Goal: Task Accomplishment & Management: Complete application form

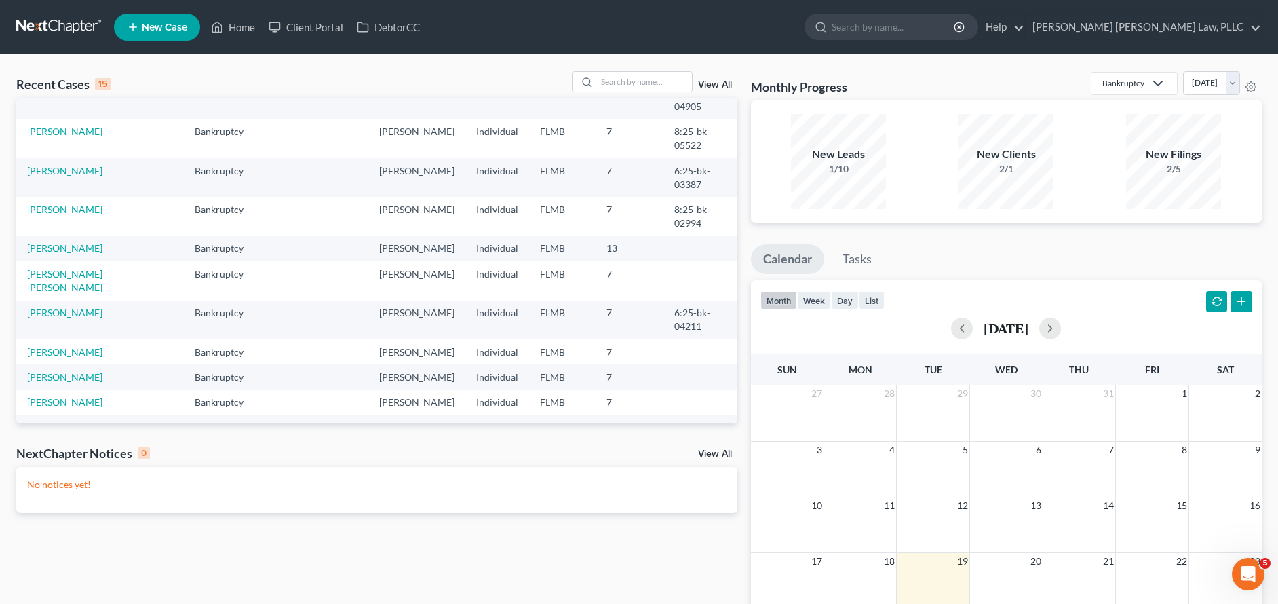
scroll to position [18, 0]
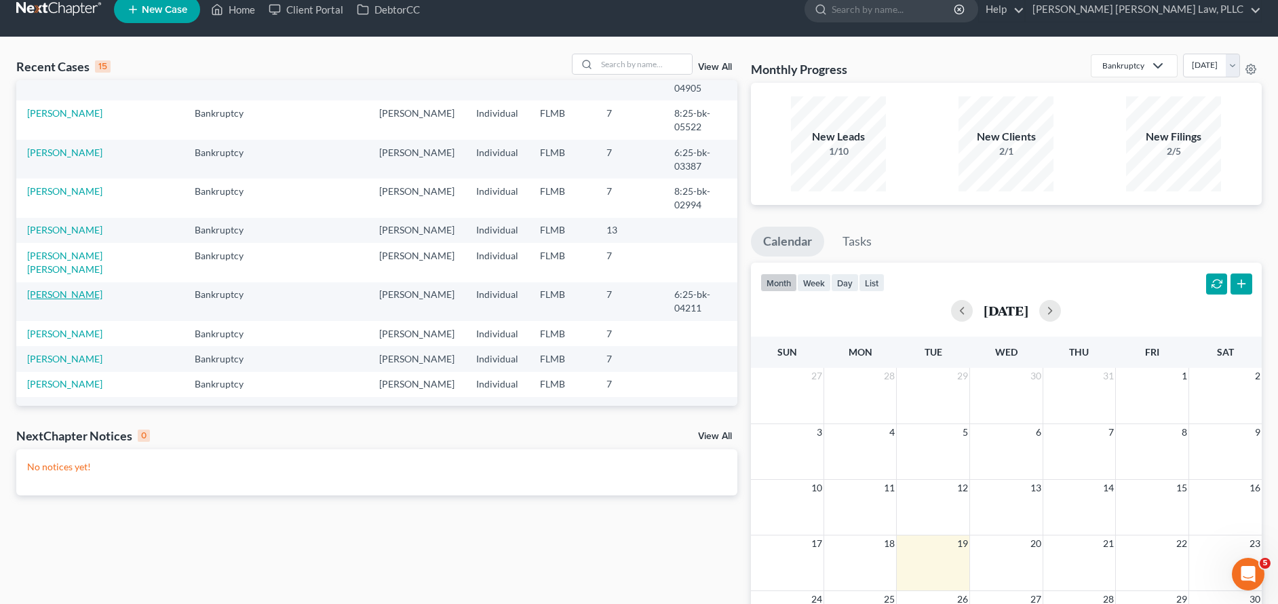
click at [73, 288] on link "[PERSON_NAME]" at bounding box center [64, 294] width 75 height 12
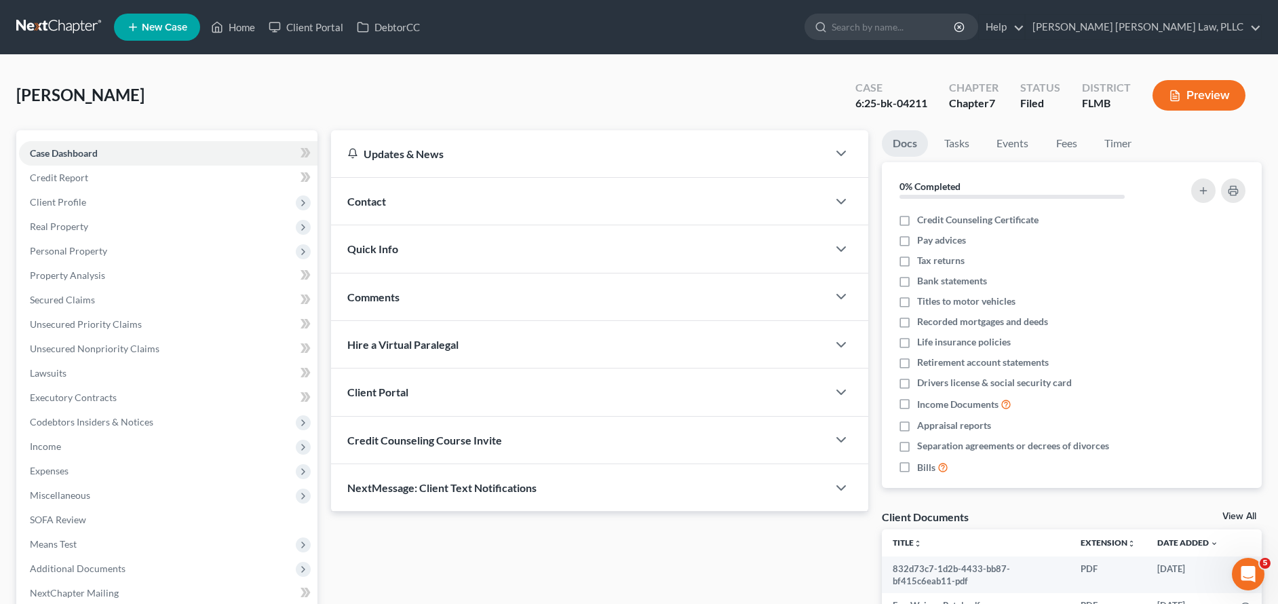
scroll to position [142, 0]
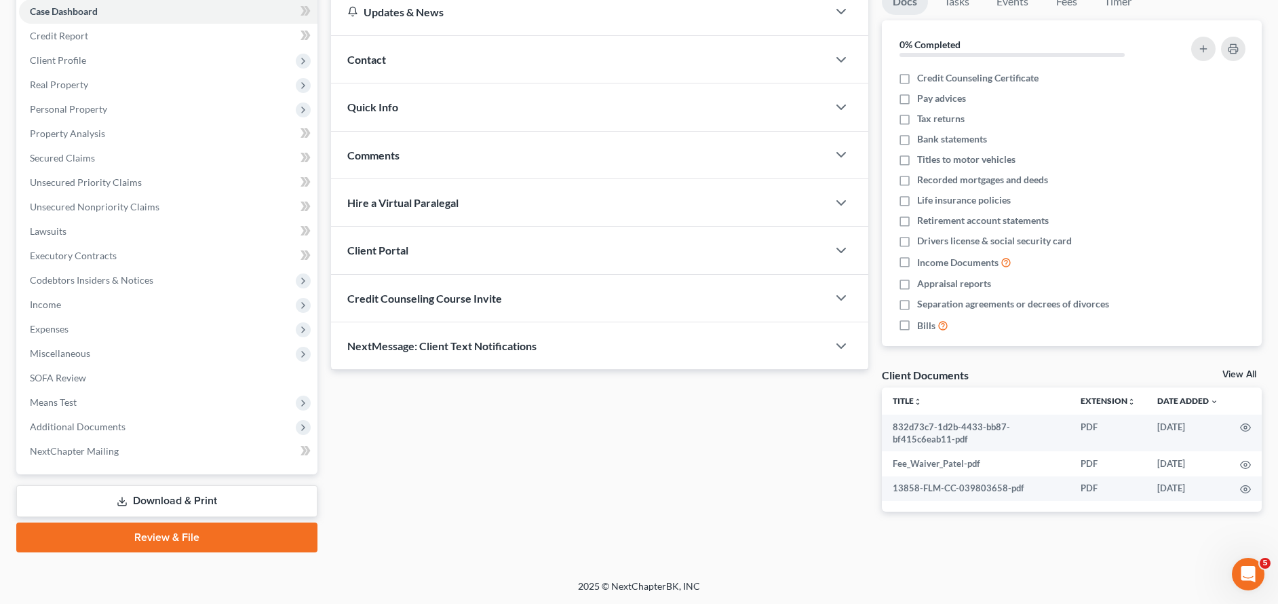
click at [1229, 377] on link "View All" at bounding box center [1239, 374] width 34 height 9
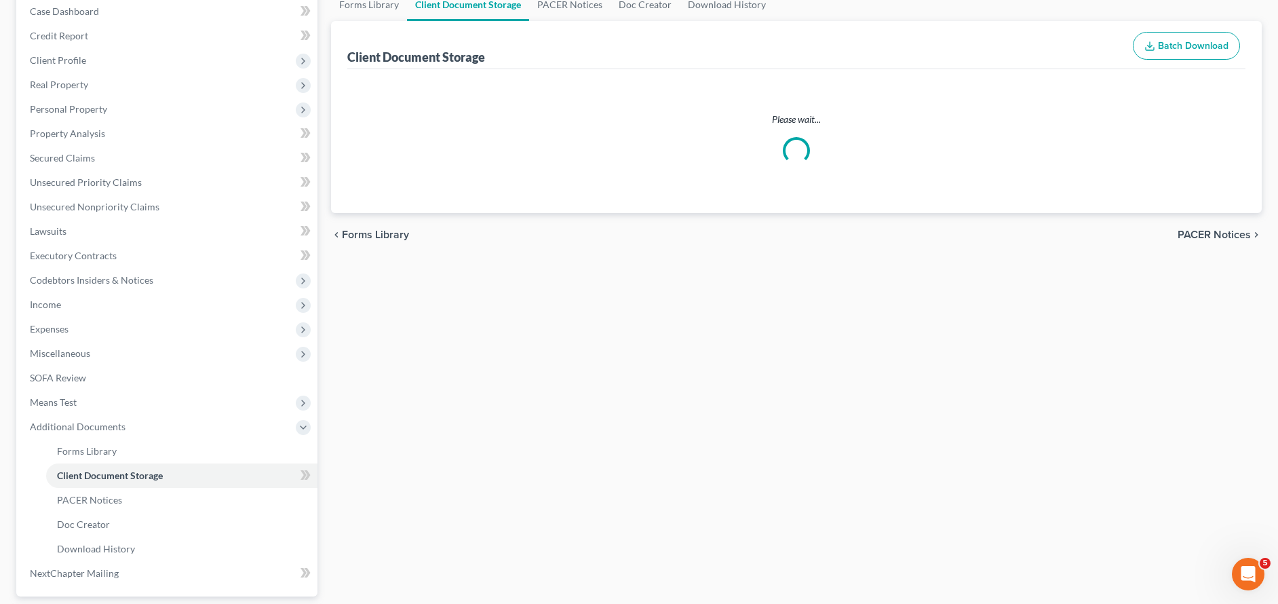
scroll to position [7, 0]
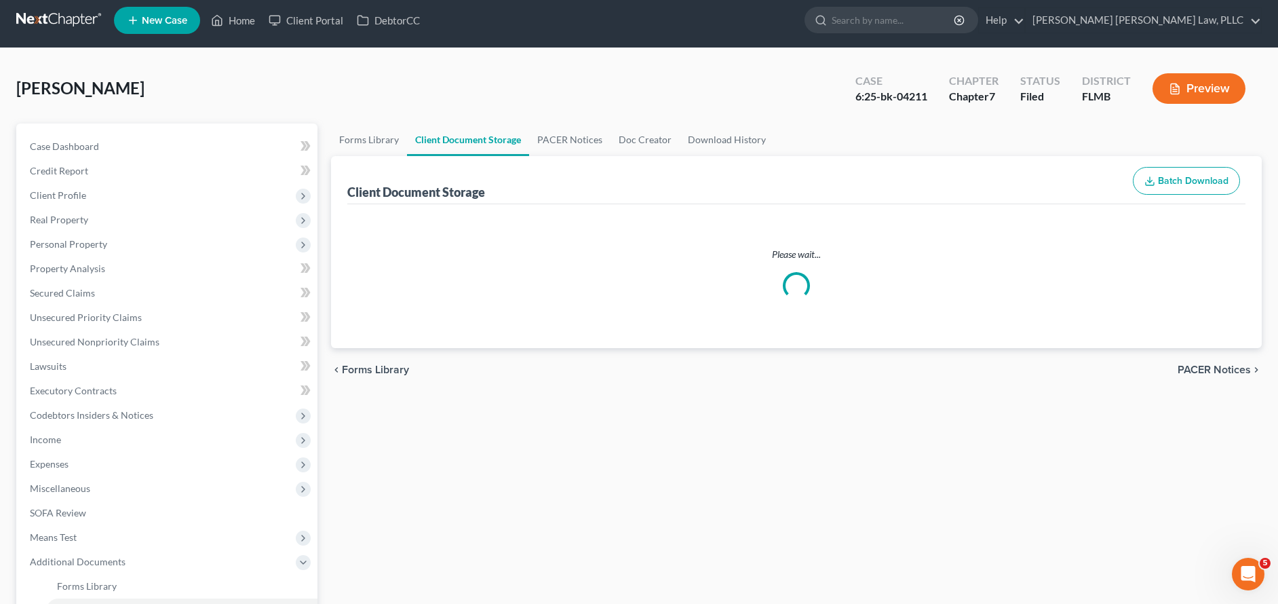
select select "9"
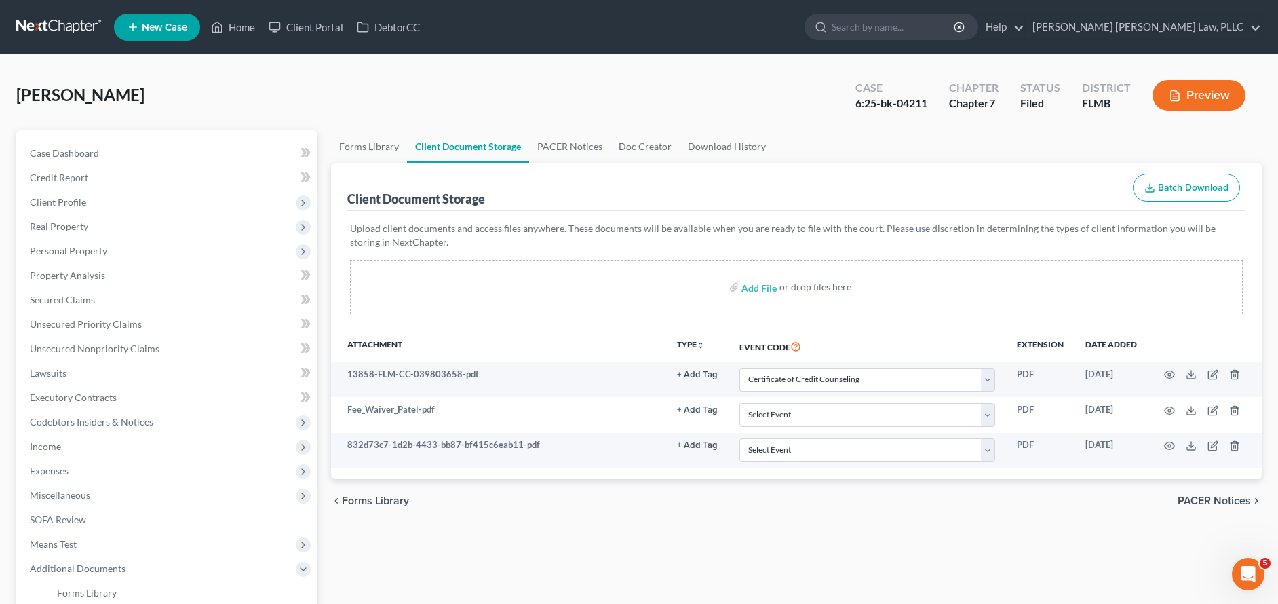
scroll to position [3, 0]
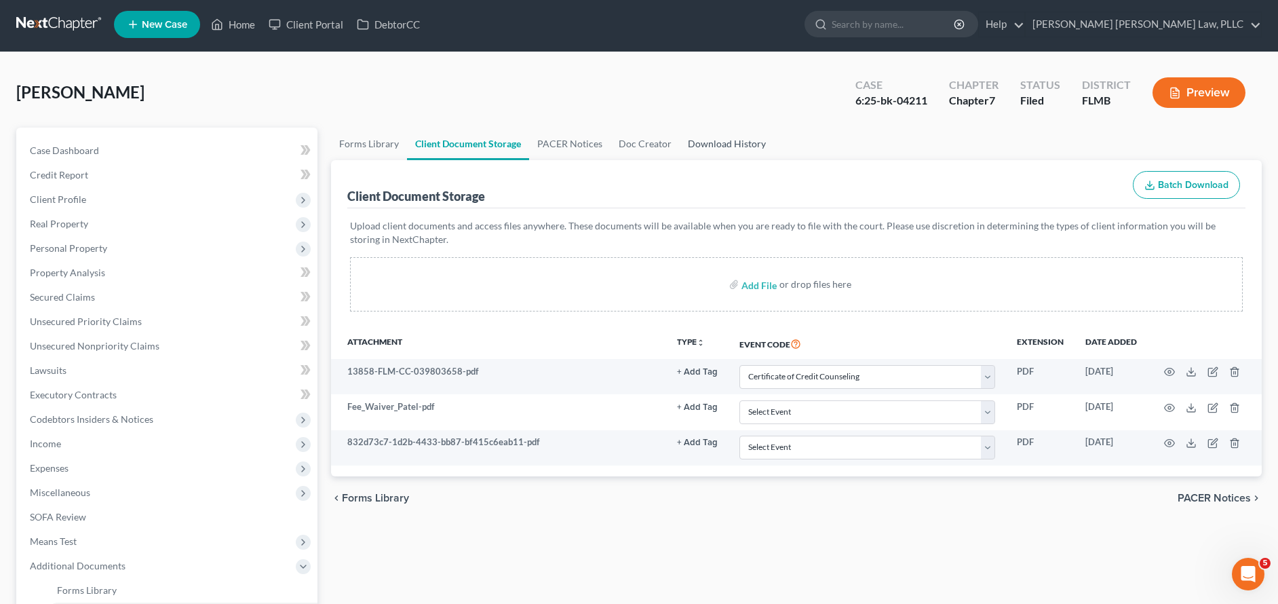
click at [737, 146] on link "Download History" at bounding box center [727, 143] width 94 height 33
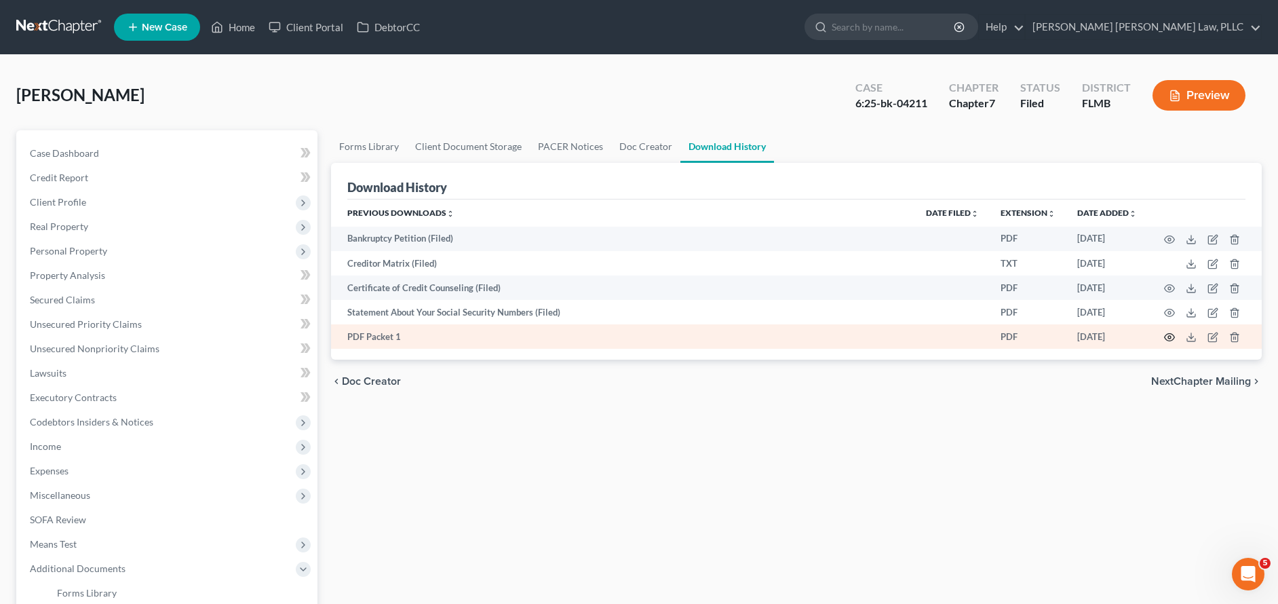
click at [1170, 338] on circle "button" at bounding box center [1169, 337] width 3 height 3
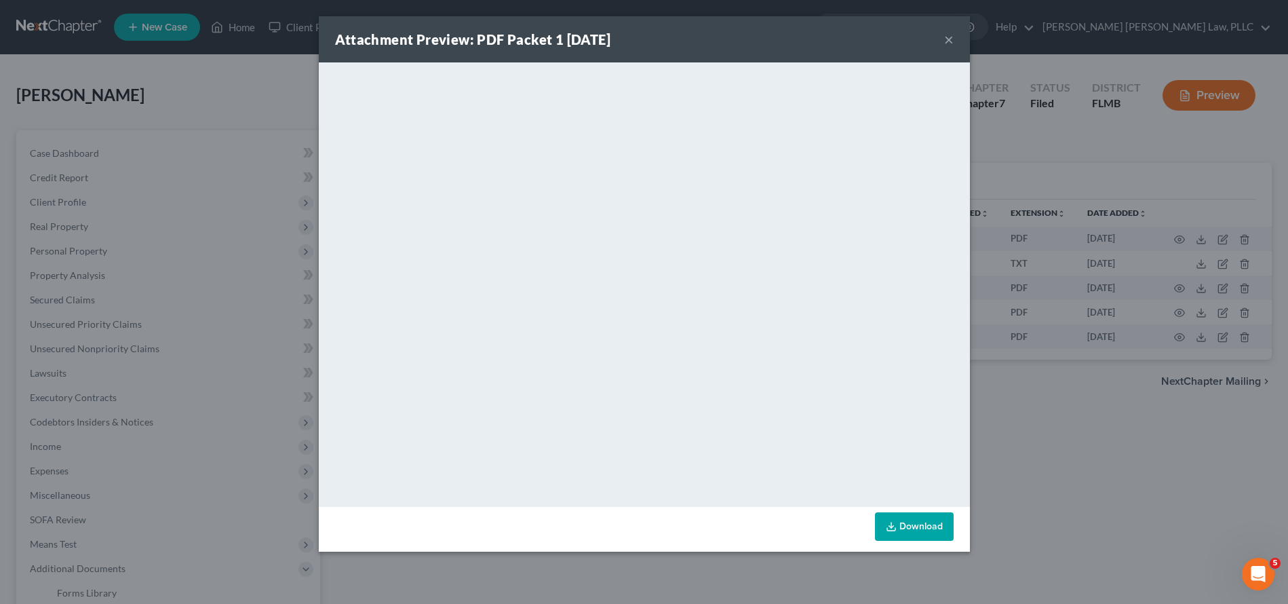
click at [954, 35] on div "Attachment Preview: PDF Packet 1 07/11/2025 ×" at bounding box center [644, 39] width 651 height 46
click at [949, 41] on button "×" at bounding box center [948, 39] width 9 height 16
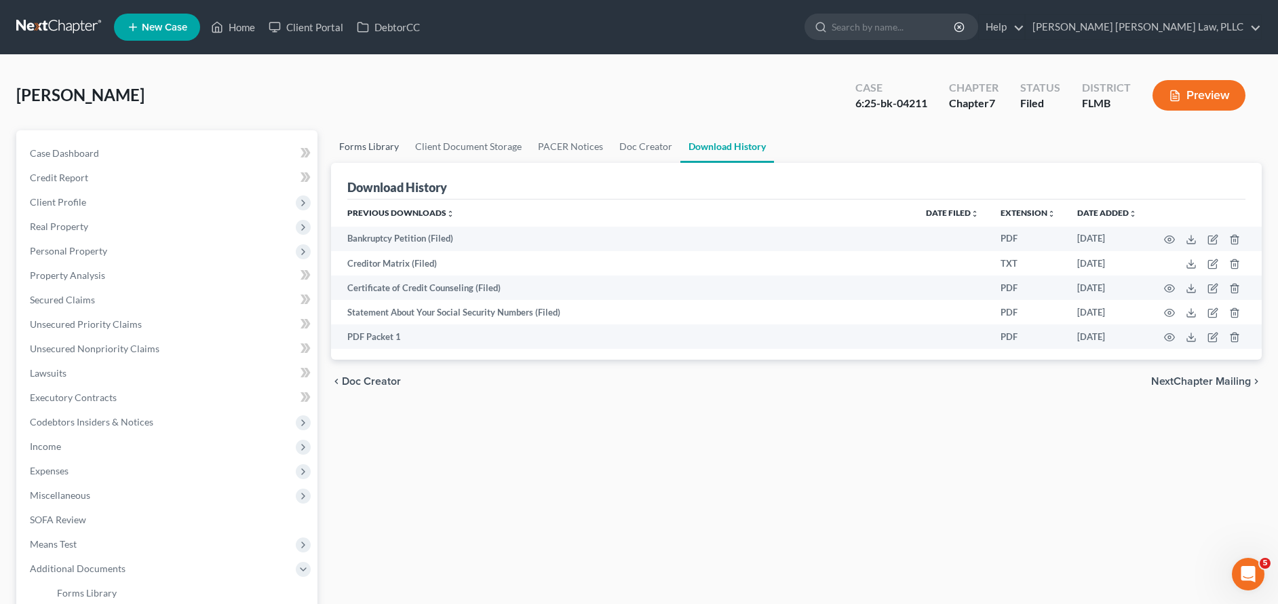
click at [350, 144] on link "Forms Library" at bounding box center [369, 146] width 76 height 33
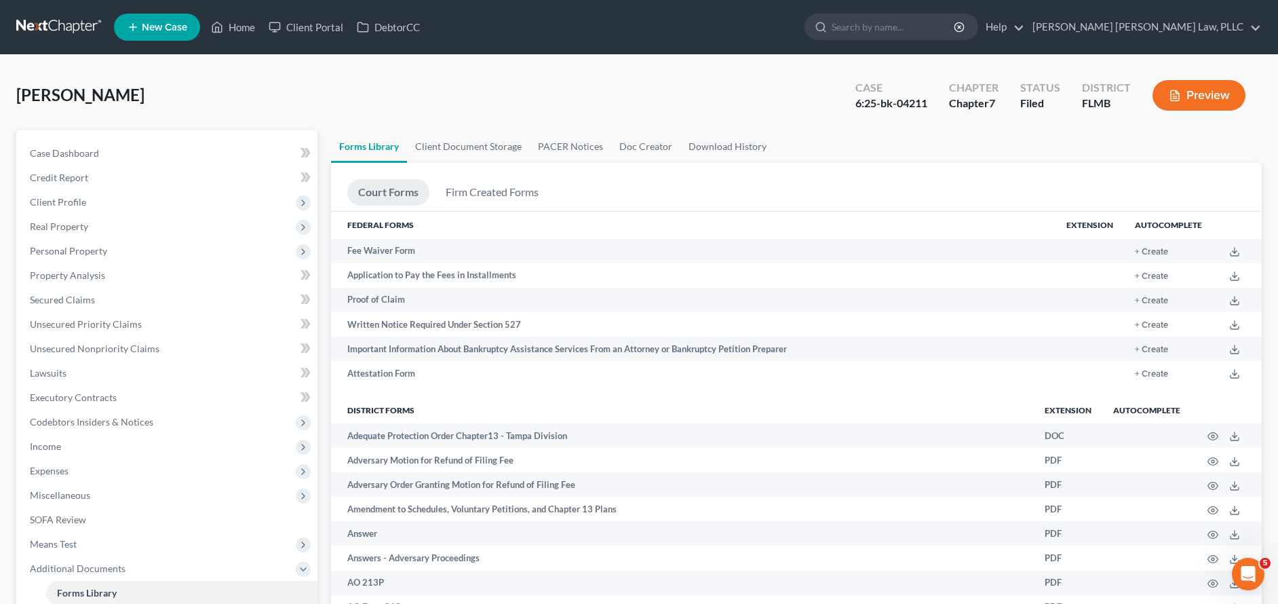
scroll to position [301, 0]
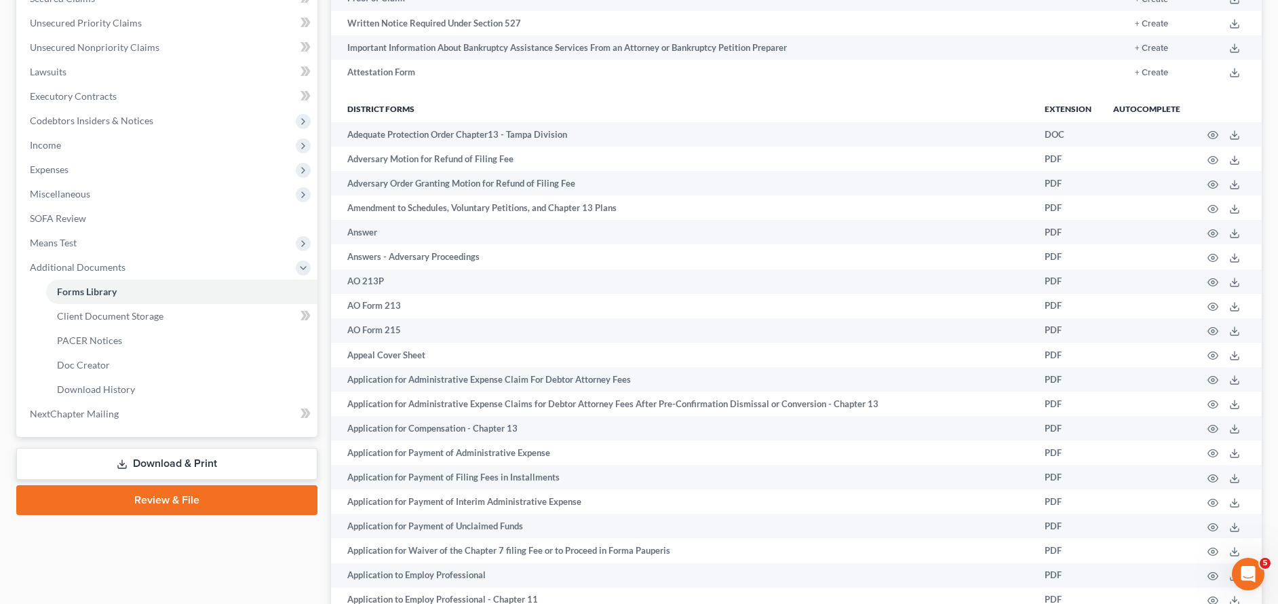
click at [183, 458] on link "Download & Print" at bounding box center [166, 464] width 301 height 32
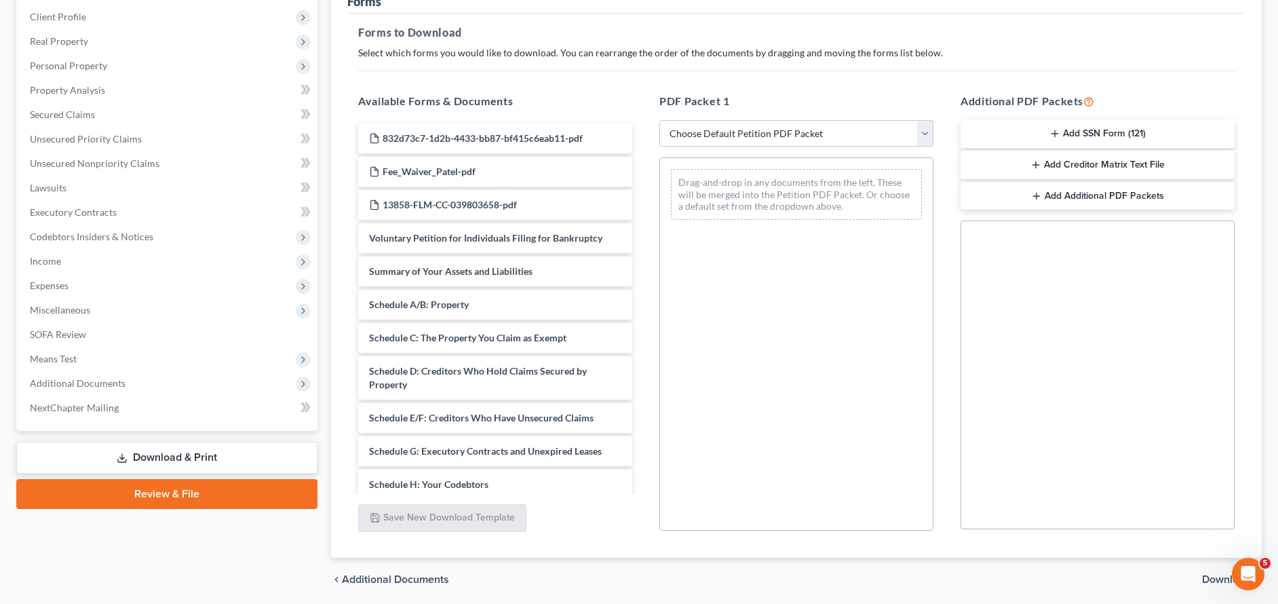
scroll to position [234, 0]
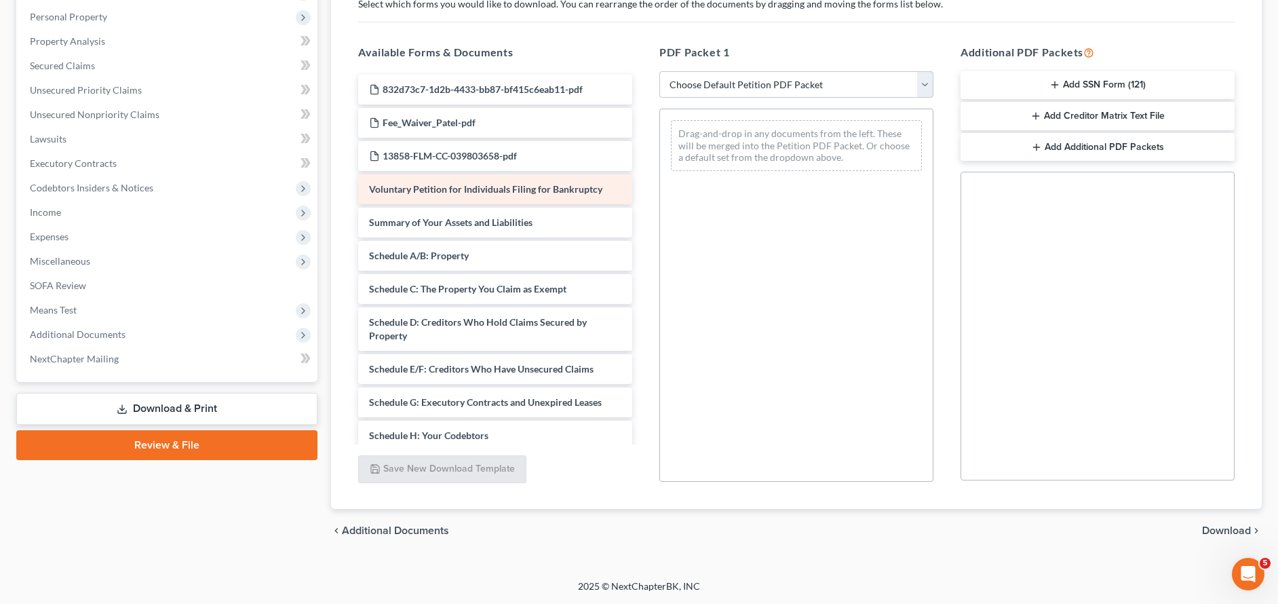
click at [488, 199] on div "832d73c7-1d2b-4433-bb87-bf415c6eab11-pdf Fee_Waiver_Patel-pdf 13858-FLM-CC-0398…" at bounding box center [495, 456] width 296 height 762
drag, startPoint x: 488, startPoint y: 191, endPoint x: 514, endPoint y: 189, distance: 25.9
click at [514, 189] on div "Voluntary Petition for Individuals Filing for Bankruptcy 832d73c7-1d2b-4433-bb8…" at bounding box center [495, 456] width 296 height 762
select select "3"
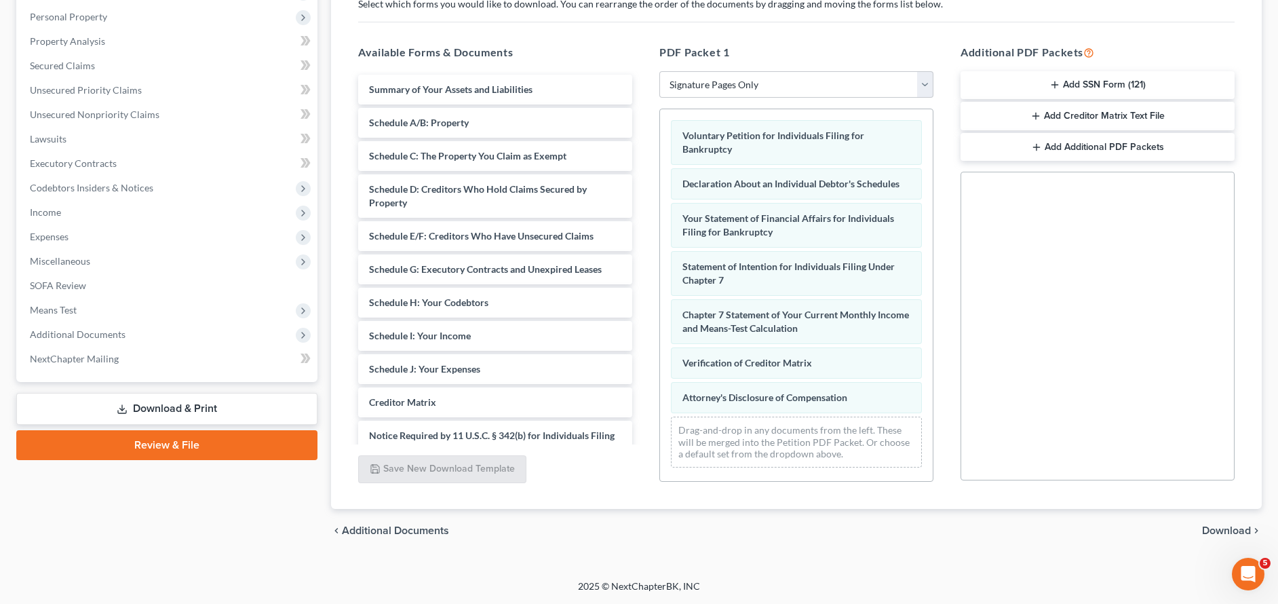
click at [1221, 529] on span "Download" at bounding box center [1226, 530] width 49 height 11
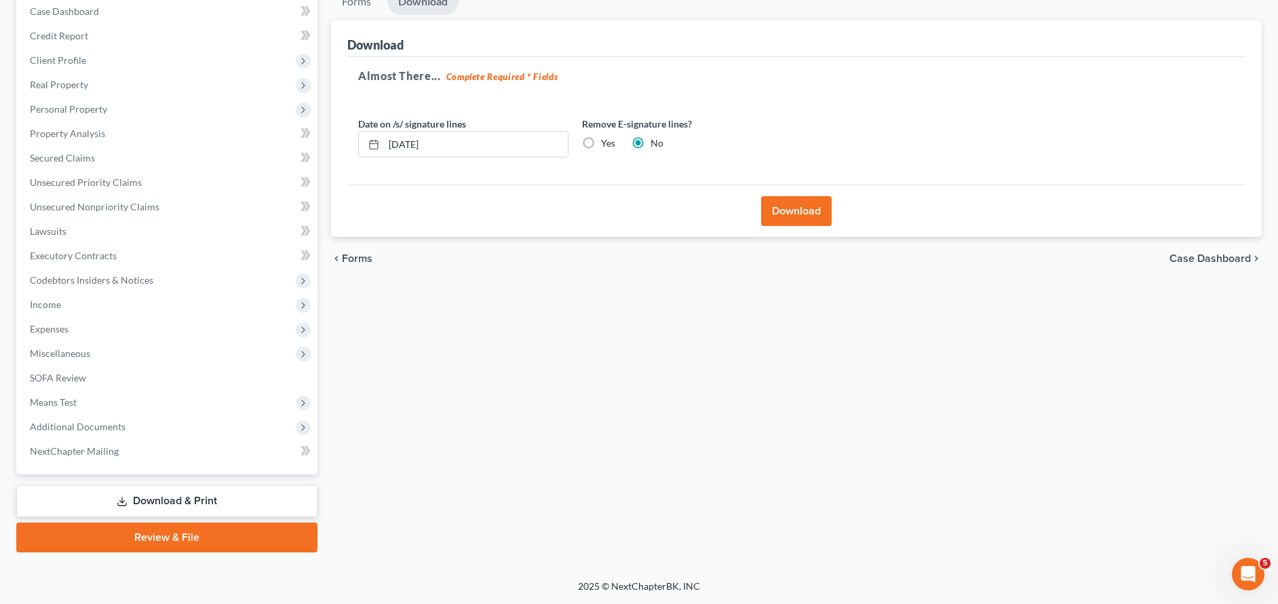
scroll to position [142, 0]
click at [601, 142] on label "Yes" at bounding box center [608, 143] width 14 height 14
click at [606, 142] on input "Yes" at bounding box center [610, 140] width 9 height 9
radio input "true"
radio input "false"
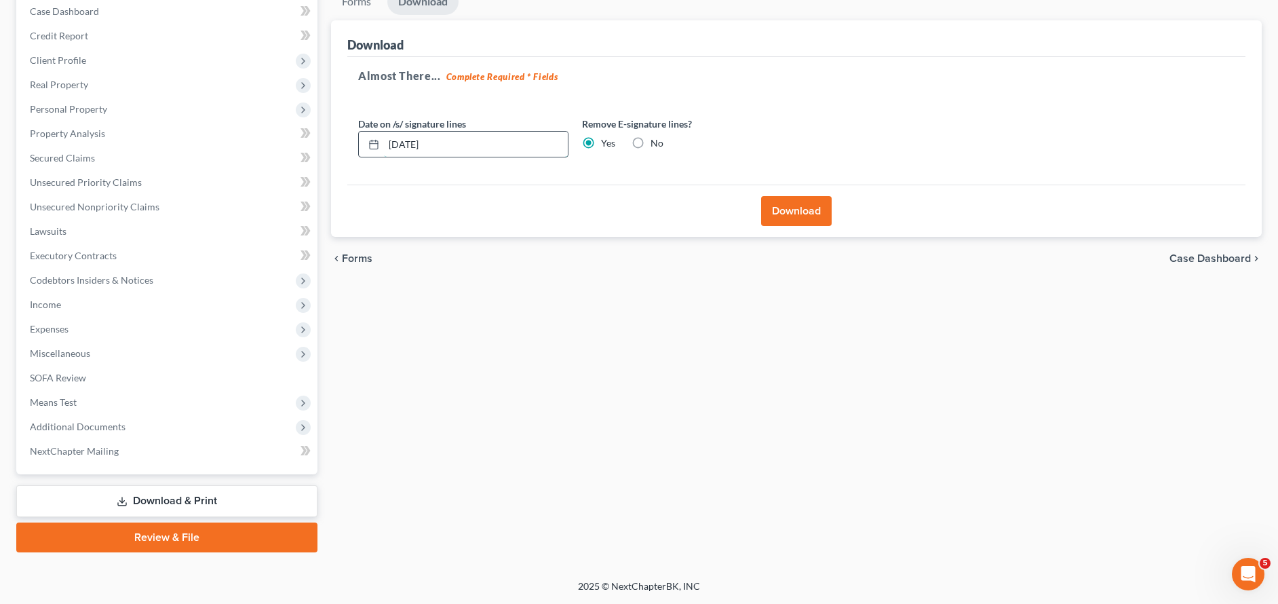
drag, startPoint x: 486, startPoint y: 143, endPoint x: 393, endPoint y: 143, distance: 92.2
click at [393, 143] on input "08/19/2025" at bounding box center [476, 145] width 184 height 26
click at [672, 205] on div "Download" at bounding box center [796, 210] width 898 height 52
drag, startPoint x: 484, startPoint y: 144, endPoint x: 367, endPoint y: 133, distance: 117.9
click at [367, 133] on div "08/19/2025" at bounding box center [463, 144] width 210 height 27
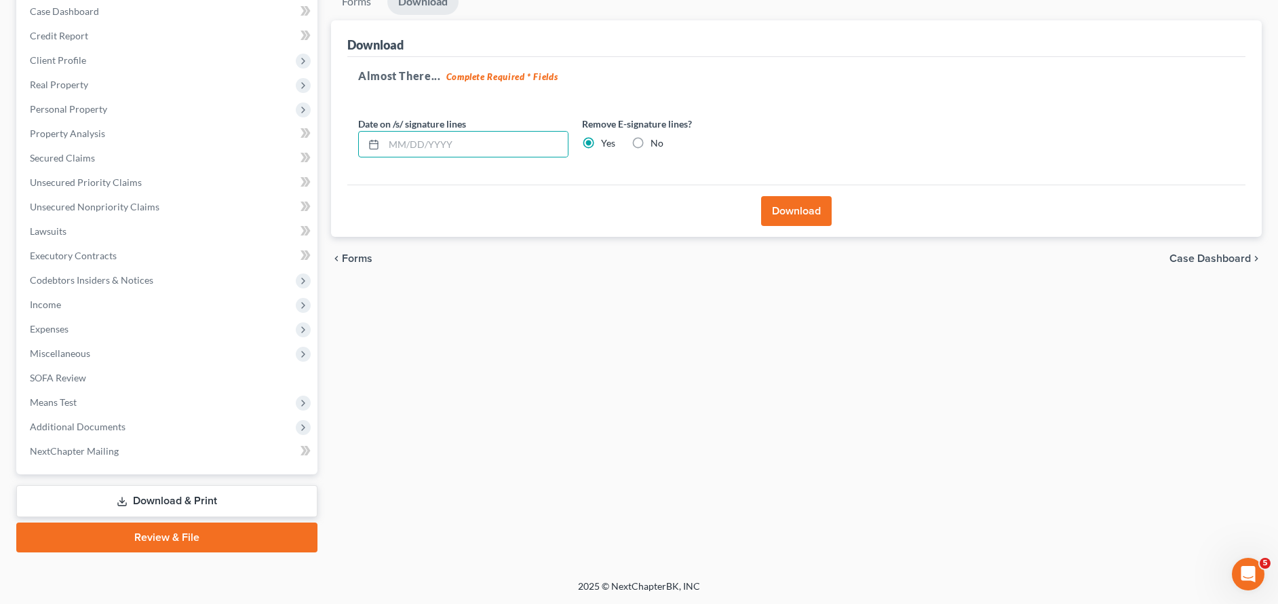
click at [767, 363] on div "Forms Download Forms Forms to Download Select which forms you would like to dow…" at bounding box center [796, 270] width 944 height 564
click at [798, 218] on button "Download" at bounding box center [796, 211] width 71 height 30
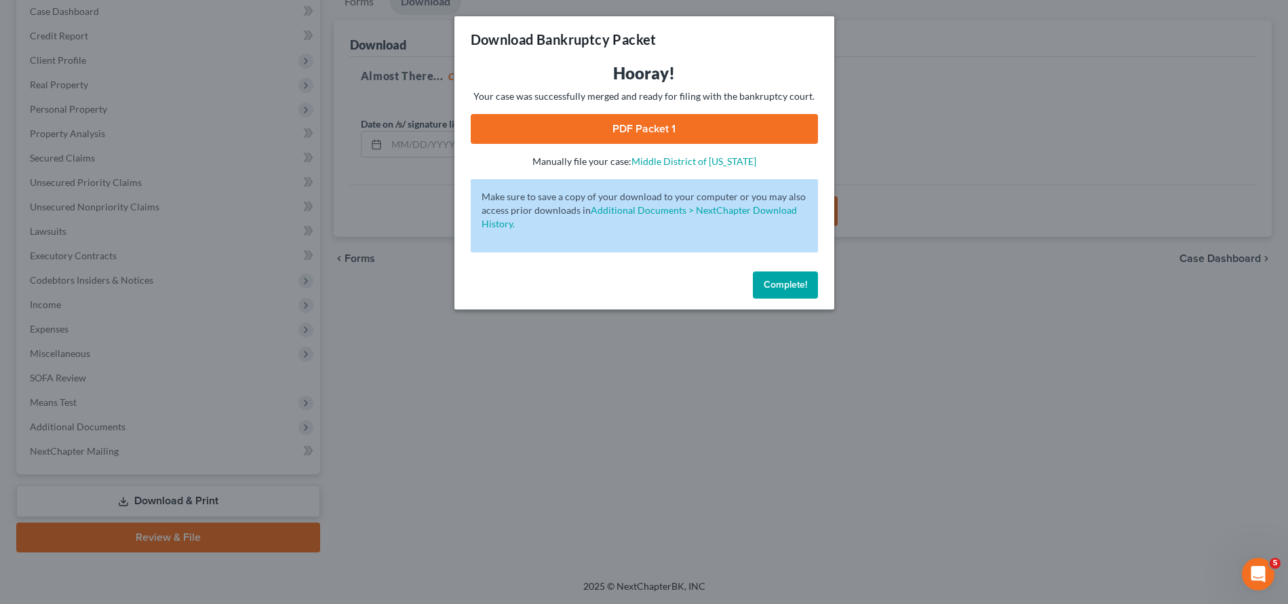
click at [632, 134] on link "PDF Packet 1" at bounding box center [644, 129] width 347 height 30
click at [953, 287] on div "Download Bankruptcy Packet Hooray! Your case was successfully merged and ready …" at bounding box center [644, 302] width 1288 height 604
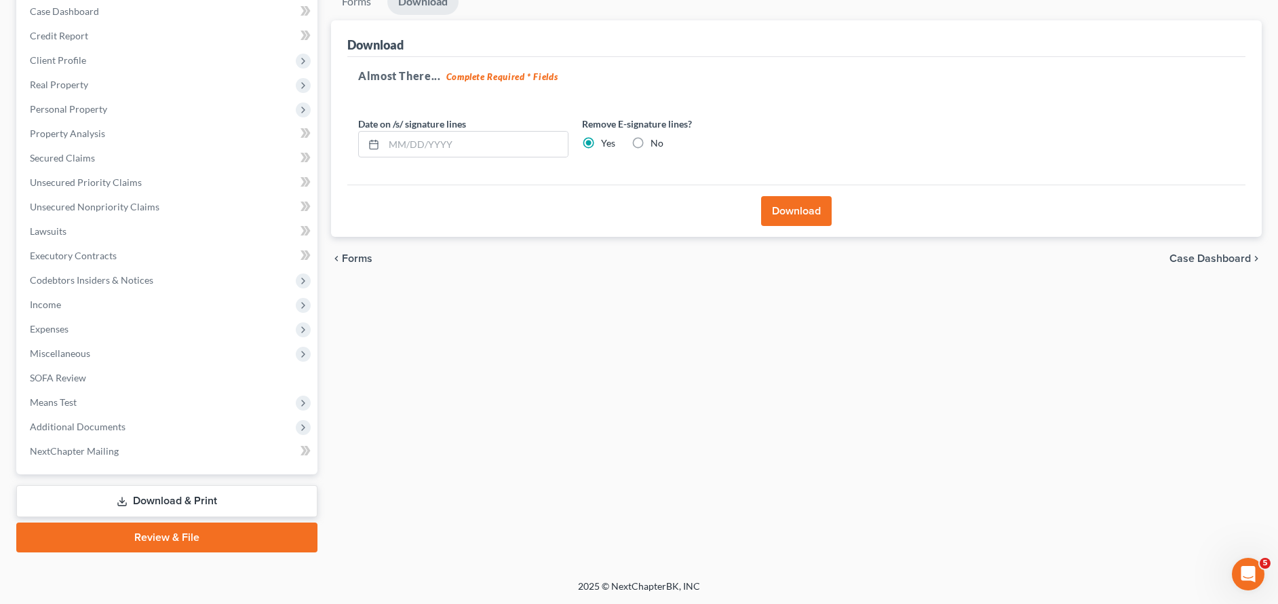
scroll to position [0, 0]
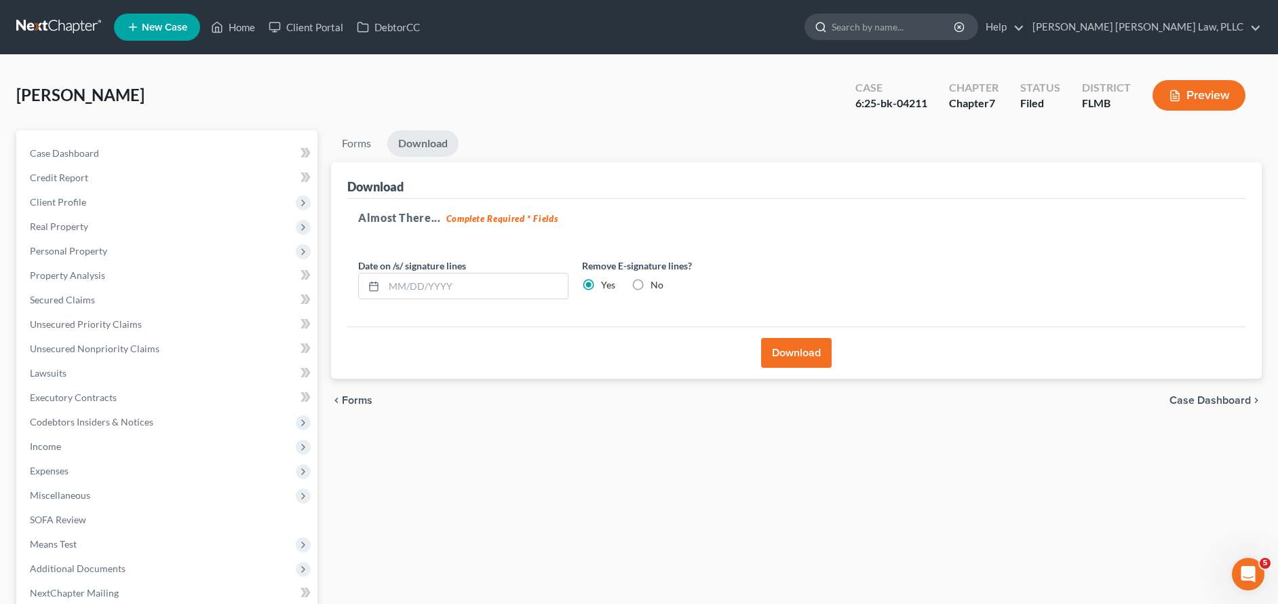
click at [956, 33] on input "search" at bounding box center [893, 26] width 124 height 25
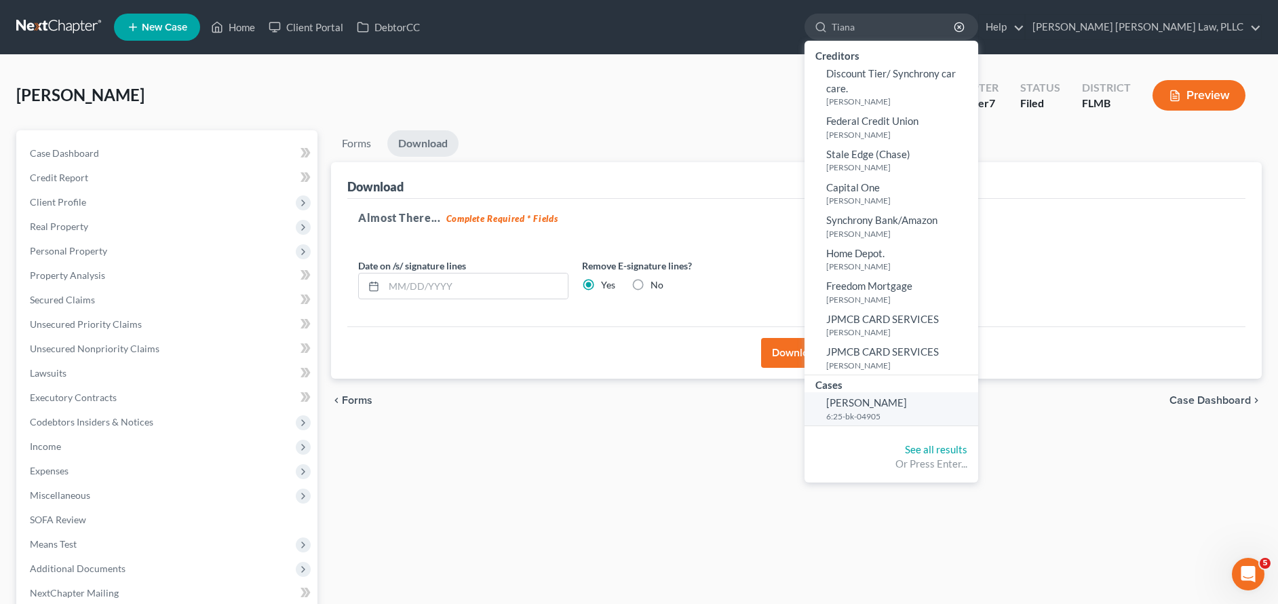
type input "Tiana"
click at [975, 410] on small "6:25-bk-04905" at bounding box center [900, 416] width 149 height 12
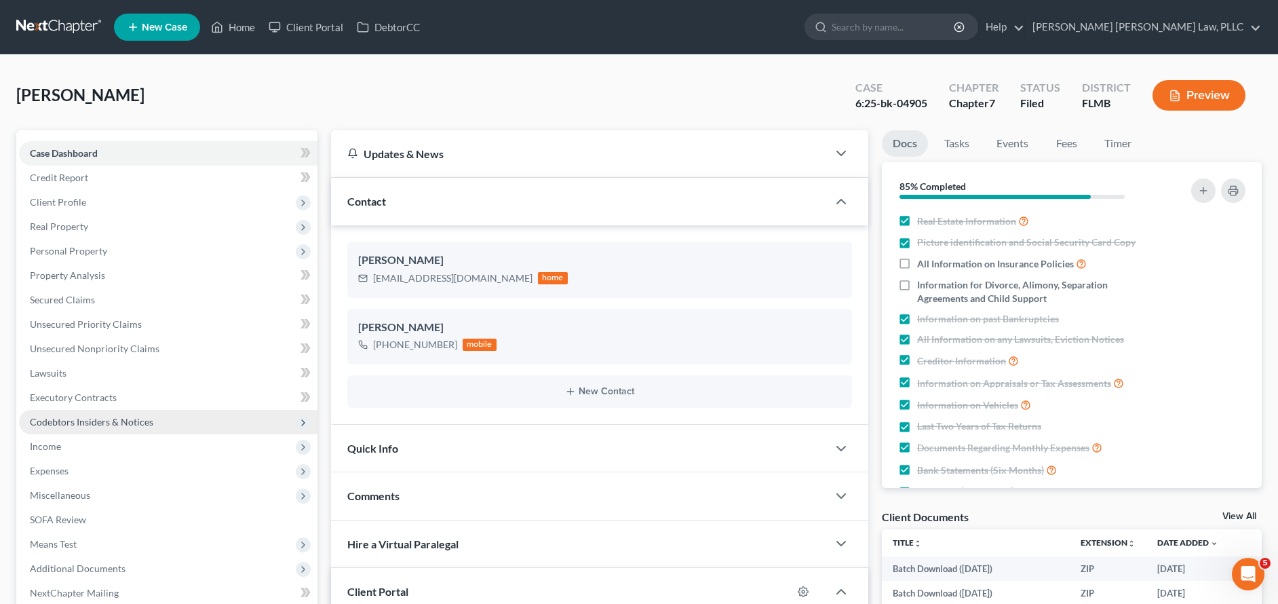
scroll to position [311, 0]
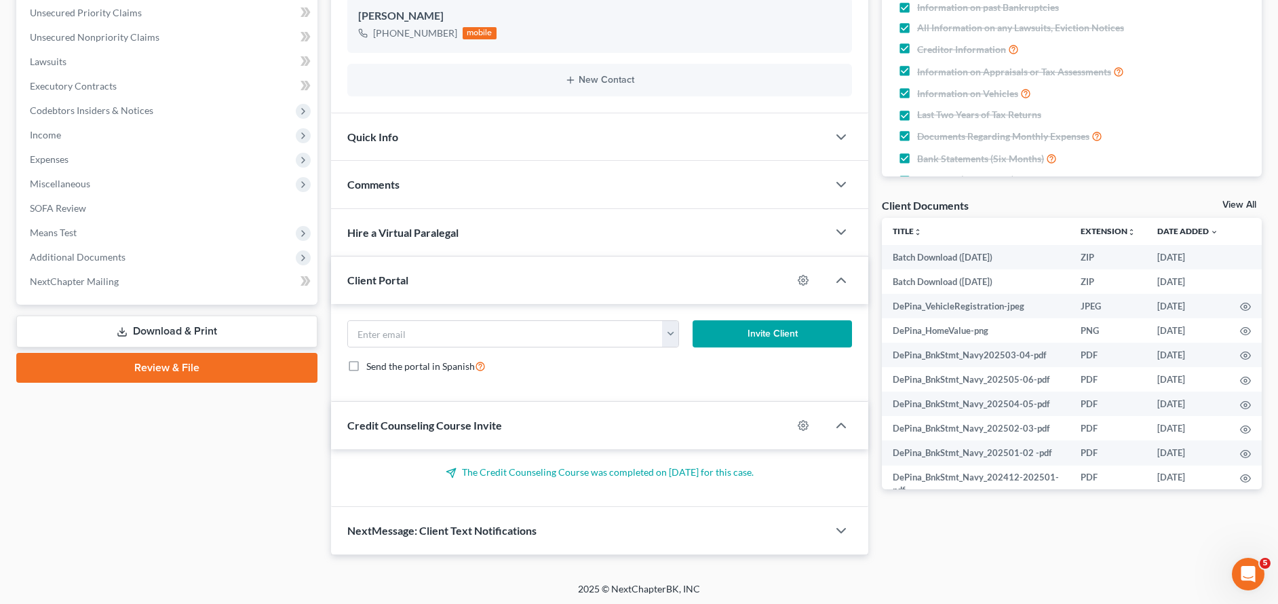
click at [224, 339] on link "Download & Print" at bounding box center [166, 331] width 301 height 32
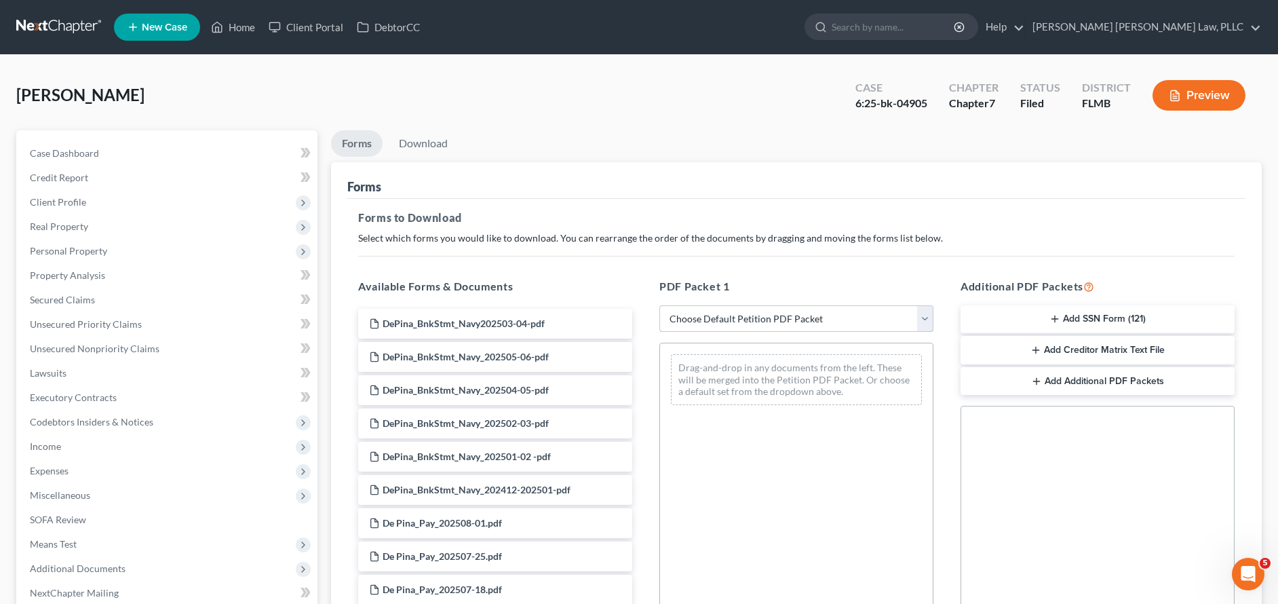
select select "3"
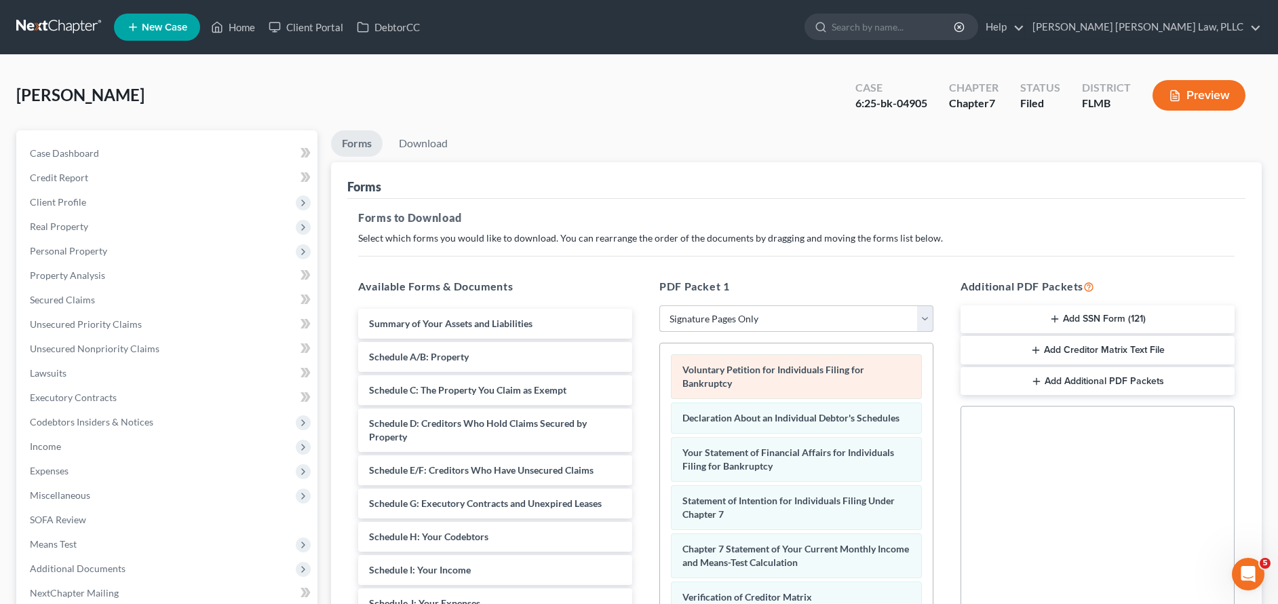
scroll to position [234, 0]
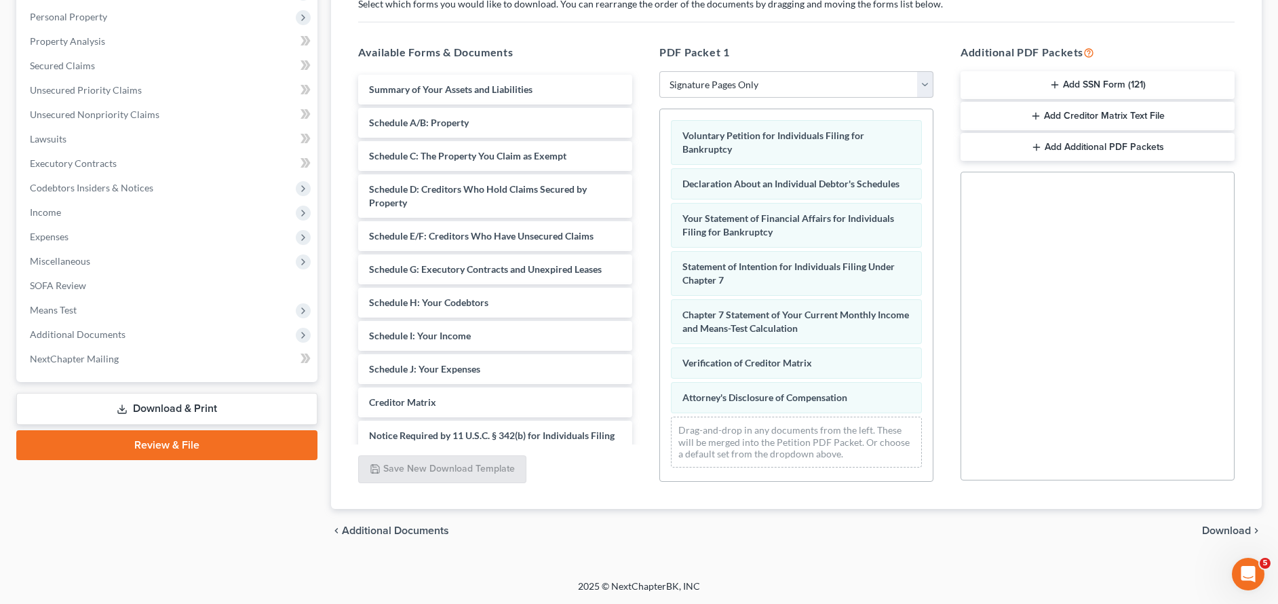
click at [1244, 530] on span "Download" at bounding box center [1226, 530] width 49 height 11
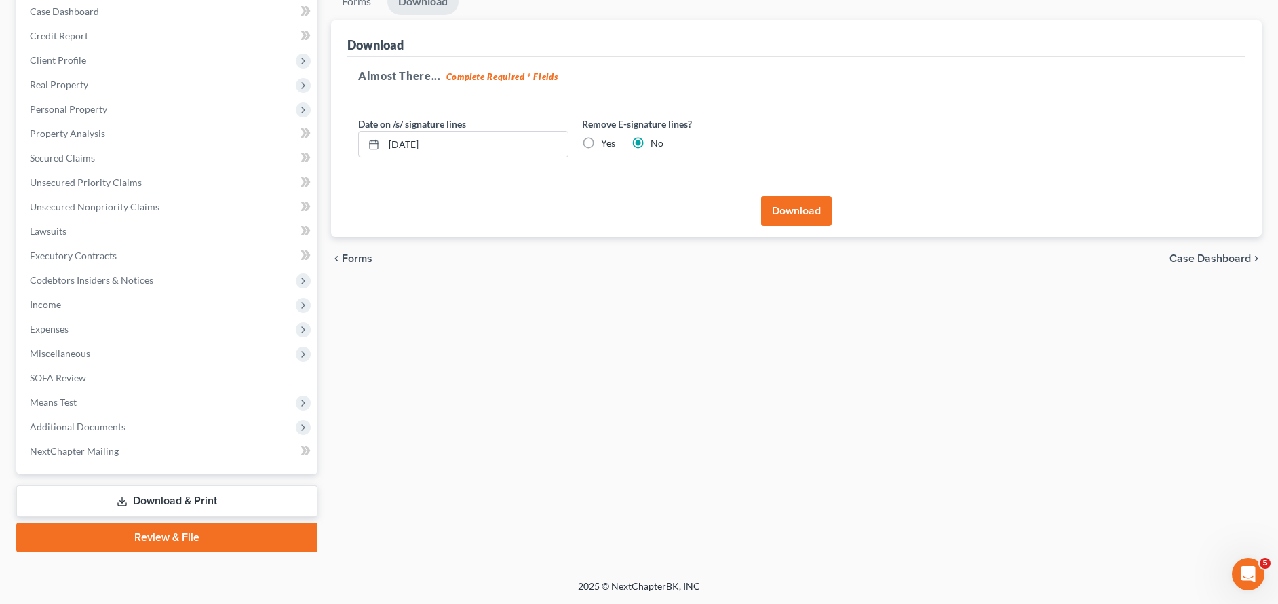
scroll to position [142, 0]
click at [605, 144] on label "Yes" at bounding box center [608, 143] width 14 height 14
click at [606, 144] on input "Yes" at bounding box center [610, 140] width 9 height 9
radio input "true"
radio input "false"
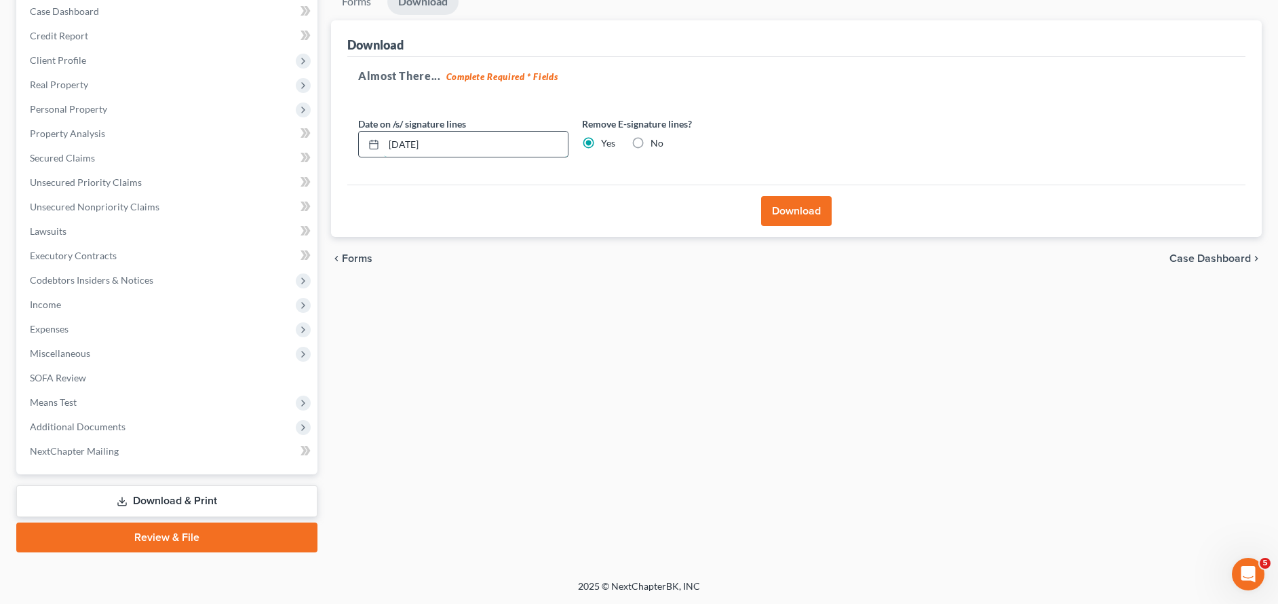
drag, startPoint x: 510, startPoint y: 144, endPoint x: 374, endPoint y: 131, distance: 136.9
click at [374, 131] on div "08/19/2025" at bounding box center [463, 144] width 210 height 27
click at [816, 214] on button "Download" at bounding box center [796, 211] width 71 height 30
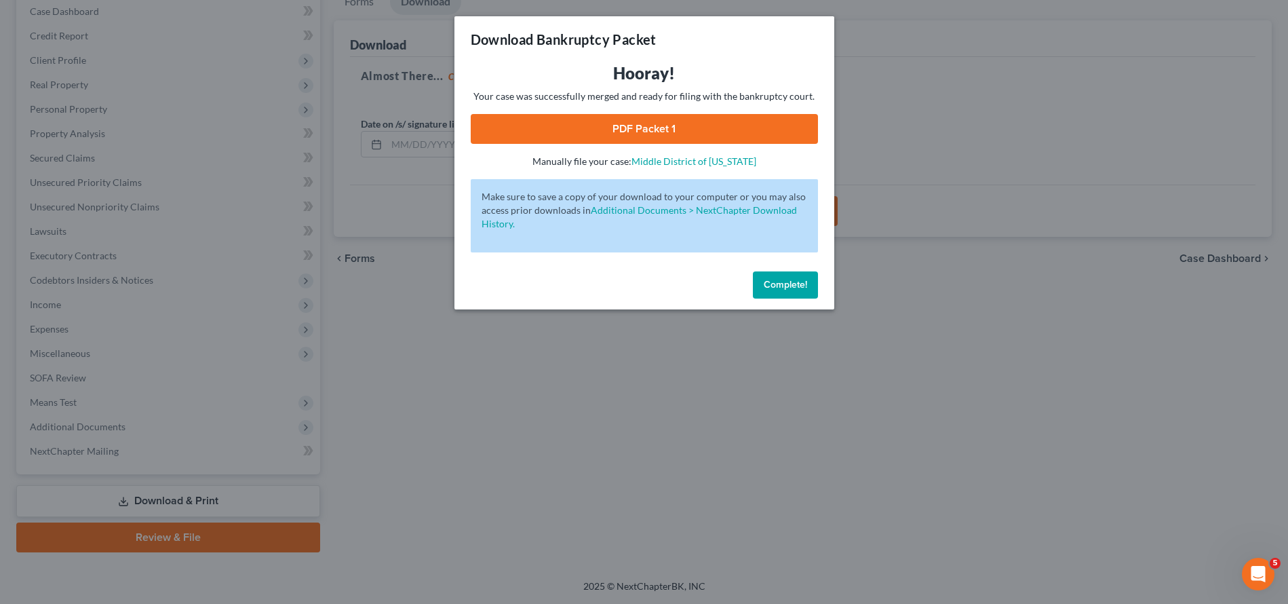
click at [686, 130] on link "PDF Packet 1" at bounding box center [644, 129] width 347 height 30
click at [649, 399] on div "Download Bankruptcy Packet Hooray! Your case was successfully merged and ready …" at bounding box center [644, 302] width 1288 height 604
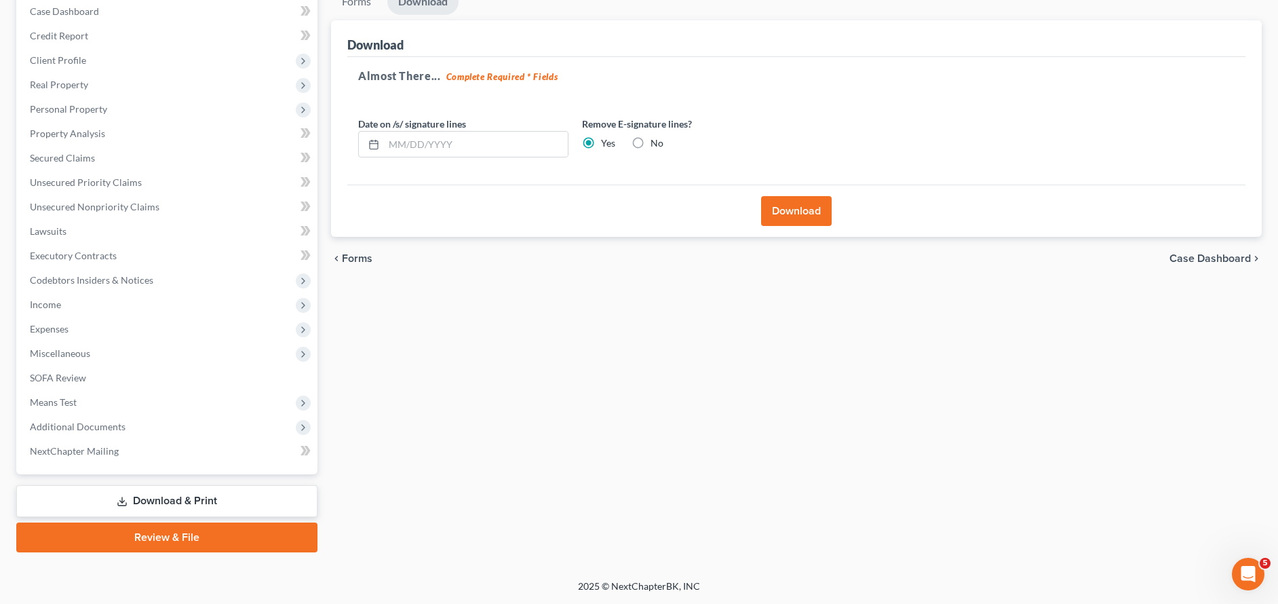
scroll to position [0, 0]
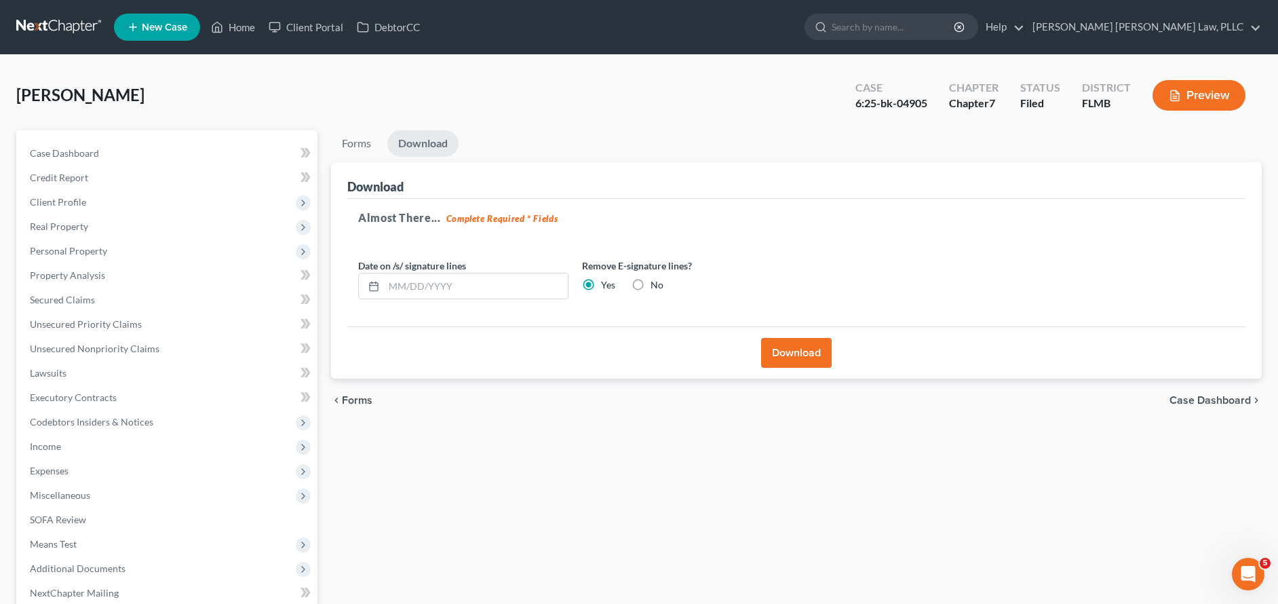
click at [80, 12] on nav "Home New Case Client Portal DebtorCC Sahil Vijay Law, PLLC kcastillocaballero@s…" at bounding box center [639, 27] width 1278 height 54
click at [80, 18] on link at bounding box center [59, 27] width 87 height 24
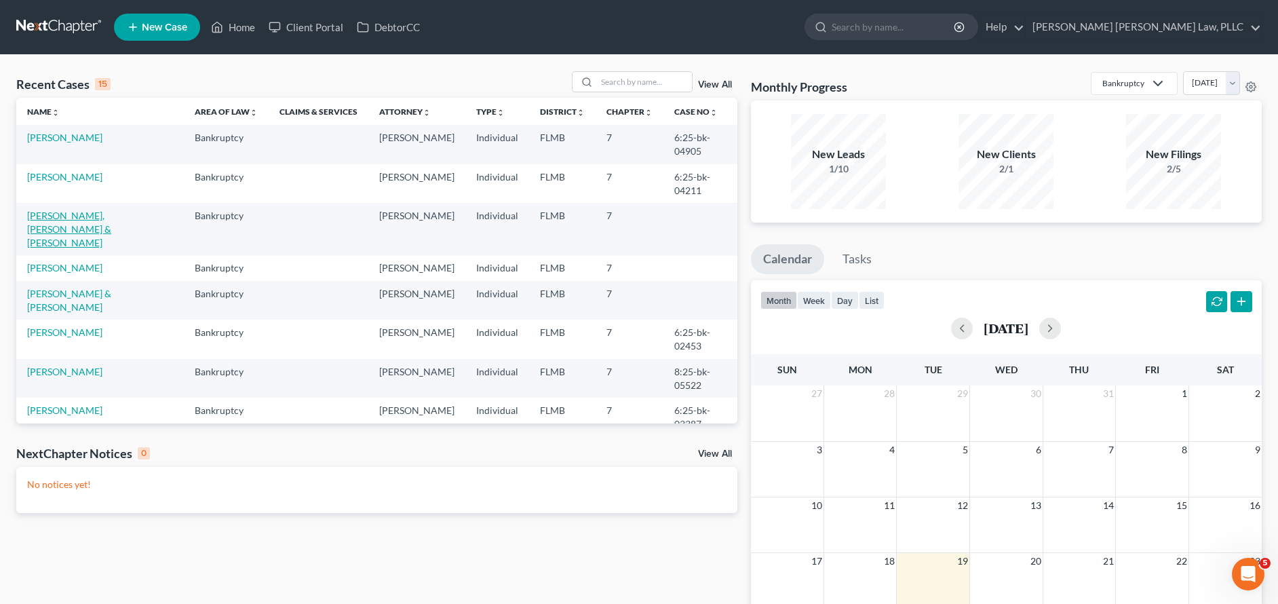
click at [111, 216] on link "[PERSON_NAME], [PERSON_NAME] & [PERSON_NAME]" at bounding box center [69, 229] width 84 height 39
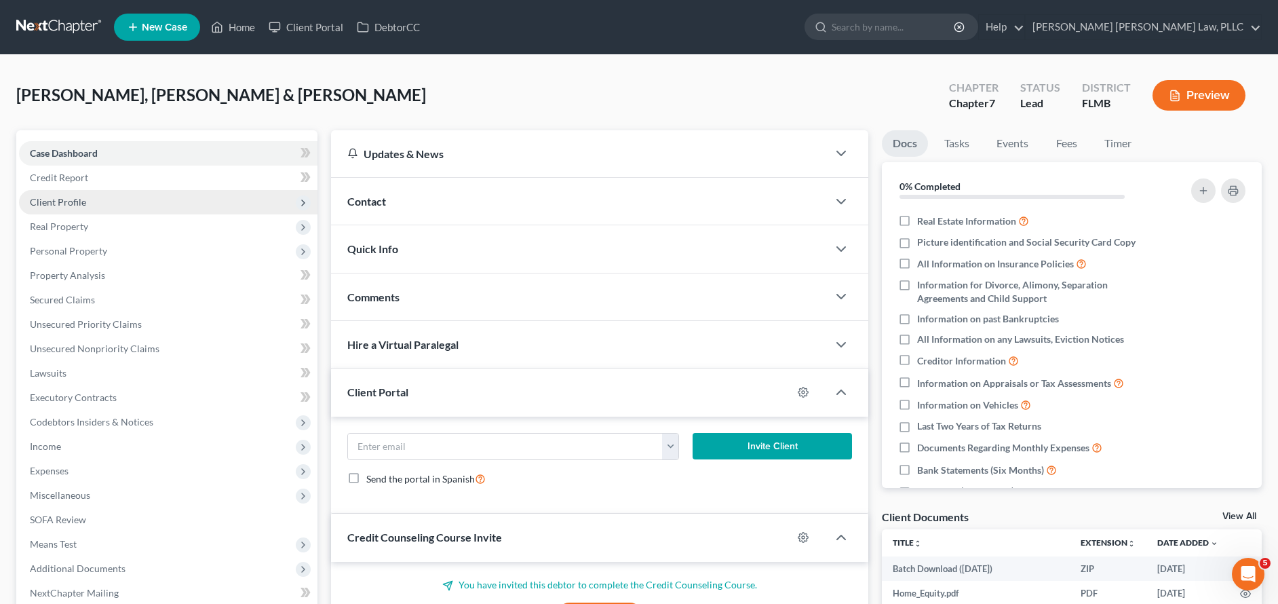
click at [134, 198] on span "Client Profile" at bounding box center [168, 202] width 298 height 24
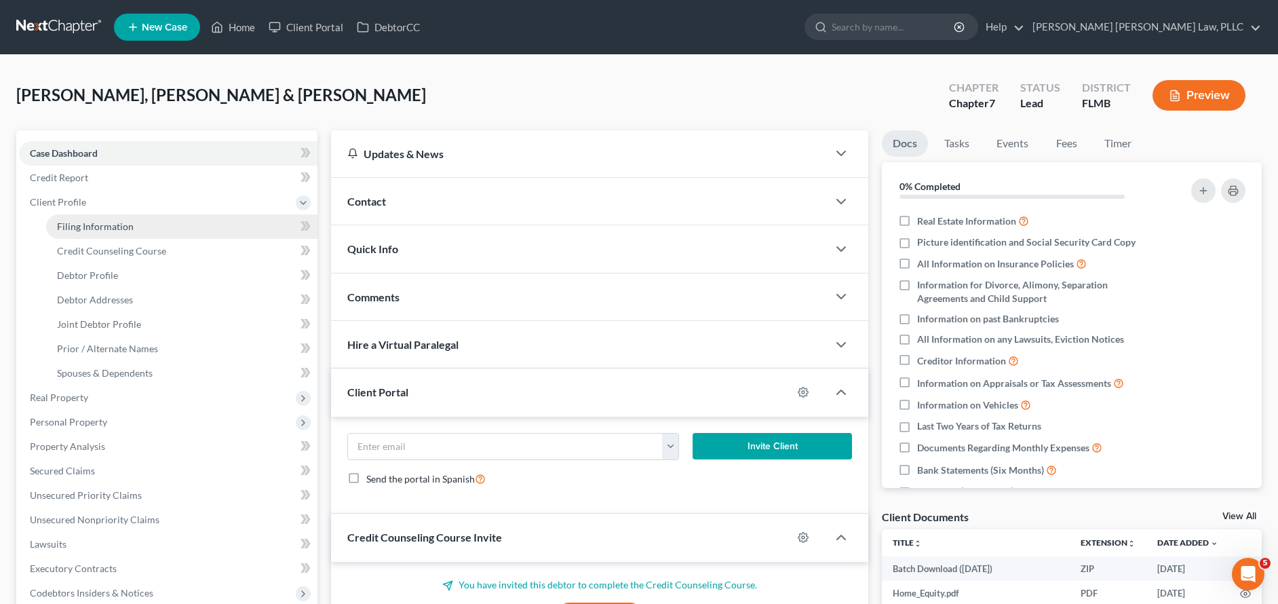
click at [147, 230] on link "Filing Information" at bounding box center [181, 226] width 271 height 24
select select "1"
select select "0"
select select "9"
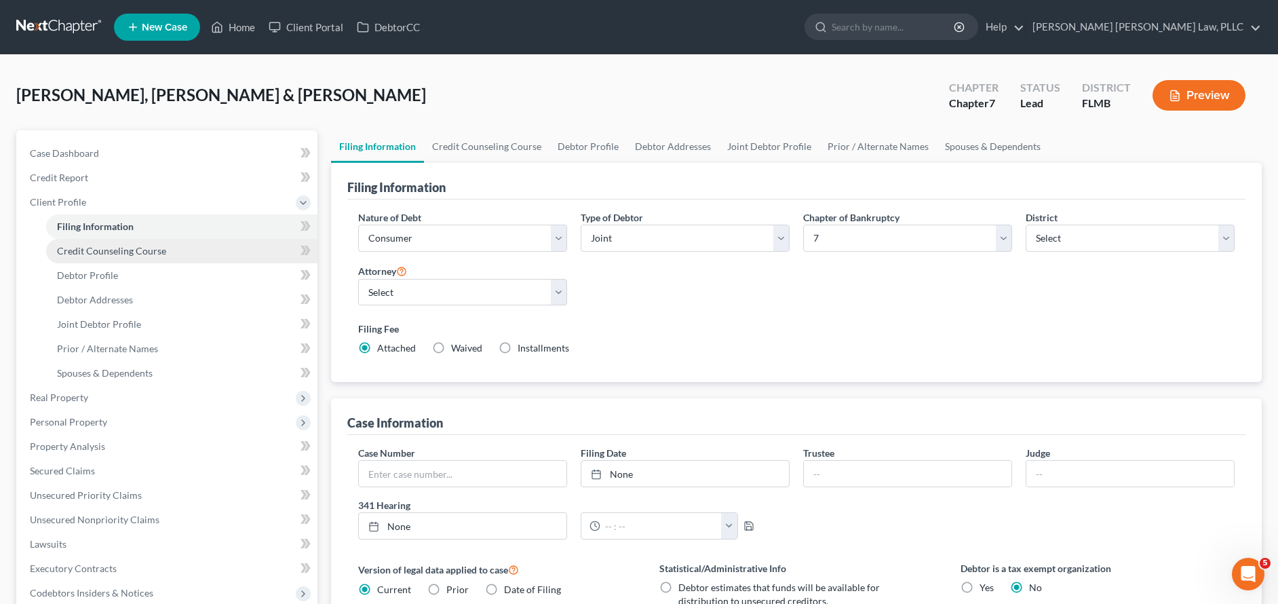
click at [155, 247] on span "Credit Counseling Course" at bounding box center [111, 251] width 109 height 12
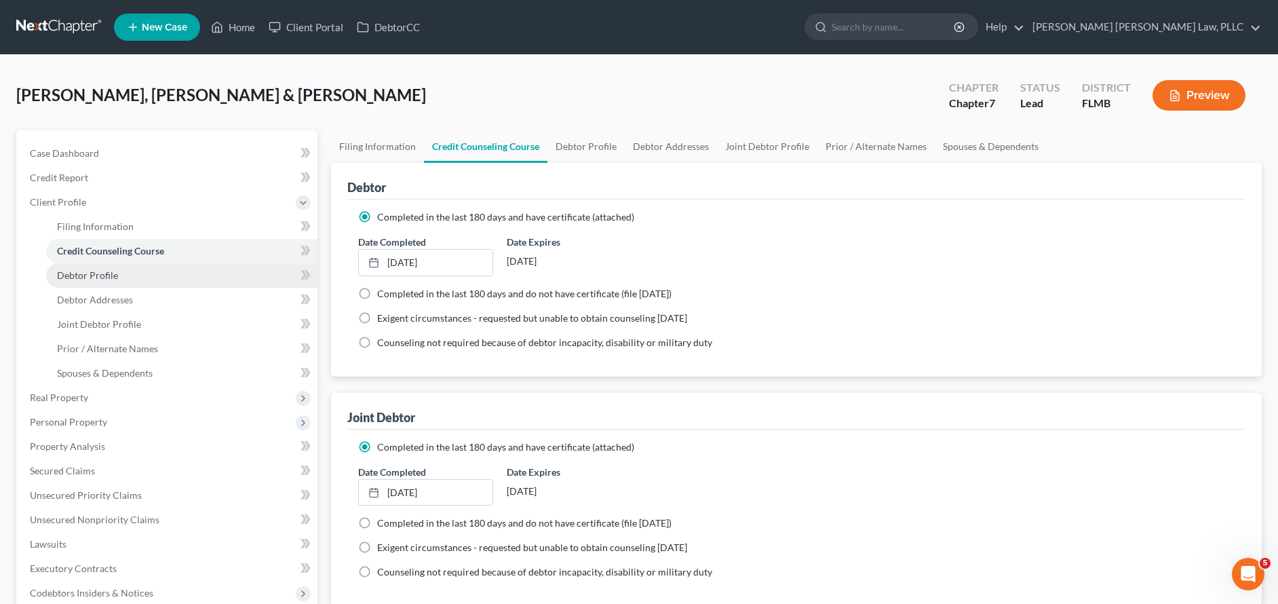
click at [166, 269] on link "Debtor Profile" at bounding box center [181, 275] width 271 height 24
select select "1"
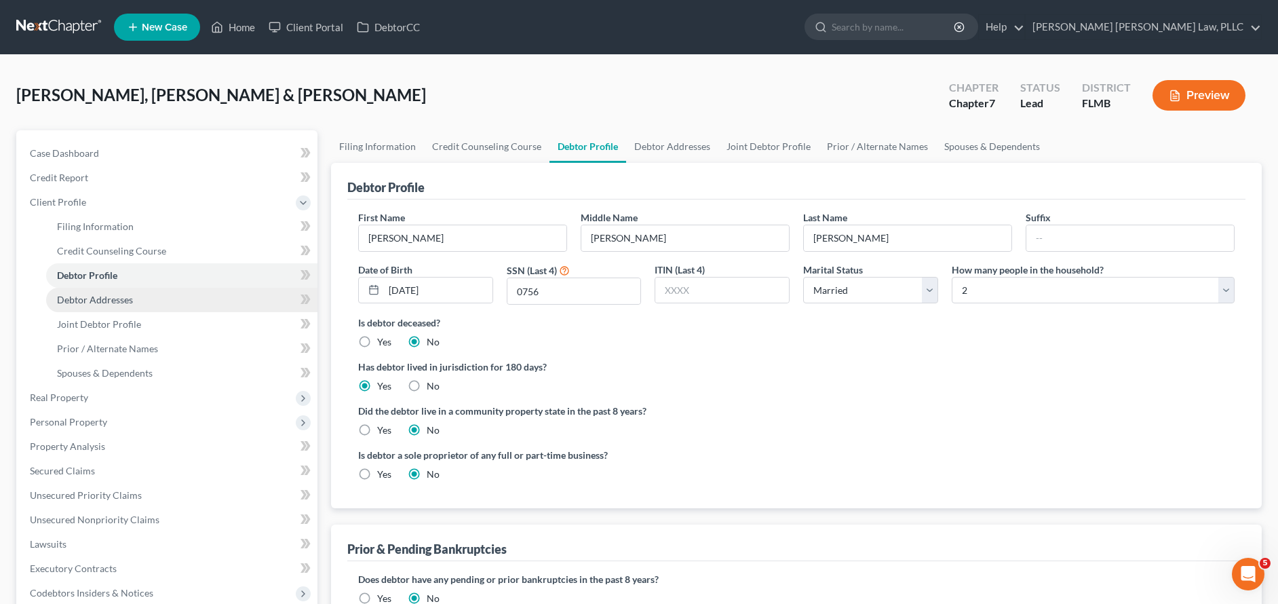
click at [176, 307] on link "Debtor Addresses" at bounding box center [181, 300] width 271 height 24
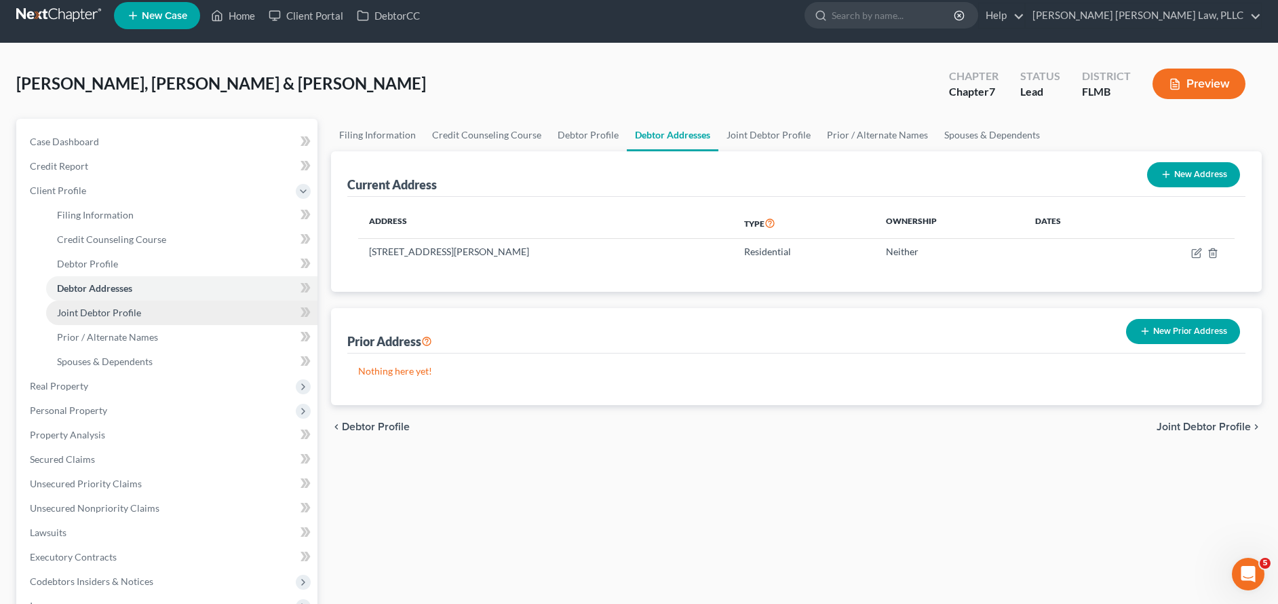
scroll to position [28, 0]
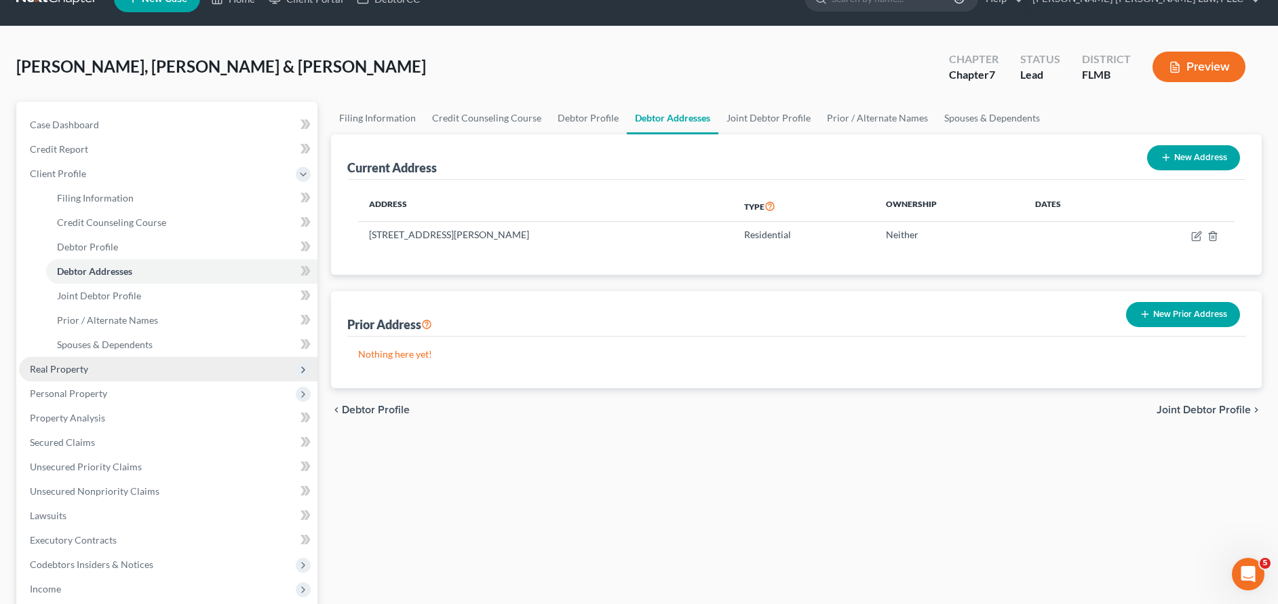
click at [117, 367] on span "Real Property" at bounding box center [168, 369] width 298 height 24
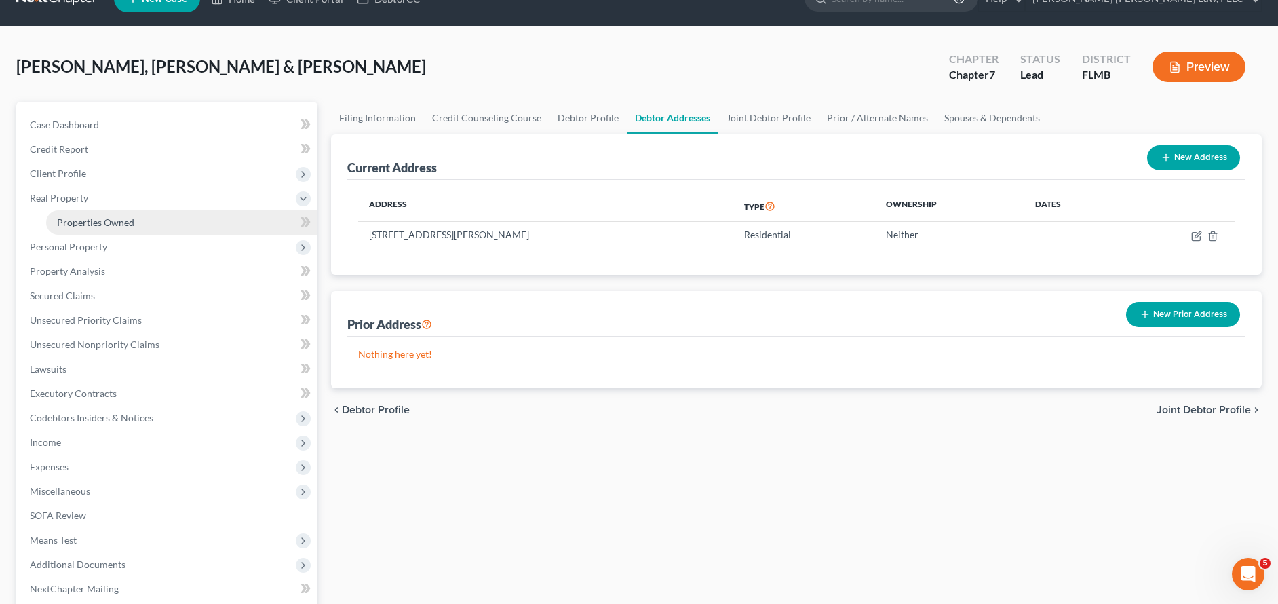
click at [135, 220] on link "Properties Owned" at bounding box center [181, 222] width 271 height 24
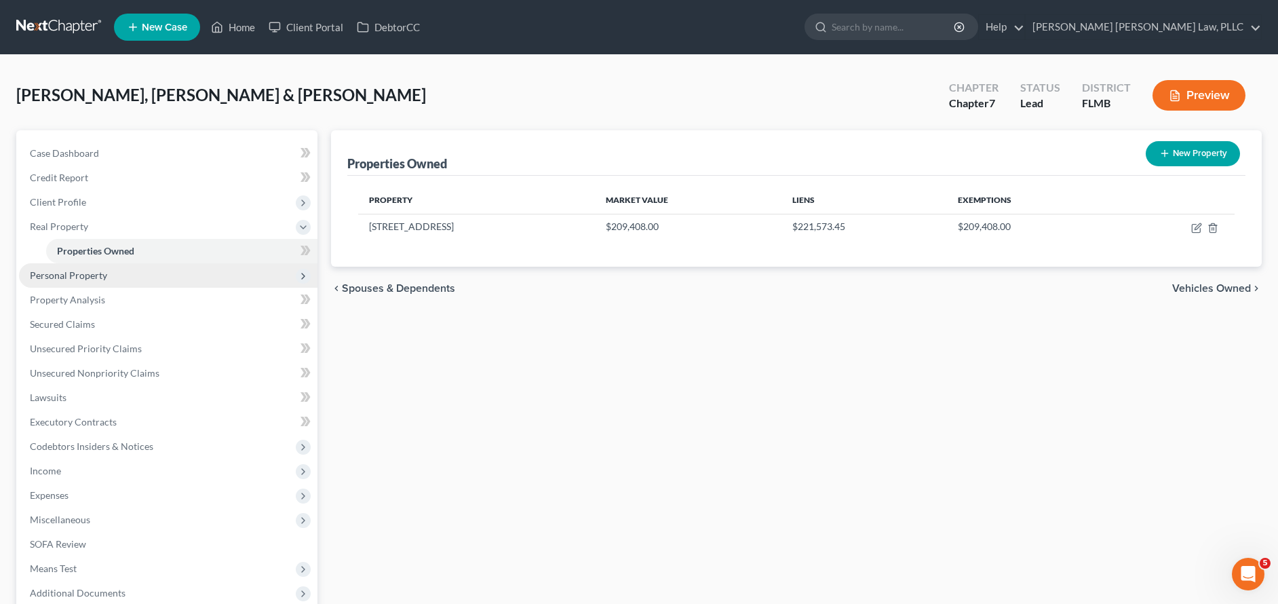
click at [61, 277] on span "Personal Property" at bounding box center [68, 275] width 77 height 12
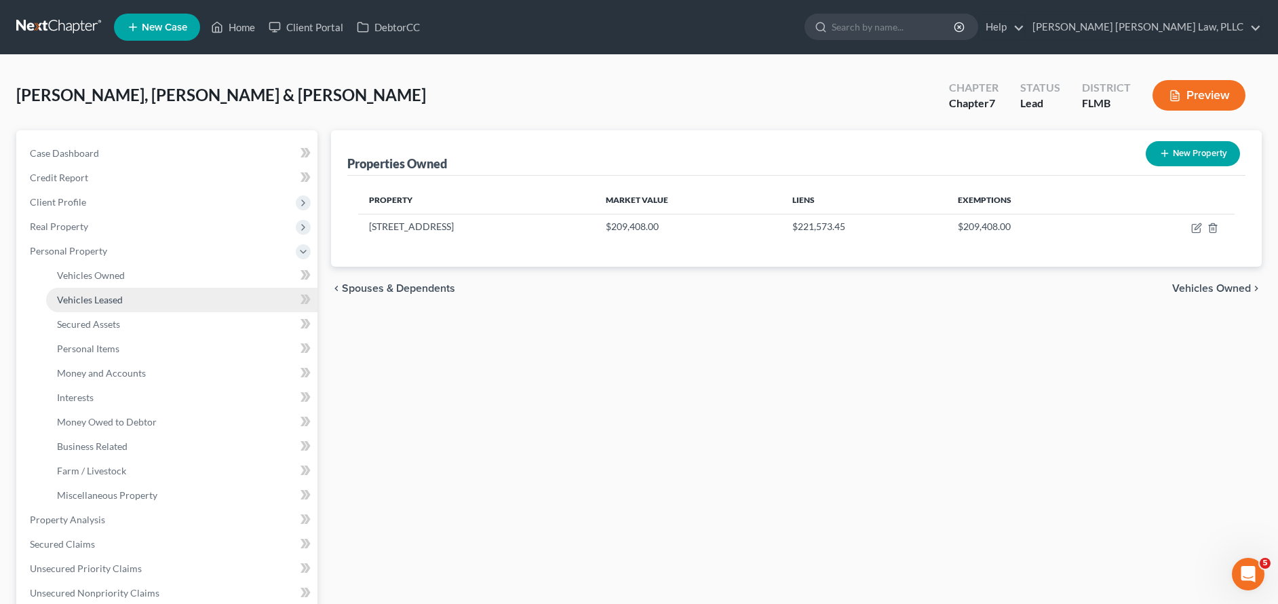
click at [169, 294] on link "Vehicles Leased" at bounding box center [181, 300] width 271 height 24
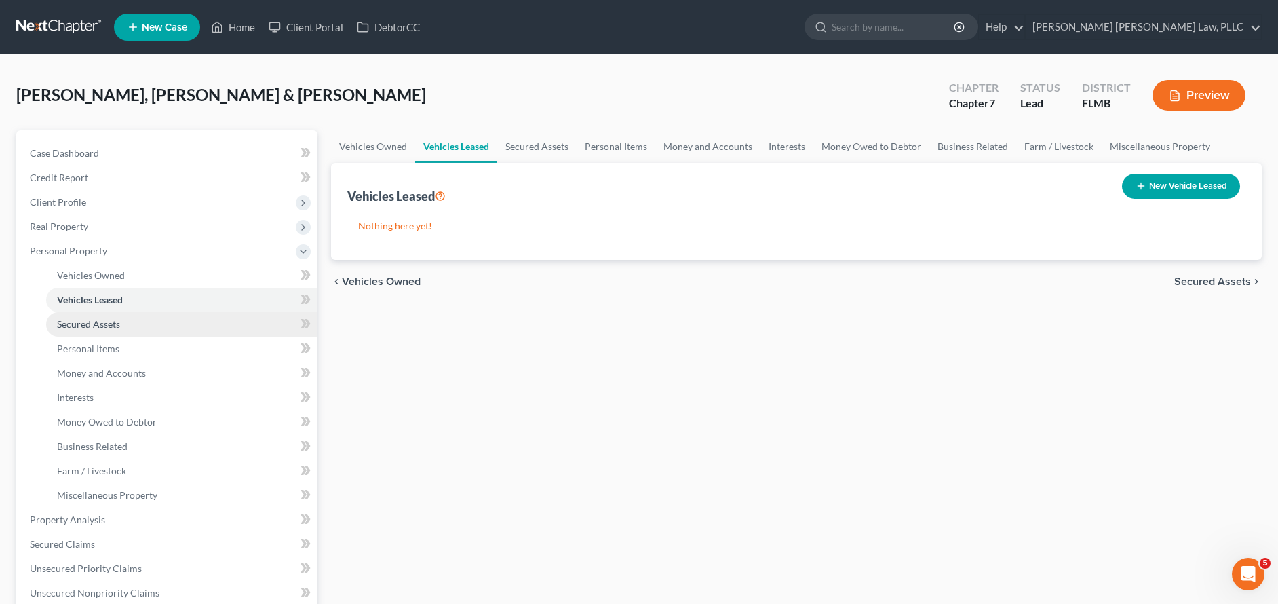
click at [157, 331] on link "Secured Assets" at bounding box center [181, 324] width 271 height 24
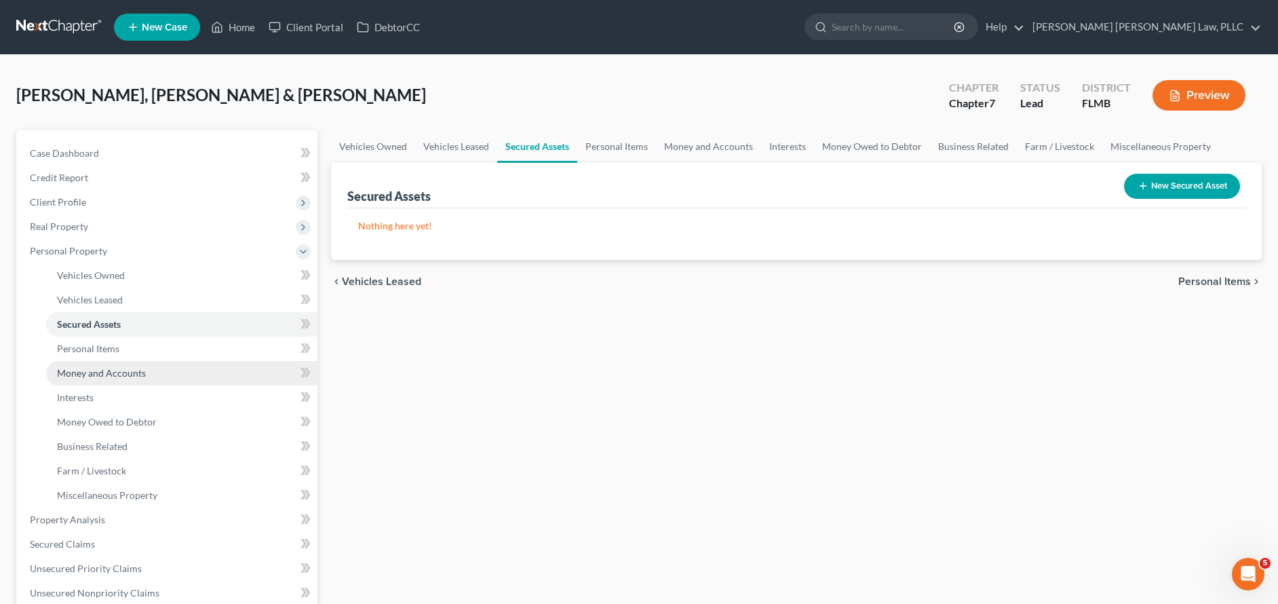
click at [169, 361] on link "Money and Accounts" at bounding box center [181, 373] width 271 height 24
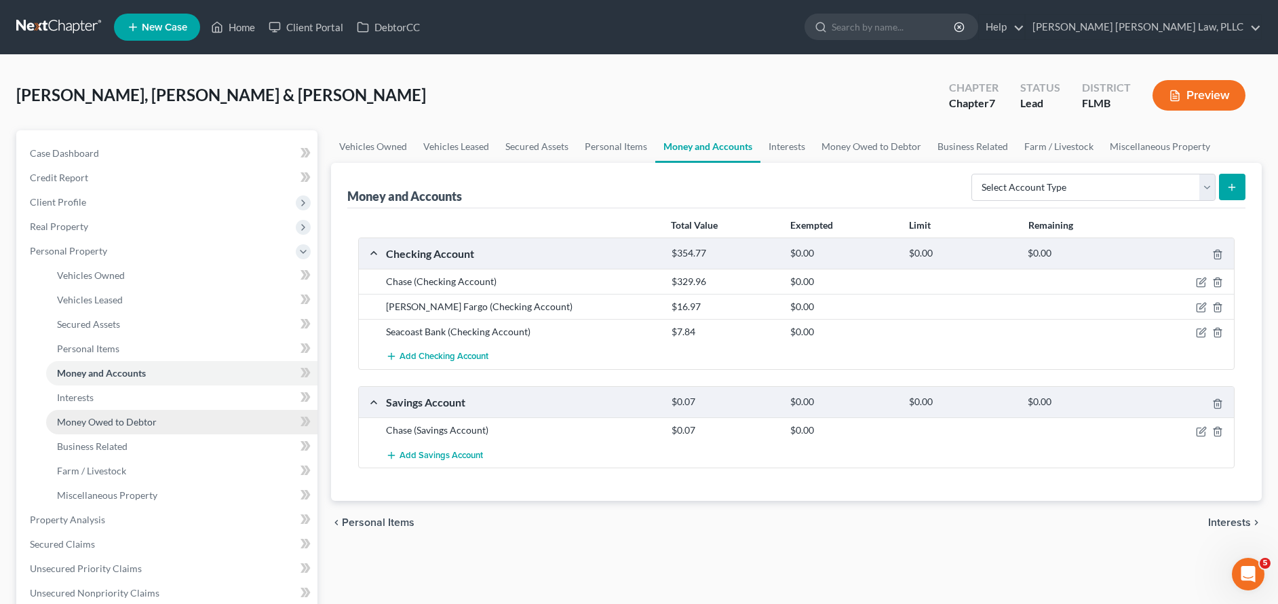
click at [119, 414] on link "Money Owed to Debtor" at bounding box center [181, 422] width 271 height 24
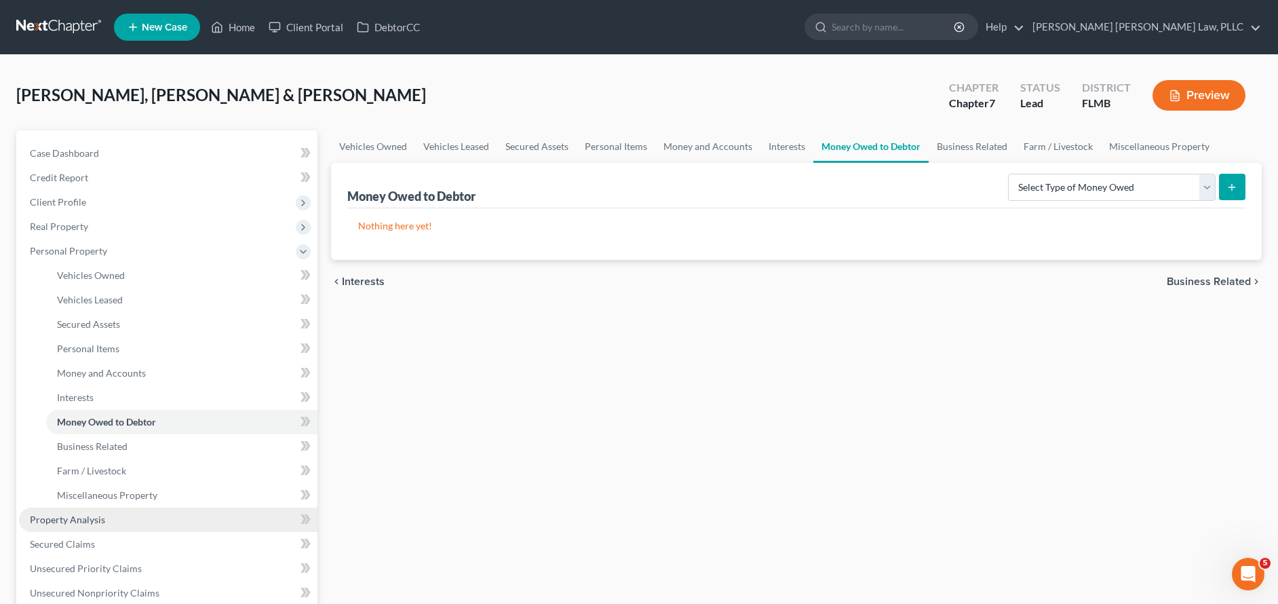
click at [146, 523] on link "Property Analysis" at bounding box center [168, 519] width 298 height 24
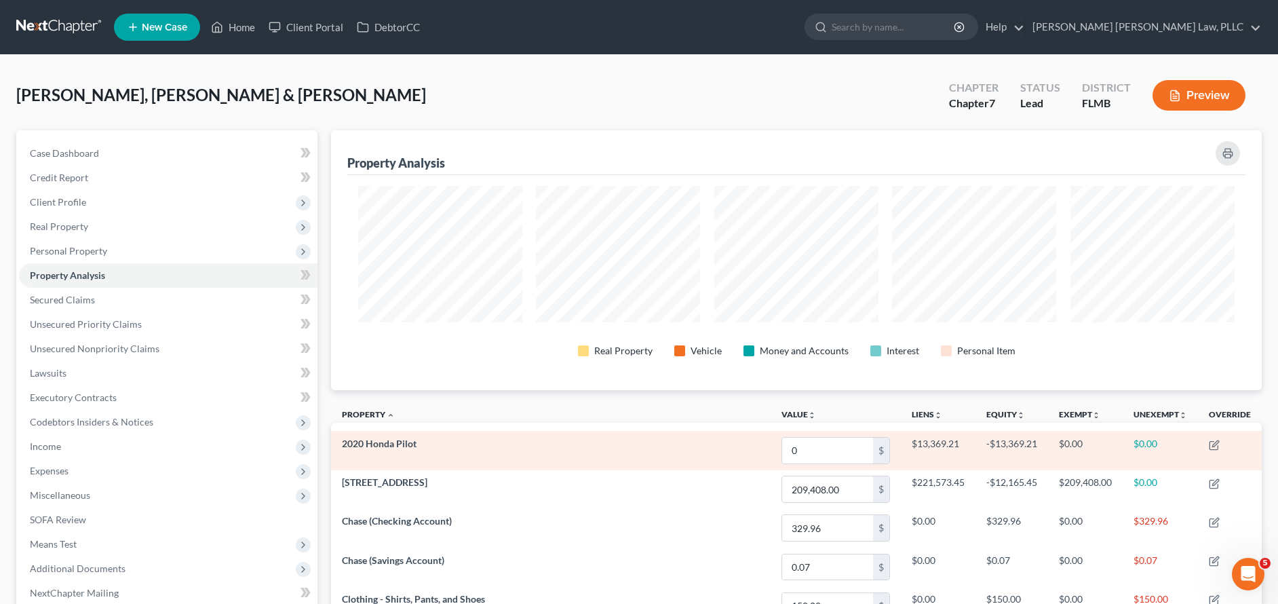
scroll to position [136, 0]
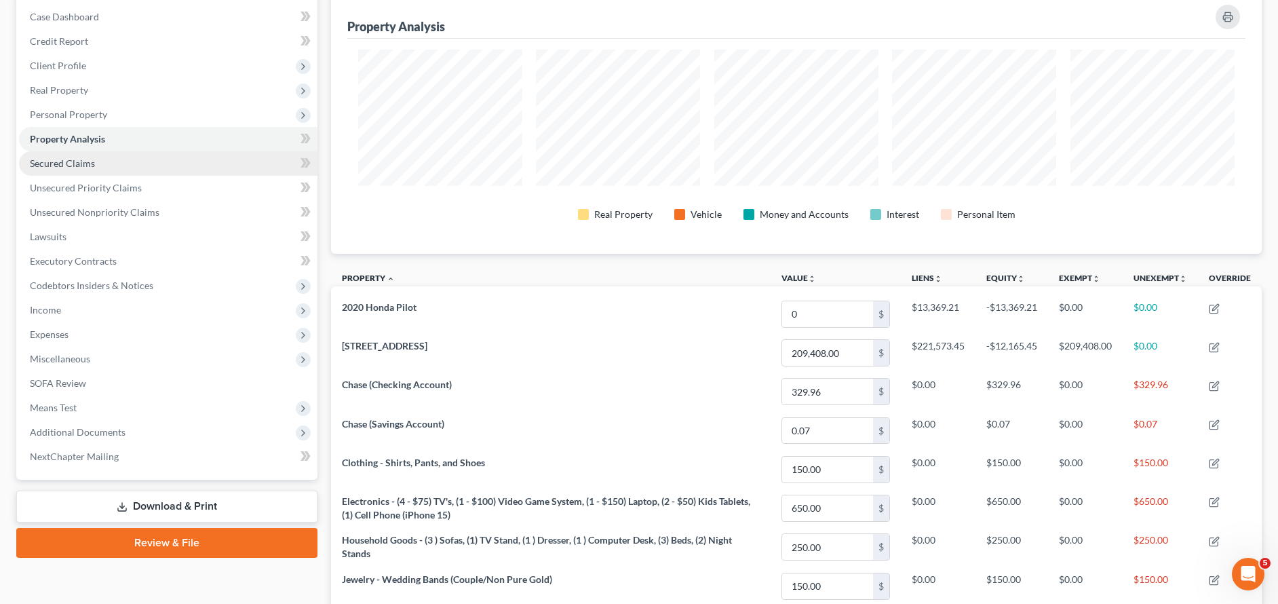
click at [95, 167] on link "Secured Claims" at bounding box center [168, 163] width 298 height 24
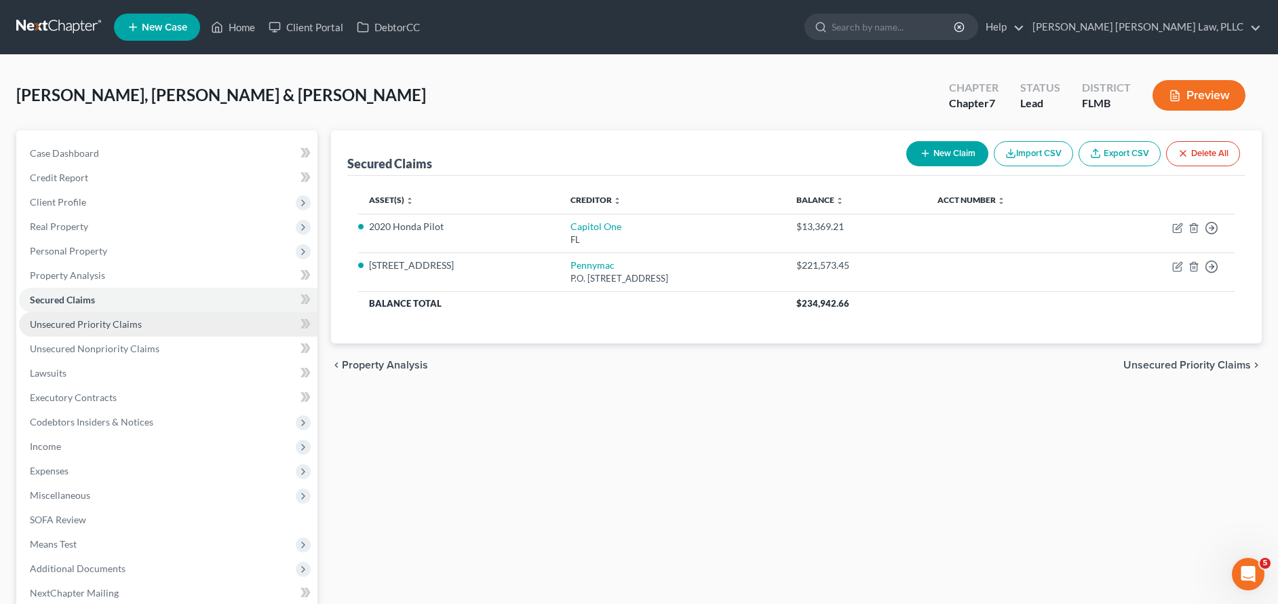
click at [99, 331] on link "Unsecured Priority Claims" at bounding box center [168, 324] width 298 height 24
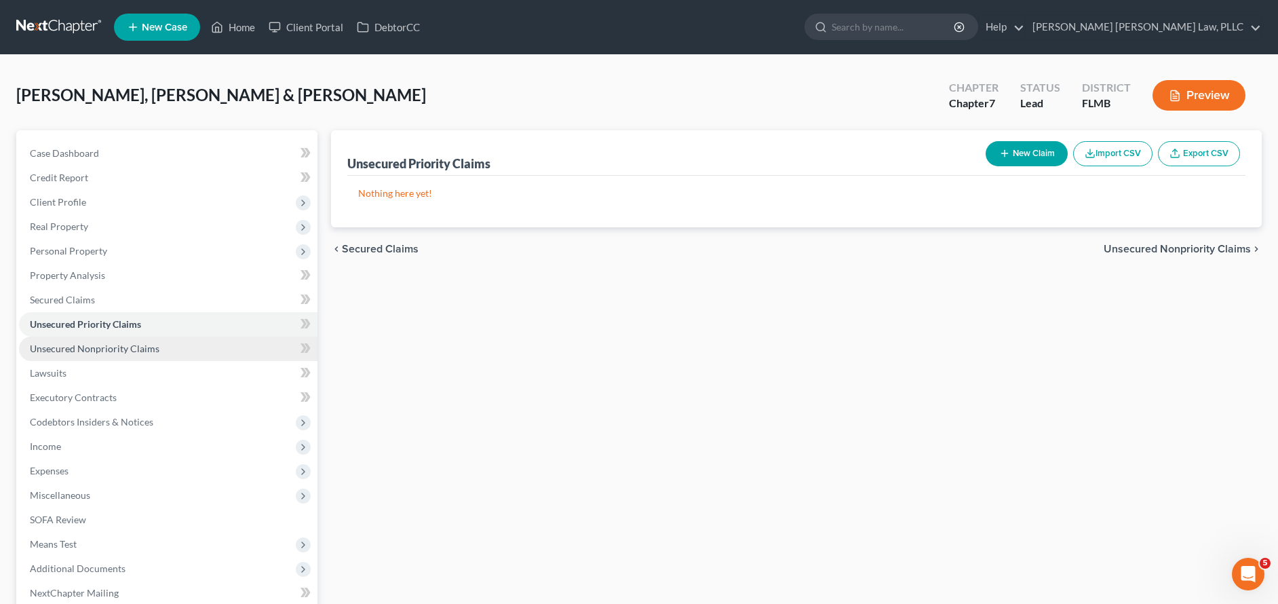
click at [97, 347] on span "Unsecured Nonpriority Claims" at bounding box center [95, 348] width 130 height 12
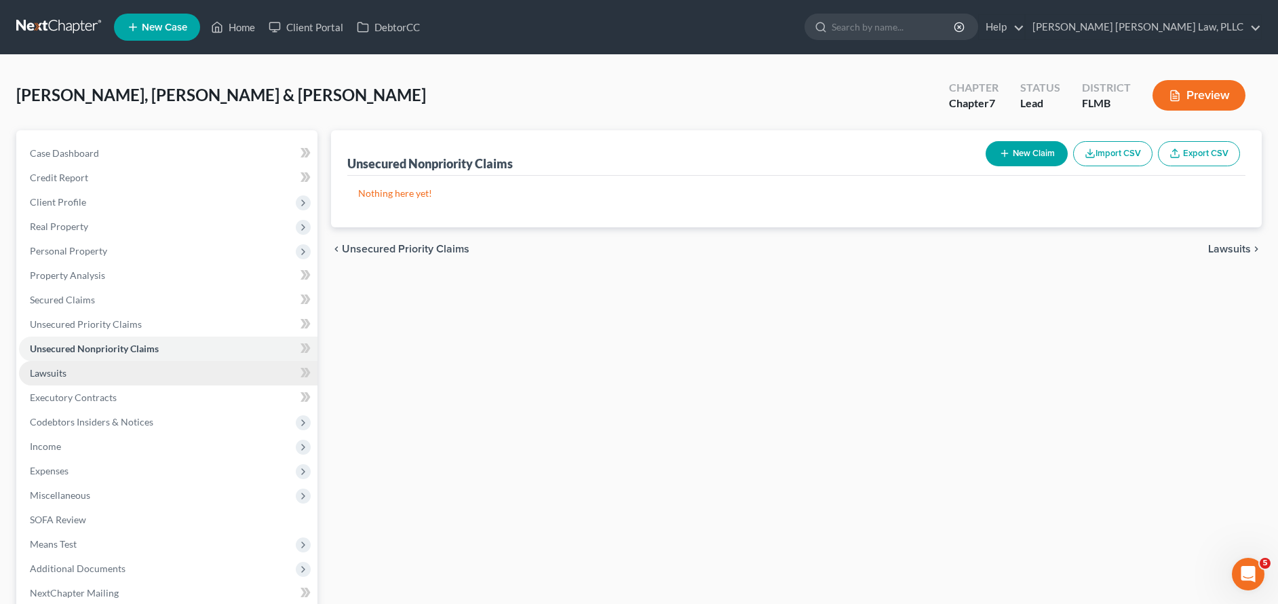
click at [96, 374] on link "Lawsuits" at bounding box center [168, 373] width 298 height 24
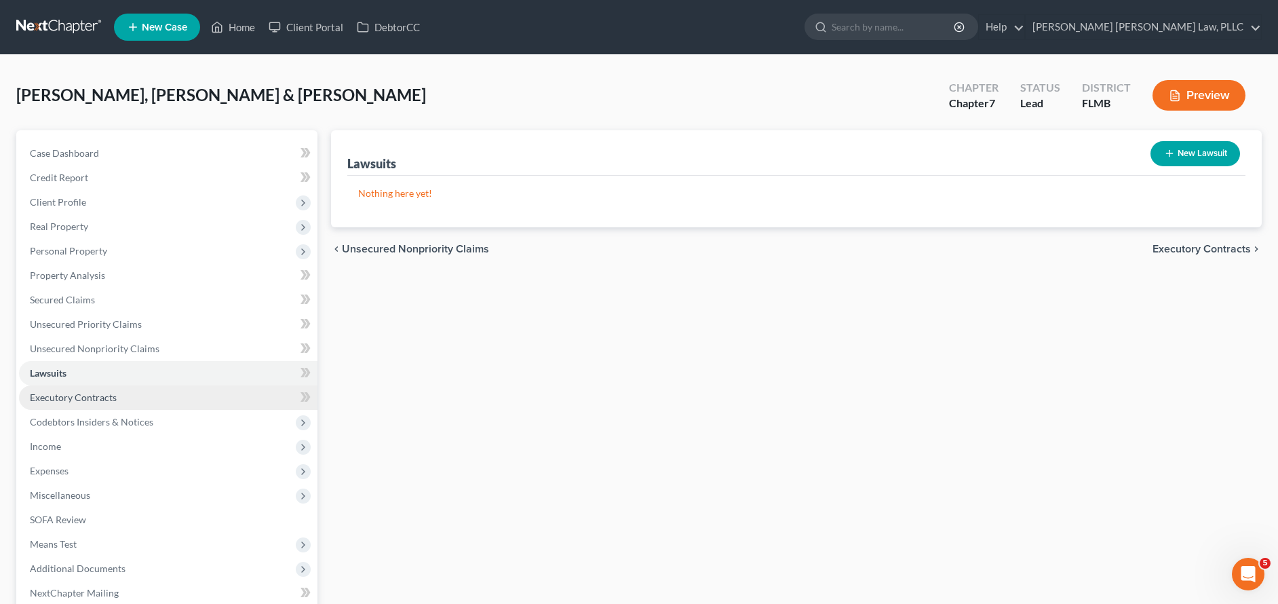
click at [99, 399] on span "Executory Contracts" at bounding box center [73, 397] width 87 height 12
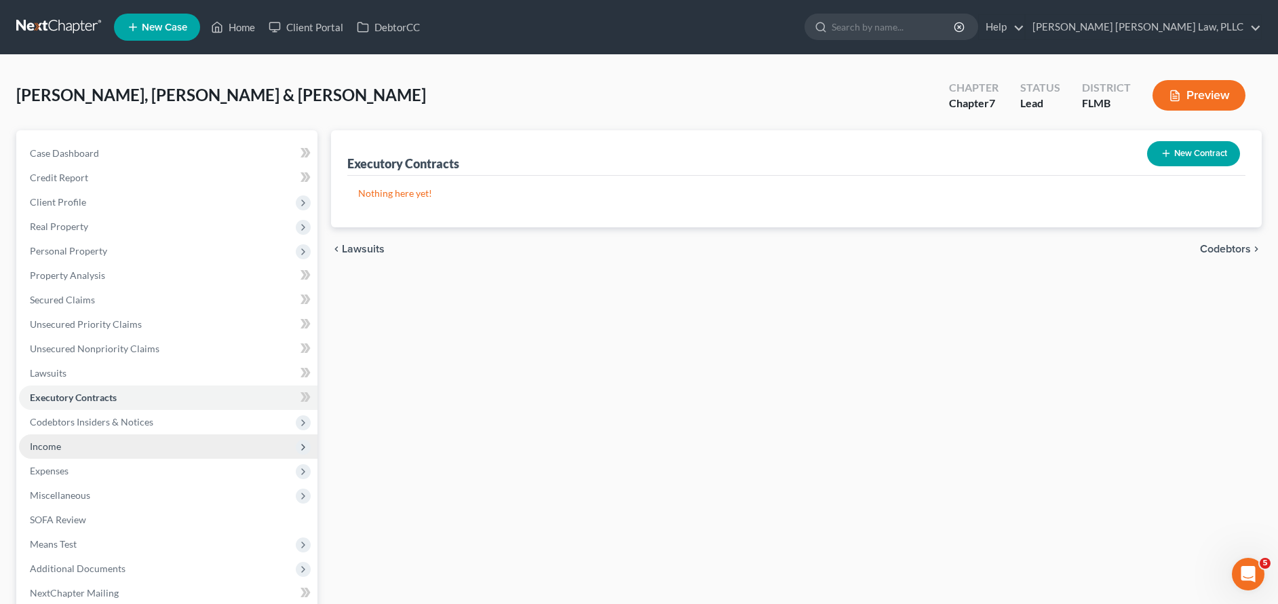
click at [106, 453] on span "Income" at bounding box center [168, 446] width 298 height 24
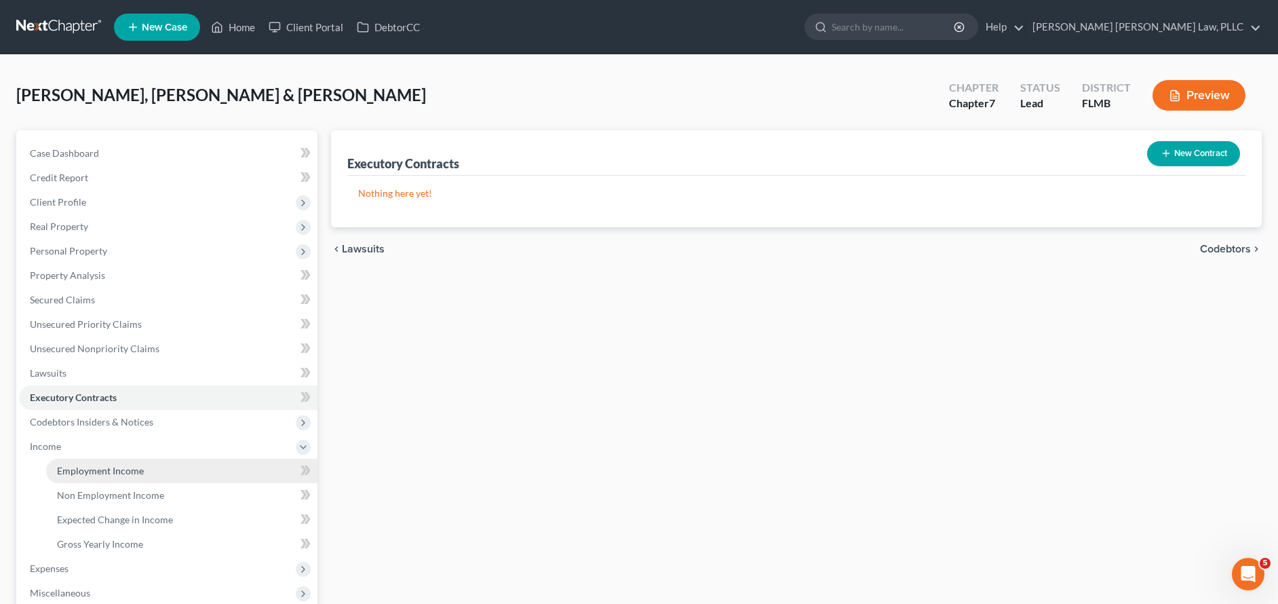
click at [195, 473] on link "Employment Income" at bounding box center [181, 470] width 271 height 24
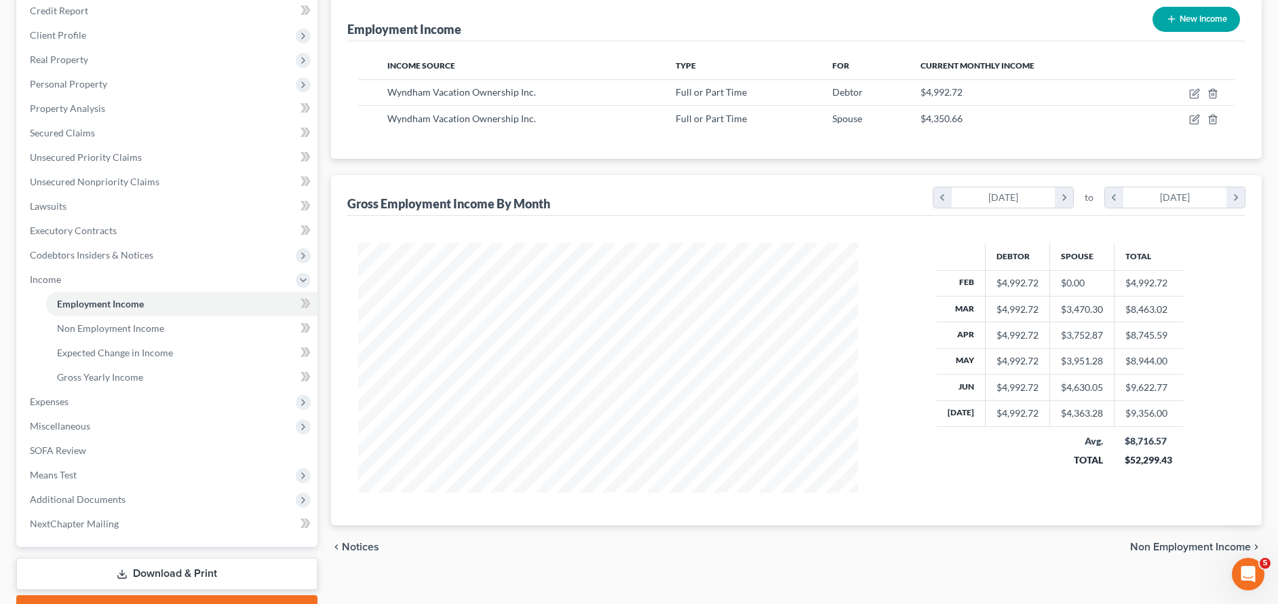
scroll to position [239, 0]
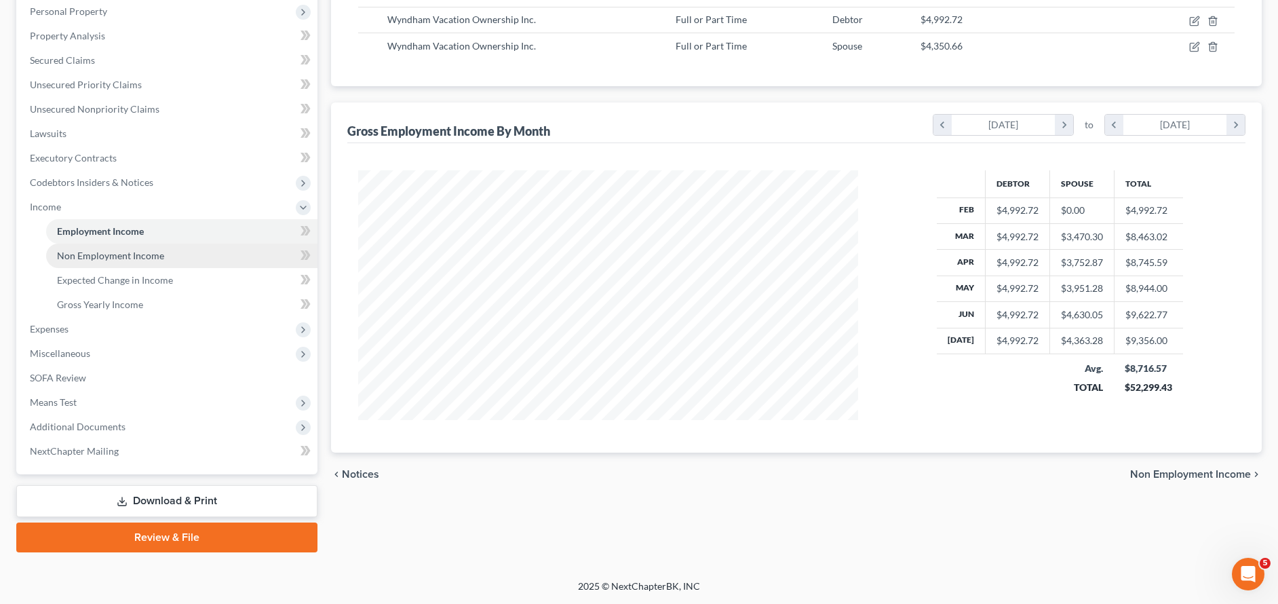
click at [197, 254] on link "Non Employment Income" at bounding box center [181, 255] width 271 height 24
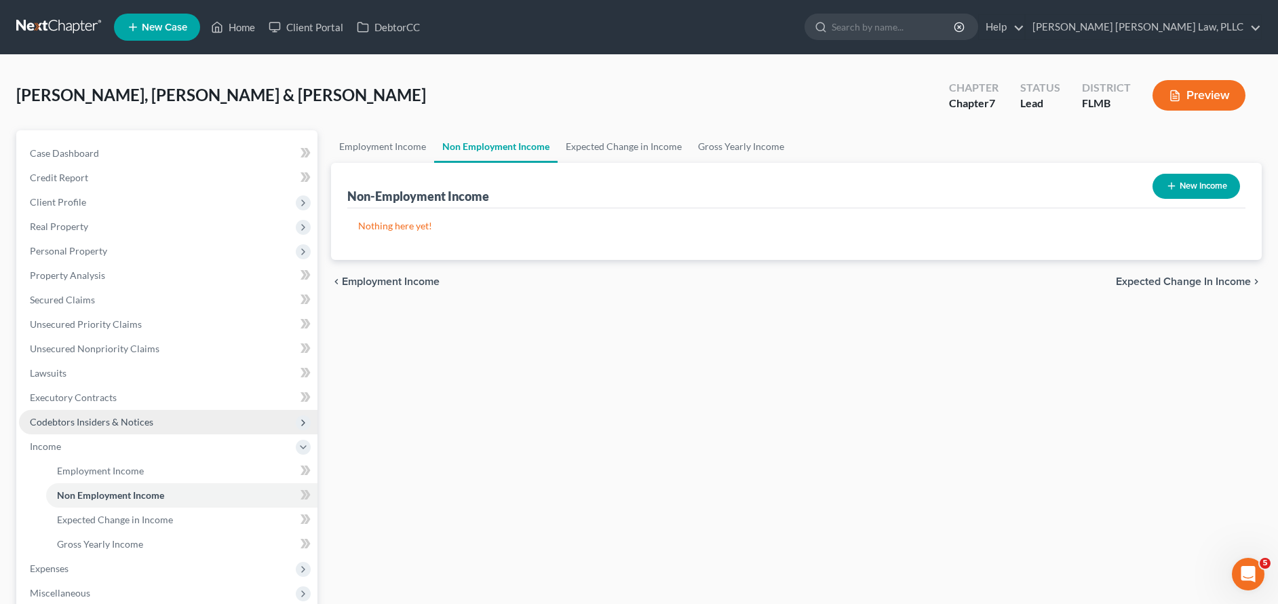
scroll to position [107, 0]
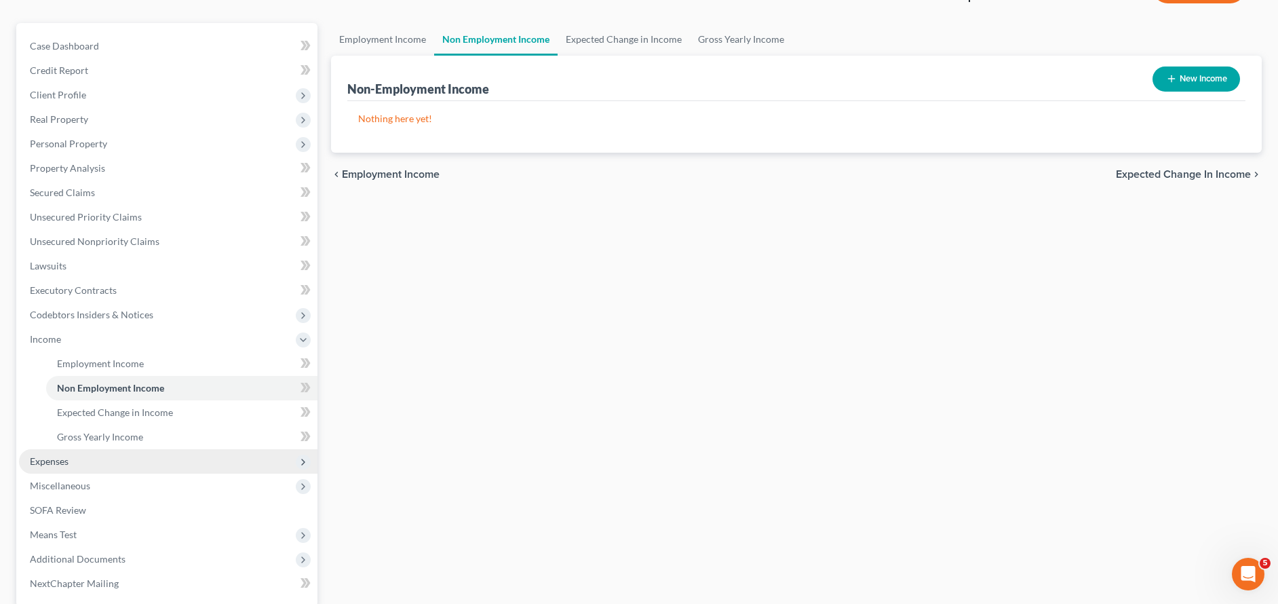
click at [218, 471] on span "Expenses" at bounding box center [168, 461] width 298 height 24
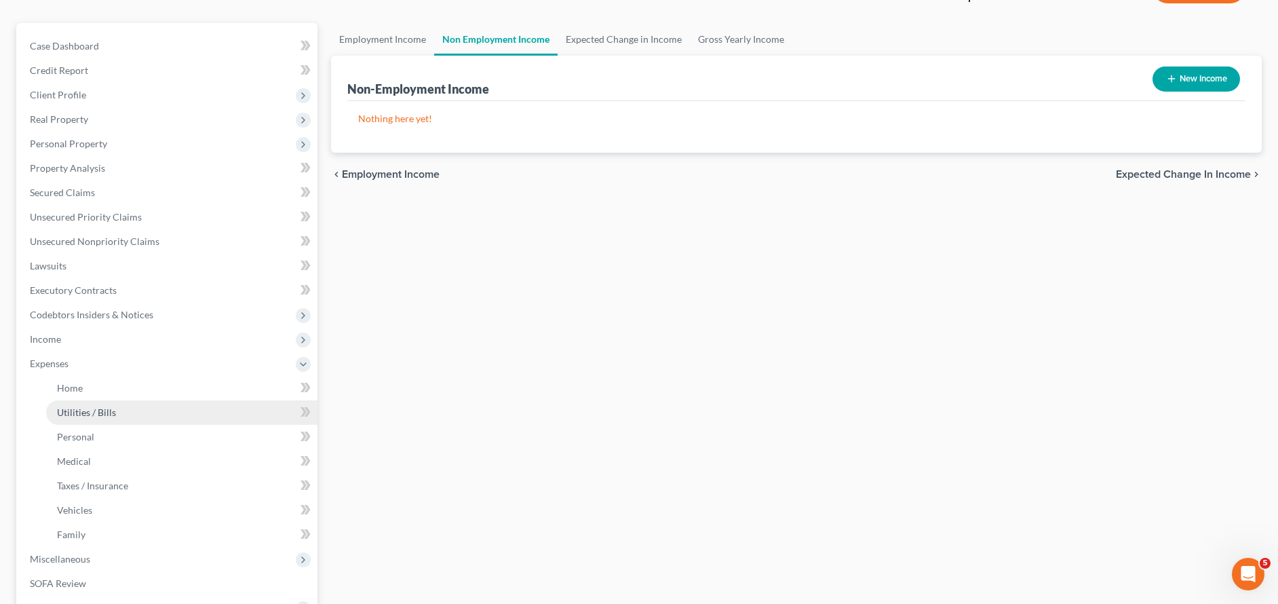
click at [233, 401] on link "Utilities / Bills" at bounding box center [181, 412] width 271 height 24
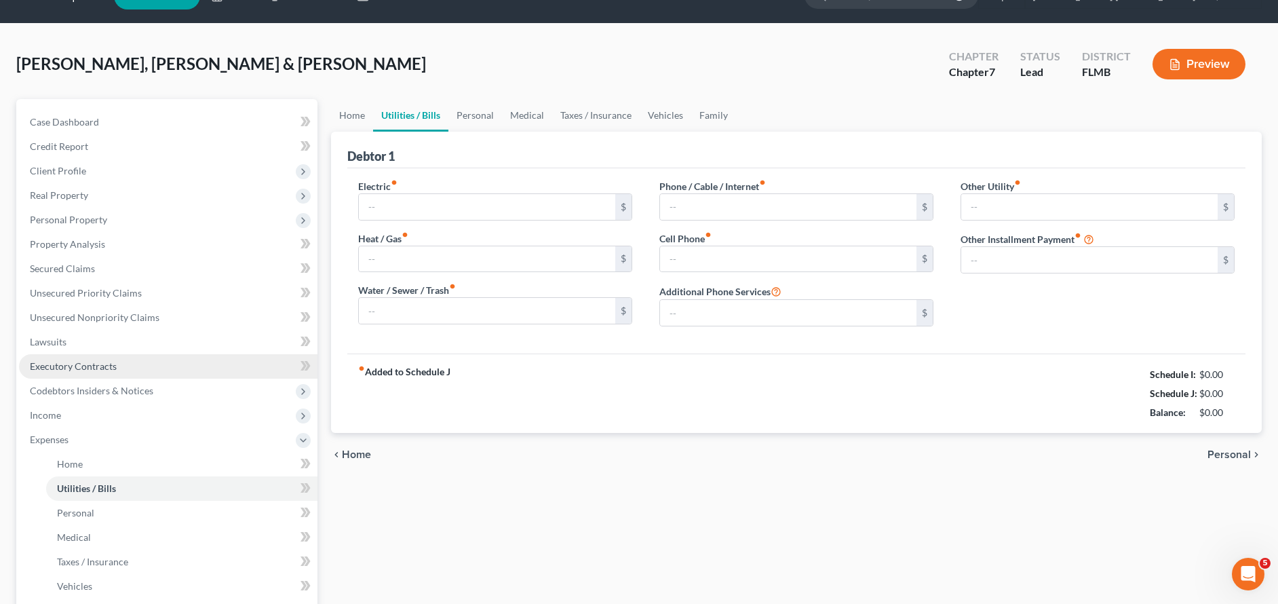
type input "35.00"
type input "0.00"
type input "120.00"
type input "152.00"
type input "172.00"
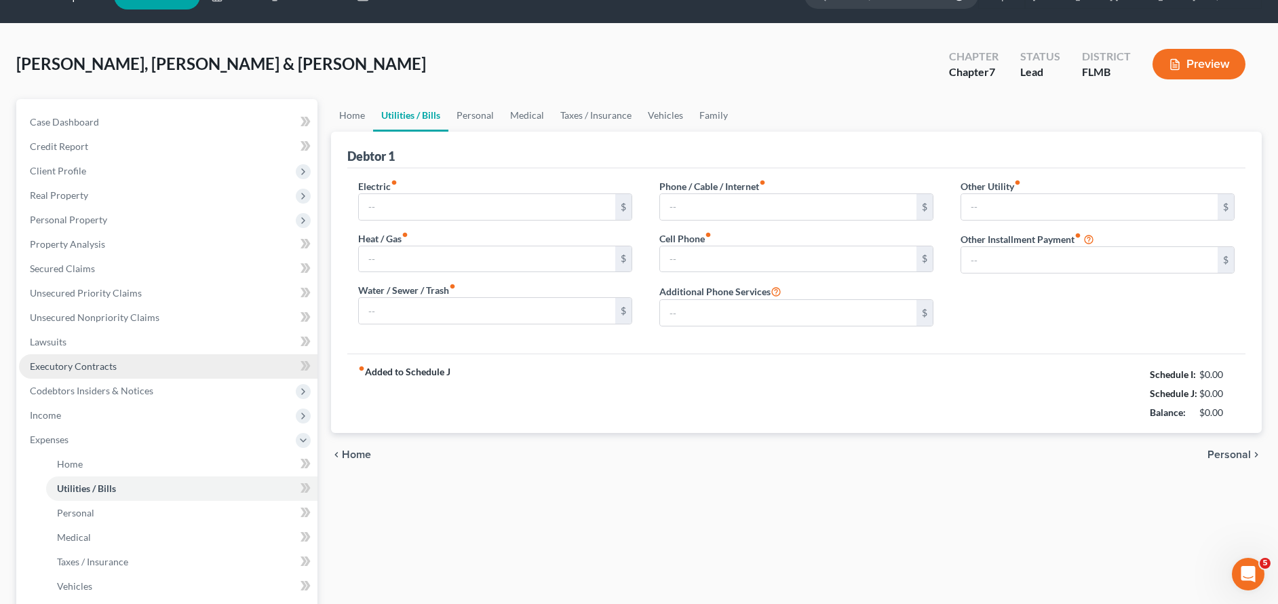
type input "0.00"
type input "187.45"
type input "solar panel"
type input "38.00"
type input "Primo Brands water delivery"
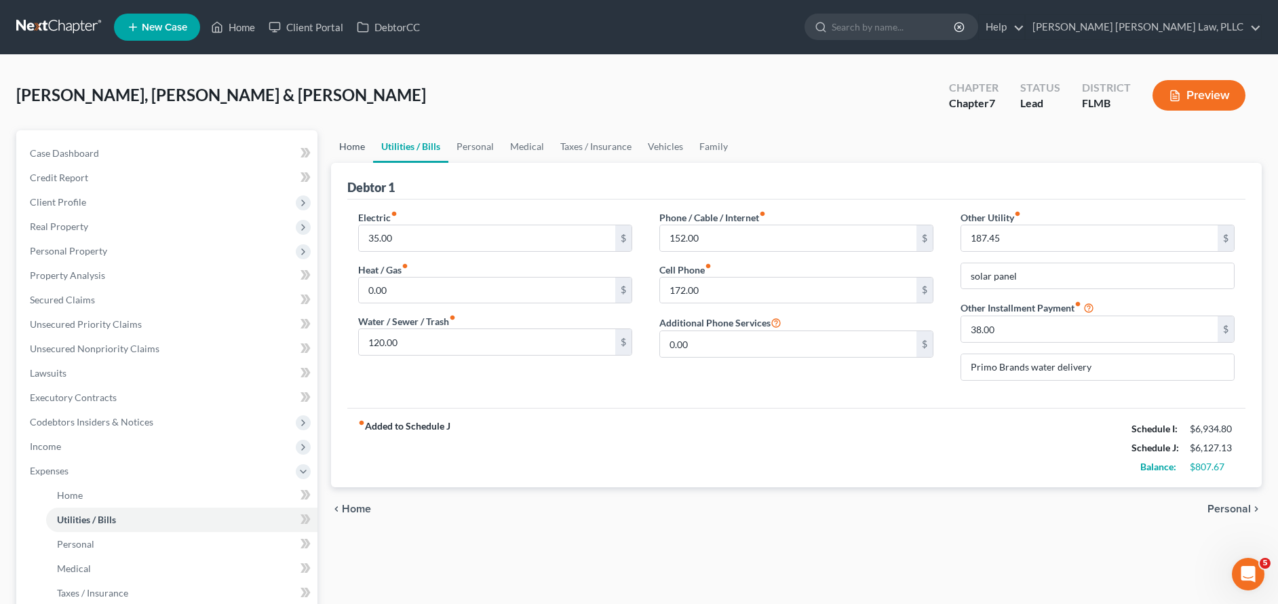
click at [338, 154] on link "Home" at bounding box center [352, 146] width 42 height 33
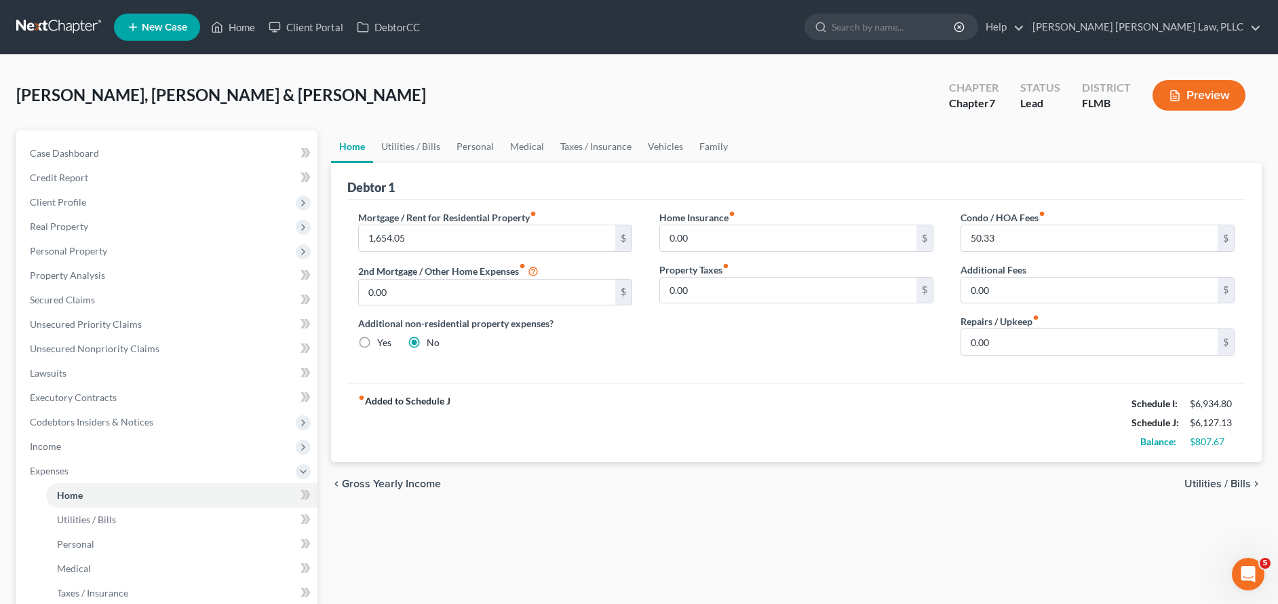
click at [42, 22] on link at bounding box center [59, 27] width 87 height 24
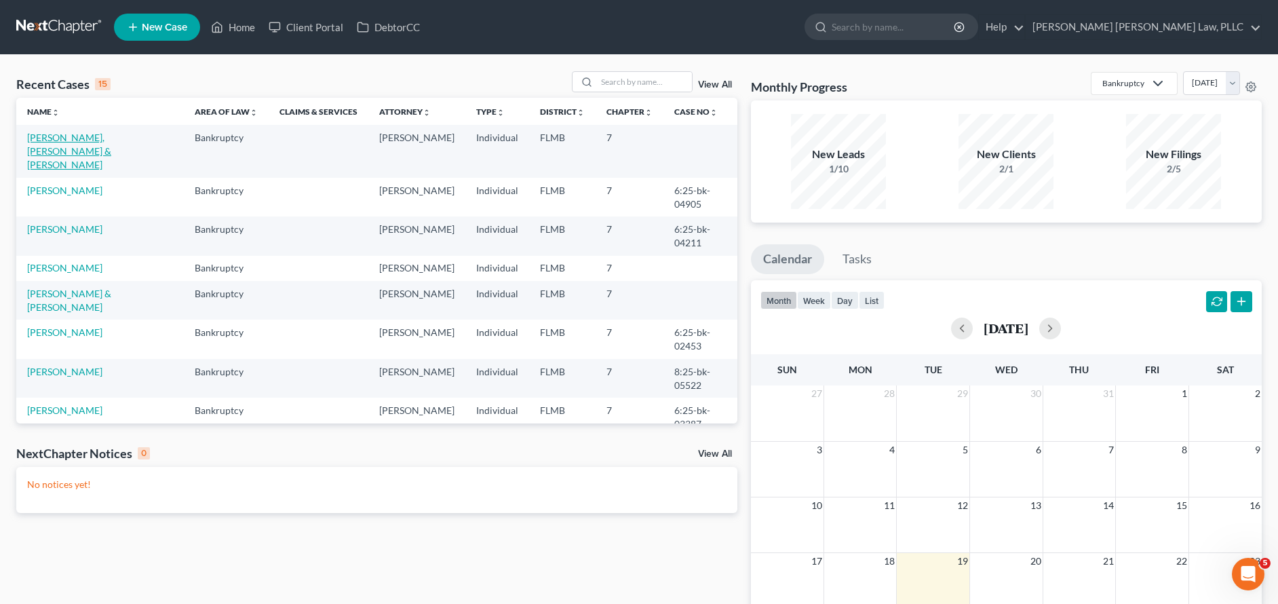
click at [57, 143] on link "[PERSON_NAME], [PERSON_NAME] & [PERSON_NAME]" at bounding box center [69, 151] width 84 height 39
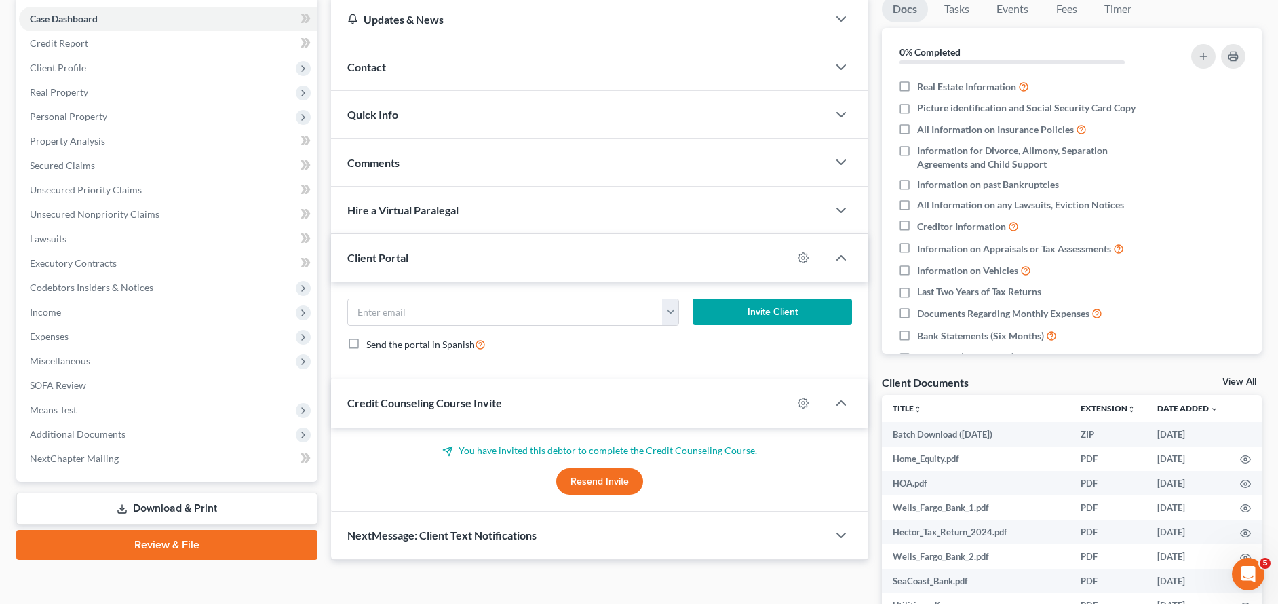
scroll to position [111, 0]
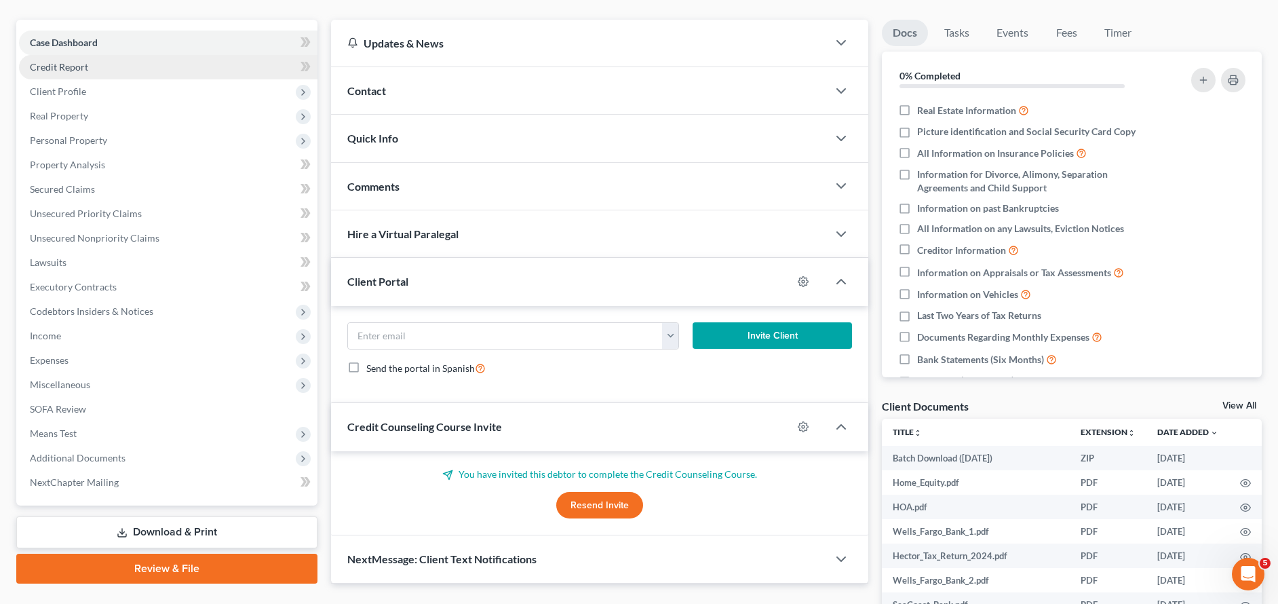
click at [127, 67] on link "Credit Report" at bounding box center [168, 67] width 298 height 24
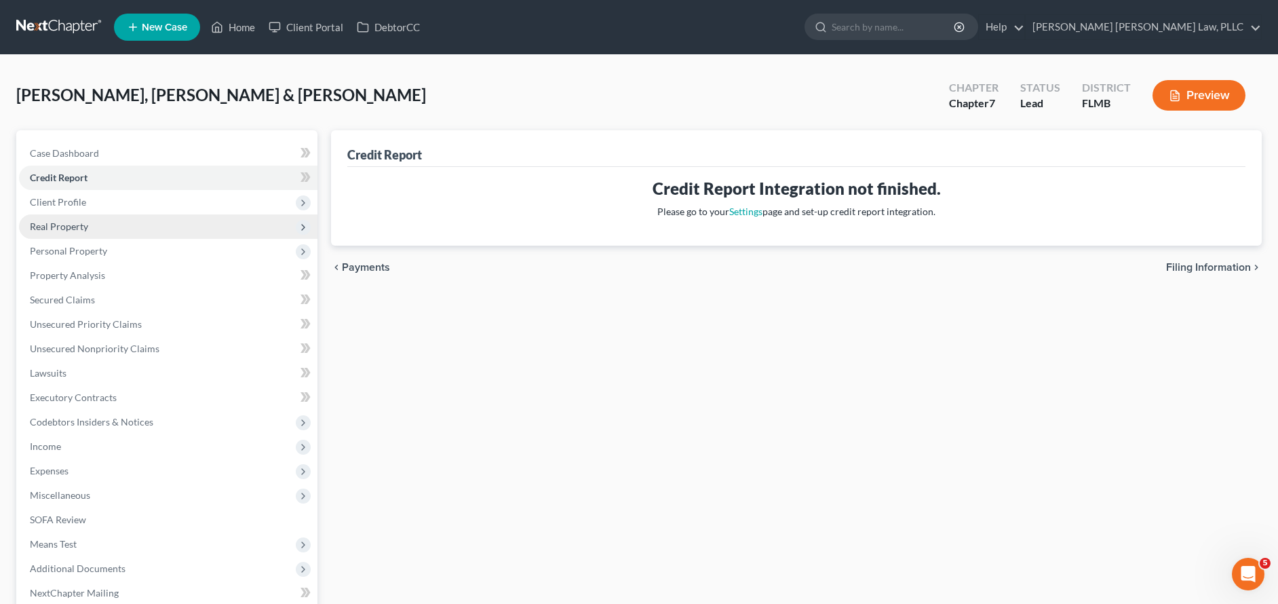
click at [174, 215] on span "Real Property" at bounding box center [168, 226] width 298 height 24
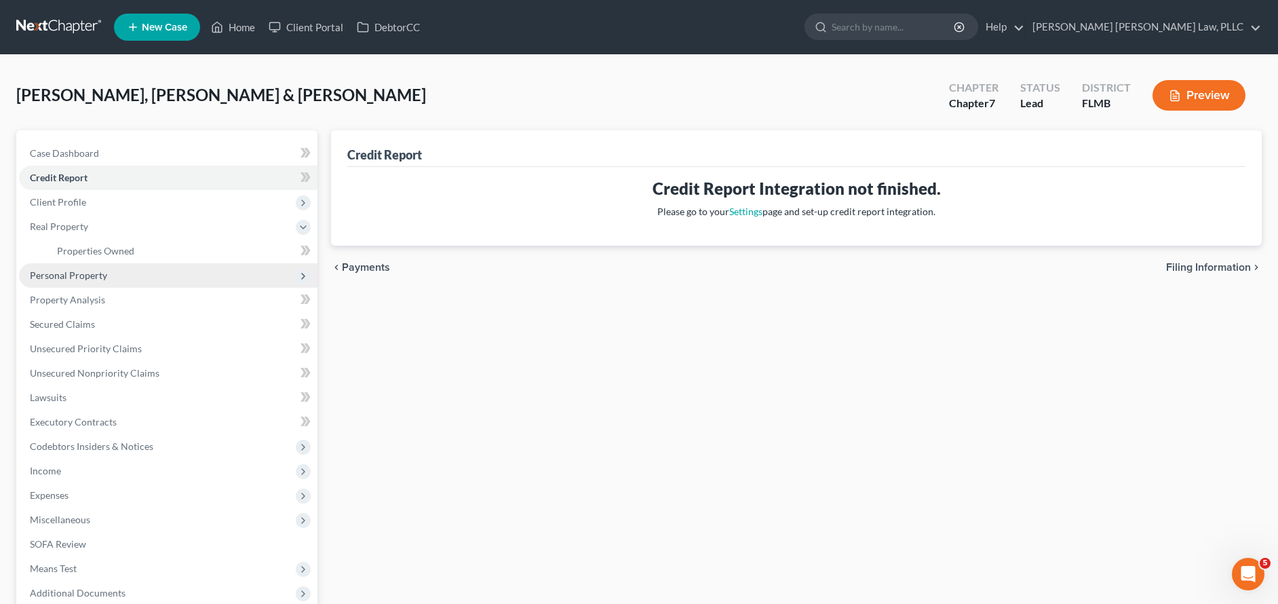
click at [178, 277] on span "Personal Property" at bounding box center [168, 275] width 298 height 24
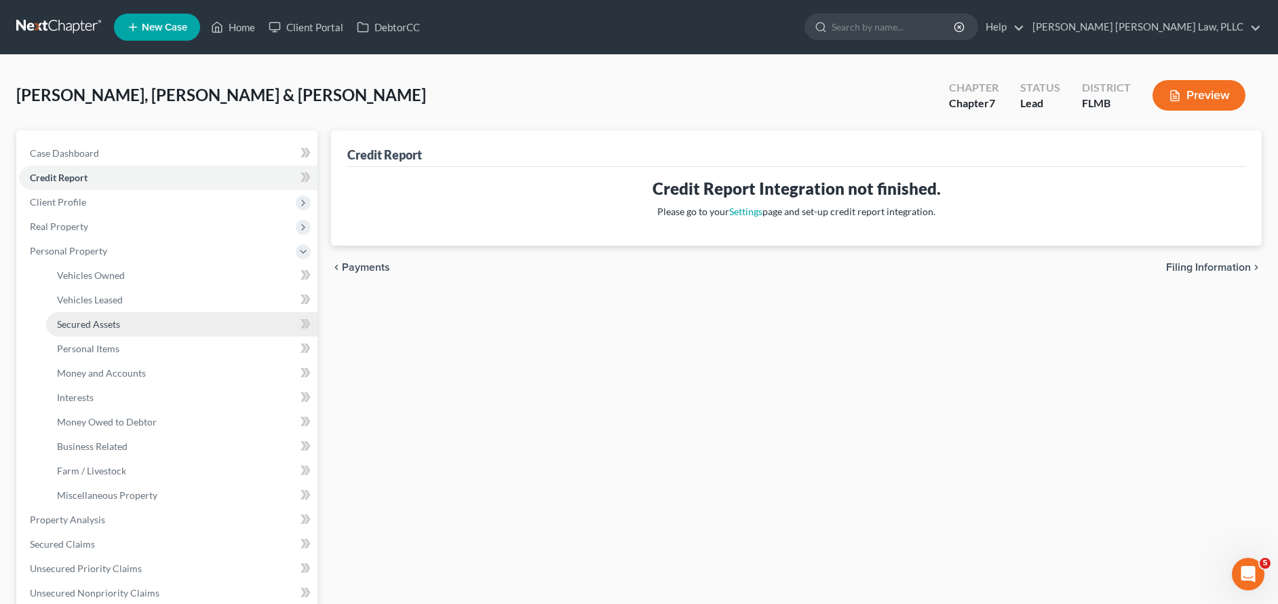
click at [174, 328] on link "Secured Assets" at bounding box center [181, 324] width 271 height 24
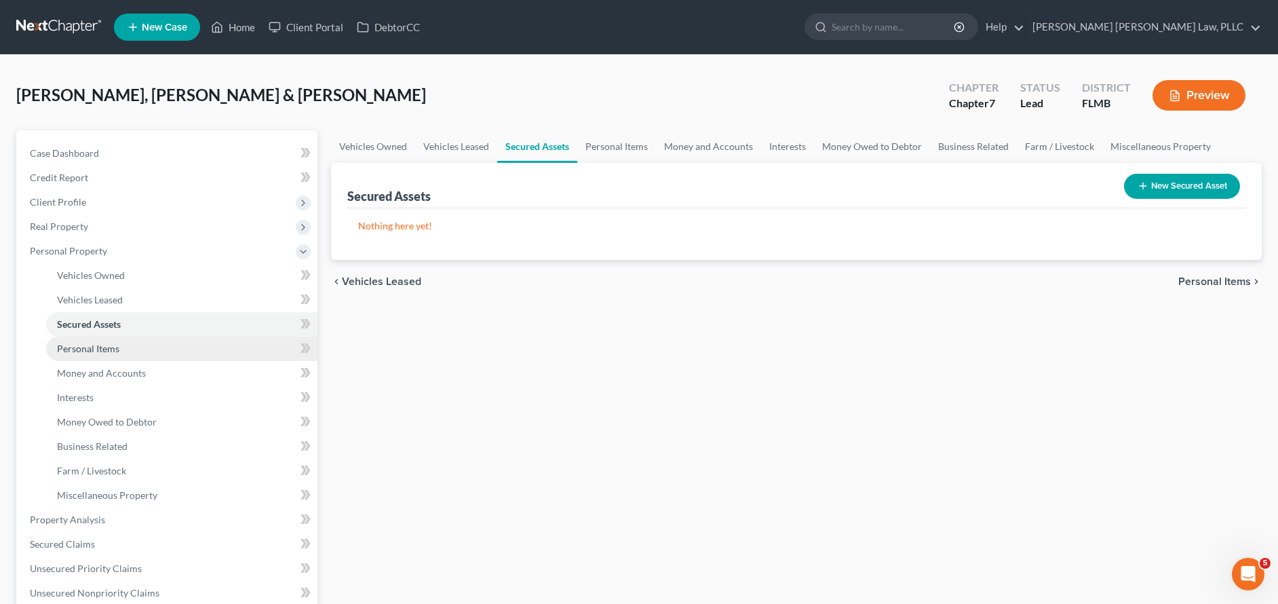
click at [163, 359] on link "Personal Items" at bounding box center [181, 348] width 271 height 24
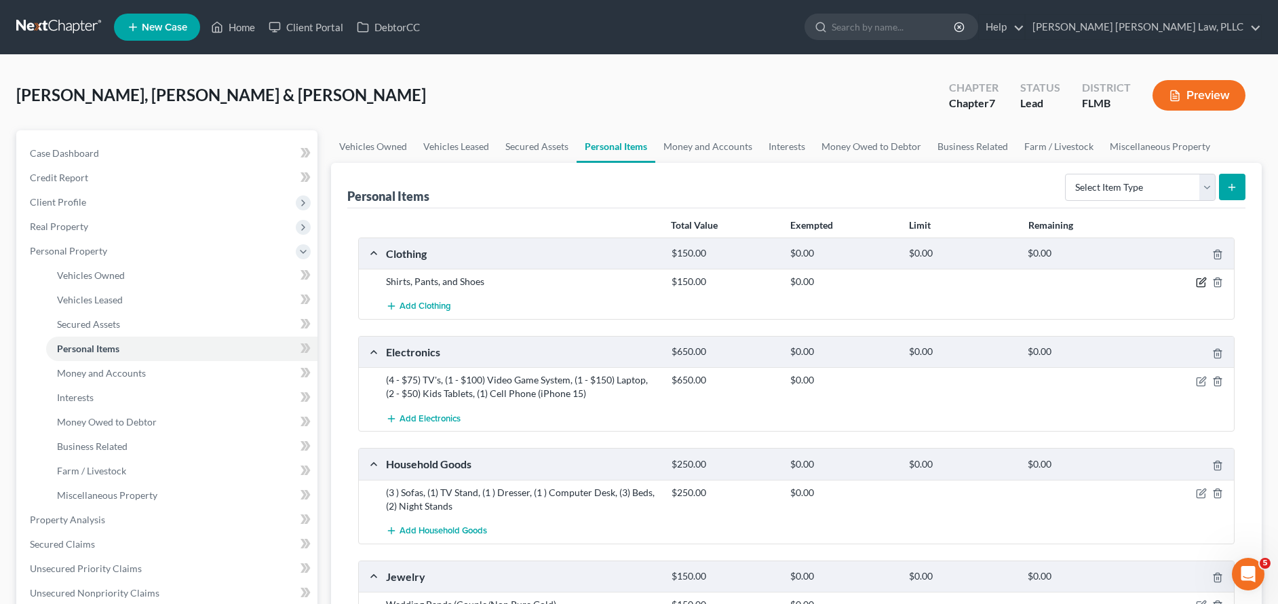
click at [1200, 284] on icon "button" at bounding box center [1202, 281] width 6 height 6
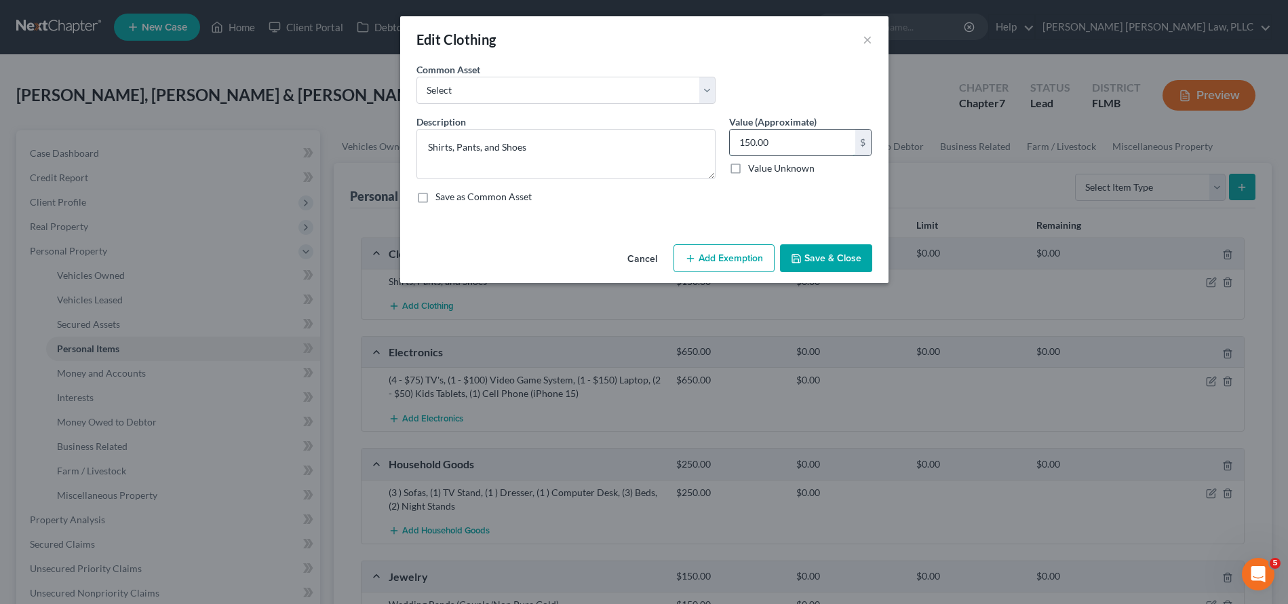
click at [752, 145] on input "150.00" at bounding box center [792, 143] width 125 height 26
click at [829, 260] on button "Save & Close" at bounding box center [826, 258] width 92 height 28
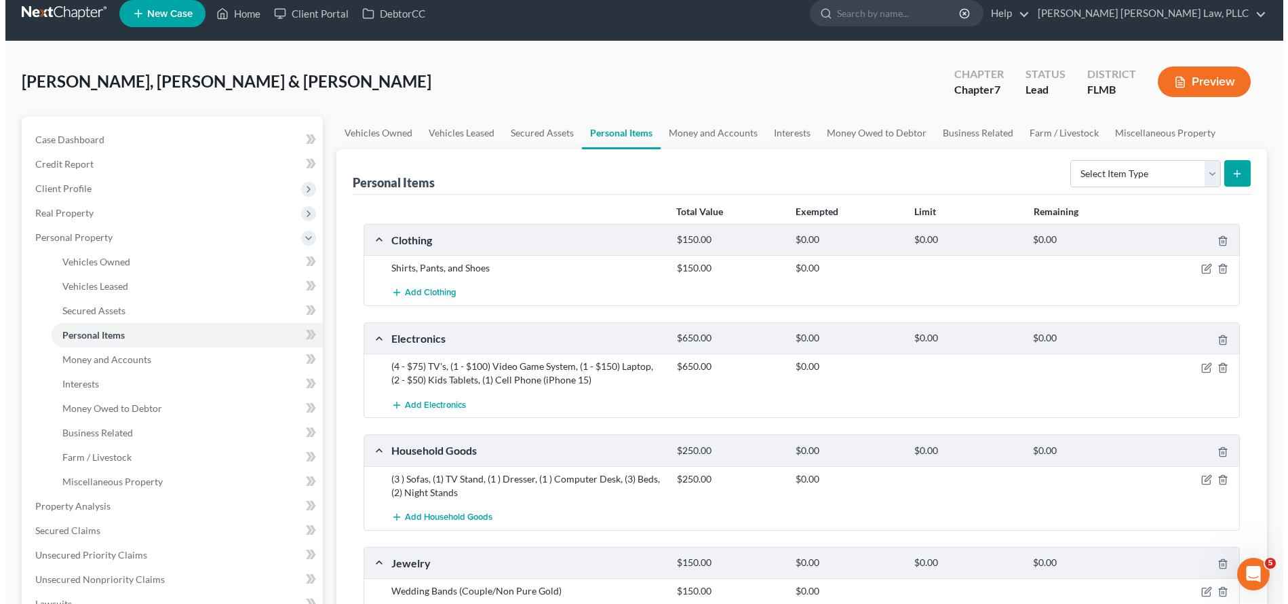
scroll to position [31, 0]
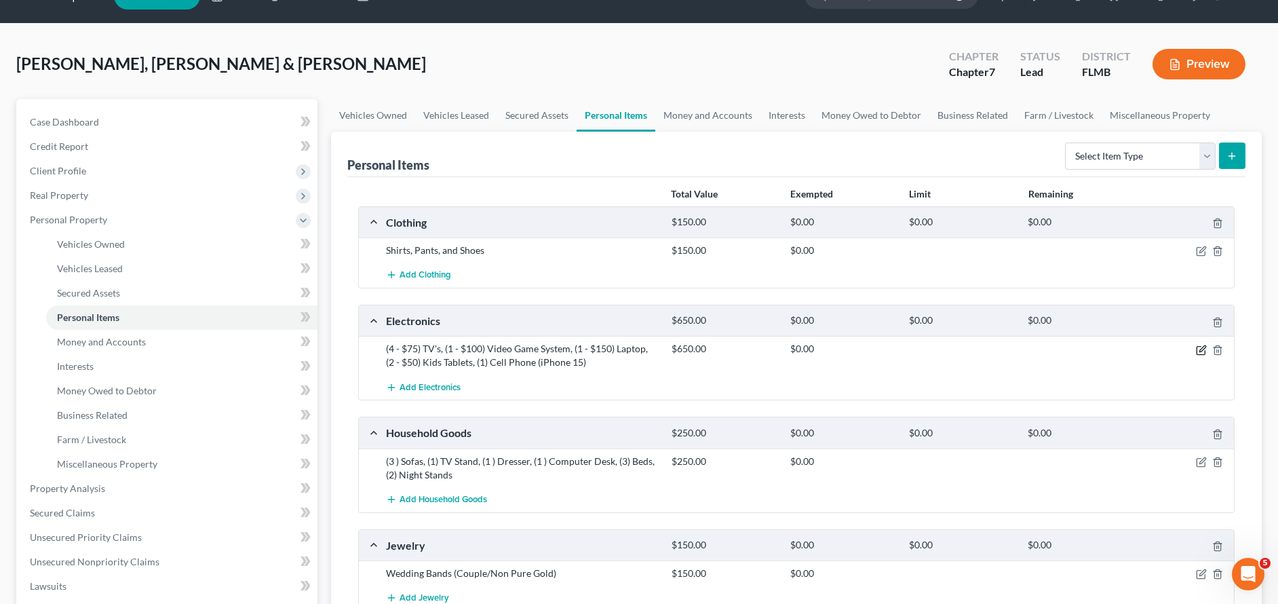
click at [1201, 348] on icon "button" at bounding box center [1202, 348] width 6 height 6
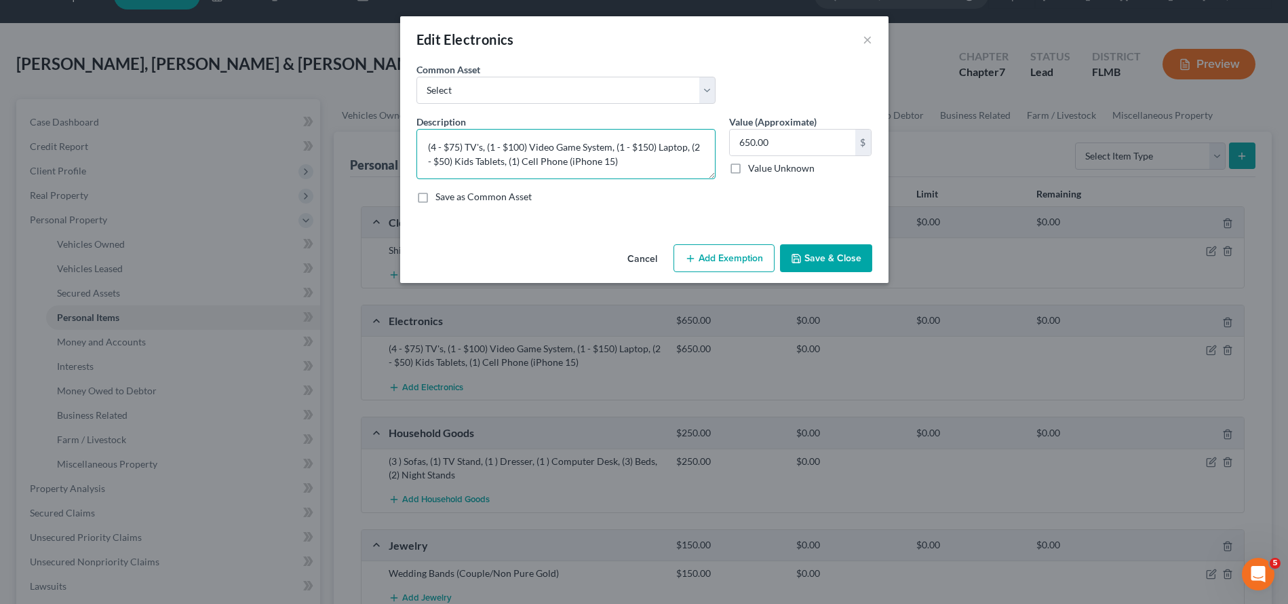
click at [434, 144] on textarea "(4 - $75) TV's, (1 - $100) Video Game System, (1 - $150) Laptop, (2 - $50) Kids…" at bounding box center [565, 154] width 299 height 50
click at [495, 146] on textarea "(5 - $75) TV's, (1 - $100) Video Game System, (1 - $150) Laptop, (2 - $50) Kids…" at bounding box center [565, 154] width 299 height 50
click at [521, 145] on textarea "(5 - $75) TV's, (2 - $100) Video Game System, (1 - $150) Laptop, (2 - $50) Kids…" at bounding box center [565, 154] width 299 height 50
click at [623, 144] on textarea "(5 - $75) TV's, (2 - $150) Video Game System, (1 - $150) Laptop, (2 - $50) Kids…" at bounding box center [565, 154] width 299 height 50
click at [647, 146] on textarea "(5 - $75) TV's, (2 - $150) Video Game System, (1 - $150) Laptop, (2 - $50) Kids…" at bounding box center [565, 154] width 299 height 50
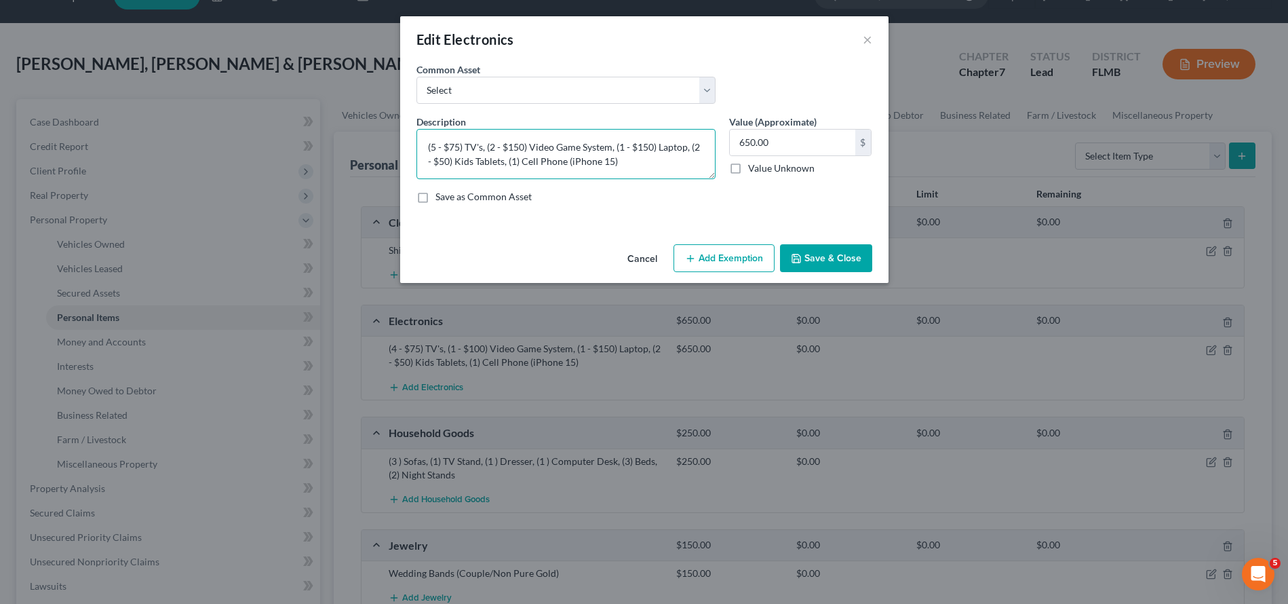
click at [663, 159] on textarea "(5 - $75) TV's, (2 - $150) Video Game System, (1 - $150) Laptop, (2 - $50) Kids…" at bounding box center [565, 154] width 299 height 50
click at [625, 144] on textarea "(5 - $75) TV's, (2 - $150) Video Game System, (1 - $150) Laptop, (2 - $50) Kids…" at bounding box center [565, 154] width 299 height 50
click at [642, 144] on textarea "(5 - $75) TV's, (2 - $150) Video Game System, (3 - $150) Laptop, (2 - $50) Kids…" at bounding box center [565, 154] width 299 height 50
click at [512, 158] on textarea "(5 - $75) TV's, (2 - $150) Video Game System, (3 - $100) Laptop, (2 - $50) Kids…" at bounding box center [565, 154] width 299 height 50
click at [538, 160] on textarea "(5 - $75) TV's, (2 - $150) Video Game System, (3 - $100) Laptop, (2 - $50) Kids…" at bounding box center [565, 154] width 299 height 50
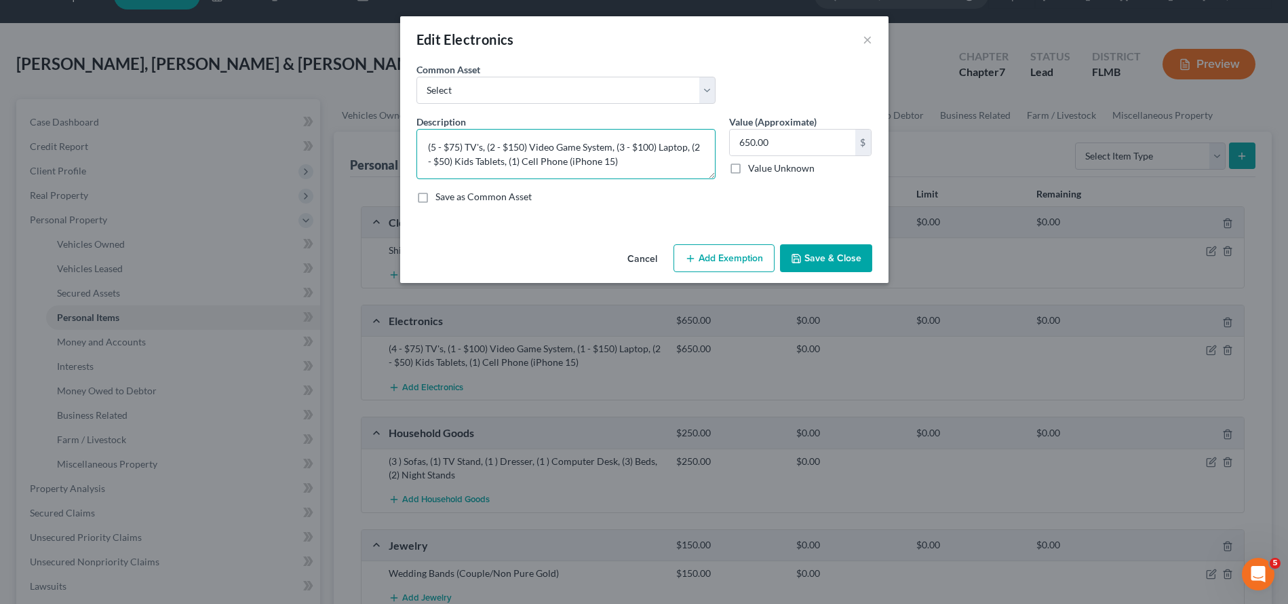
click at [648, 161] on textarea "(5 - $75) TV's, (2 - $150) Video Game System, (3 - $100) Laptop, (2 - $50) Kids…" at bounding box center [565, 154] width 299 height 50
click at [701, 149] on textarea "(5 - $75) TV's, (2 - $150) Video Game System, (3 - $100) Laptop, (2 - $50) Kids…" at bounding box center [565, 154] width 299 height 50
click at [698, 149] on textarea "(5 - $75) TV's, (2 - $150) Video Game System, (3 - $100) Laptop, (2 - $50) Kids…" at bounding box center [565, 154] width 299 height 50
click at [437, 161] on textarea "(5 - $75) TV's, (2 - $150) Video Game System, (3 - $100) Laptop, (1 - $50) Kids…" at bounding box center [565, 154] width 299 height 50
click at [510, 162] on textarea "(5 - $75) TV's, (2 - $150) Video Game System, (3 - $100) Laptop, (1 - $30) Kids…" at bounding box center [565, 154] width 299 height 50
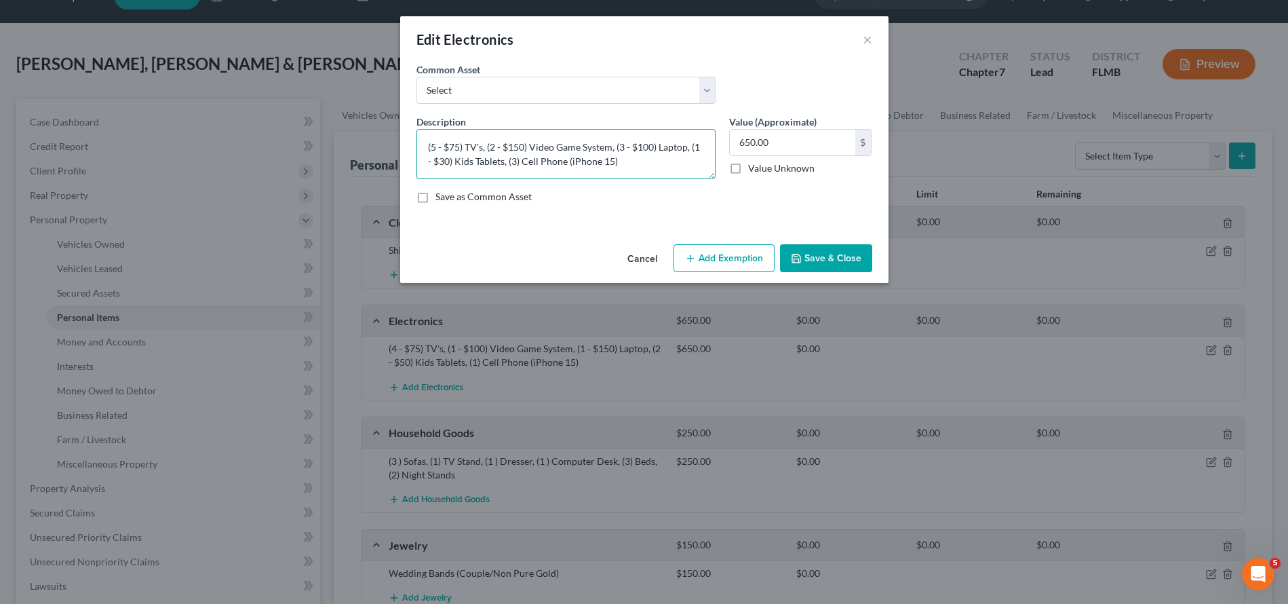
click at [604, 160] on textarea "(5 - $75) TV's, (2 - $150) Video Game System, (3 - $100) Laptop, (1 - $30) Kids…" at bounding box center [565, 154] width 299 height 50
click at [544, 174] on textarea "(5 - $75) TV's, (2 - $150) Video Game System, (3 - $100) Laptop, (1 - $30) Kids…" at bounding box center [565, 154] width 299 height 50
click at [685, 161] on textarea "(5 - $75) TV's, (2 - $150) Video Game System, (3 - $100) Laptop, (1 - $30) Kids…" at bounding box center [565, 154] width 299 height 50
click at [648, 165] on textarea "(5 - $75) TV's, (2 - $150) Video Game System, (3 - $100) Laptop, (1 - $30) Kids…" at bounding box center [565, 154] width 299 height 50
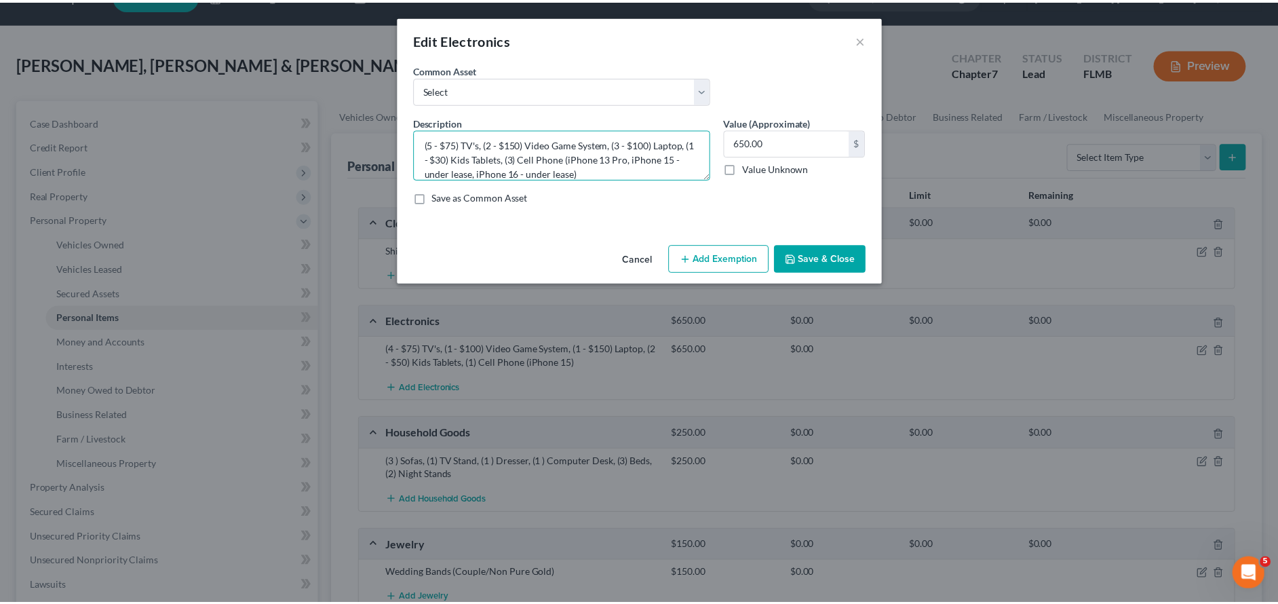
scroll to position [0, 0]
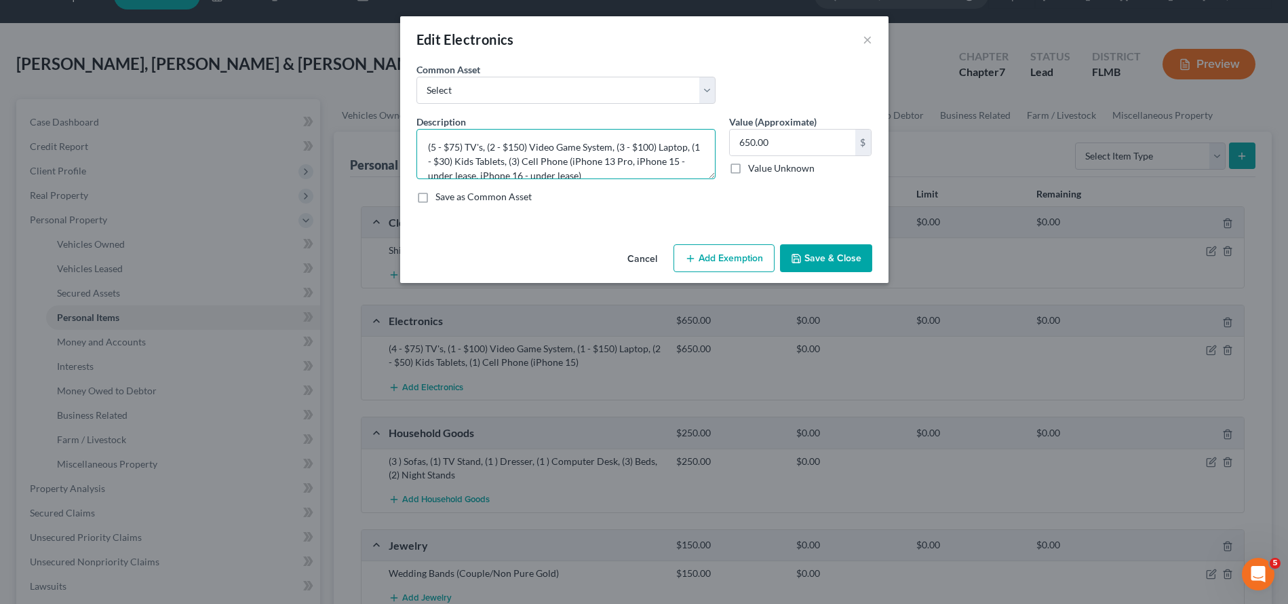
type textarea "(5 - $75) TV's, (2 - $150) Video Game System, (3 - $100) Laptop, (1 - $30) Kids…"
click at [807, 250] on button "Save & Close" at bounding box center [826, 258] width 92 height 28
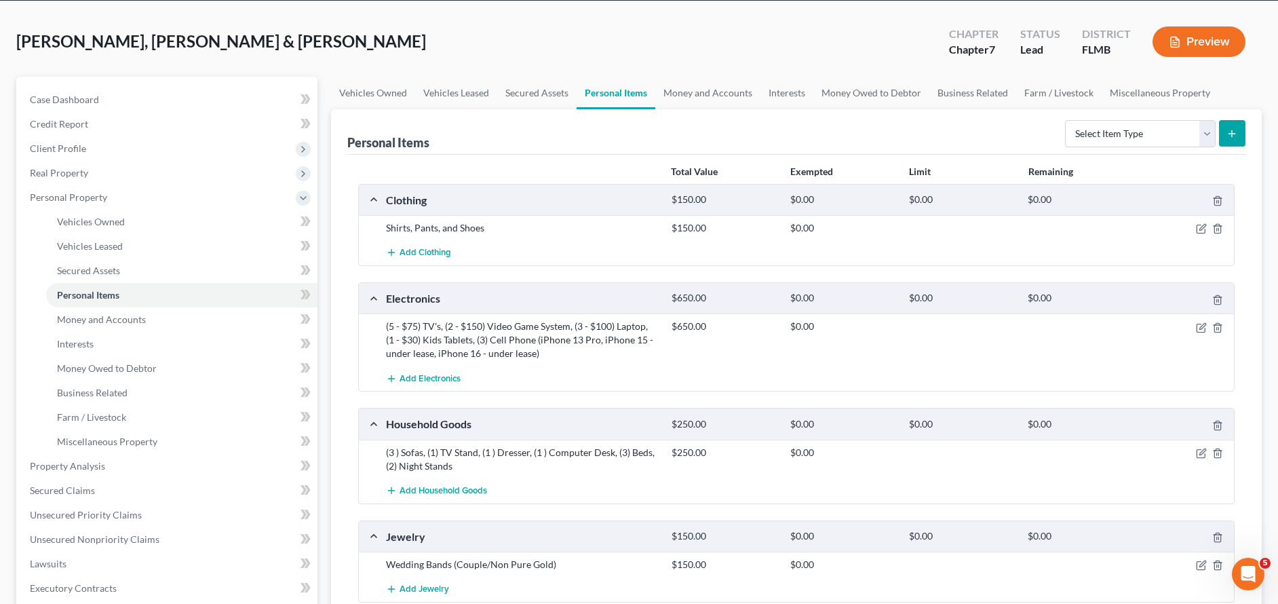
scroll to position [153, 0]
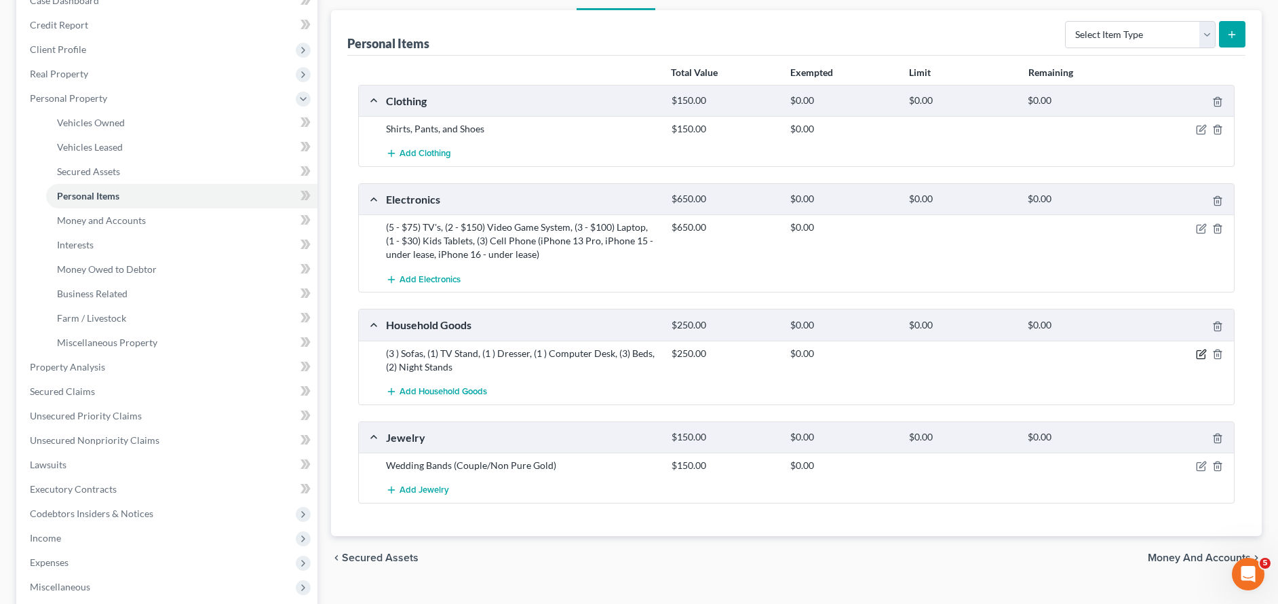
click at [1204, 351] on icon "button" at bounding box center [1202, 352] width 6 height 6
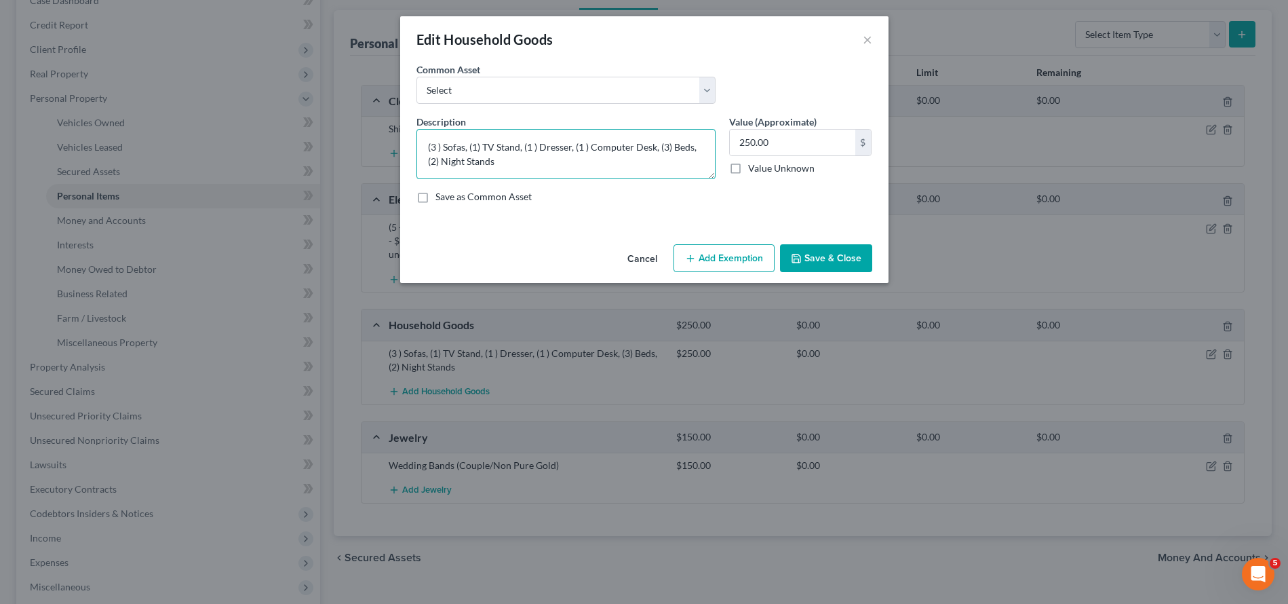
click at [437, 146] on textarea "(3 ) Sofas, (1) TV Stand, (1 ) Dresser, (1 ) Computer Desk, (3) Beds, (2) Night…" at bounding box center [565, 154] width 299 height 50
click at [493, 151] on textarea "(1) Sofas, (1) TV Stand, (1 ) Dresser, (1 ) Computer Desk, (3) Beds, (2) Night …" at bounding box center [565, 154] width 299 height 50
click at [474, 149] on textarea "(1) Sofas, (1) TV Stand, (1 ) Dresser, (1 ) Computer Desk, (3) Beds, (2) Night …" at bounding box center [565, 154] width 299 height 50
drag, startPoint x: 517, startPoint y: 149, endPoint x: 467, endPoint y: 150, distance: 49.5
click at [467, 150] on textarea "(1) Sofas, (1) TV Stand, (1 ) Dresser, (1 ) Computer Desk, (3) Beds, (2) Night …" at bounding box center [565, 154] width 299 height 50
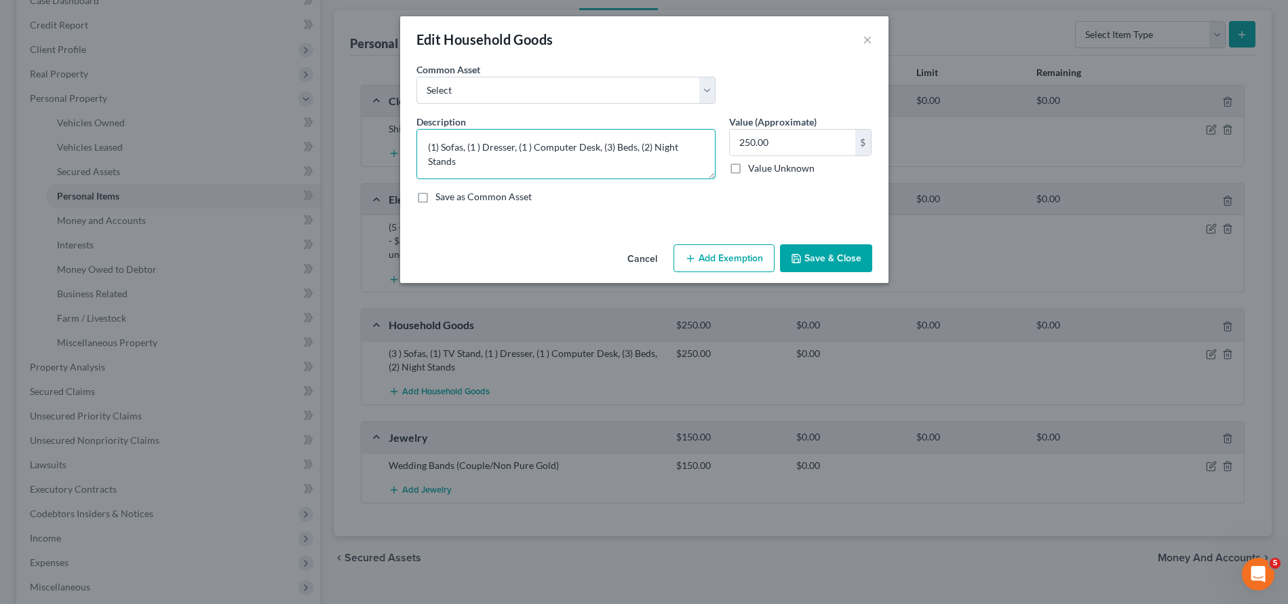
click at [479, 153] on textarea "(1) Sofas, (1 ) Dresser, (1 ) Computer Desk, (3) Beds, (2) Night Stands" at bounding box center [565, 154] width 299 height 50
click at [477, 148] on textarea "(1) Sofas, (1 ) Dresser, (1 ) Computer Desk, (3) Beds, (2) Night Stands" at bounding box center [565, 154] width 299 height 50
drag, startPoint x: 597, startPoint y: 146, endPoint x: 517, endPoint y: 147, distance: 80.0
click at [517, 147] on textarea "(1) Sofas, (2) Dresser, (1 ) Computer Desk, (3) Beds, (2) Night Stands" at bounding box center [565, 154] width 299 height 50
click at [475, 150] on textarea "(1) Sofas, (2) Dresser, (3) Beds, (2) Night Stands" at bounding box center [565, 154] width 299 height 50
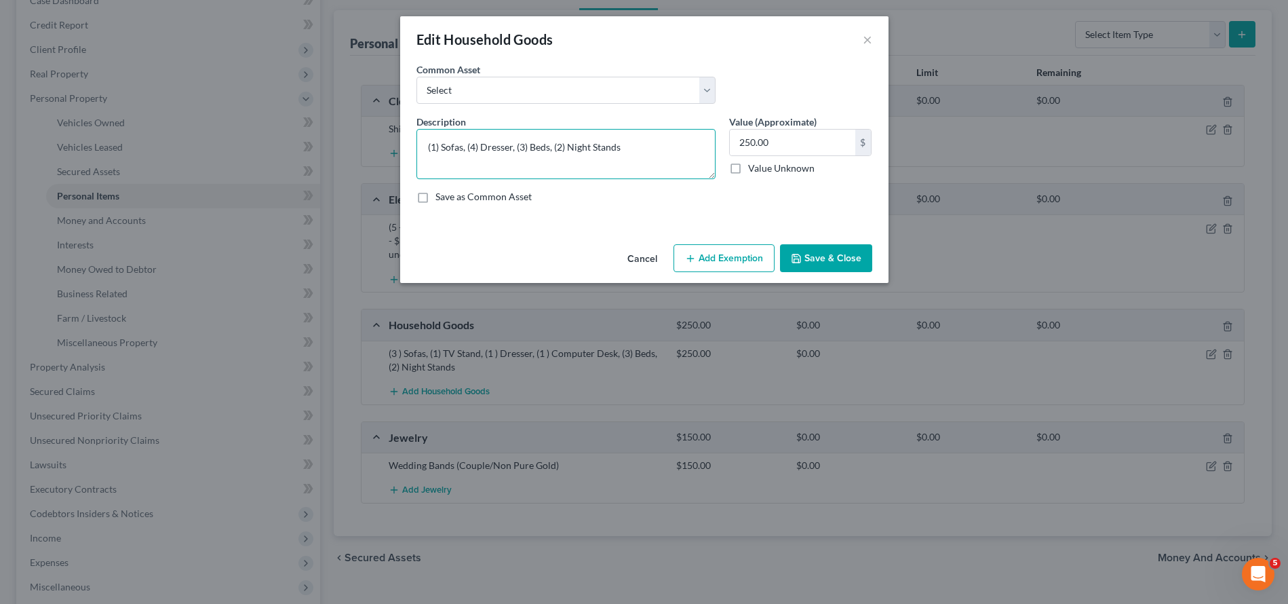
click at [524, 149] on textarea "(1) Sofas, (4) Dresser, (3) Beds, (2) Night Stands" at bounding box center [565, 154] width 299 height 50
click at [561, 149] on textarea "(1) Sofas, (4) Dresser, (4) Beds, (2) Night Stands" at bounding box center [565, 154] width 299 height 50
drag, startPoint x: 553, startPoint y: 145, endPoint x: 654, endPoint y: 151, distance: 100.6
click at [654, 151] on textarea "(1) Sofas, (4) Dresser, (4) Beds, (2) Night Stands" at bounding box center [565, 154] width 299 height 50
type textarea "(1) Sofas, (4) Dresser, (4) Beds"
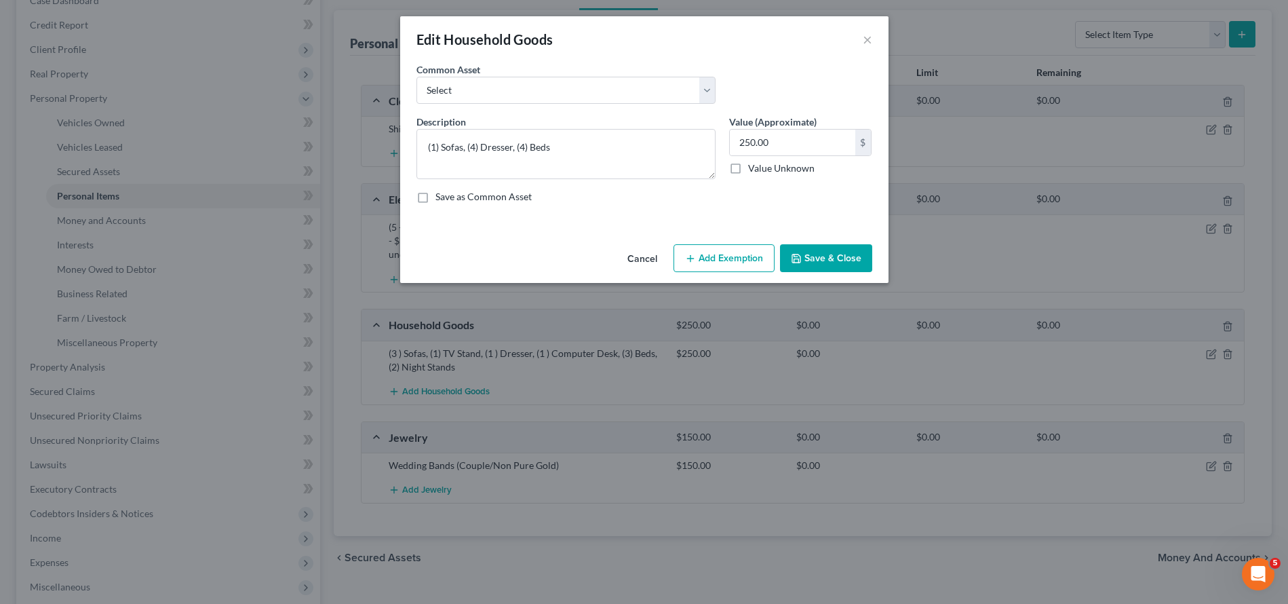
click at [805, 260] on button "Save & Close" at bounding box center [826, 258] width 92 height 28
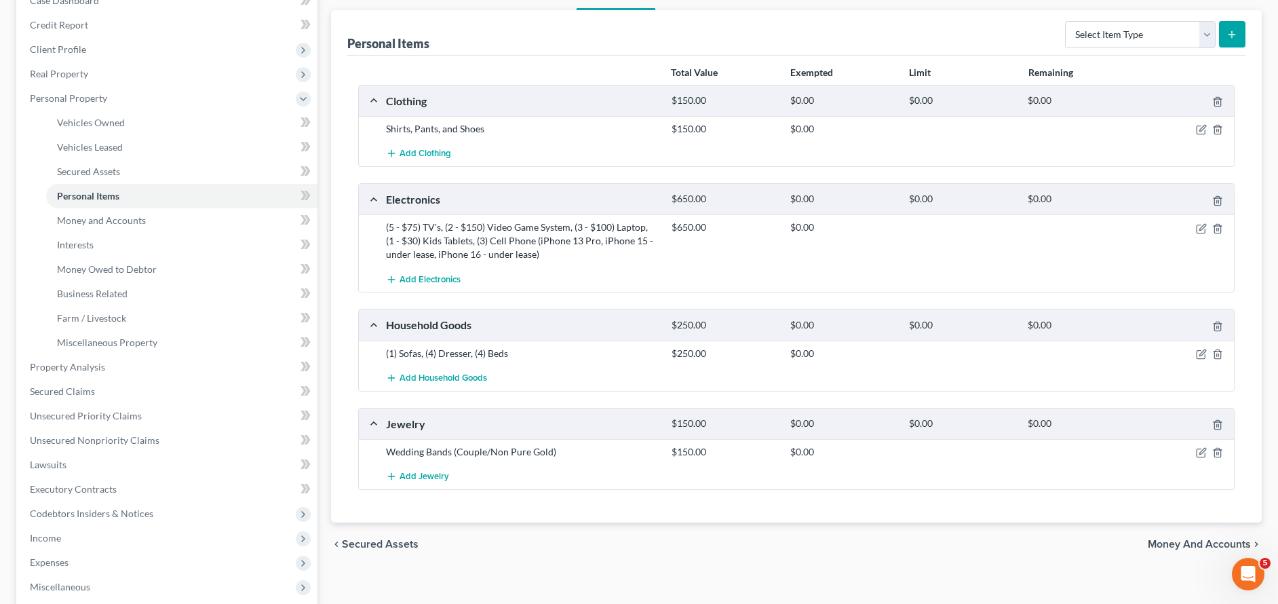
scroll to position [386, 0]
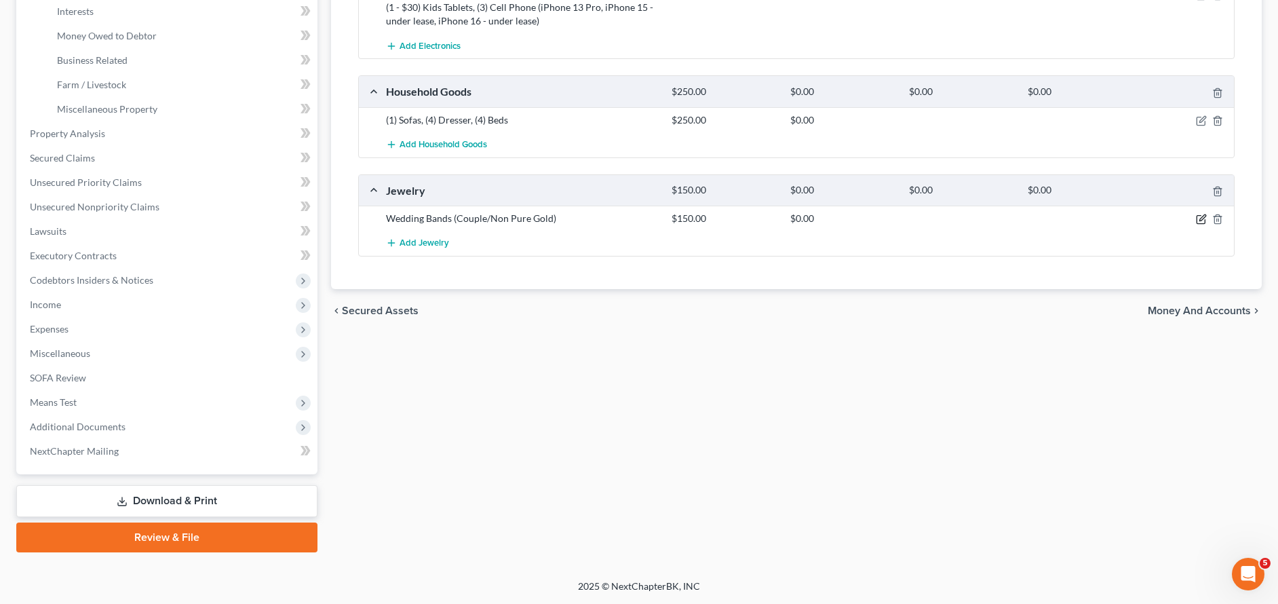
click at [1203, 217] on icon "button" at bounding box center [1201, 219] width 11 height 11
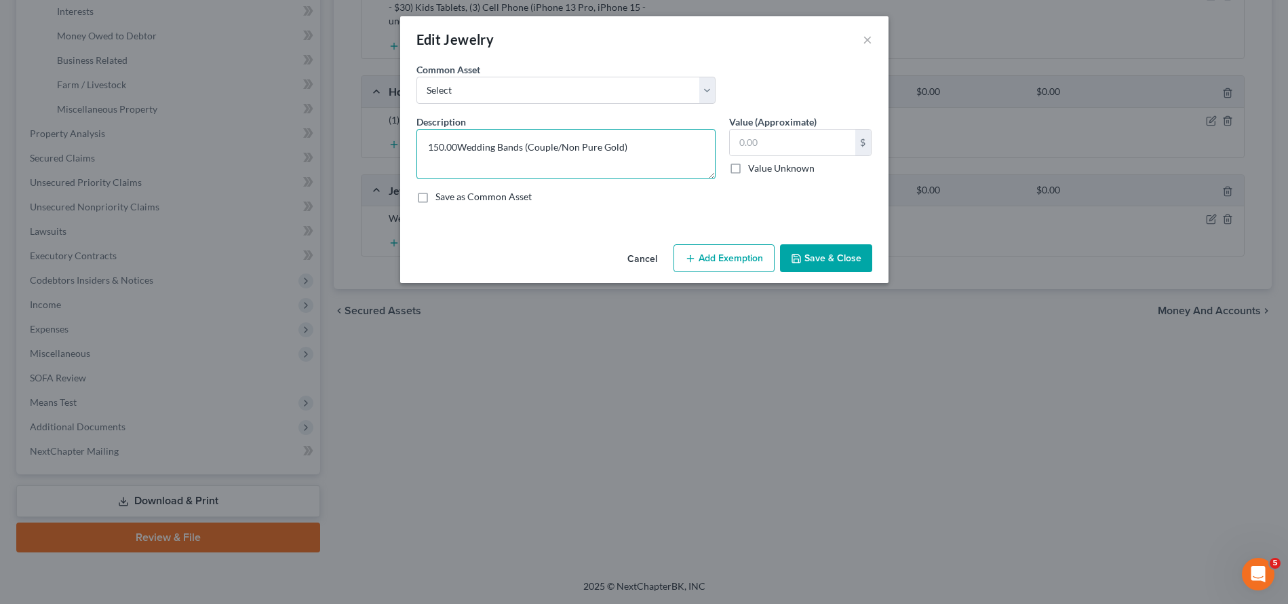
type textarea "Wedding Bands (Couple/Non Pure Gold)"
click at [768, 141] on input "text" at bounding box center [792, 143] width 125 height 26
type input "1"
type input "150.00"
click at [838, 257] on button "Save & Close" at bounding box center [826, 258] width 92 height 28
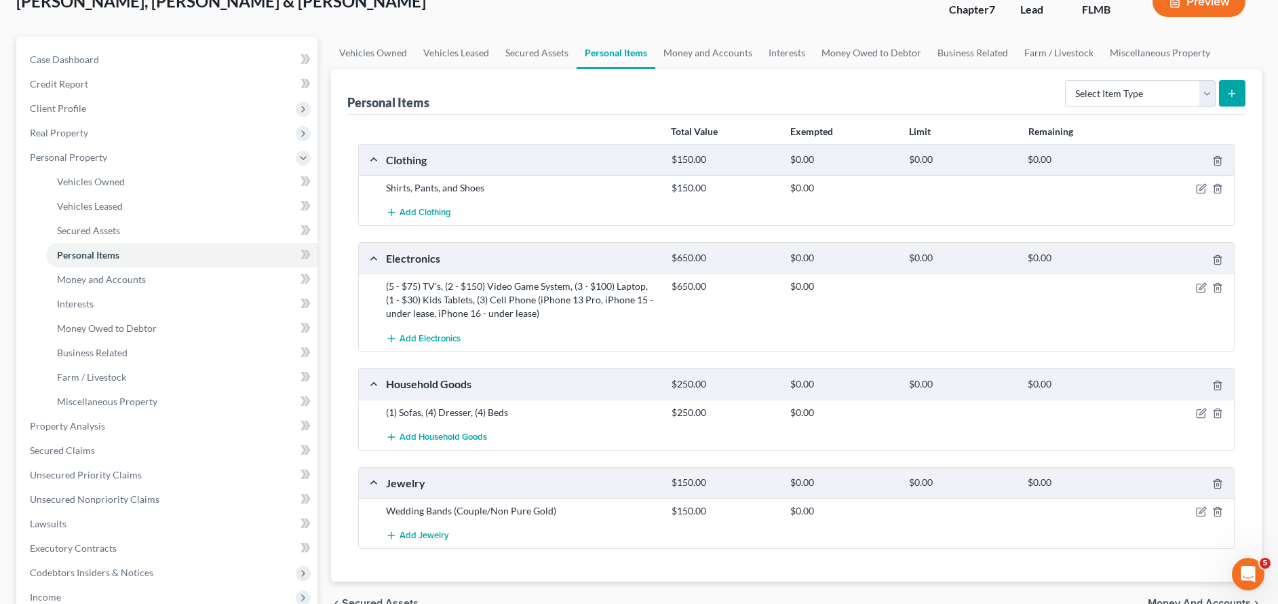
scroll to position [0, 0]
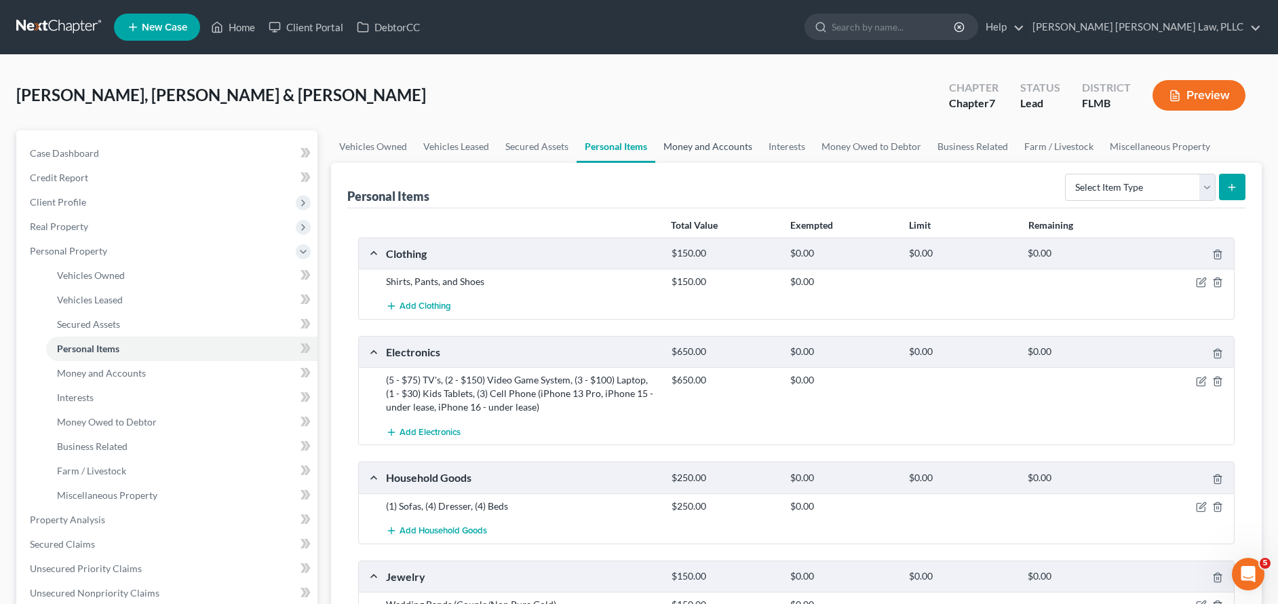
click at [724, 144] on link "Money and Accounts" at bounding box center [707, 146] width 105 height 33
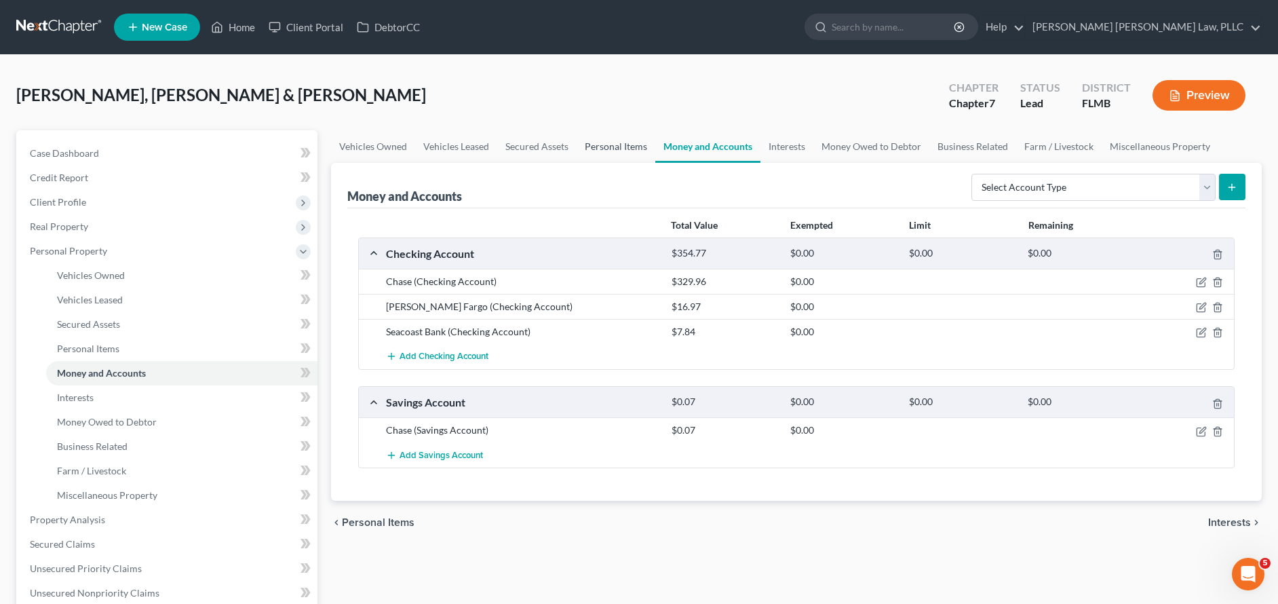
click at [598, 149] on link "Personal Items" at bounding box center [615, 146] width 79 height 33
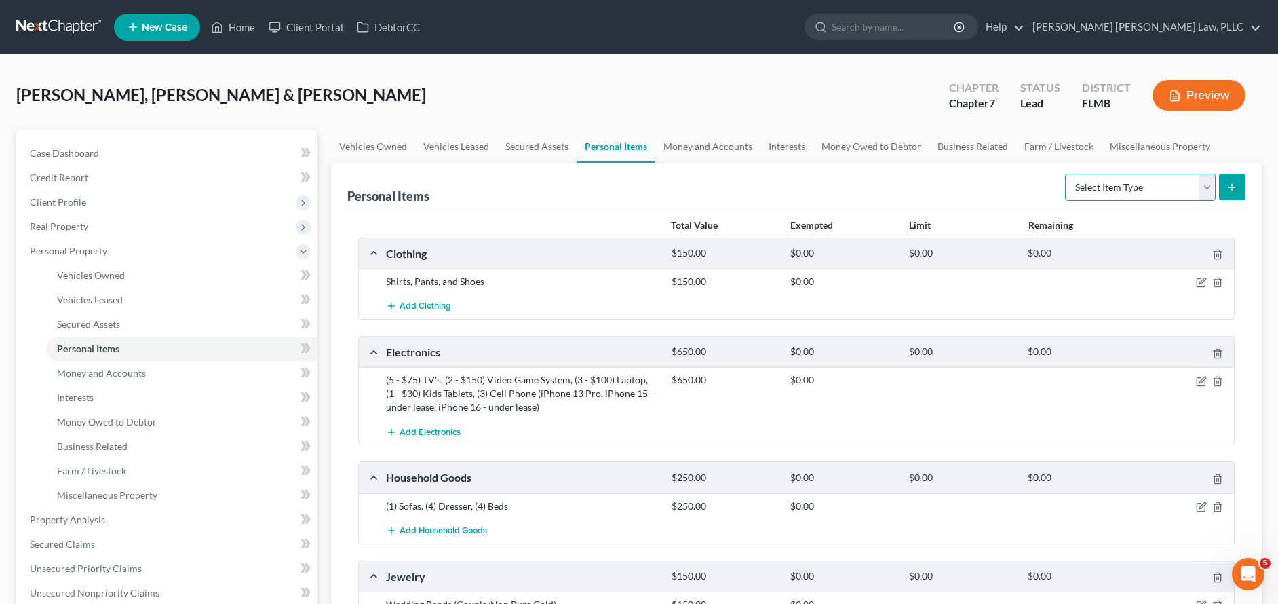
select select "sports_and_hobby_equipment"
click at [1229, 184] on icon "submit" at bounding box center [1231, 187] width 11 height 11
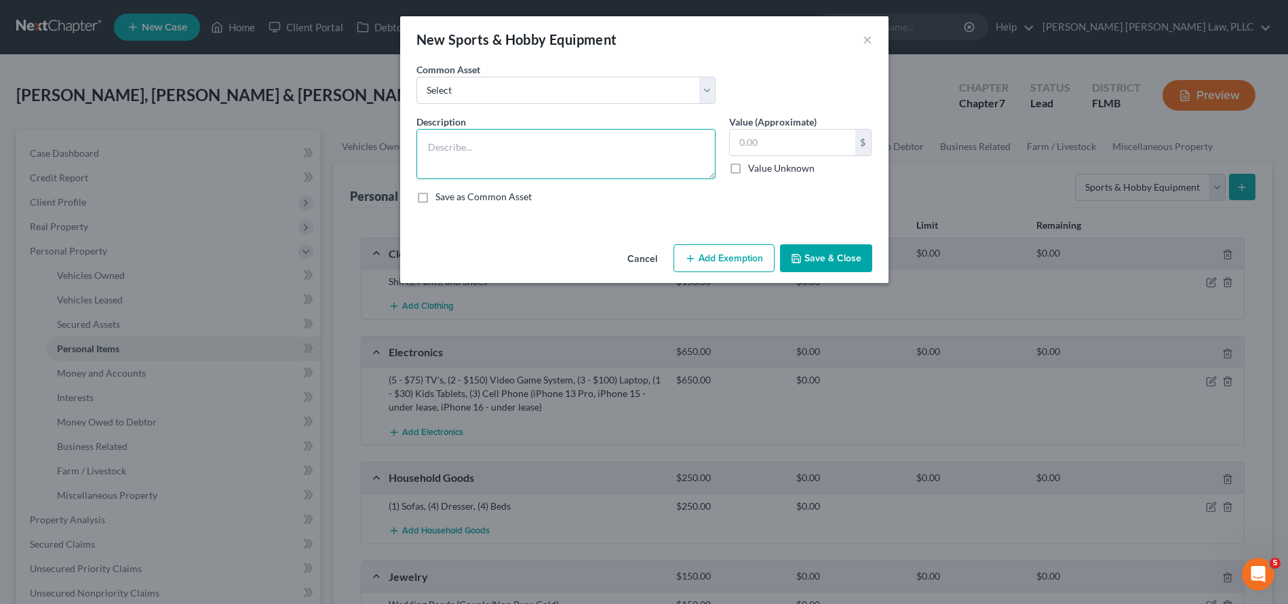
click at [530, 163] on textarea at bounding box center [565, 154] width 299 height 50
type textarea "Treadmill, Roar Core Workout and Workout Bench"
type input "100.00"
click at [815, 259] on button "Save & Close" at bounding box center [826, 258] width 92 height 28
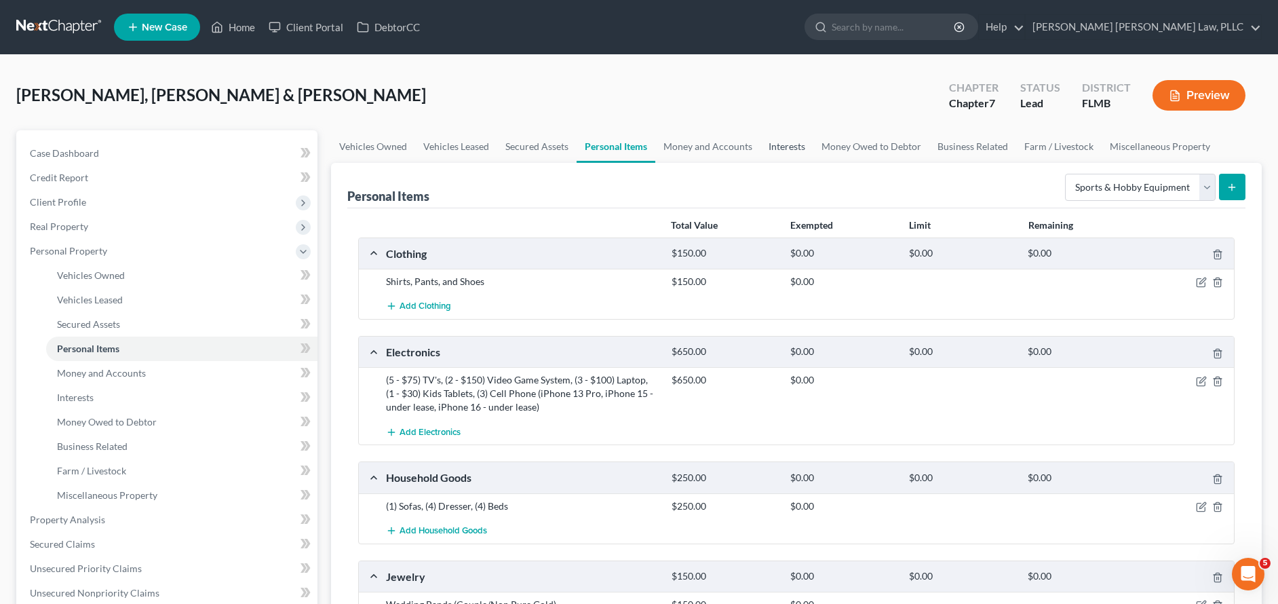
click at [775, 143] on link "Interests" at bounding box center [786, 146] width 53 height 33
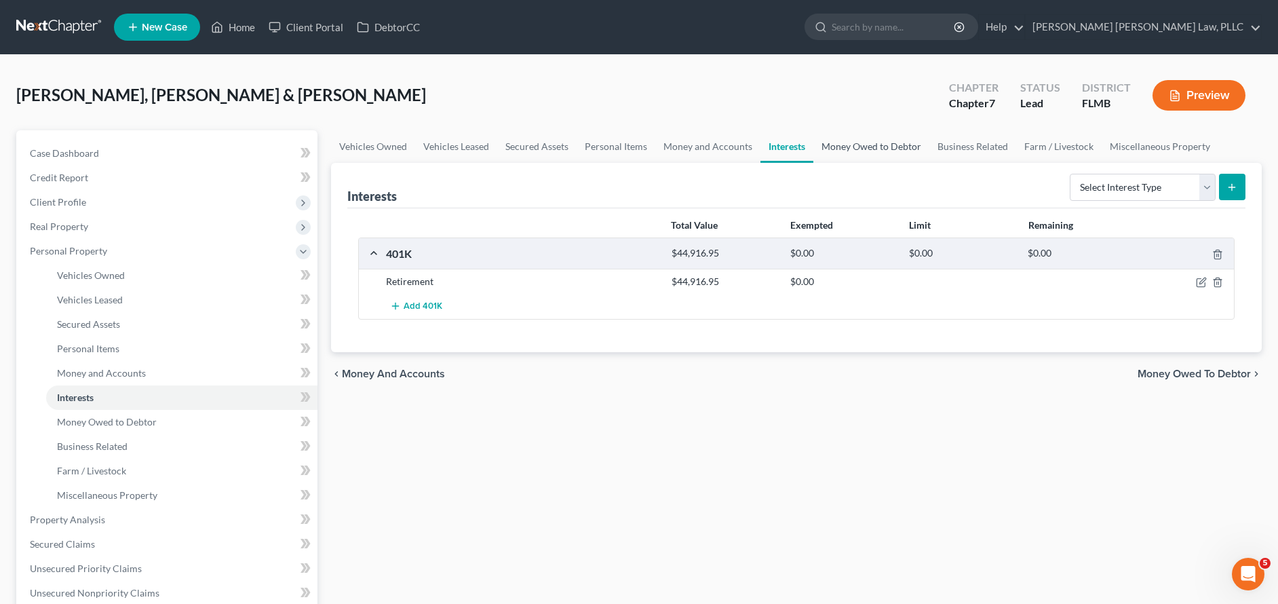
click at [877, 149] on link "Money Owed to Debtor" at bounding box center [871, 146] width 116 height 33
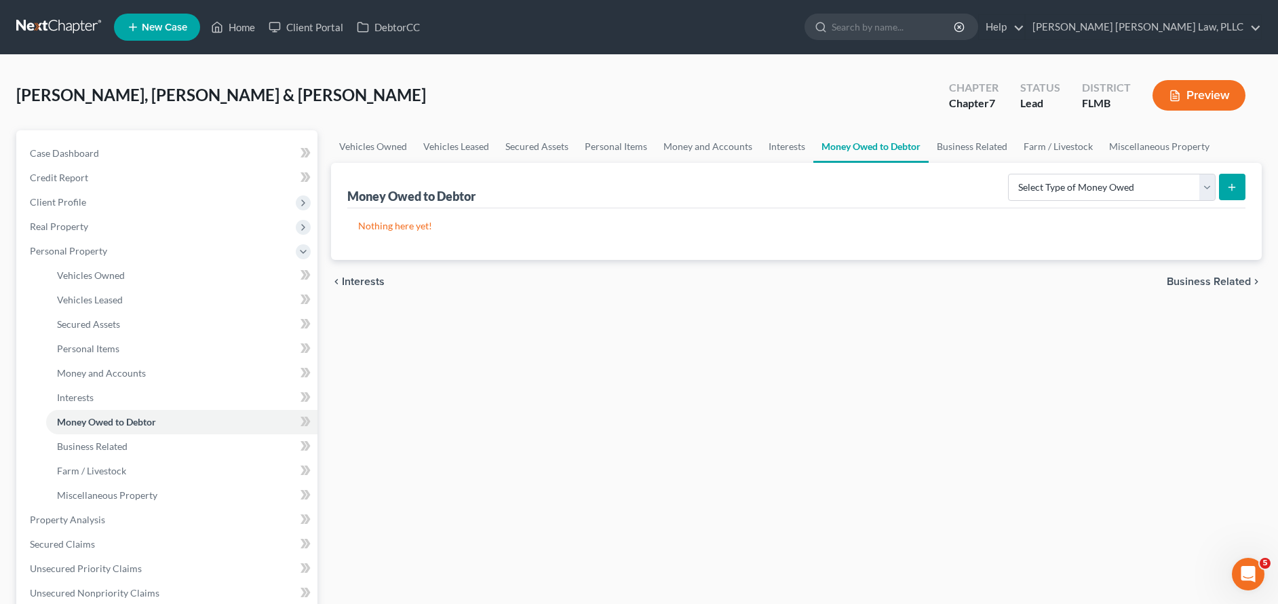
click at [1221, 191] on button "submit" at bounding box center [1232, 187] width 26 height 26
click at [970, 140] on link "Business Related" at bounding box center [971, 146] width 87 height 33
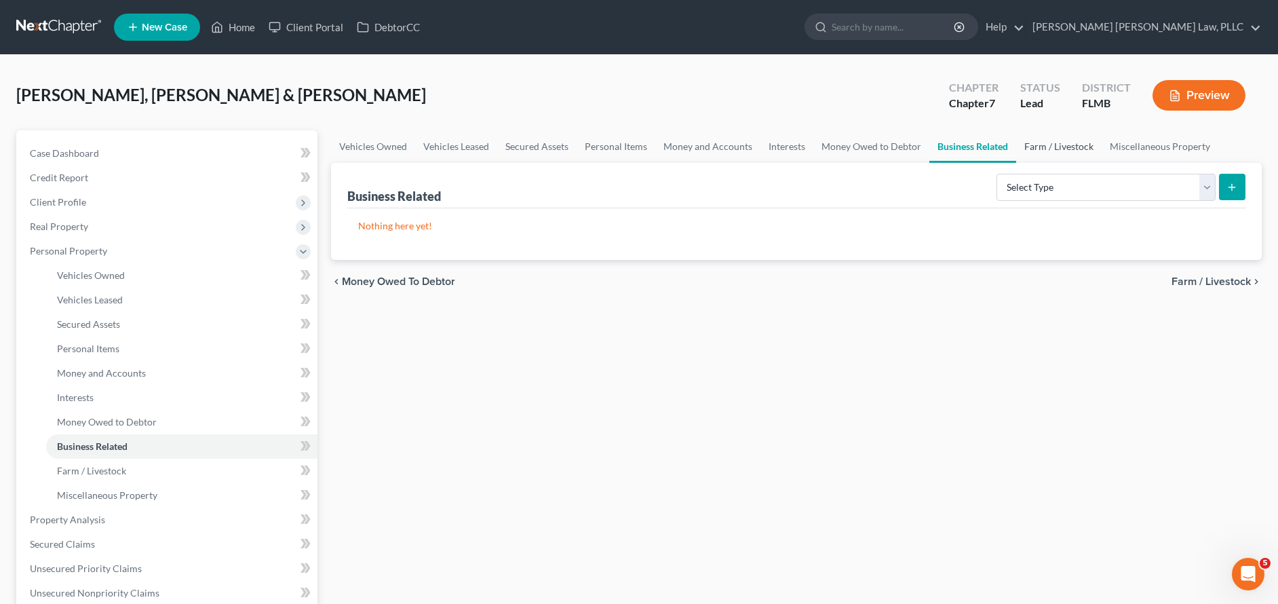
click at [1072, 150] on link "Farm / Livestock" at bounding box center [1058, 146] width 85 height 33
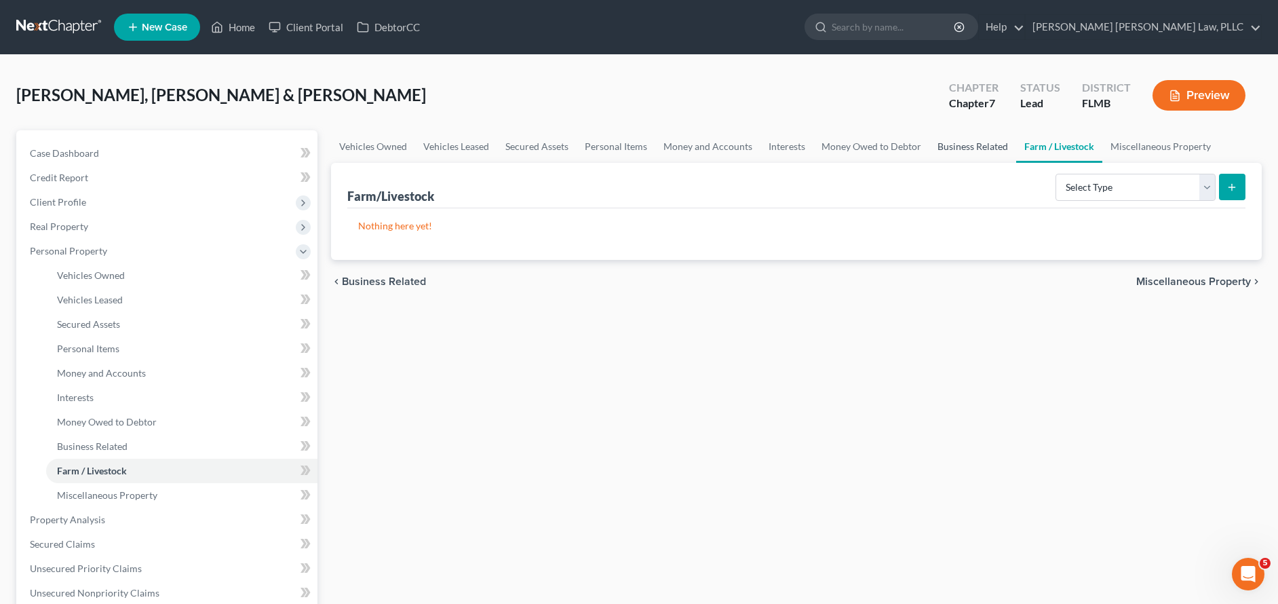
click at [976, 144] on link "Business Related" at bounding box center [972, 146] width 87 height 33
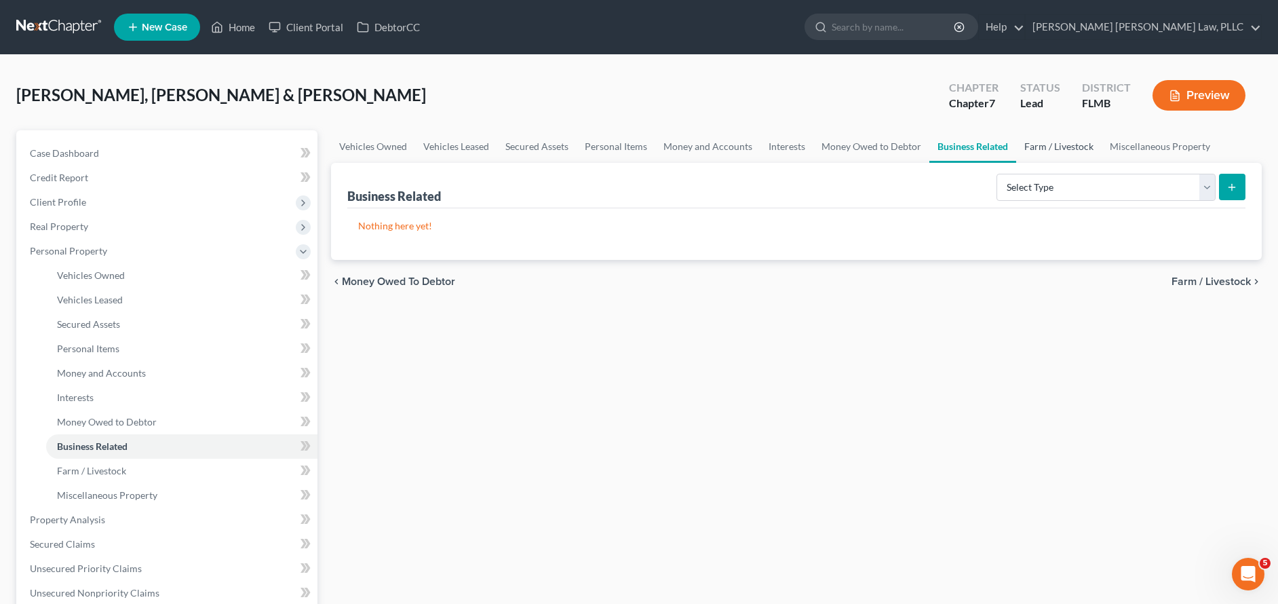
click at [1072, 146] on link "Farm / Livestock" at bounding box center [1058, 146] width 85 height 33
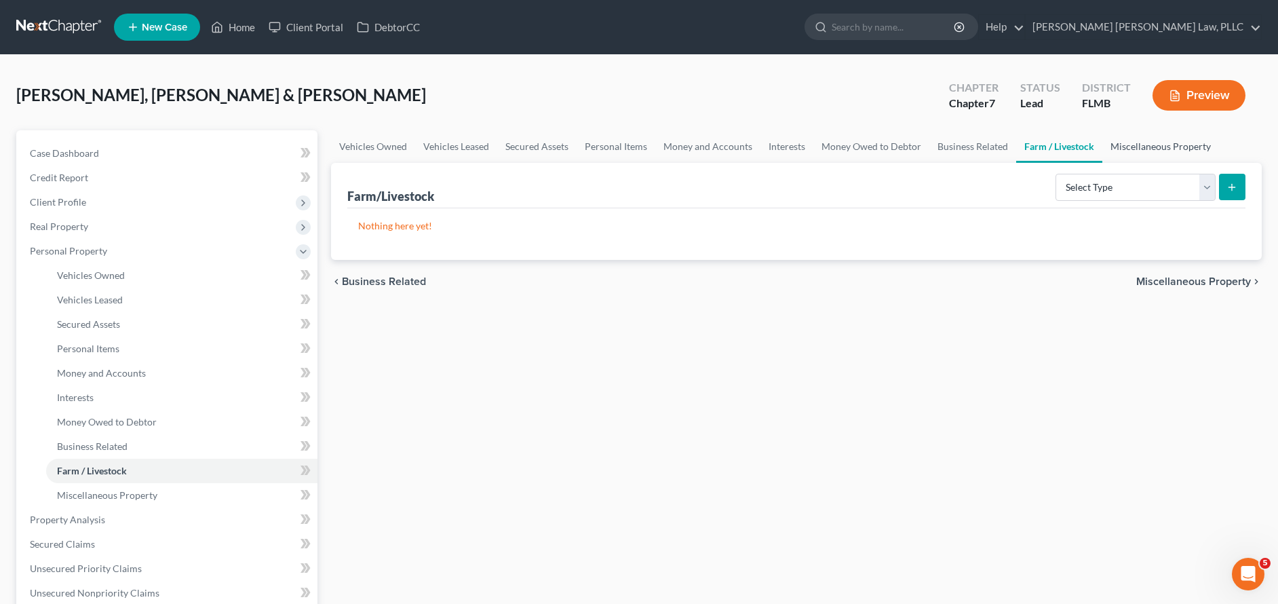
click at [1124, 145] on link "Miscellaneous Property" at bounding box center [1160, 146] width 117 height 33
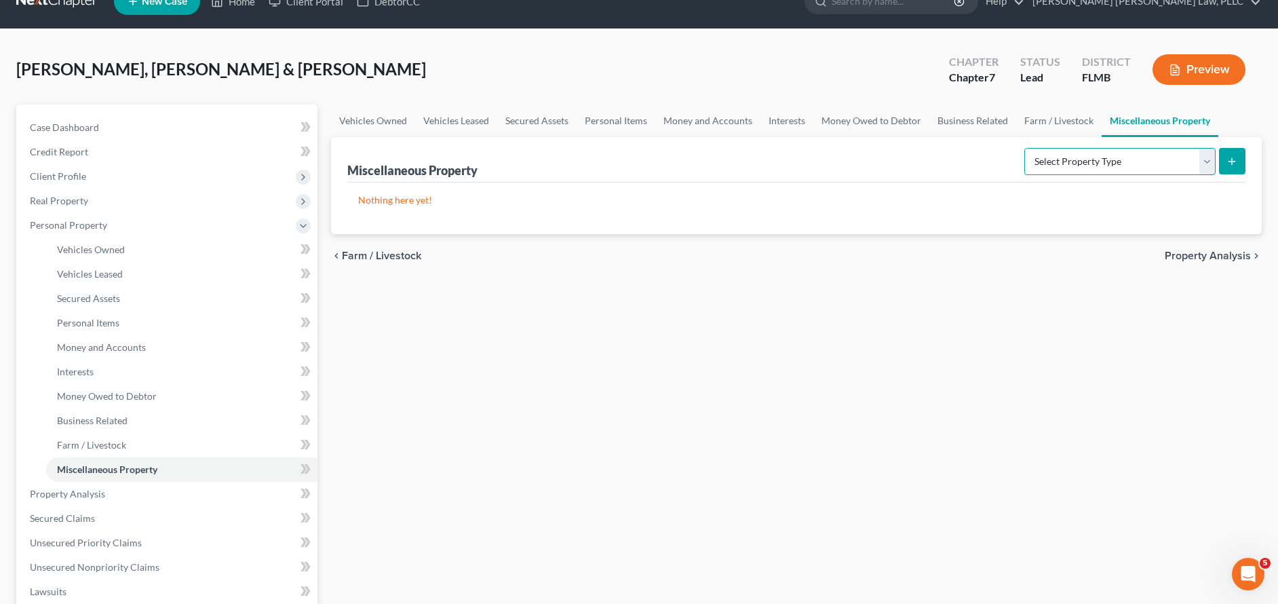
scroll to position [87, 0]
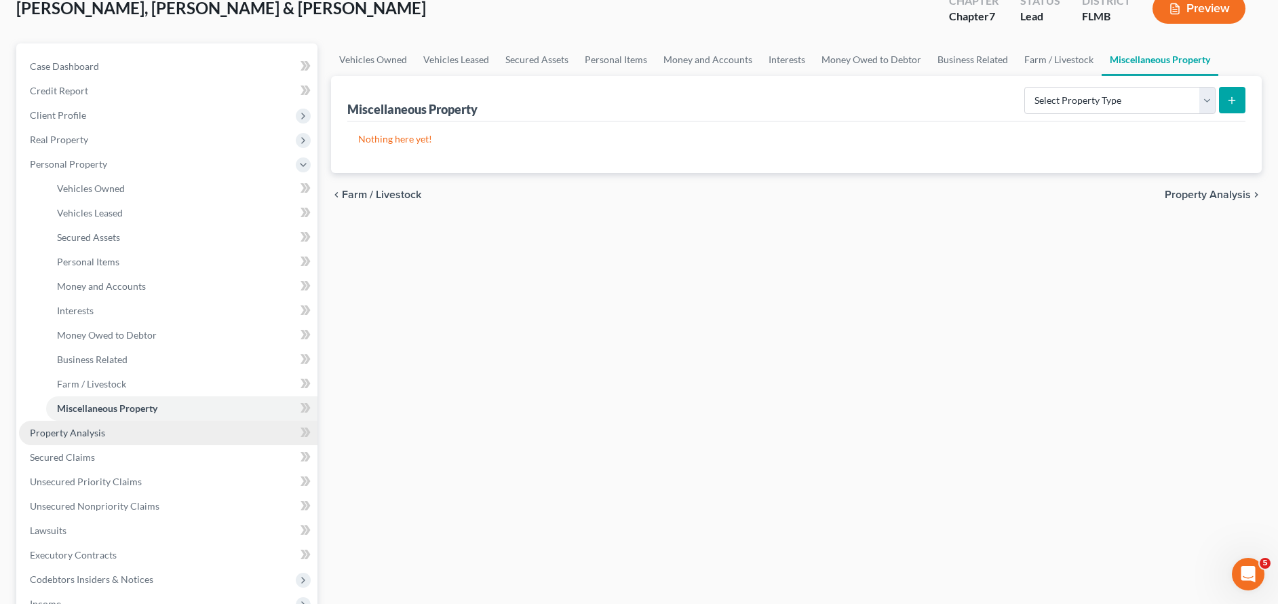
click at [168, 441] on link "Property Analysis" at bounding box center [168, 432] width 298 height 24
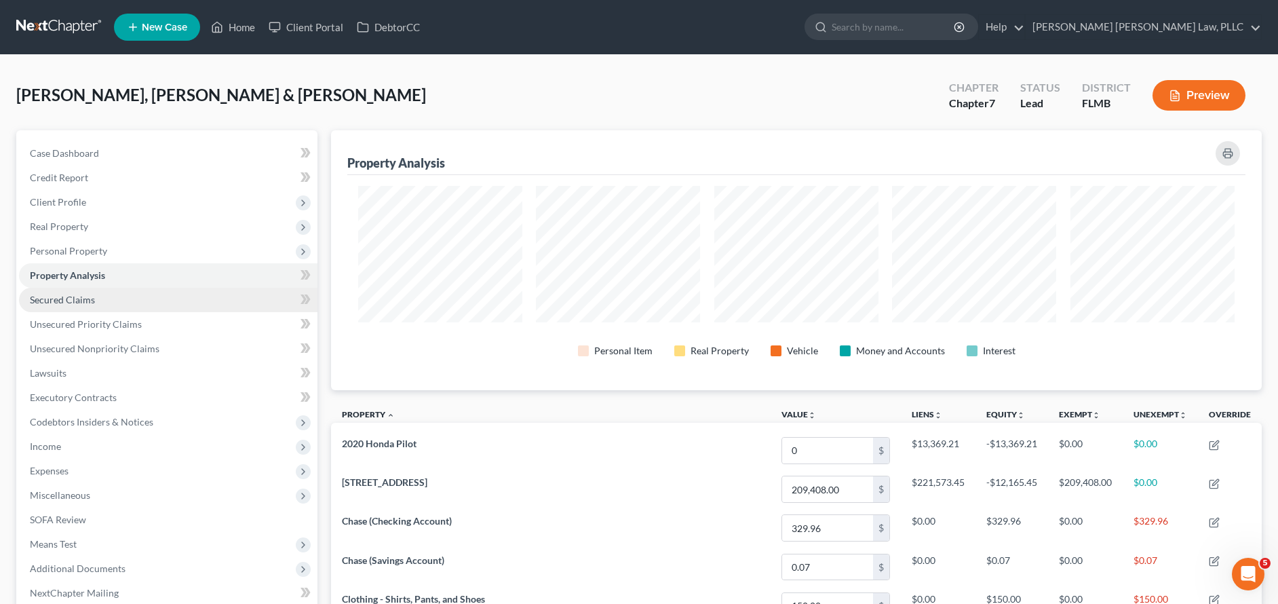
click at [117, 301] on link "Secured Claims" at bounding box center [168, 300] width 298 height 24
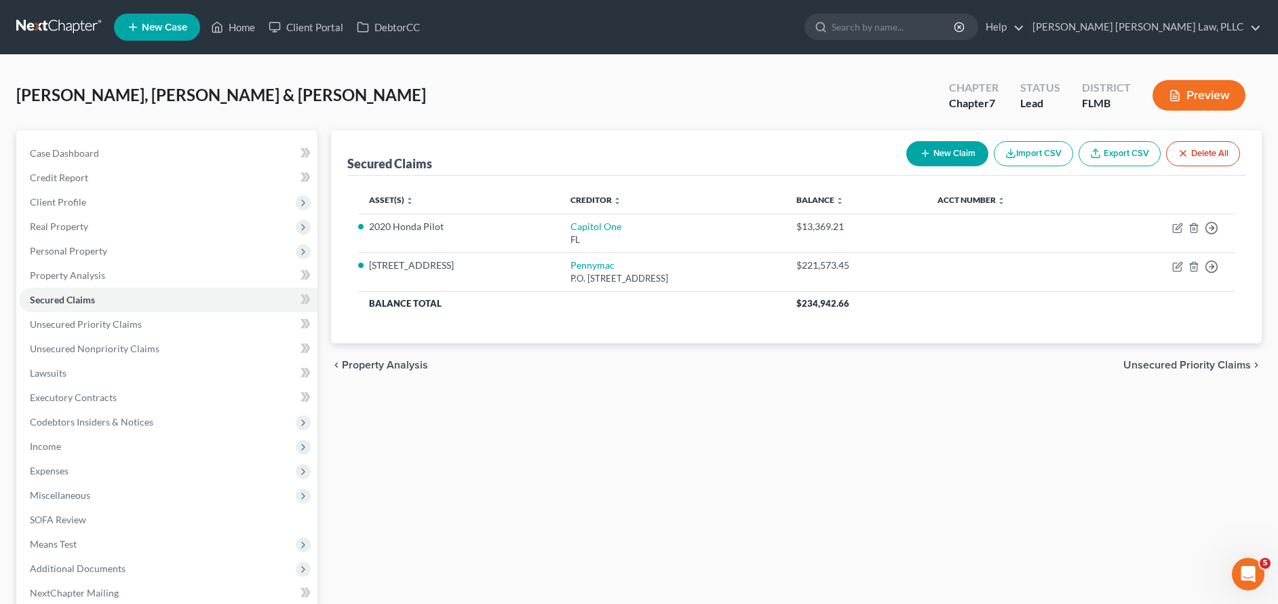
click at [960, 415] on div "Secured Claims New Claim Import CSV Export CSV Delete All Asset(s) expand_more …" at bounding box center [796, 412] width 944 height 564
click at [106, 318] on span "Unsecured Priority Claims" at bounding box center [86, 324] width 112 height 12
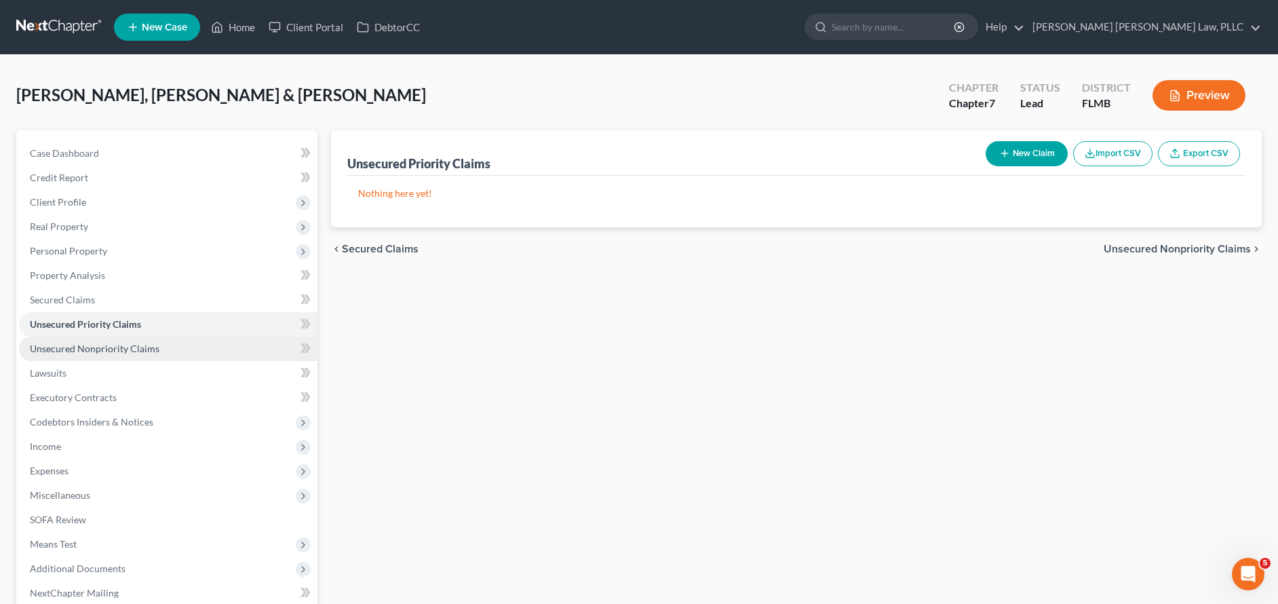
click at [185, 358] on link "Unsecured Nonpriority Claims" at bounding box center [168, 348] width 298 height 24
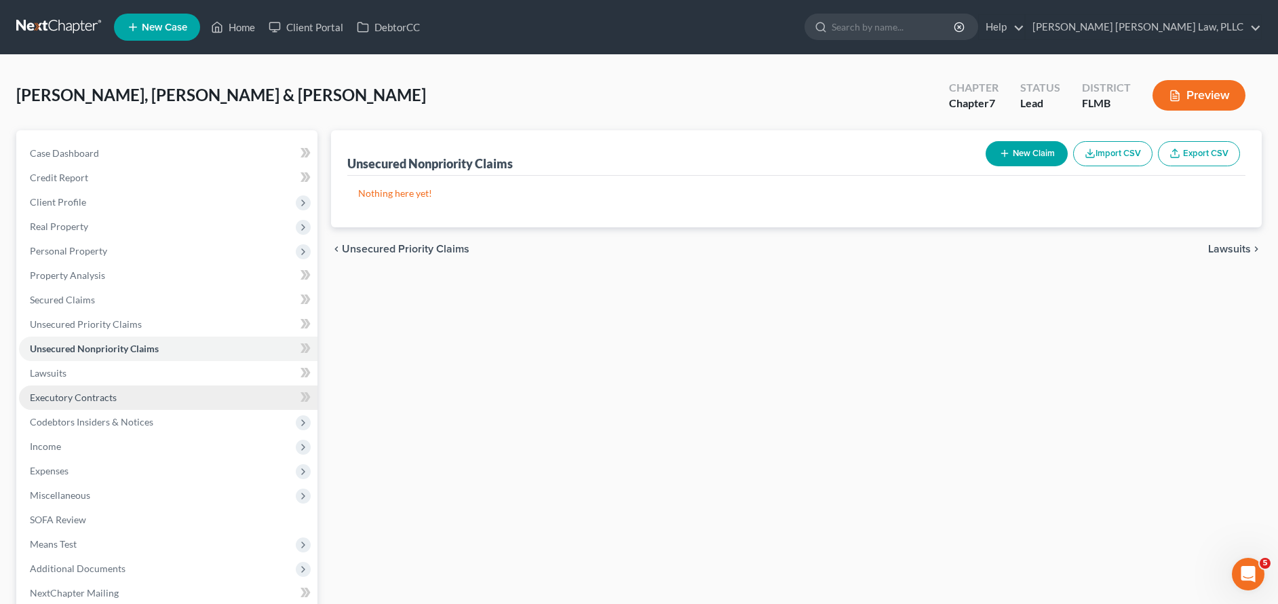
click at [197, 391] on link "Executory Contracts" at bounding box center [168, 397] width 298 height 24
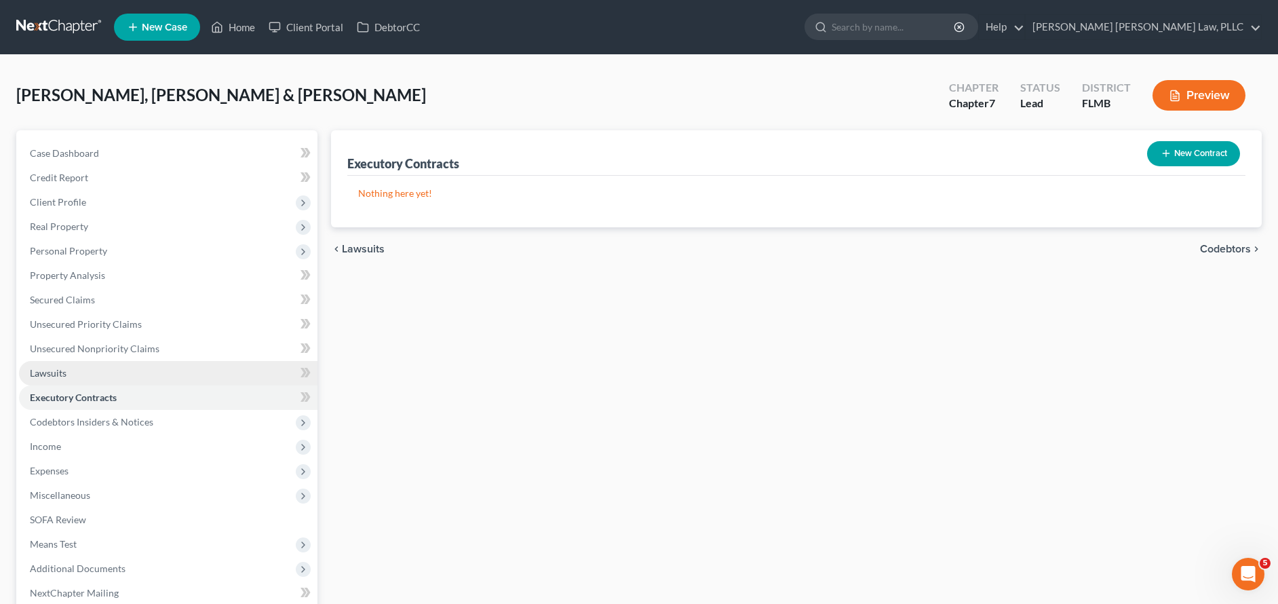
click at [198, 382] on link "Lawsuits" at bounding box center [168, 373] width 298 height 24
click at [1184, 163] on button "New Lawsuit" at bounding box center [1195, 153] width 90 height 25
select select "0"
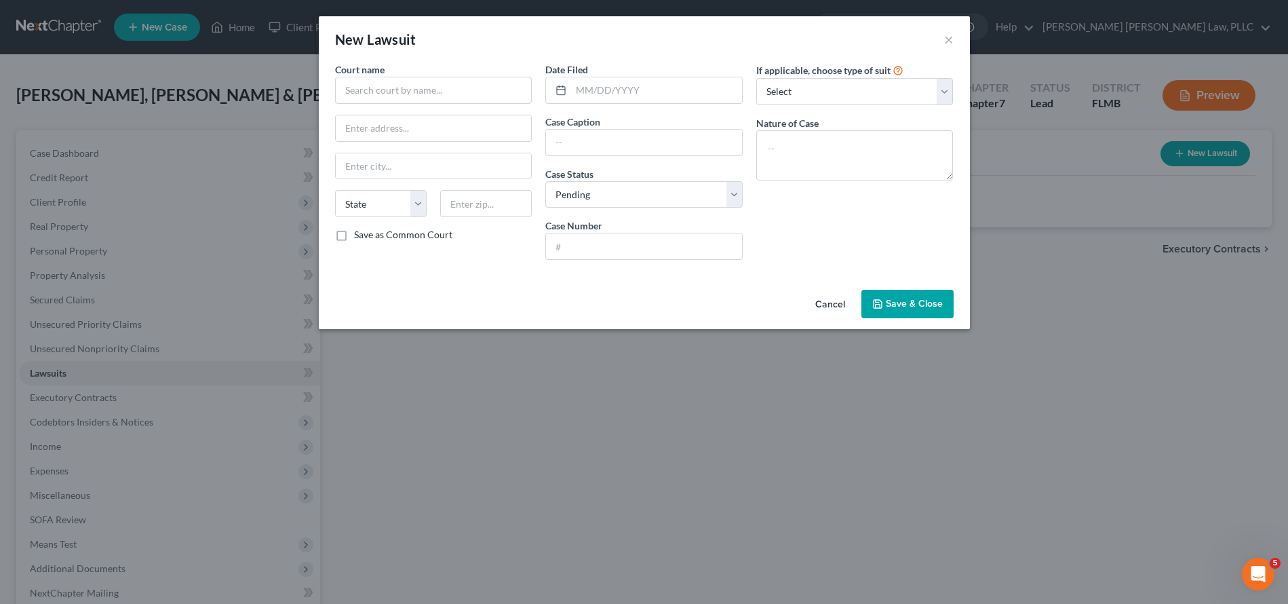
click at [833, 299] on button "Cancel" at bounding box center [830, 304] width 52 height 27
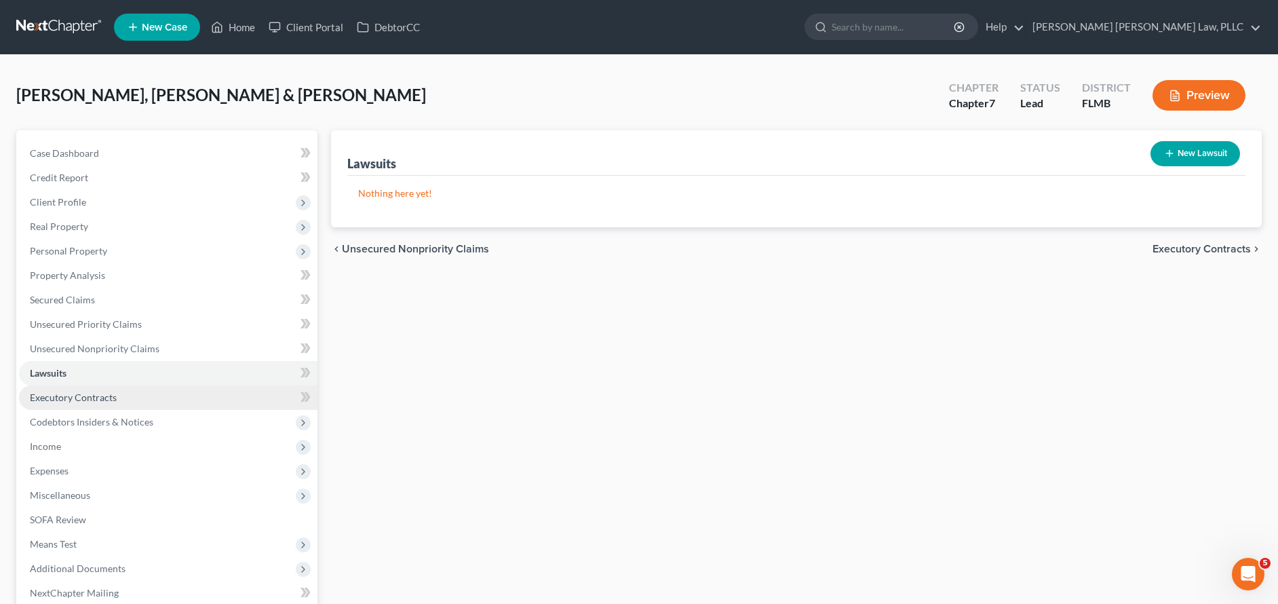
click at [229, 407] on link "Executory Contracts" at bounding box center [168, 397] width 298 height 24
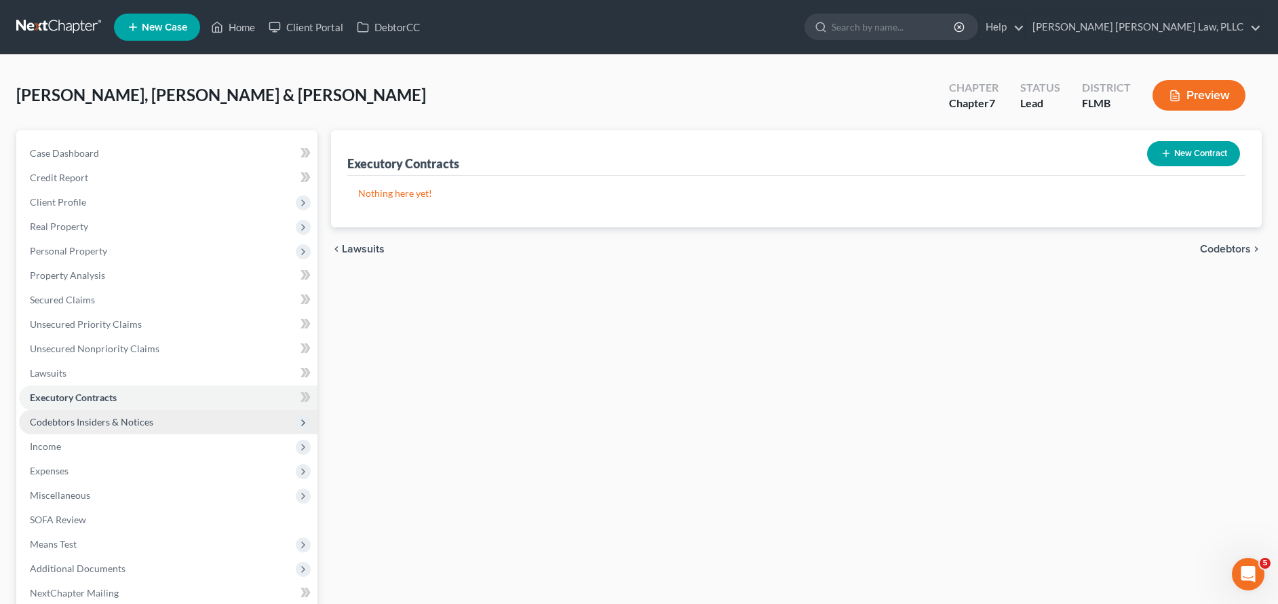
click at [161, 422] on span "Codebtors Insiders & Notices" at bounding box center [168, 422] width 298 height 24
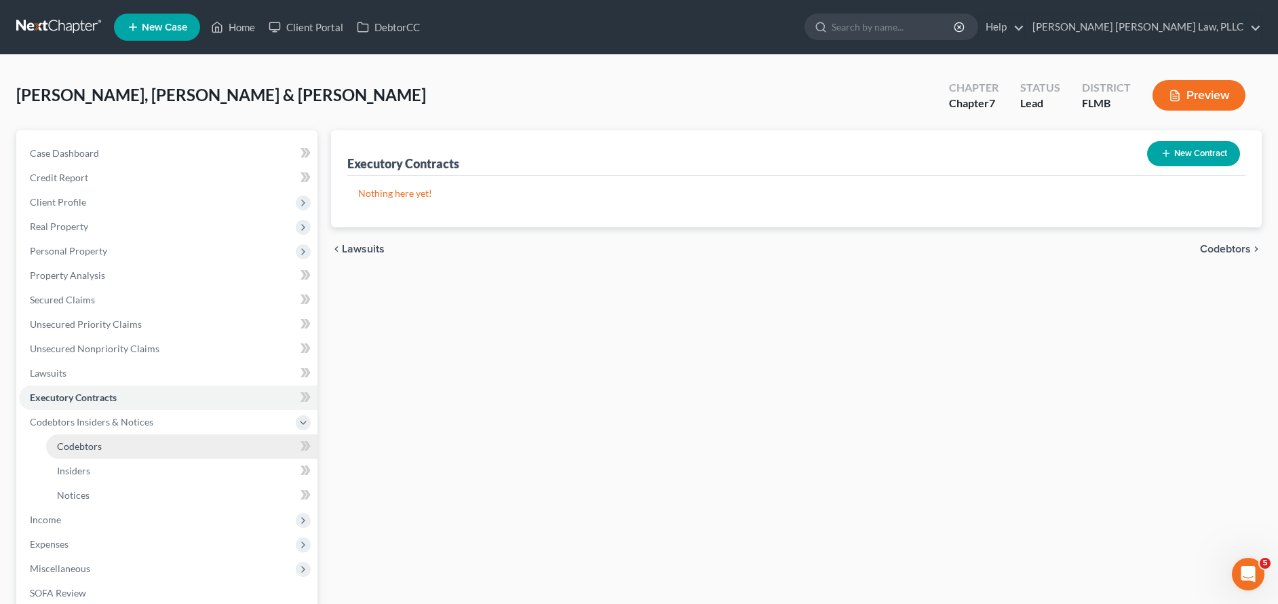
click at [158, 439] on link "Codebtors" at bounding box center [181, 446] width 271 height 24
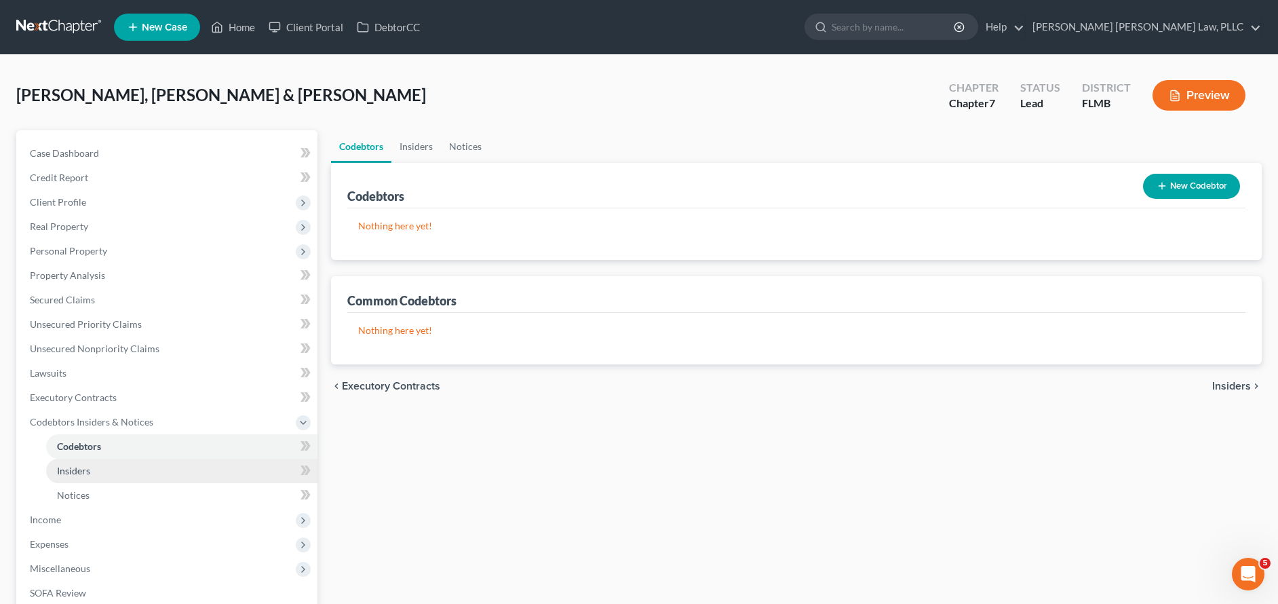
click at [164, 479] on link "Insiders" at bounding box center [181, 470] width 271 height 24
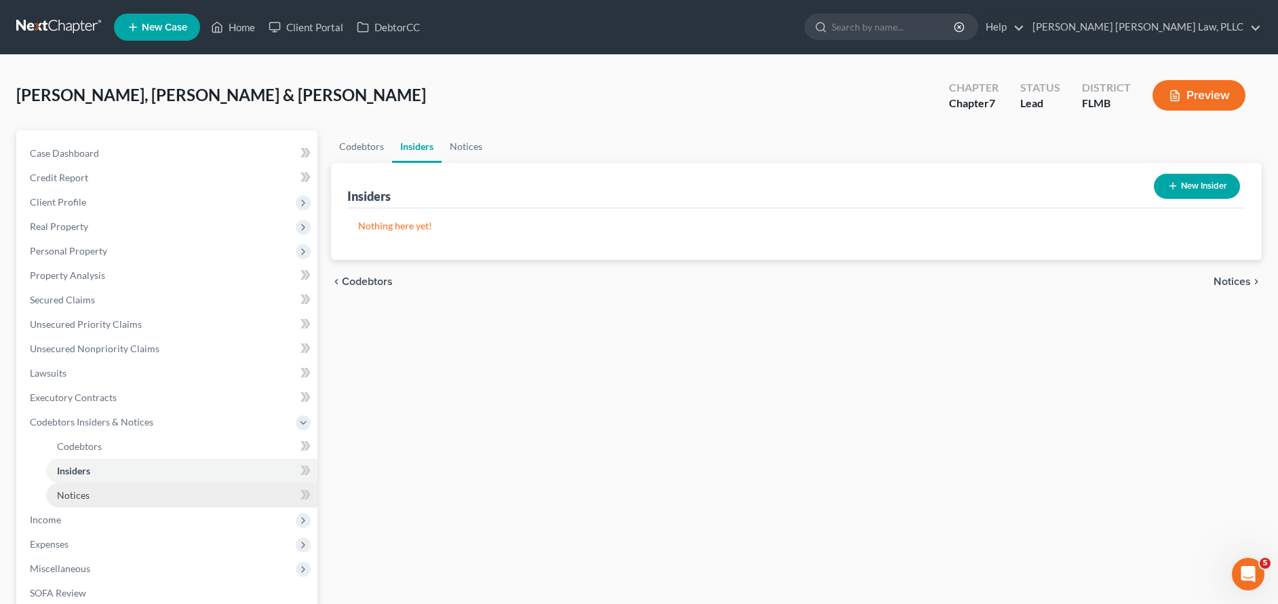
click at [163, 493] on link "Notices" at bounding box center [181, 495] width 271 height 24
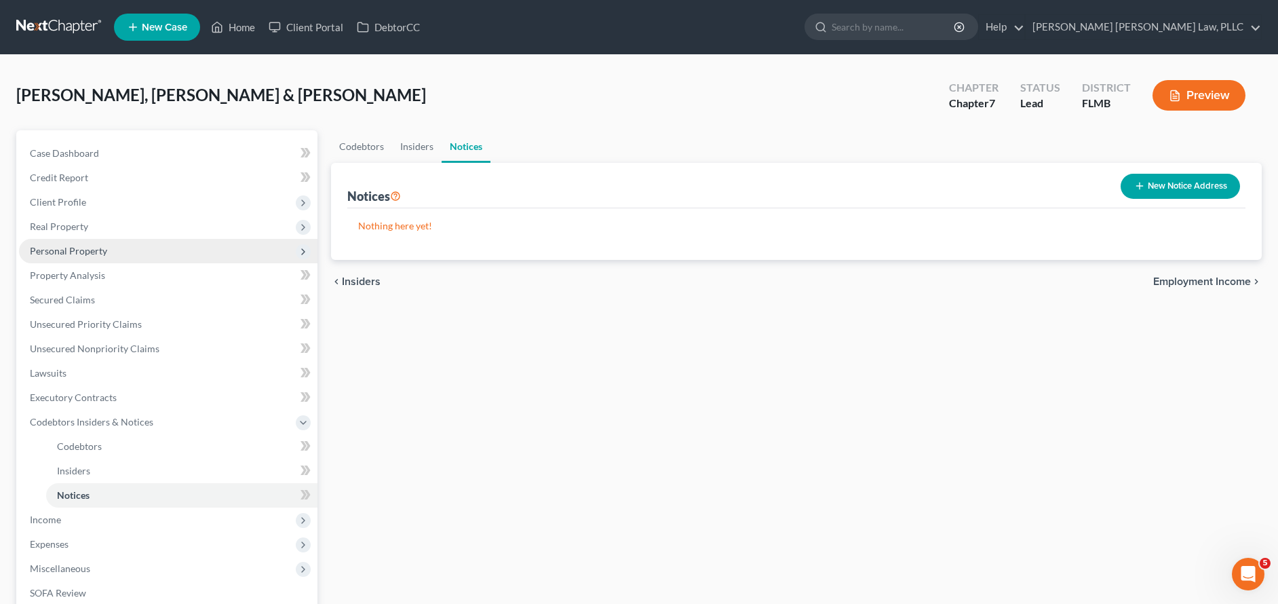
click at [149, 246] on span "Personal Property" at bounding box center [168, 251] width 298 height 24
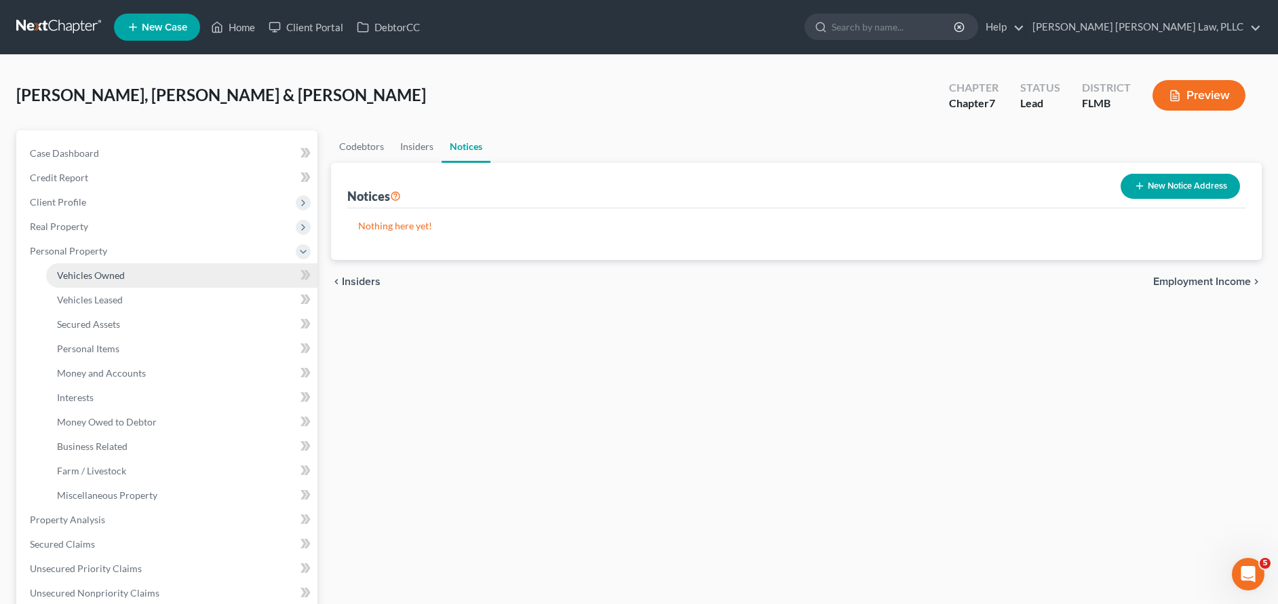
click at [136, 278] on link "Vehicles Owned" at bounding box center [181, 275] width 271 height 24
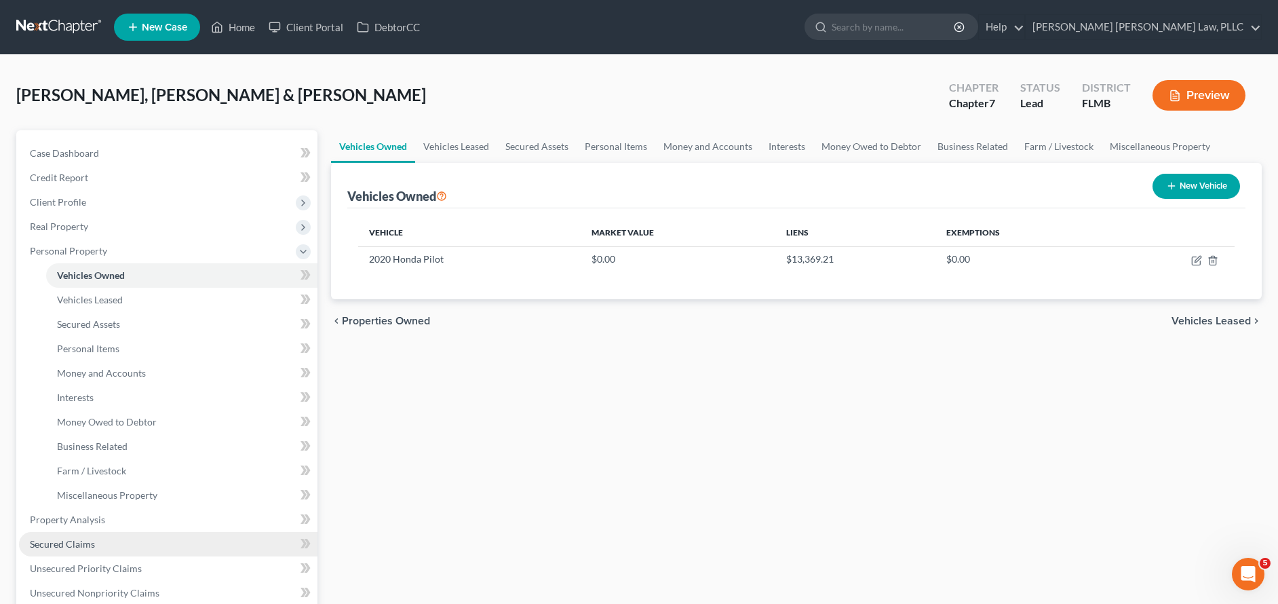
click at [117, 547] on link "Secured Claims" at bounding box center [168, 544] width 298 height 24
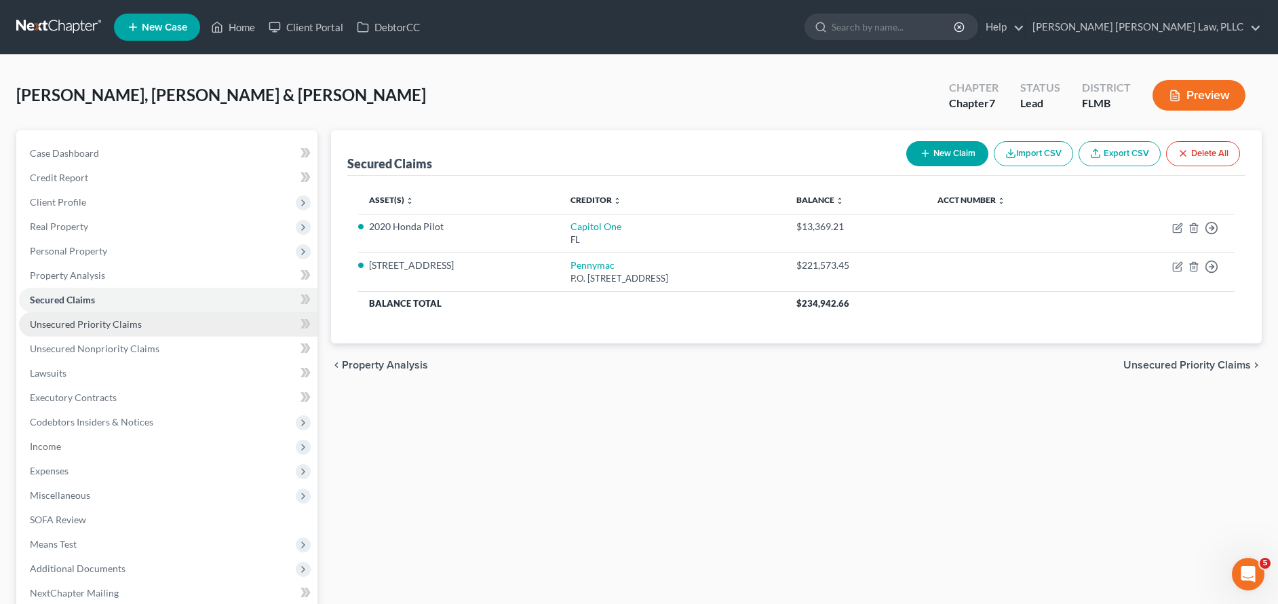
click at [127, 318] on span "Unsecured Priority Claims" at bounding box center [86, 324] width 112 height 12
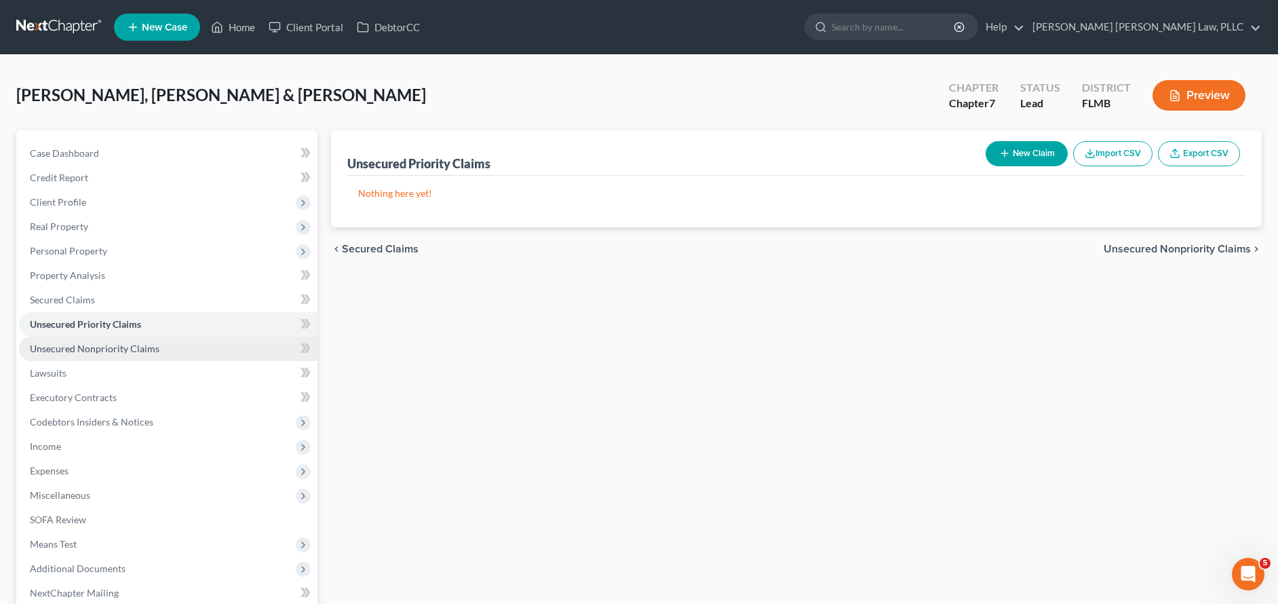
click at [140, 348] on span "Unsecured Nonpriority Claims" at bounding box center [95, 348] width 130 height 12
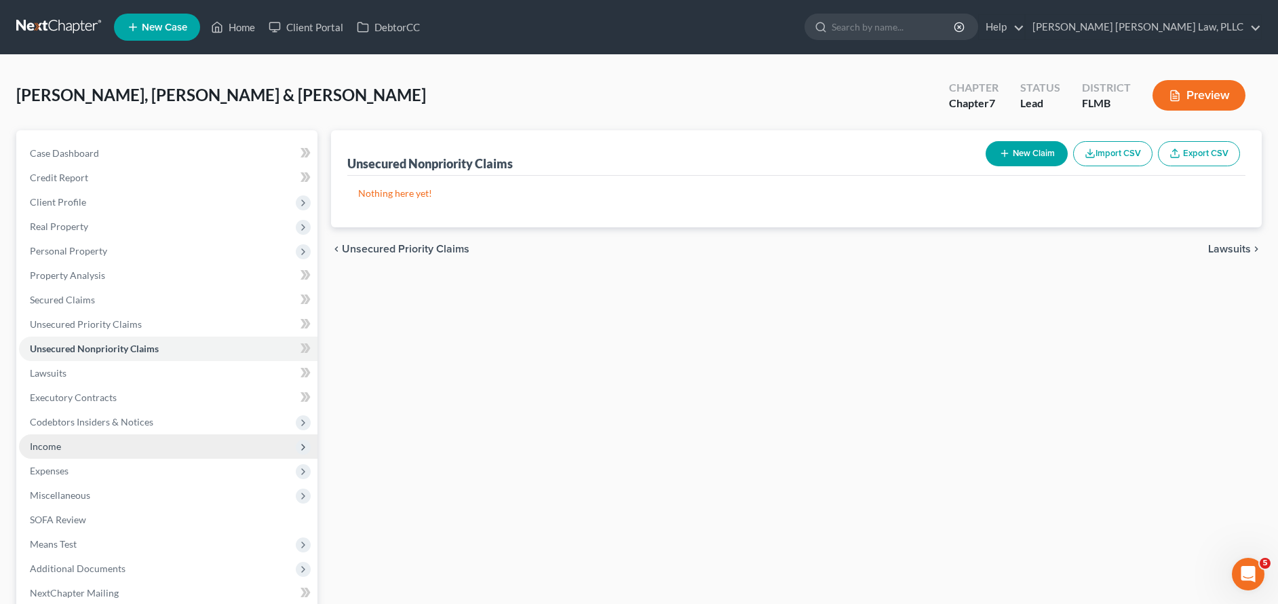
click at [126, 447] on span "Income" at bounding box center [168, 446] width 298 height 24
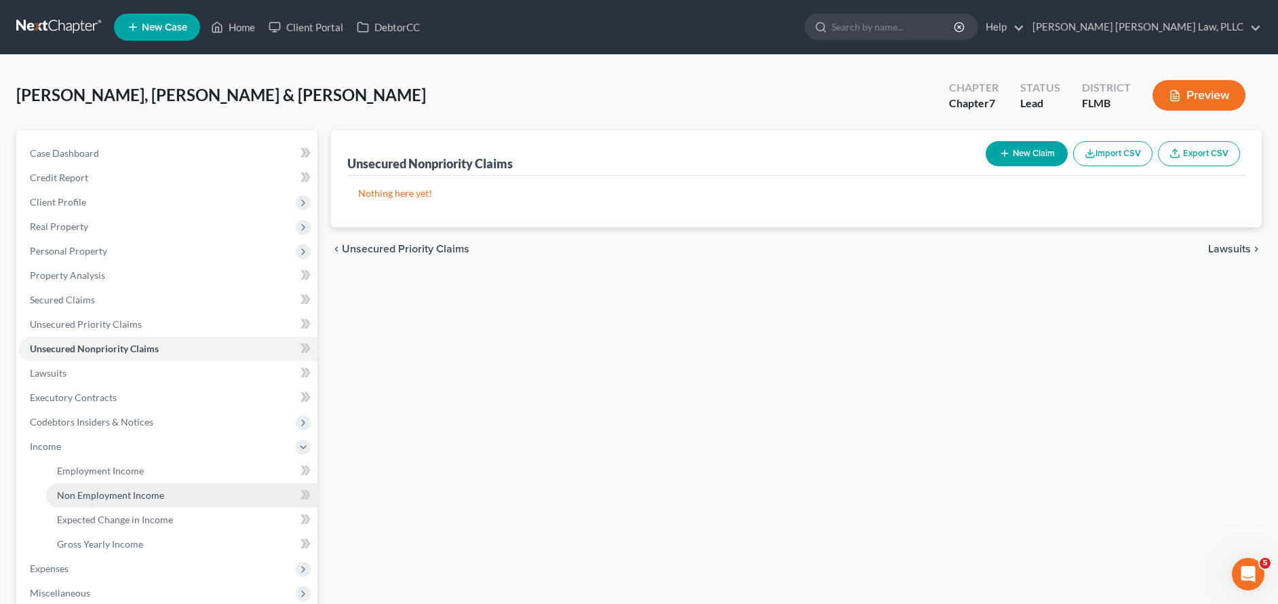
click at [120, 484] on link "Non Employment Income" at bounding box center [181, 495] width 271 height 24
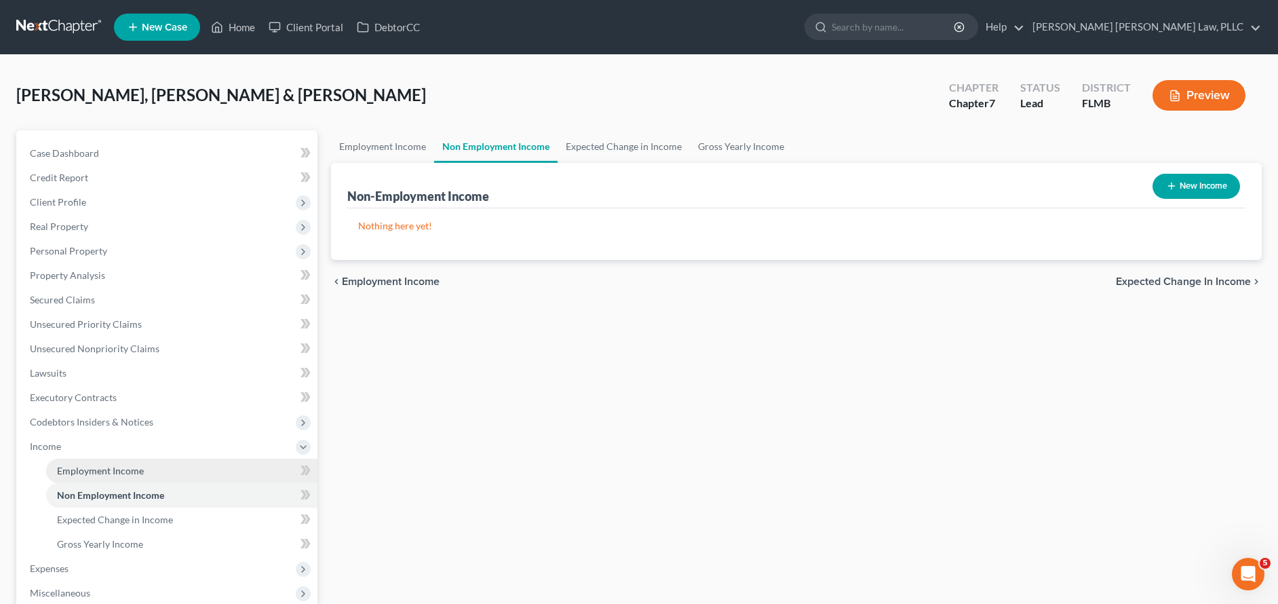
click at [117, 472] on span "Employment Income" at bounding box center [100, 471] width 87 height 12
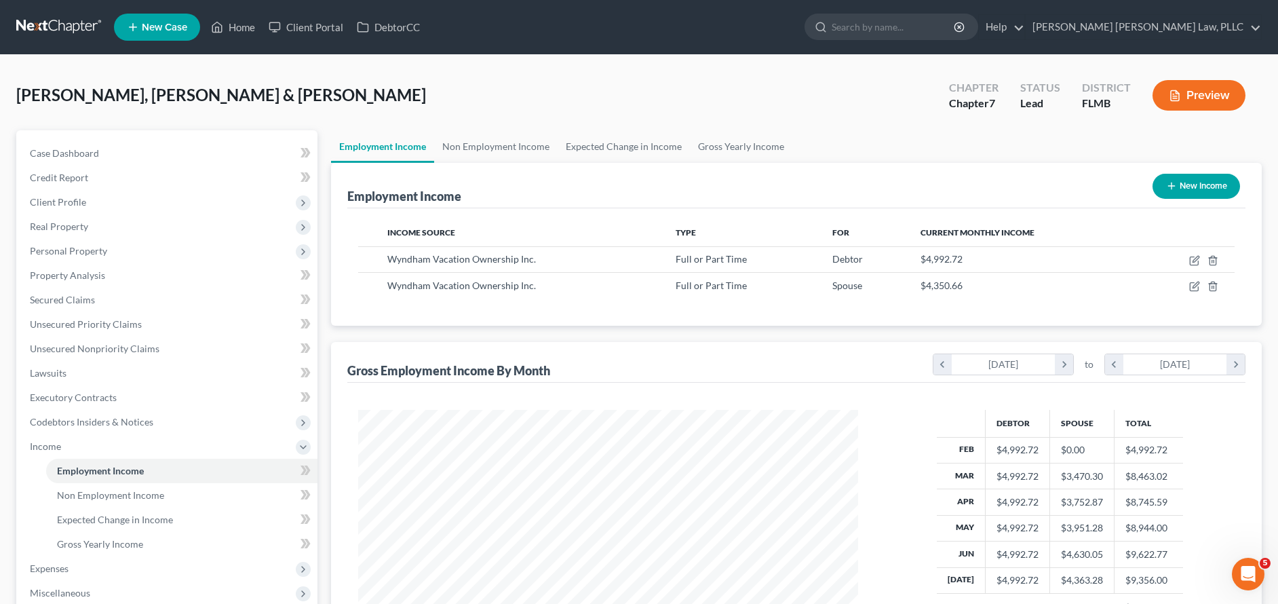
scroll to position [26, 0]
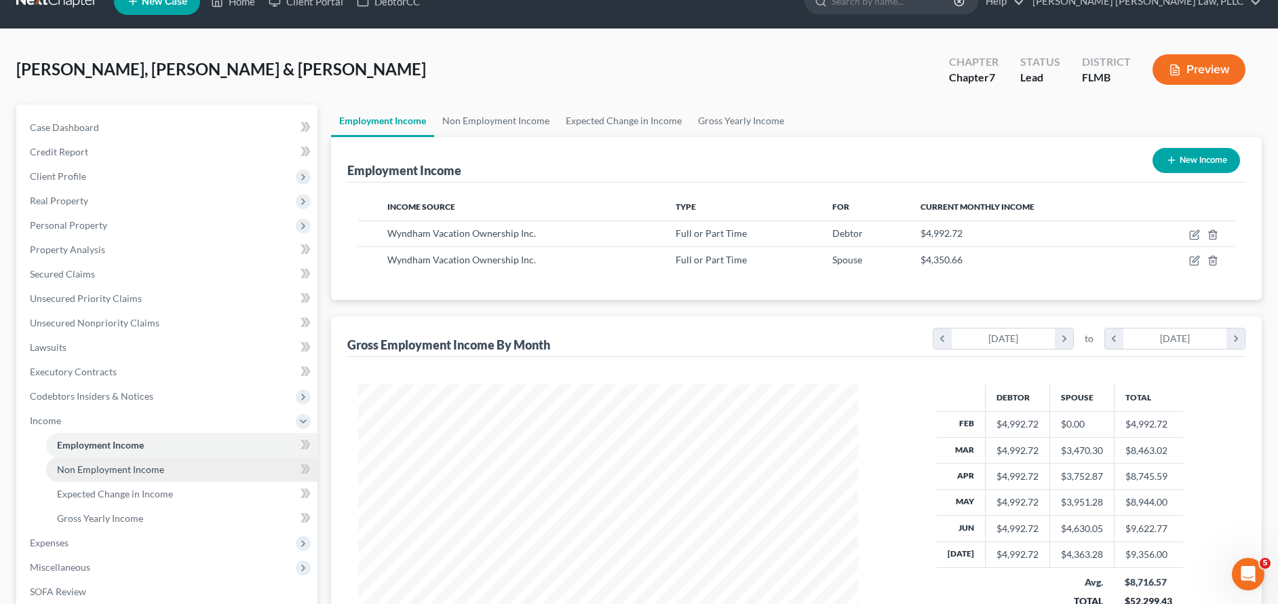
click at [213, 467] on link "Non Employment Income" at bounding box center [181, 469] width 271 height 24
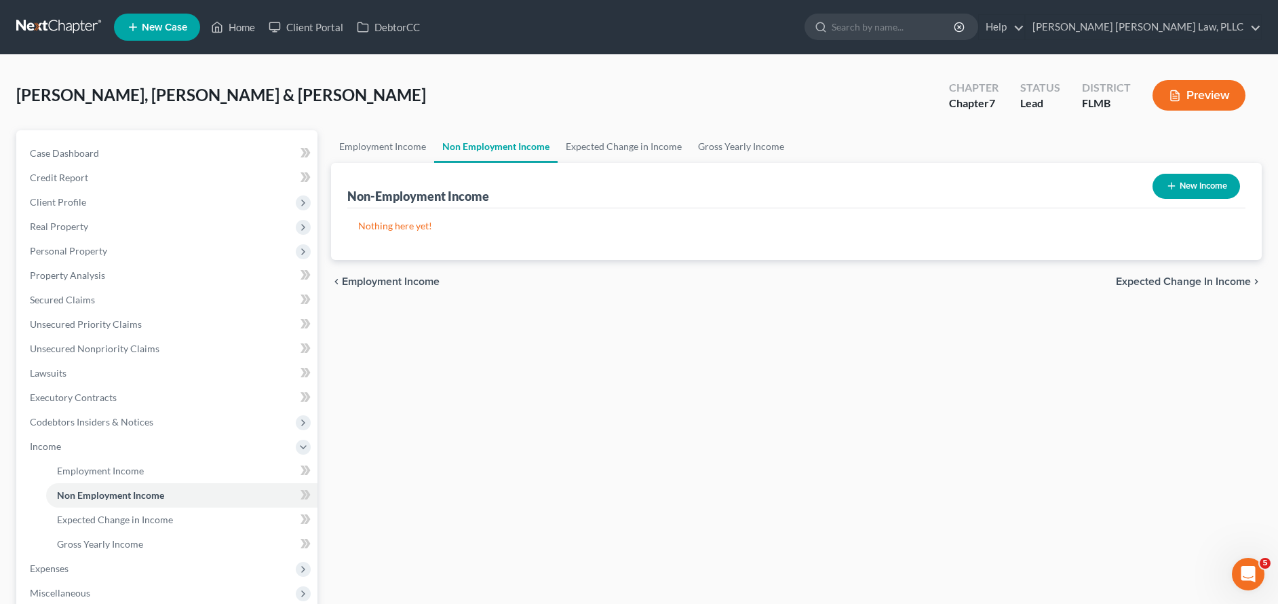
click at [1221, 185] on button "New Income" at bounding box center [1195, 186] width 87 height 25
select select "0"
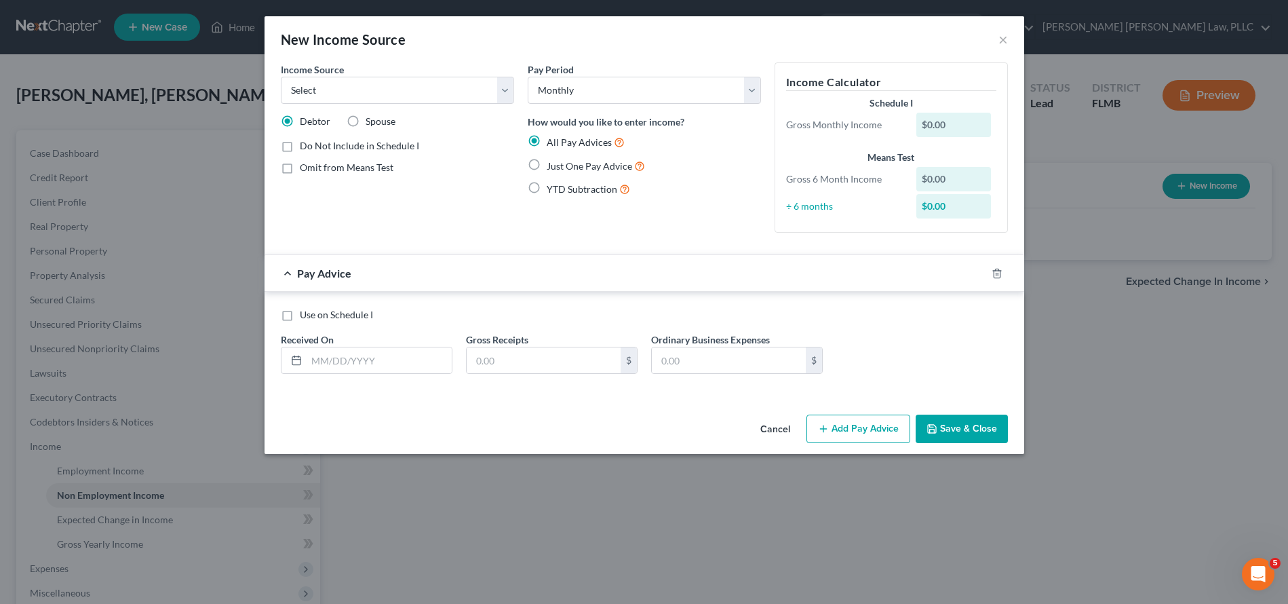
click at [777, 428] on button "Cancel" at bounding box center [775, 429] width 52 height 27
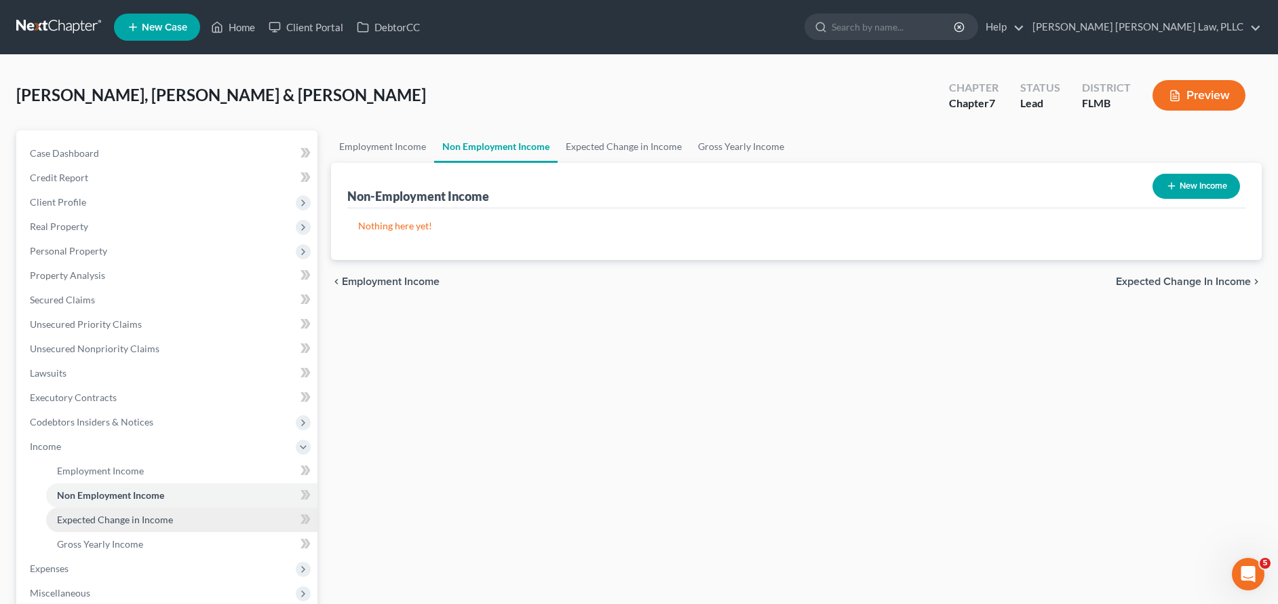
click at [185, 519] on link "Expected Change in Income" at bounding box center [181, 519] width 271 height 24
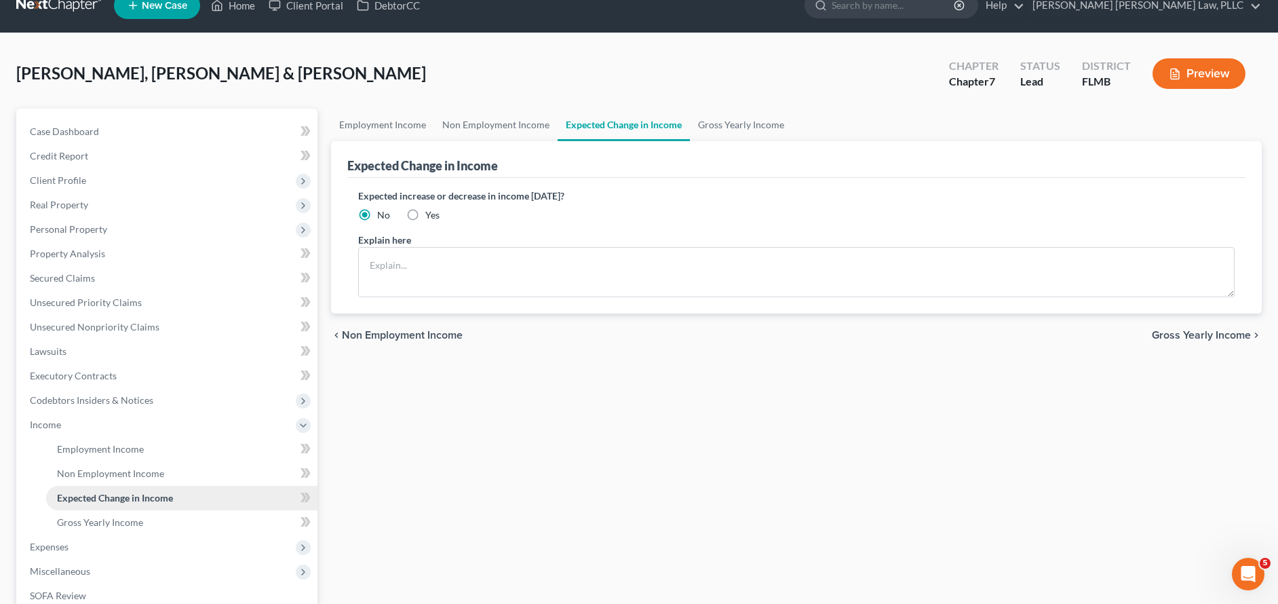
scroll to position [60, 0]
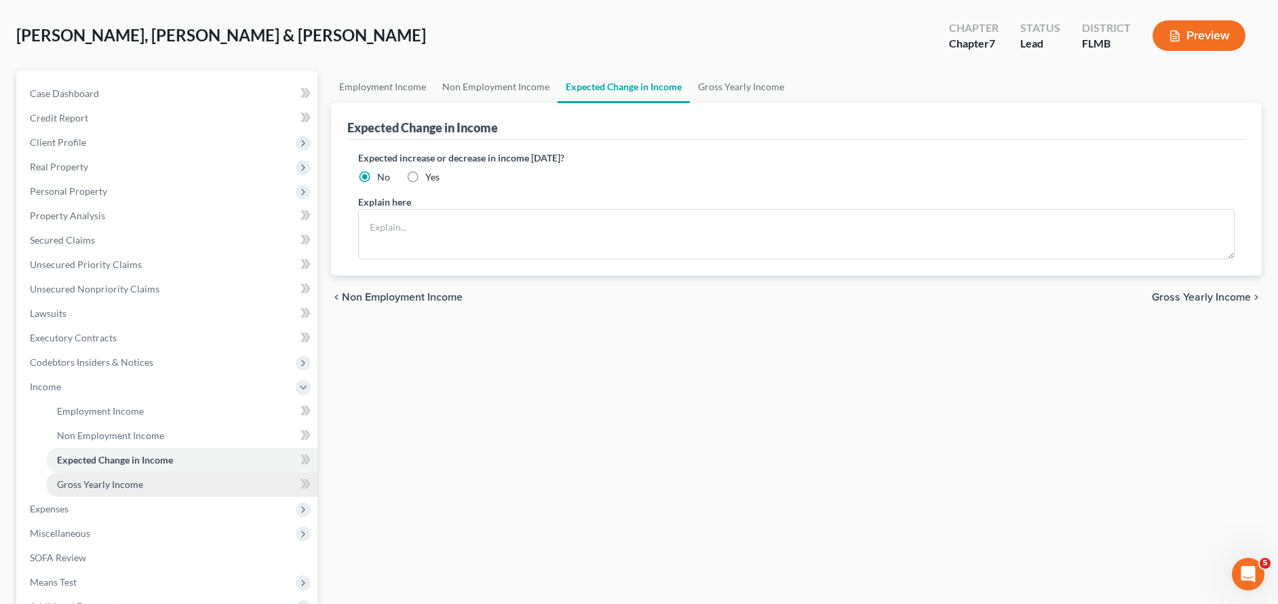
click at [176, 490] on link "Gross Yearly Income" at bounding box center [181, 484] width 271 height 24
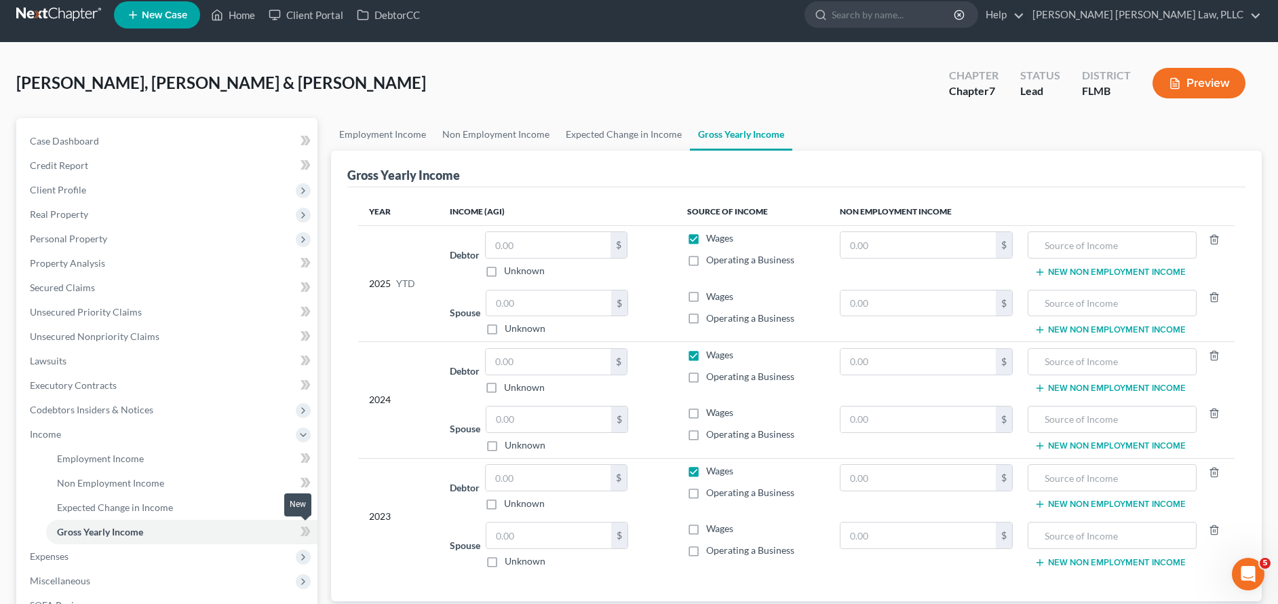
scroll to position [41, 0]
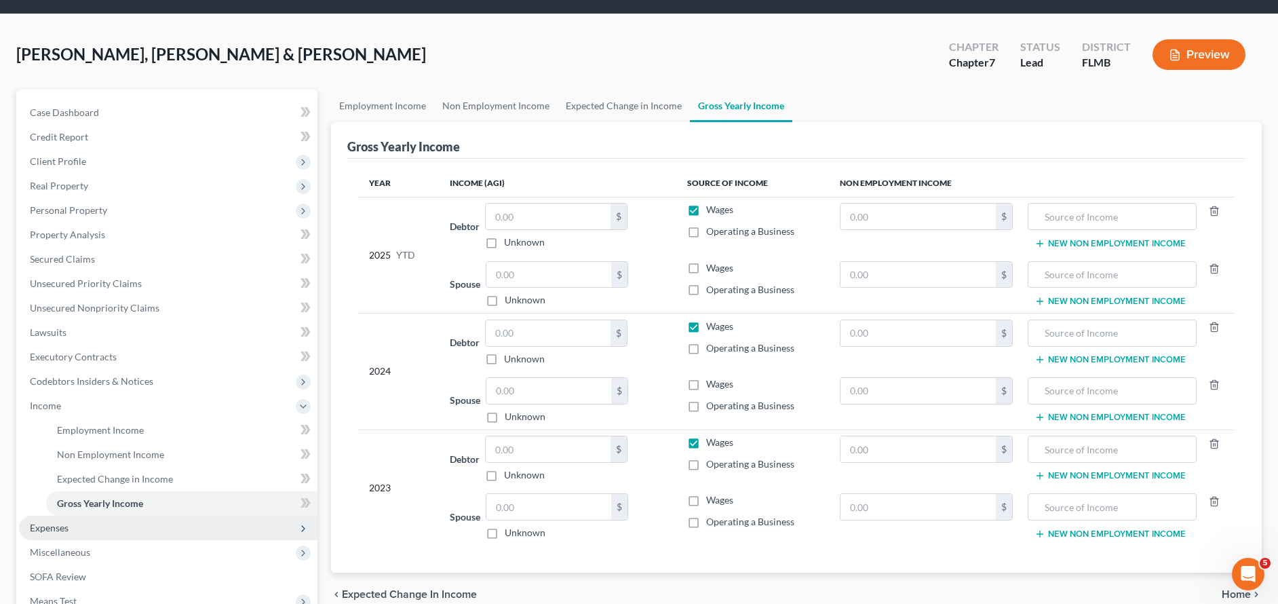
click at [172, 529] on span "Expenses" at bounding box center [168, 527] width 298 height 24
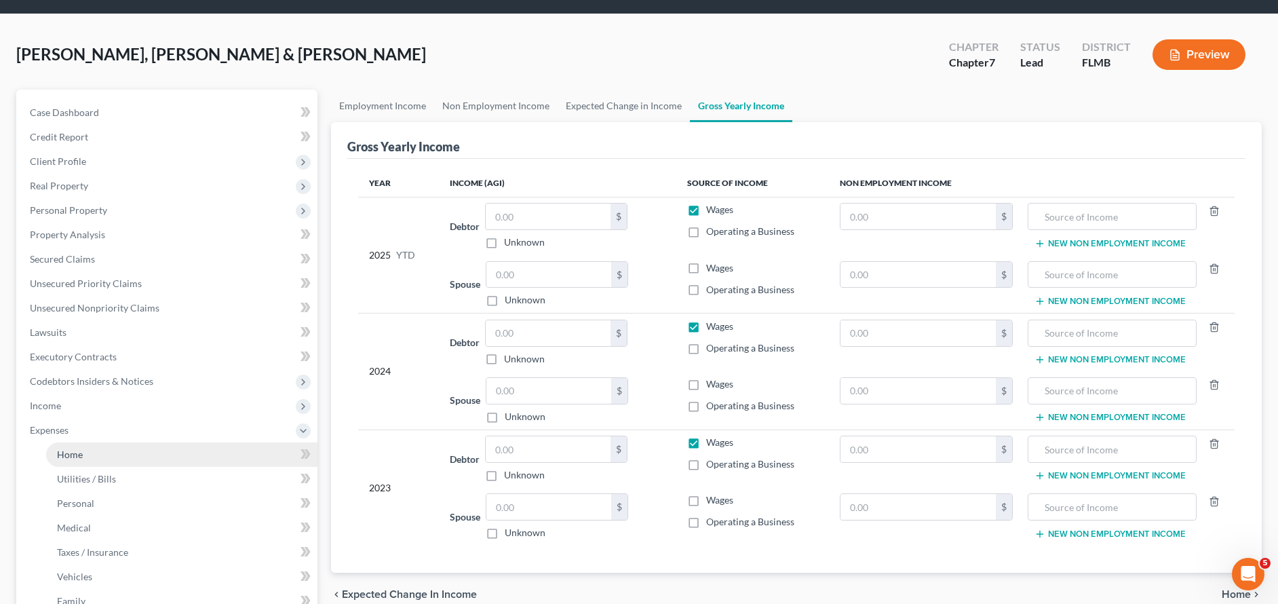
click at [179, 458] on link "Home" at bounding box center [181, 454] width 271 height 24
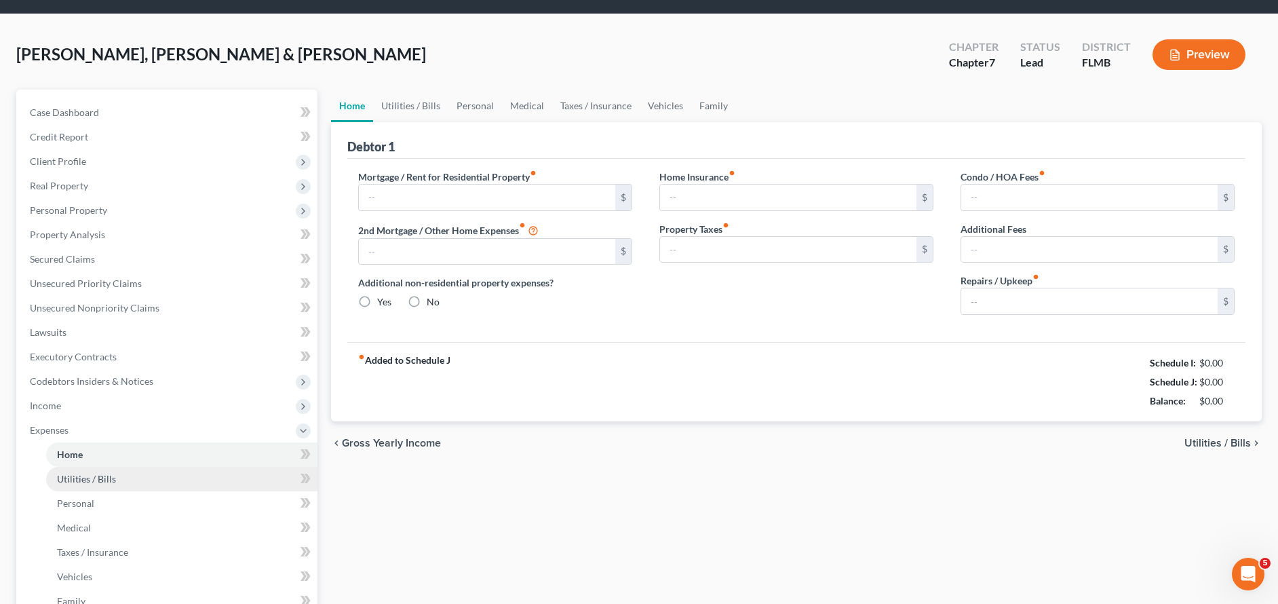
scroll to position [21, 0]
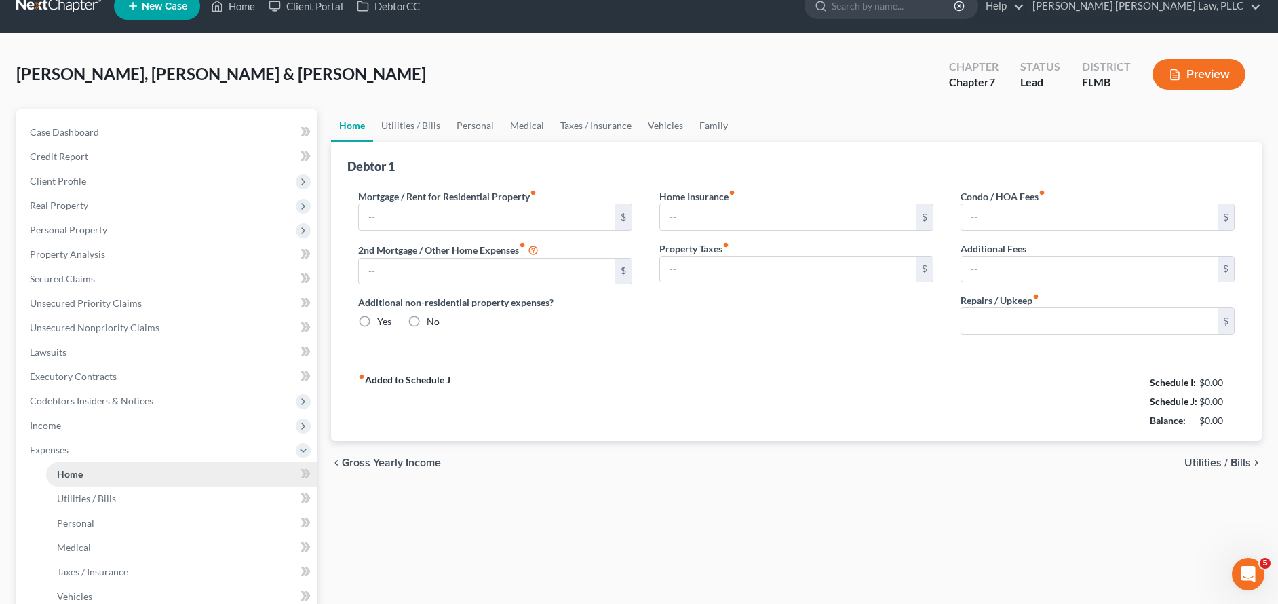
type input "1,654.05"
type input "0.00"
radio input "true"
type input "0.00"
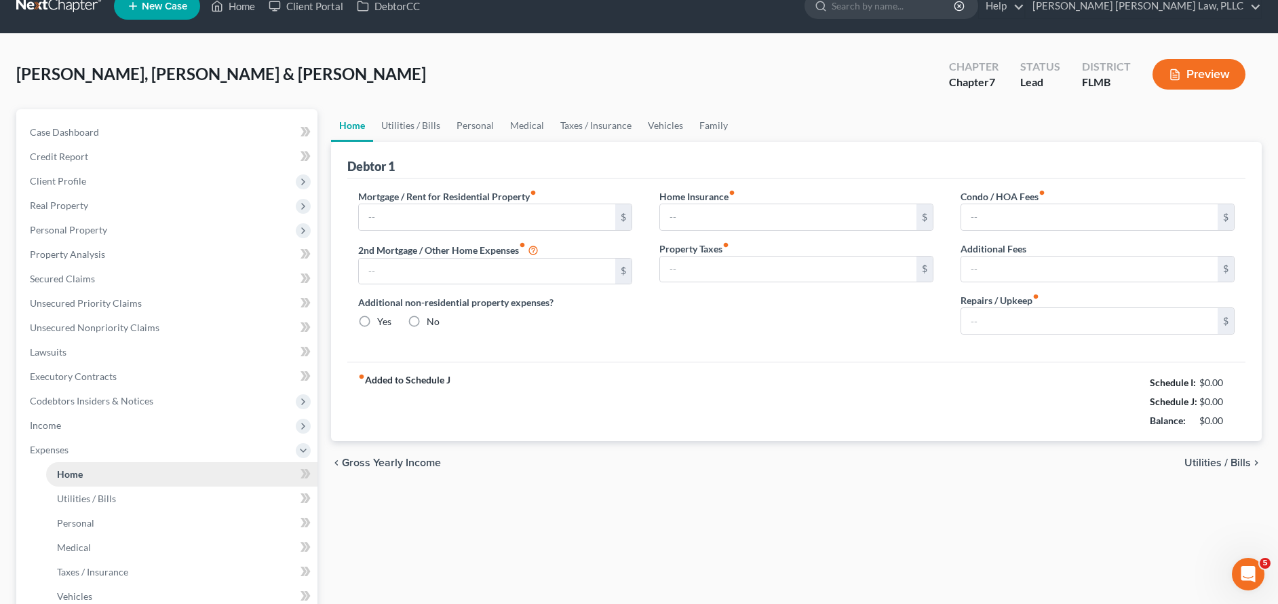
type input "50.33"
type input "0.00"
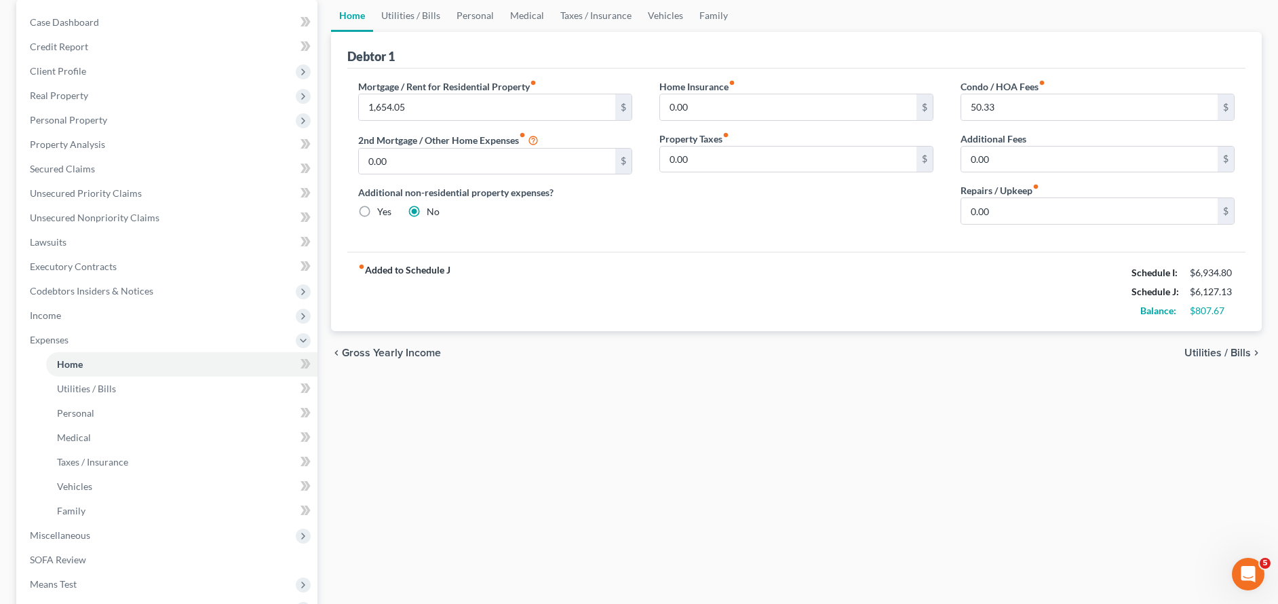
scroll to position [0, 0]
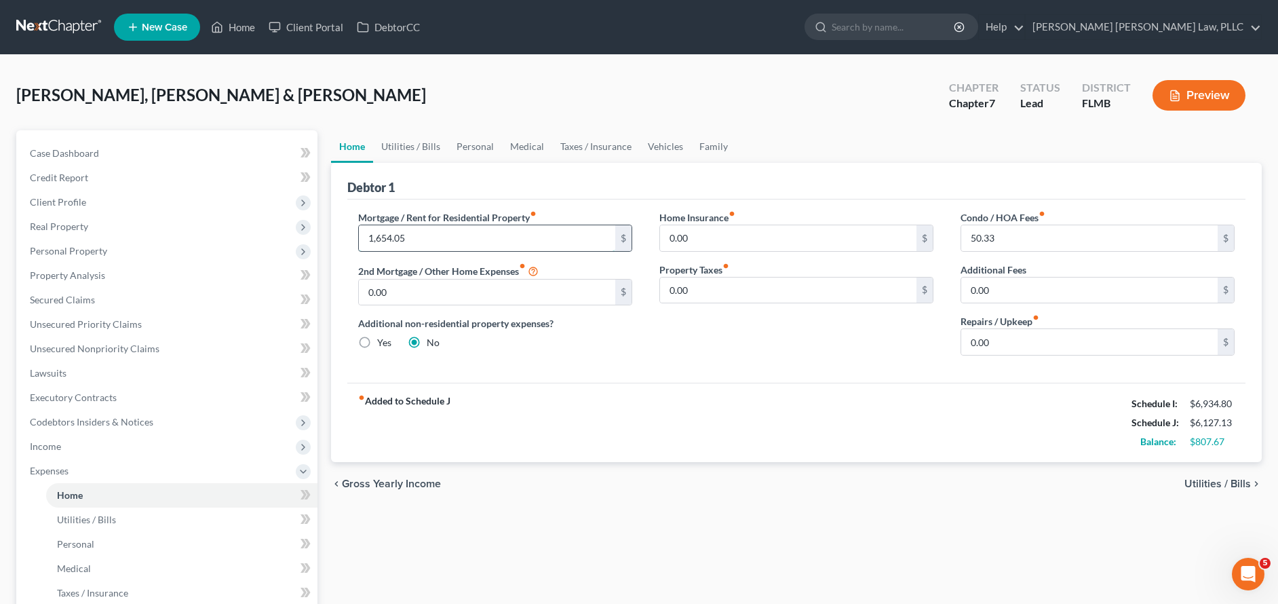
drag, startPoint x: 452, startPoint y: 238, endPoint x: 380, endPoint y: 236, distance: 71.9
click at [380, 236] on input "1,654.05" at bounding box center [487, 238] width 256 height 26
click at [488, 245] on input "1,654.05" at bounding box center [487, 238] width 256 height 26
drag, startPoint x: 824, startPoint y: 232, endPoint x: 620, endPoint y: 216, distance: 204.7
click at [620, 216] on div "Mortgage / Rent for Residential Property fiber_manual_record 1,654.05 $ 2nd Mor…" at bounding box center [796, 288] width 903 height 156
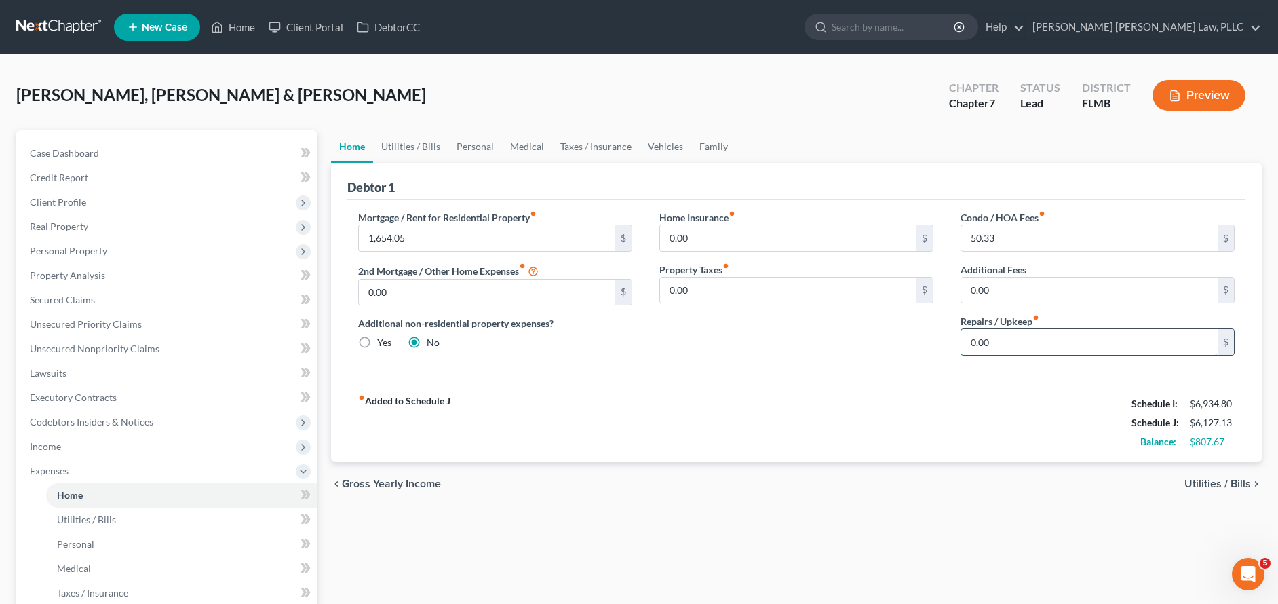
click at [968, 345] on input "0.00" at bounding box center [1089, 342] width 256 height 26
drag, startPoint x: 1019, startPoint y: 338, endPoint x: 852, endPoint y: 340, distance: 166.2
click at [853, 340] on div "Mortgage / Rent for Residential Property fiber_manual_record 1,654.05 $ 2nd Mor…" at bounding box center [796, 288] width 903 height 156
drag, startPoint x: 1010, startPoint y: 243, endPoint x: 899, endPoint y: 220, distance: 113.6
click at [899, 220] on div "Mortgage / Rent for Residential Property fiber_manual_record 1,654.05 $ 2nd Mor…" at bounding box center [796, 288] width 903 height 156
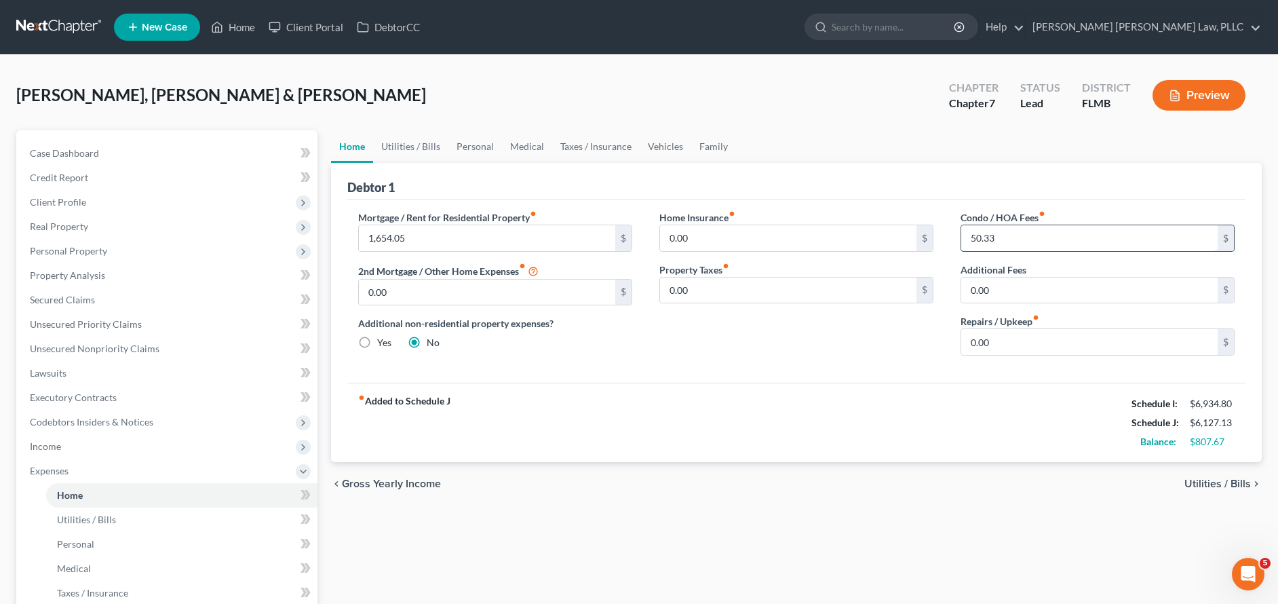
click at [1015, 245] on input "50.33" at bounding box center [1089, 238] width 256 height 26
drag, startPoint x: 1018, startPoint y: 239, endPoint x: 892, endPoint y: 232, distance: 126.3
click at [892, 232] on div "Mortgage / Rent for Residential Property fiber_manual_record 1,654.05 $ 2nd Mor…" at bounding box center [796, 288] width 903 height 156
click at [1010, 234] on input "50.33" at bounding box center [1089, 238] width 256 height 26
drag, startPoint x: 1015, startPoint y: 238, endPoint x: 948, endPoint y: 234, distance: 67.3
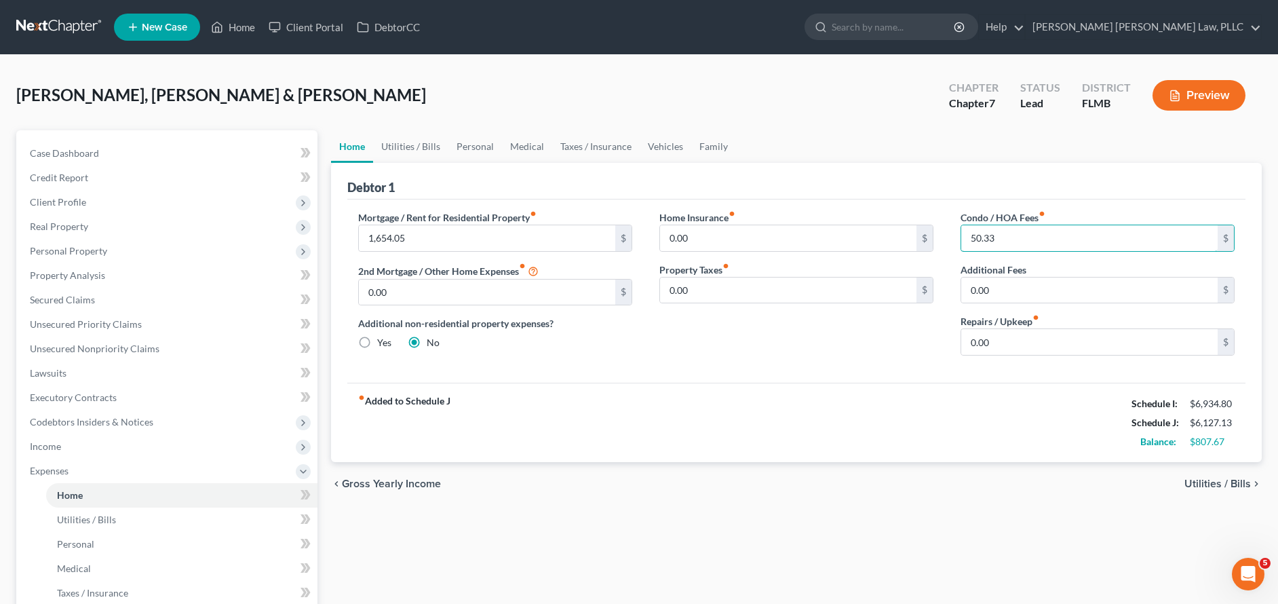
click at [948, 234] on div "Condo / HOA Fees fiber_manual_record 50.33 $ Additional Fees 0.00 $ Repairs / U…" at bounding box center [1097, 288] width 301 height 156
click at [1040, 240] on input "50.33" at bounding box center [1089, 238] width 256 height 26
drag, startPoint x: 1019, startPoint y: 334, endPoint x: 914, endPoint y: 334, distance: 104.4
click at [914, 334] on div "Mortgage / Rent for Residential Property fiber_manual_record 1,654.05 $ 2nd Mor…" at bounding box center [796, 288] width 903 height 156
drag, startPoint x: 1023, startPoint y: 337, endPoint x: 949, endPoint y: 332, distance: 74.1
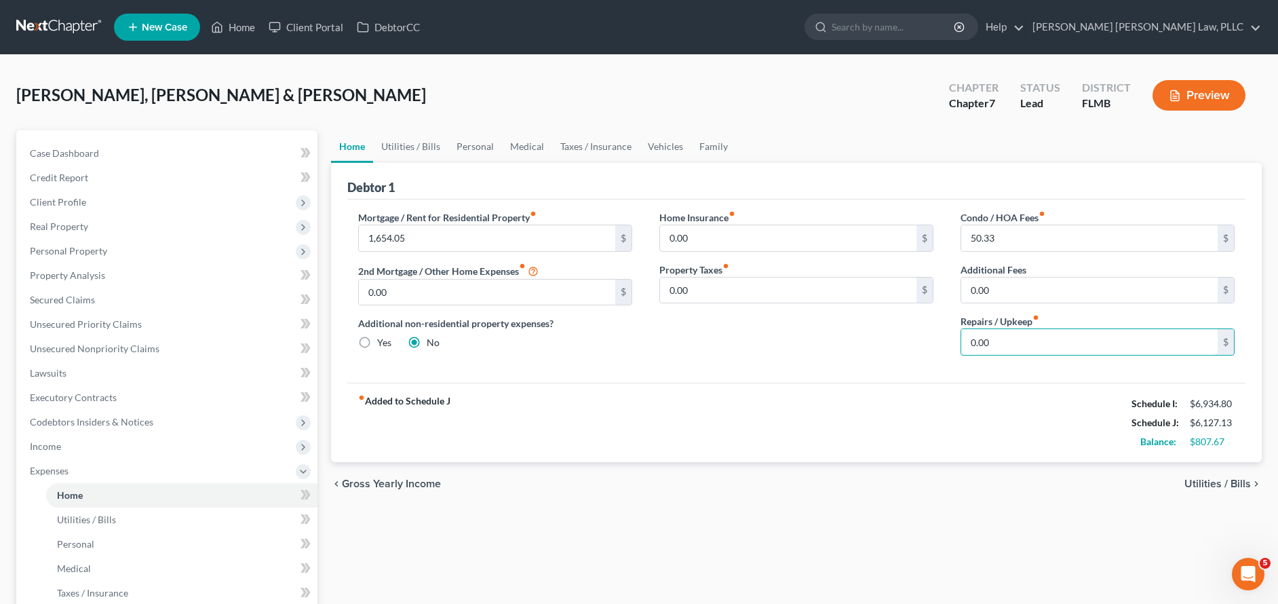
click at [949, 332] on div "Condo / HOA Fees fiber_manual_record 50.33 $ Additional Fees 0.00 $ Repairs / U…" at bounding box center [1097, 288] width 301 height 156
type input "150.00"
click at [827, 382] on div "Mortgage / Rent for Residential Property fiber_manual_record 1,654.05 $ 2nd Mor…" at bounding box center [796, 290] width 898 height 183
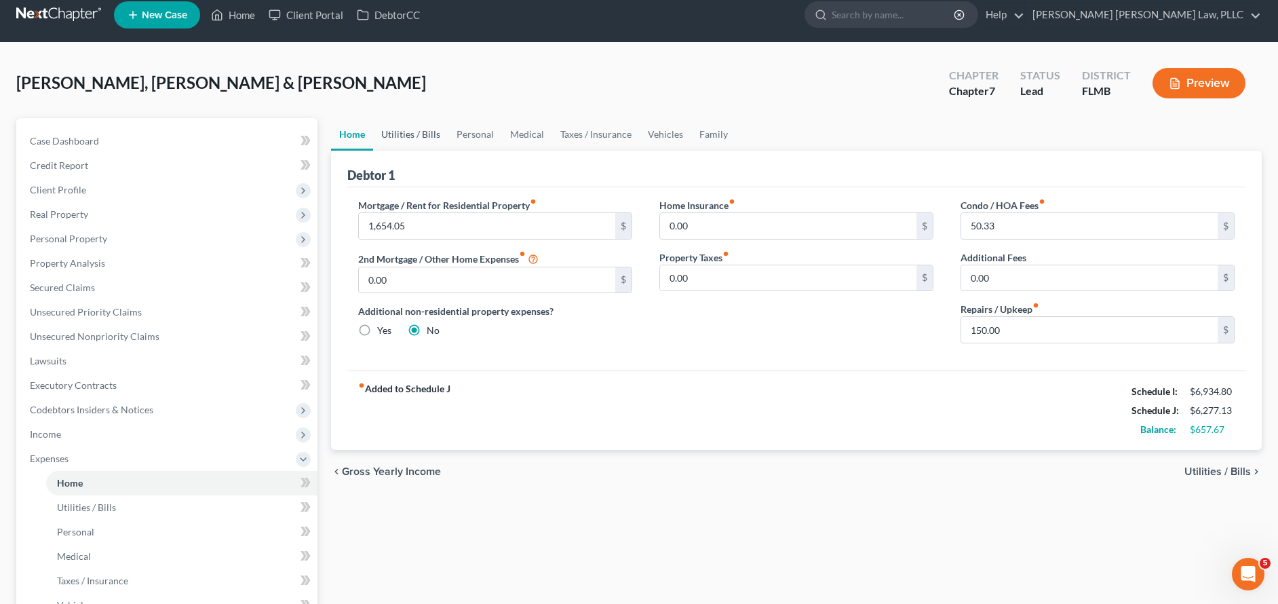
click at [408, 133] on link "Utilities / Bills" at bounding box center [410, 134] width 75 height 33
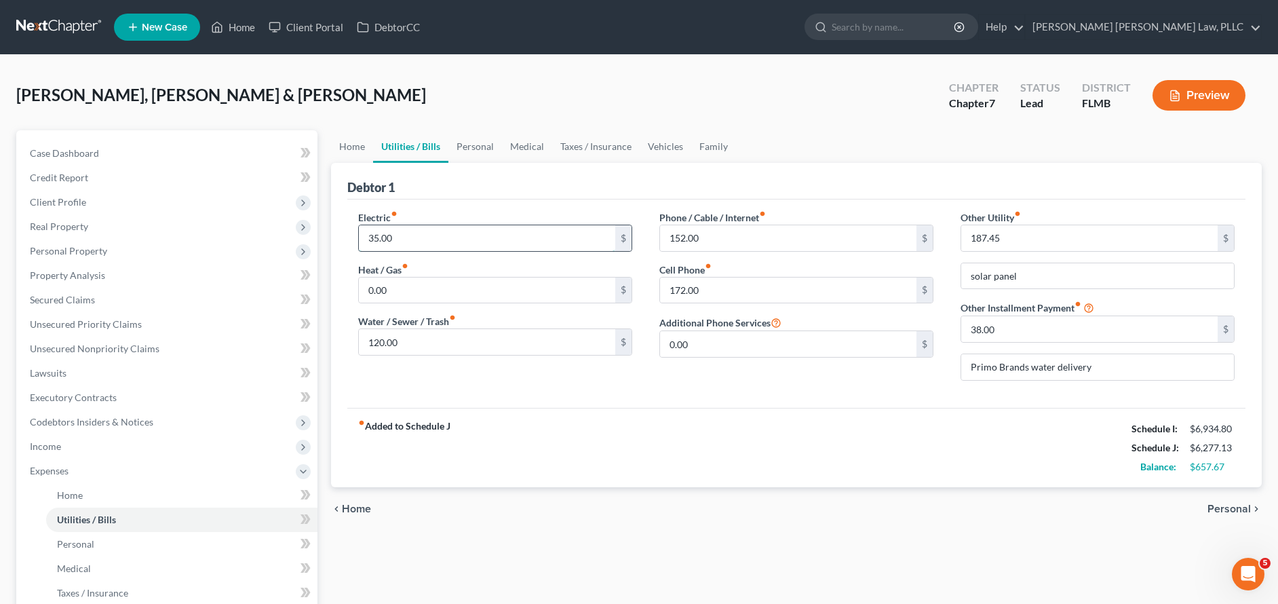
click at [564, 238] on input "35.00" at bounding box center [487, 238] width 256 height 26
click at [828, 453] on div "fiber_manual_record Added to Schedule J Schedule I: $6,934.80 Schedule J: $6,27…" at bounding box center [796, 447] width 898 height 79
drag, startPoint x: 379, startPoint y: 241, endPoint x: 319, endPoint y: 229, distance: 61.6
click at [319, 229] on div "Petition Navigation Case Dashboard Payments Invoices Payments Payments Credit R…" at bounding box center [638, 497] width 1259 height 734
click at [457, 241] on input "35.00" at bounding box center [487, 238] width 256 height 26
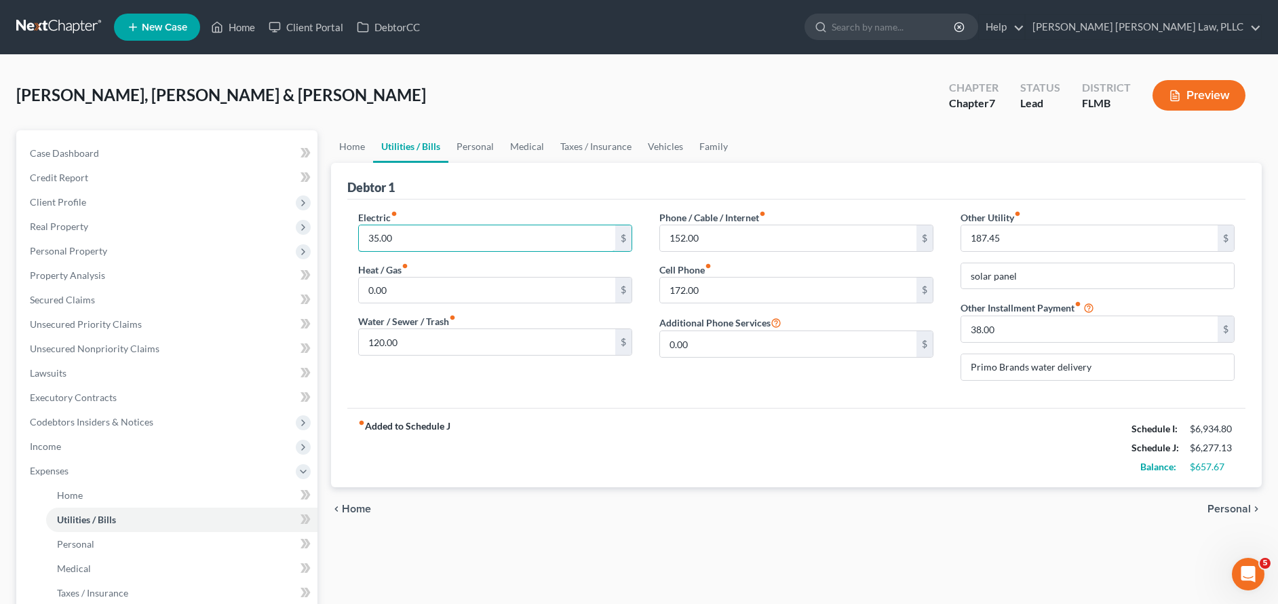
drag, startPoint x: 377, startPoint y: 241, endPoint x: 328, endPoint y: 240, distance: 48.8
click at [328, 240] on div "Home Utilities / Bills Personal Medical Taxes / Insurance Vehicles Family Debto…" at bounding box center [796, 497] width 944 height 734
click at [431, 245] on input "35.00" at bounding box center [487, 238] width 256 height 26
drag, startPoint x: 378, startPoint y: 238, endPoint x: 363, endPoint y: 238, distance: 14.2
click at [363, 238] on input "35.00" at bounding box center [487, 238] width 256 height 26
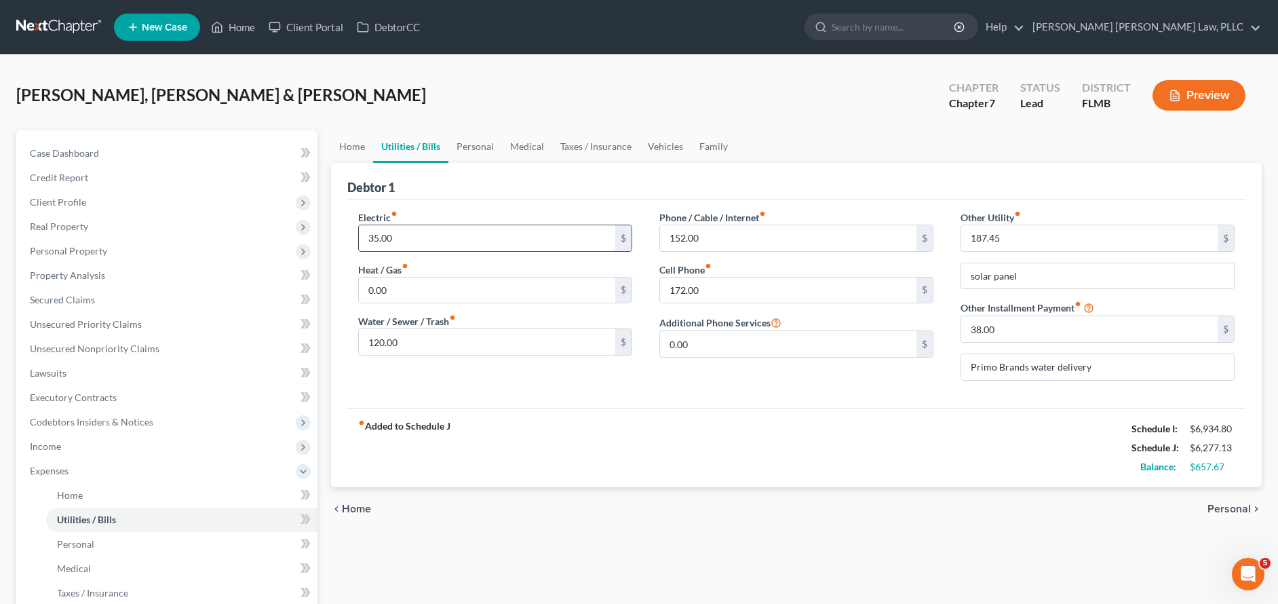
click at [370, 239] on input "35.00" at bounding box center [487, 238] width 256 height 26
drag, startPoint x: 977, startPoint y: 275, endPoint x: 950, endPoint y: 277, distance: 26.5
click at [950, 277] on div "Other Utility fiber_manual_record 187.45 $ solar panel Other Installment Paymen…" at bounding box center [1097, 300] width 301 height 181
click at [998, 277] on input "Solar panel" at bounding box center [1097, 276] width 273 height 26
type input "Solar Panel"
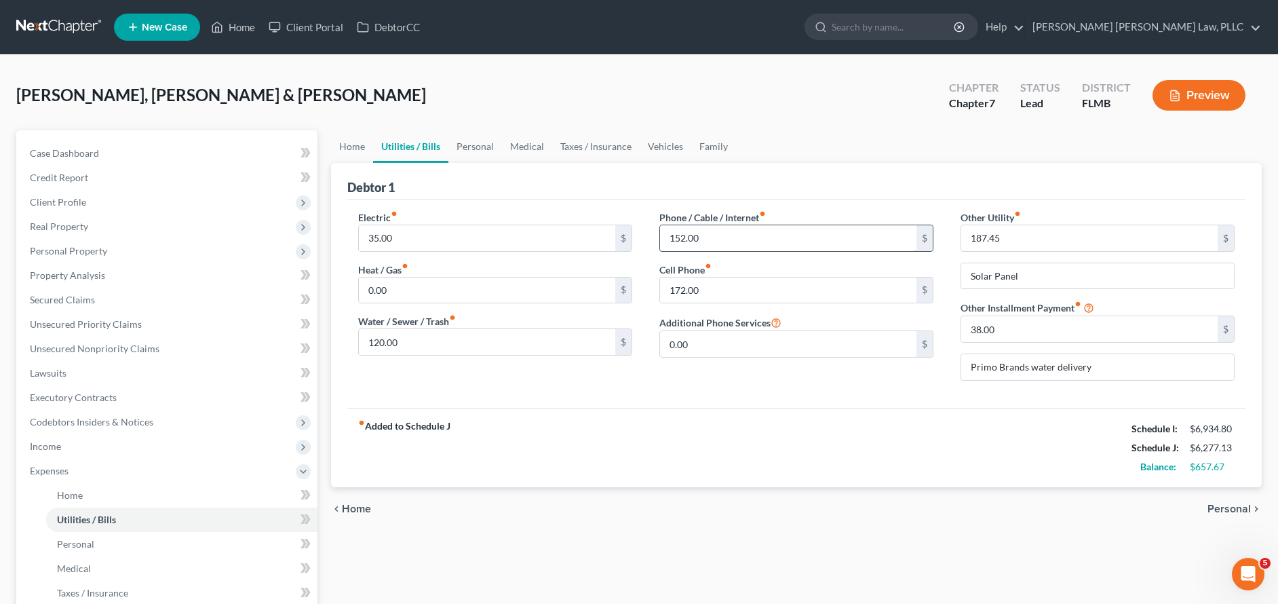
click at [709, 241] on input "152.00" at bounding box center [788, 238] width 256 height 26
drag, startPoint x: 686, startPoint y: 290, endPoint x: 649, endPoint y: 290, distance: 36.6
click at [702, 233] on input "152.00" at bounding box center [788, 238] width 256 height 26
click at [692, 233] on input "152.00" at bounding box center [788, 238] width 256 height 26
drag, startPoint x: 685, startPoint y: 236, endPoint x: 639, endPoint y: 232, distance: 46.3
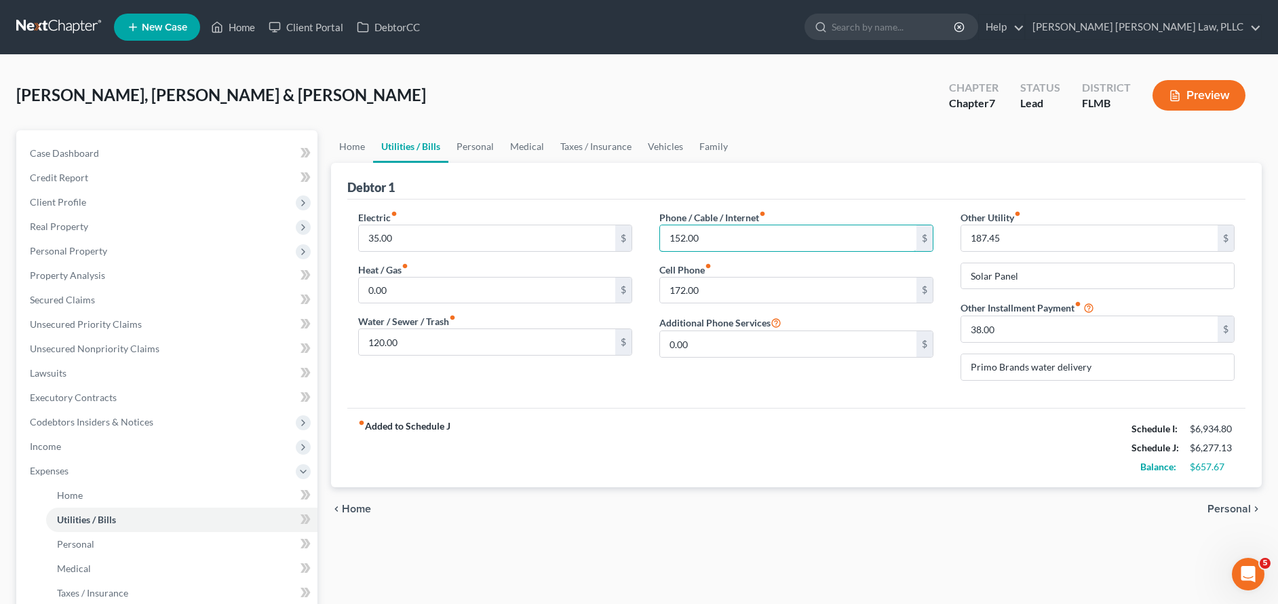
click at [639, 232] on div "Electric fiber_manual_record 35.00 $ Heat / Gas fiber_manual_record 0.00 $ Wate…" at bounding box center [796, 300] width 903 height 181
click at [730, 241] on input "152.00" at bounding box center [788, 238] width 256 height 26
click at [425, 340] on input "120.00" at bounding box center [487, 342] width 256 height 26
click at [1036, 370] on input "Primo Brands water delivery" at bounding box center [1097, 367] width 273 height 26
click at [1063, 368] on input "Primo Brands Water delivery" at bounding box center [1097, 367] width 273 height 26
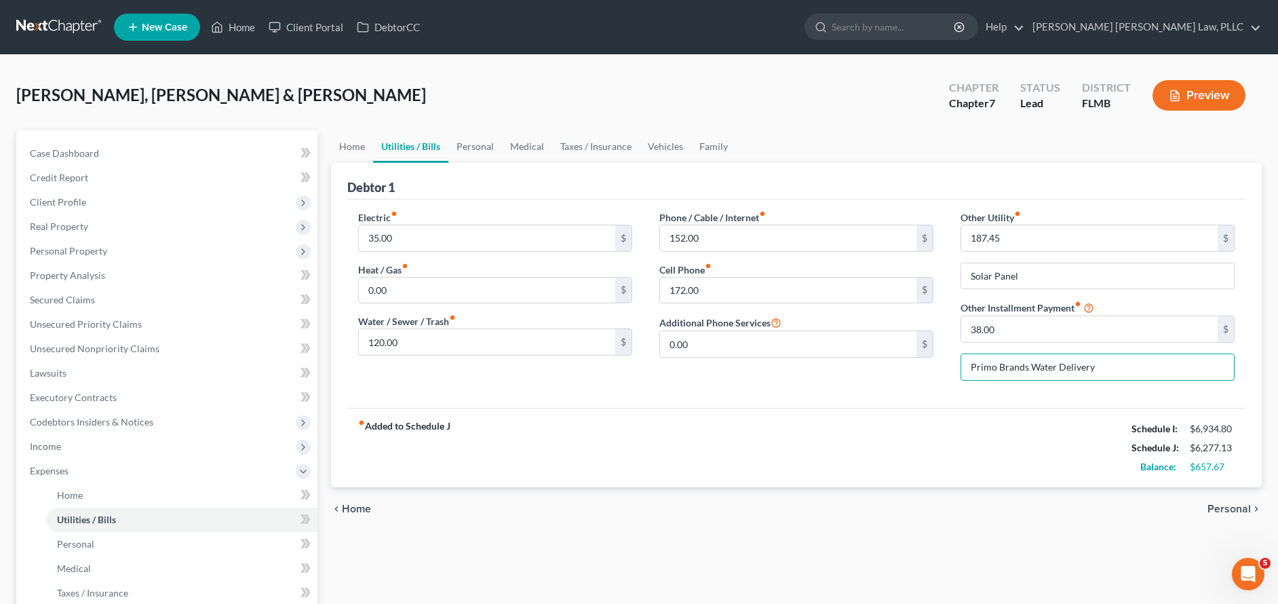
type input "Primo Brands Water Delivery"
click at [897, 480] on div "fiber_manual_record Added to Schedule J Schedule I: $6,934.80 Schedule J: $6,27…" at bounding box center [796, 447] width 898 height 79
click at [462, 142] on link "Personal" at bounding box center [475, 146] width 54 height 33
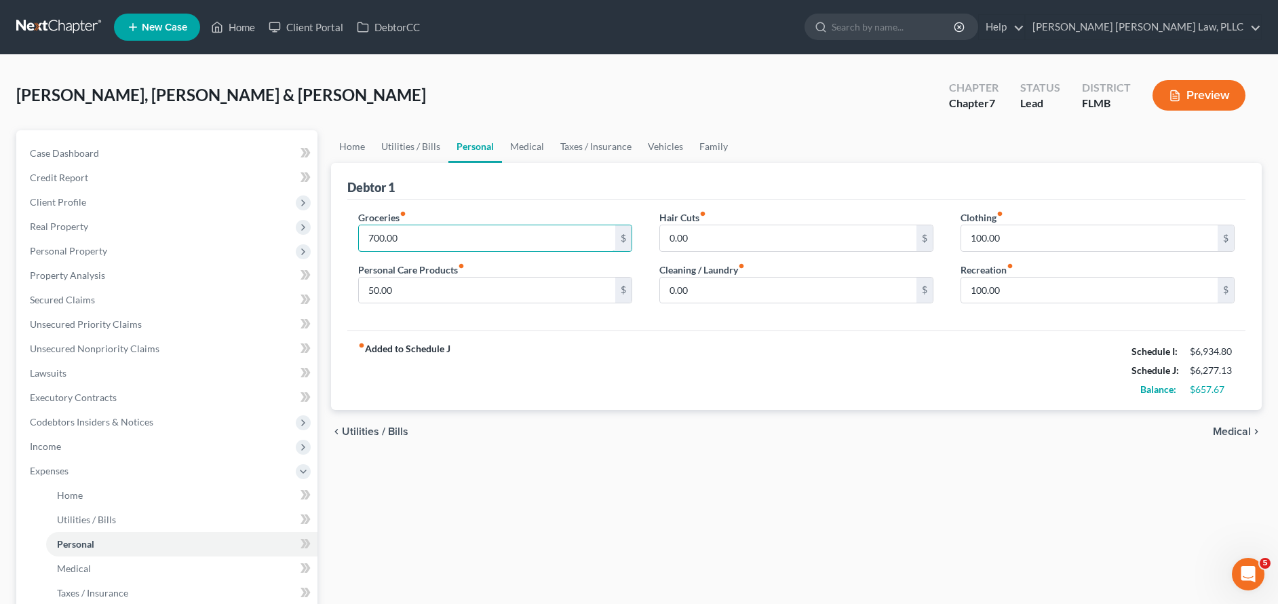
drag, startPoint x: 376, startPoint y: 239, endPoint x: 352, endPoint y: 233, distance: 25.2
click at [352, 233] on div "Groceries fiber_manual_record 700.00 $ Personal Care Products fiber_manual_reco…" at bounding box center [495, 262] width 301 height 104
type input "1,500.00"
click at [781, 234] on input "0.00" at bounding box center [788, 238] width 256 height 26
click at [809, 294] on input "0.00" at bounding box center [788, 290] width 256 height 26
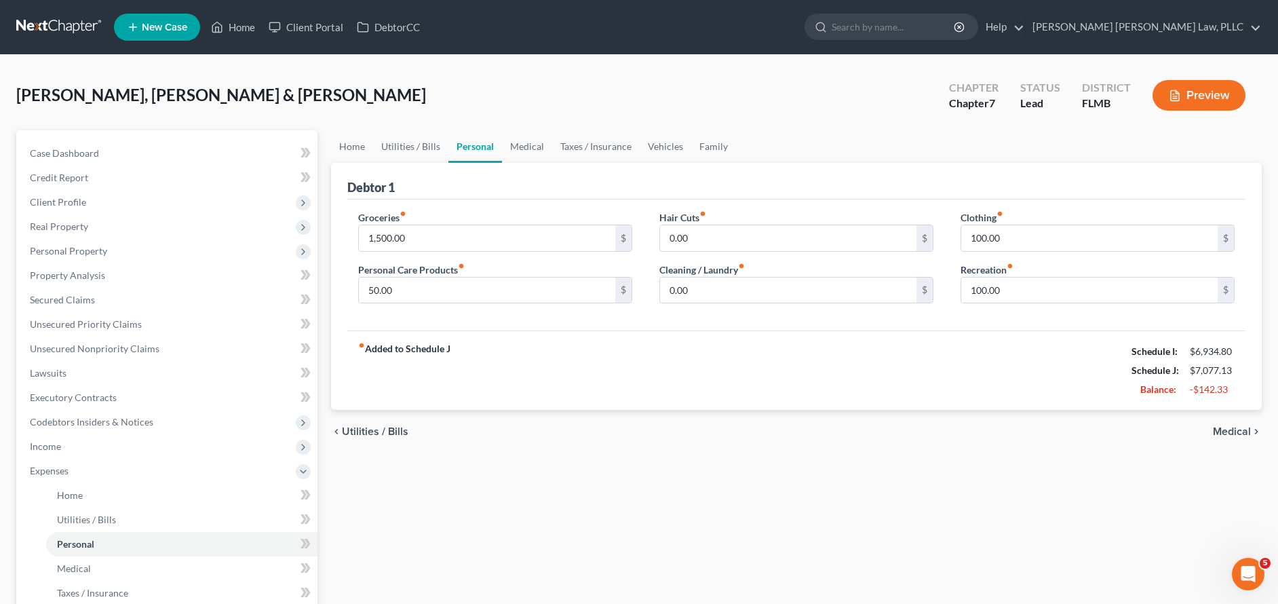
drag, startPoint x: 388, startPoint y: 304, endPoint x: 378, endPoint y: 304, distance: 9.5
click at [378, 304] on div "Groceries fiber_manual_record 1,500.00 $ Personal Care Products fiber_manual_re…" at bounding box center [796, 265] width 898 height 132
drag, startPoint x: 374, startPoint y: 291, endPoint x: 349, endPoint y: 288, distance: 25.9
click at [349, 288] on div "Groceries fiber_manual_record 1,500.00 $ Personal Care Products fiber_manual_re…" at bounding box center [495, 262] width 301 height 104
drag, startPoint x: 381, startPoint y: 284, endPoint x: 359, endPoint y: 289, distance: 22.2
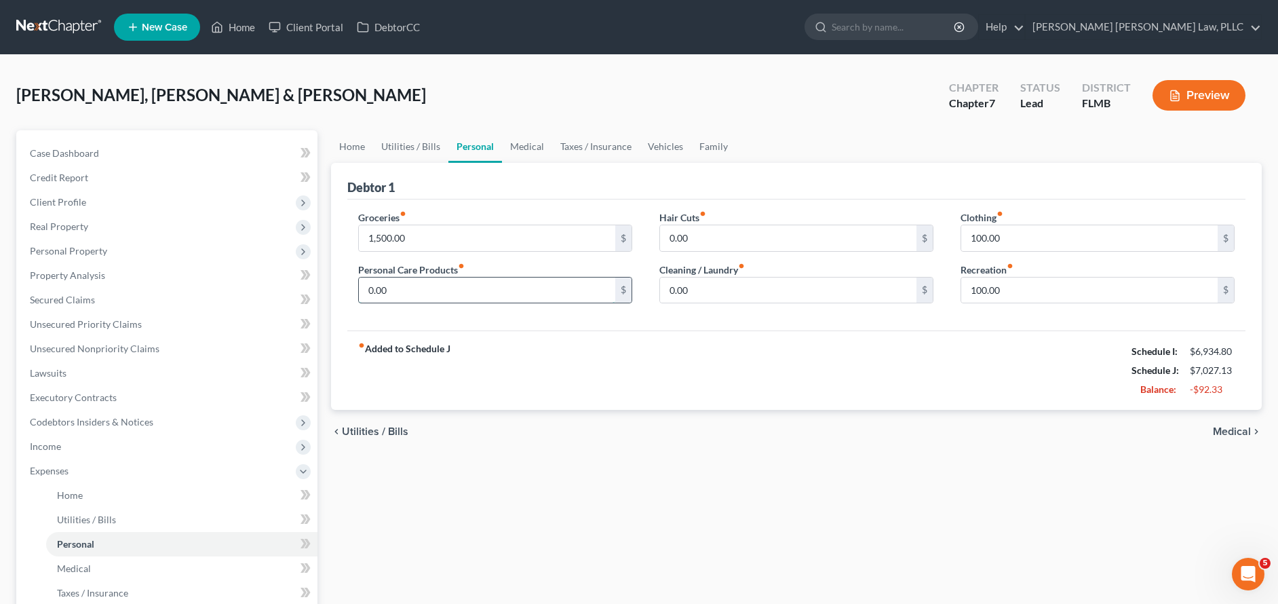
click at [359, 289] on input "0.00" at bounding box center [487, 290] width 256 height 26
type input "75.00"
click at [720, 229] on input "0.00" at bounding box center [788, 238] width 256 height 26
drag, startPoint x: 674, startPoint y: 239, endPoint x: 619, endPoint y: 242, distance: 55.0
click at [619, 242] on div "Groceries fiber_manual_record 1,500.00 $ Personal Care Products fiber_manual_re…" at bounding box center [796, 262] width 903 height 104
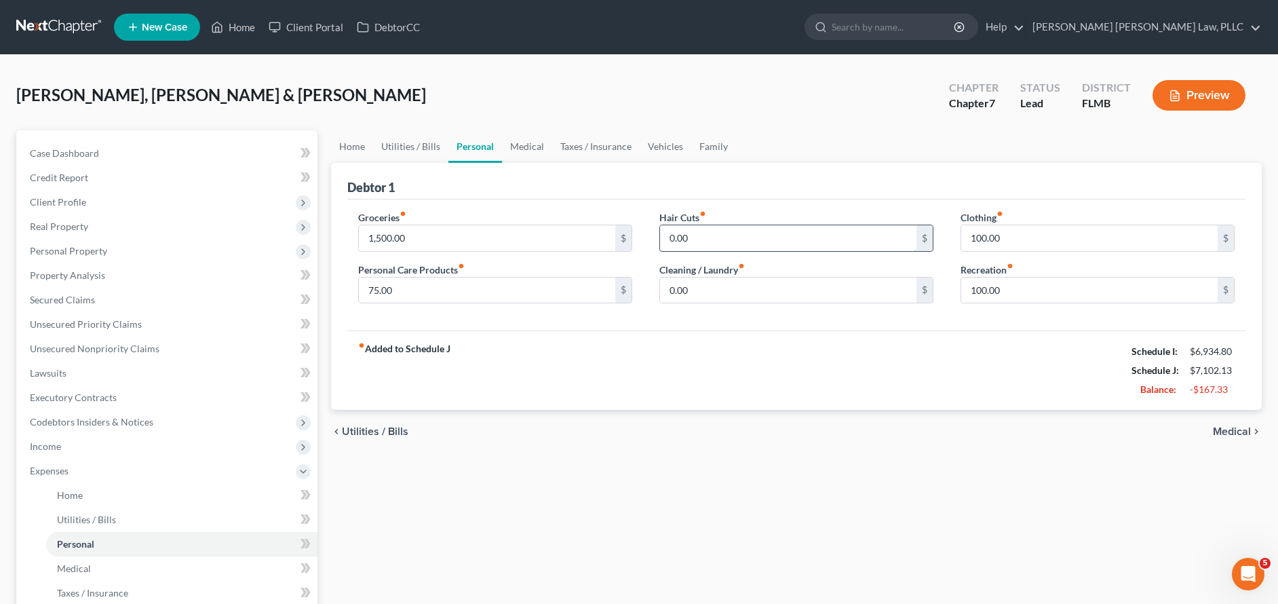
click at [709, 233] on input "0.00" at bounding box center [788, 238] width 256 height 26
drag, startPoint x: 691, startPoint y: 235, endPoint x: 646, endPoint y: 236, distance: 45.4
click at [646, 236] on div "Hair Cuts fiber_manual_record 0.00 $ Cleaning / Laundry fiber_manual_record 0.0…" at bounding box center [796, 262] width 301 height 104
click at [725, 237] on input "0.00" at bounding box center [788, 238] width 256 height 26
drag, startPoint x: 674, startPoint y: 237, endPoint x: 647, endPoint y: 237, distance: 27.1
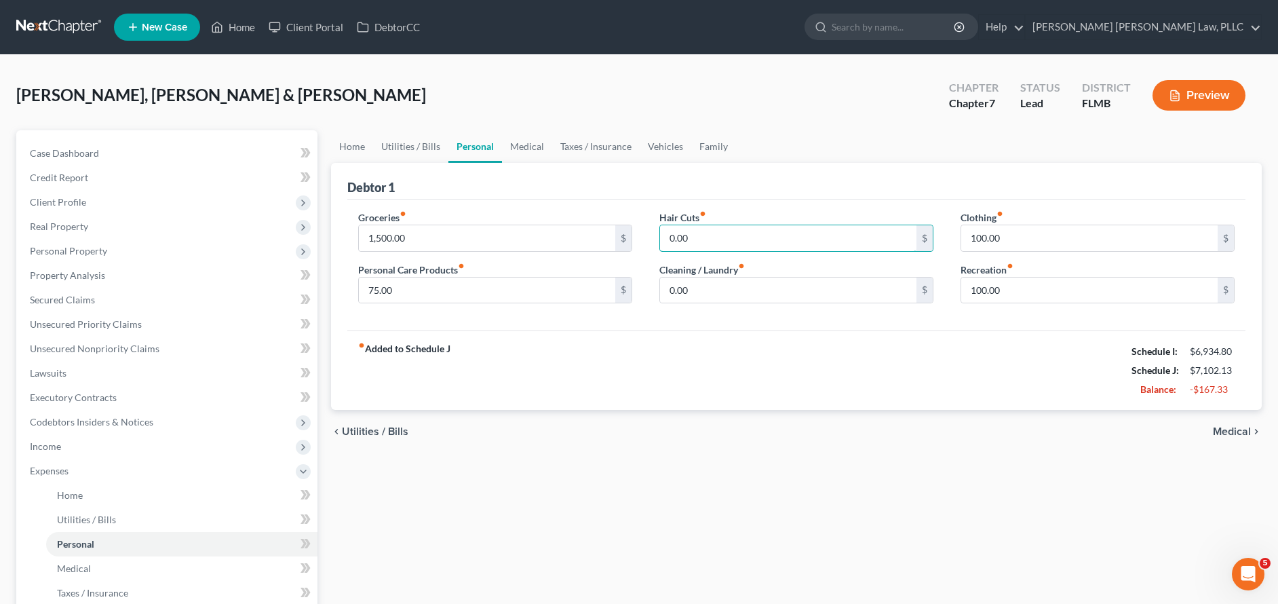
click at [647, 237] on div "Hair Cuts fiber_manual_record 0.00 $ Cleaning / Laundry fiber_manual_record 0.0…" at bounding box center [796, 262] width 301 height 104
type input "25.00"
click at [701, 292] on input "0.00" at bounding box center [788, 290] width 256 height 26
drag, startPoint x: 675, startPoint y: 292, endPoint x: 608, endPoint y: 291, distance: 67.8
click at [608, 291] on div "Groceries fiber_manual_record 1,500.00 $ Personal Care Products fiber_manual_re…" at bounding box center [796, 262] width 903 height 104
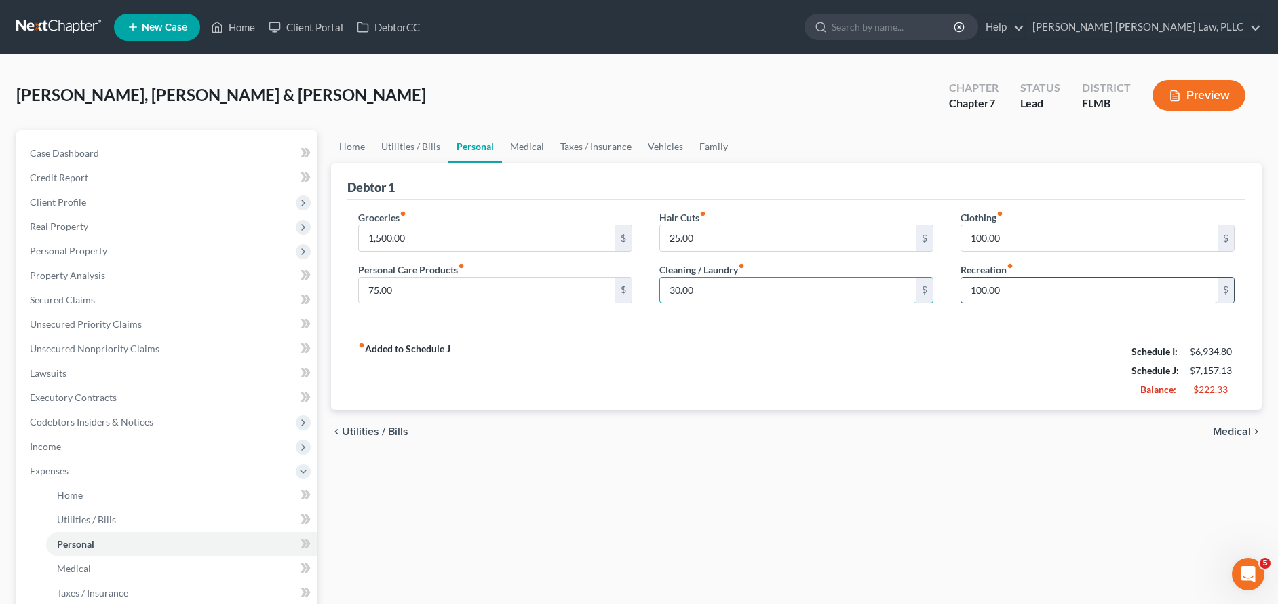
type input "30.00"
click at [1046, 287] on input "100.00" at bounding box center [1089, 290] width 256 height 26
click at [979, 237] on input "100.00" at bounding box center [1089, 238] width 256 height 26
click at [983, 287] on input "100.00" at bounding box center [1089, 290] width 256 height 26
drag, startPoint x: 982, startPoint y: 291, endPoint x: 939, endPoint y: 288, distance: 42.8
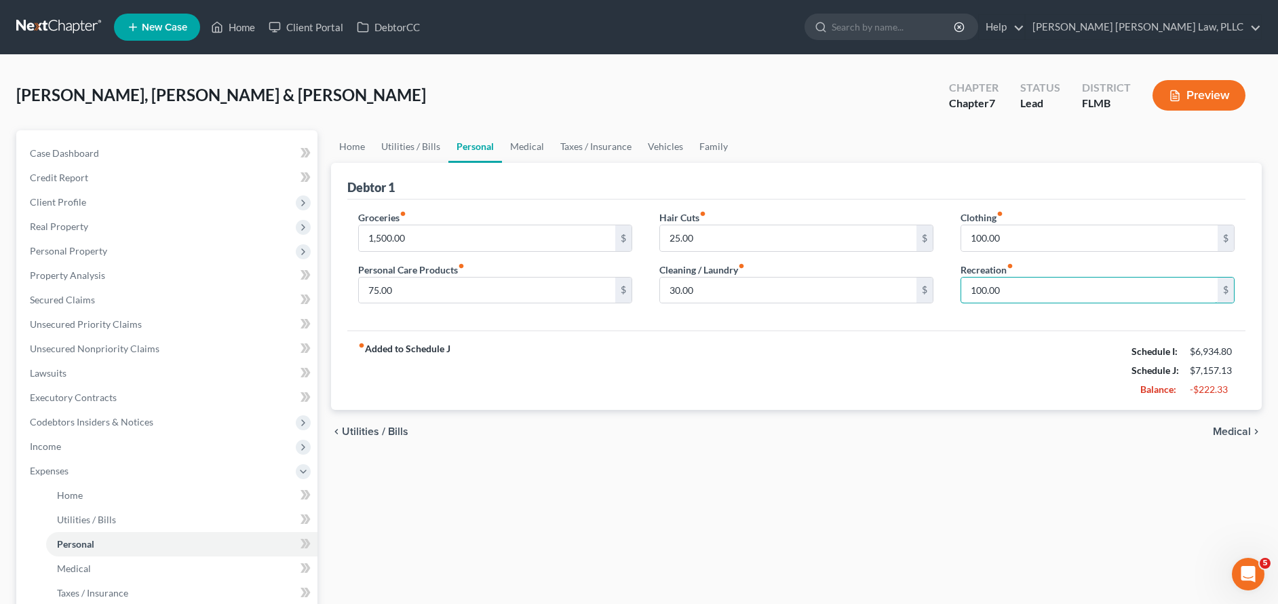
click at [939, 288] on div "Groceries fiber_manual_record 1,500.00 $ Personal Care Products fiber_manual_re…" at bounding box center [796, 262] width 903 height 104
click at [969, 389] on div "fiber_manual_record Added to Schedule J Schedule I: $6,934.80 Schedule J: $7,25…" at bounding box center [796, 369] width 898 height 79
click at [1007, 268] on label "Recreation fiber_manual_record" at bounding box center [986, 269] width 53 height 14
click at [1016, 294] on input "200.0" at bounding box center [1089, 290] width 256 height 26
type input "200.00"
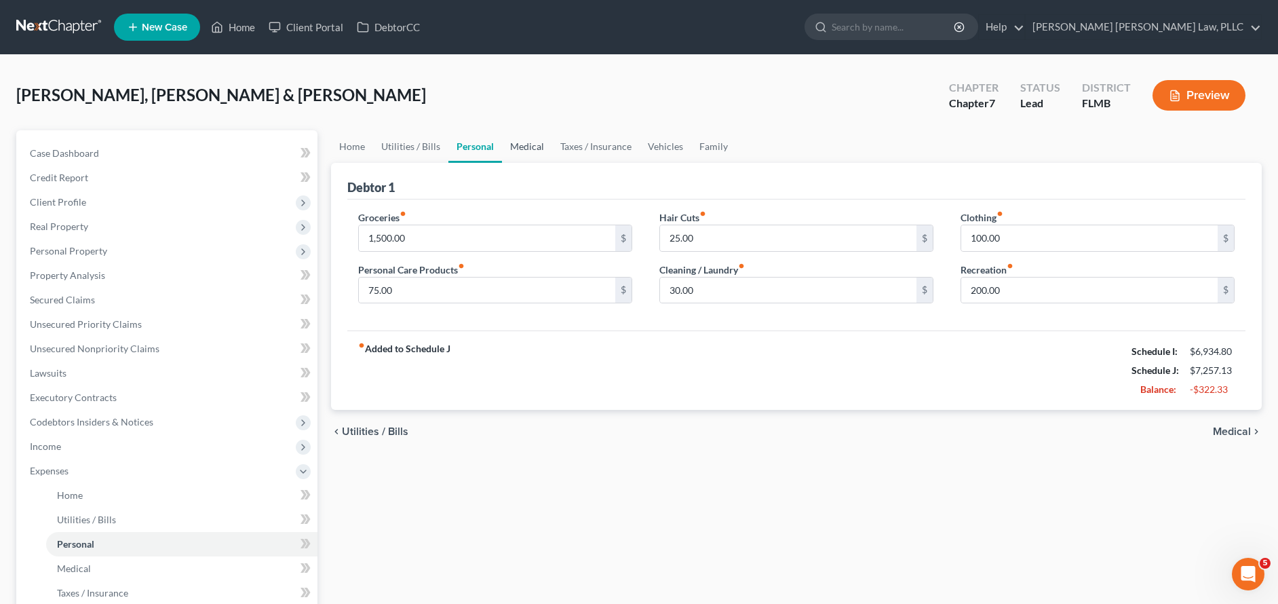
click at [532, 145] on link "Medical" at bounding box center [527, 146] width 50 height 33
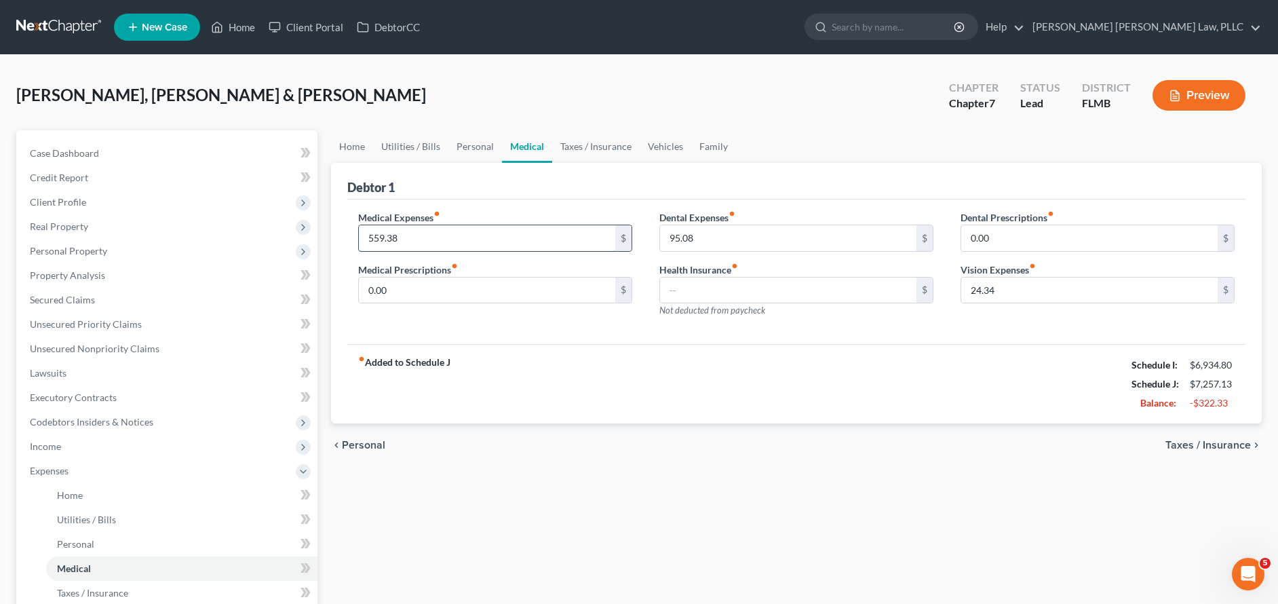
click at [494, 232] on input "559.38" at bounding box center [487, 238] width 256 height 26
drag, startPoint x: 714, startPoint y: 377, endPoint x: 709, endPoint y: 370, distance: 8.8
click at [713, 376] on div "fiber_manual_record Added to Schedule J Schedule I: $6,934.80 Schedule J: $7,25…" at bounding box center [796, 383] width 898 height 79
drag, startPoint x: 347, startPoint y: 234, endPoint x: 336, endPoint y: 235, distance: 11.5
click at [336, 235] on div "Debtor 1 Medical Expenses fiber_manual_record 559.38 $ Medical Prescriptions fi…" at bounding box center [796, 293] width 930 height 261
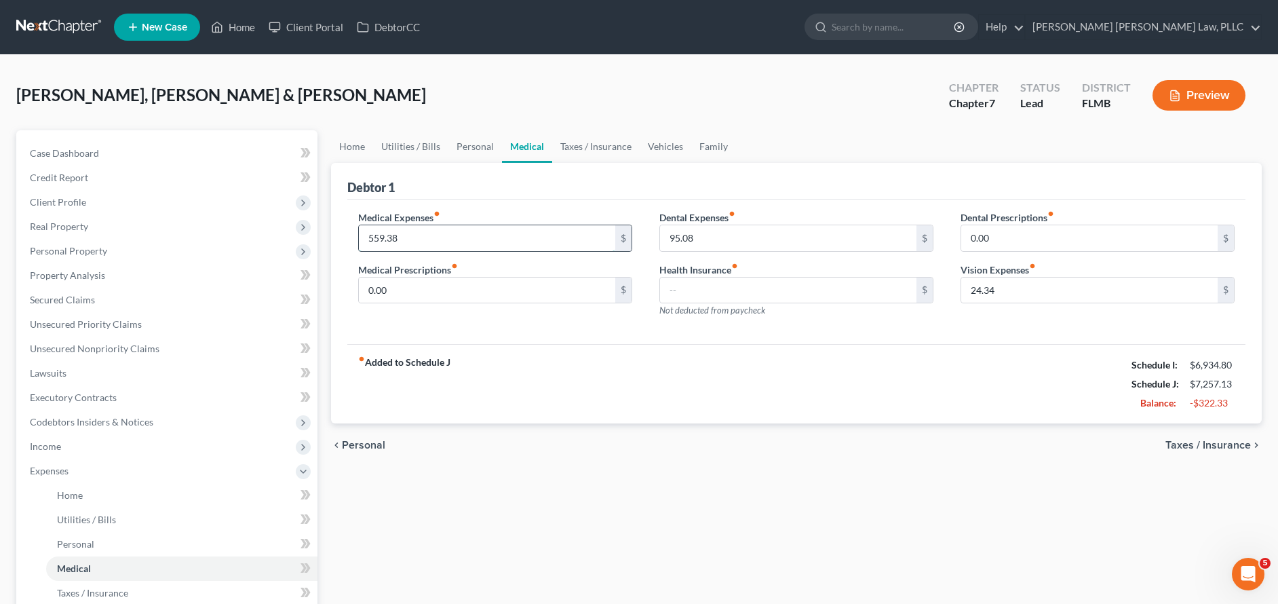
click at [437, 237] on input "559.38" at bounding box center [487, 238] width 256 height 26
drag, startPoint x: 415, startPoint y: 238, endPoint x: 333, endPoint y: 245, distance: 82.4
click at [333, 245] on div "Debtor 1 Medical Expenses fiber_manual_record 559.38 $ Medical Prescriptions fi…" at bounding box center [796, 293] width 930 height 261
drag, startPoint x: 396, startPoint y: 233, endPoint x: 354, endPoint y: 235, distance: 42.1
click at [354, 235] on div "Medical Expenses fiber_manual_record 559.38 $ Medical Prescriptions fiber_manua…" at bounding box center [495, 269] width 301 height 118
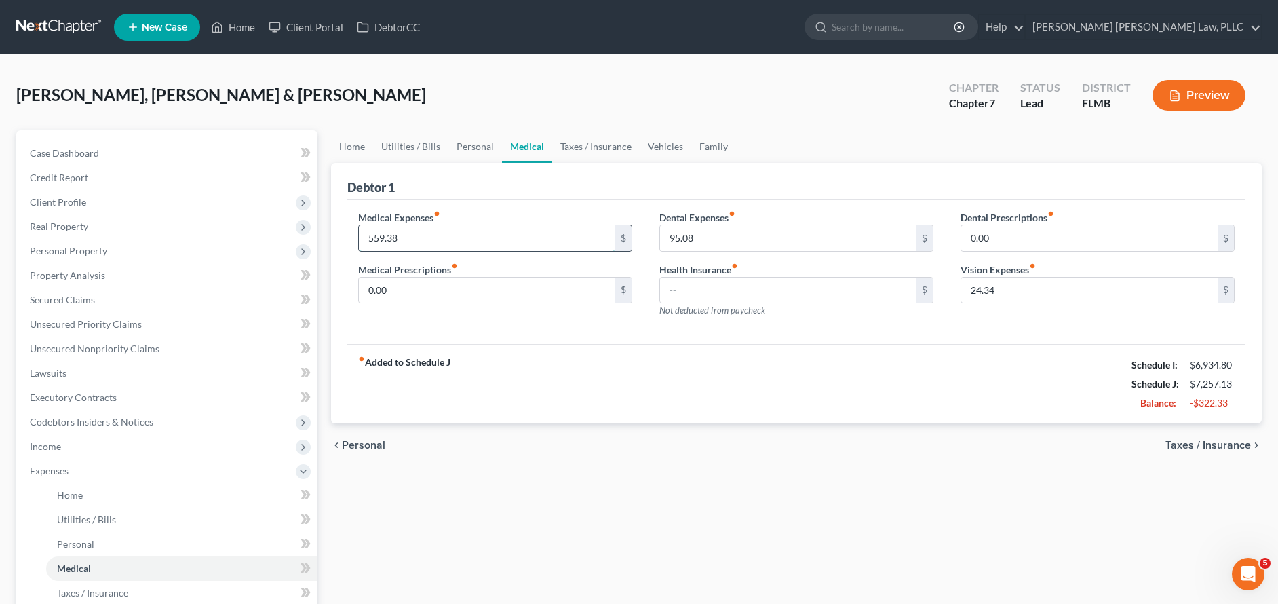
click at [376, 241] on input "559.38" at bounding box center [487, 238] width 256 height 26
click at [389, 239] on input "559.38" at bounding box center [487, 238] width 256 height 26
drag, startPoint x: 405, startPoint y: 238, endPoint x: 363, endPoint y: 241, distance: 42.1
click at [363, 241] on input "559.38" at bounding box center [487, 238] width 256 height 26
click at [545, 316] on div "Medical Expenses fiber_manual_record $ Medical Prescriptions fiber_manual_recor…" at bounding box center [495, 269] width 301 height 118
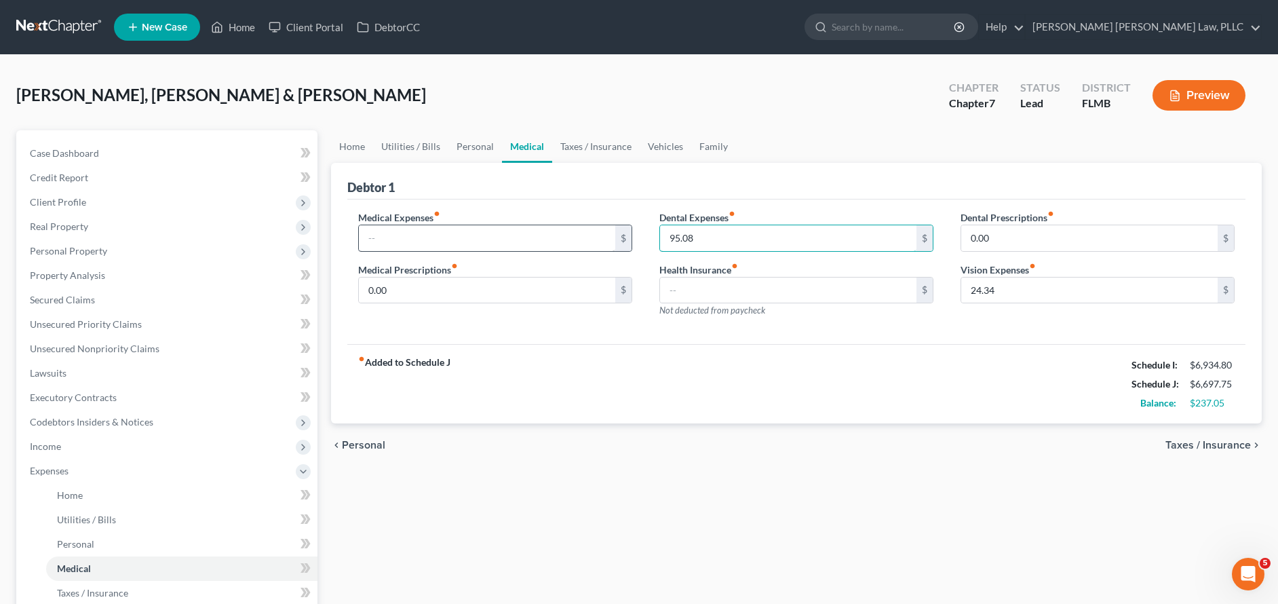
drag, startPoint x: 706, startPoint y: 242, endPoint x: 566, endPoint y: 228, distance: 140.4
click at [566, 228] on div "Medical Expenses fiber_manual_record $ Medical Prescriptions fiber_manual_recor…" at bounding box center [796, 269] width 903 height 118
click at [408, 227] on input "text" at bounding box center [487, 238] width 256 height 26
type input "70.00"
click at [742, 248] on input "text" at bounding box center [788, 238] width 256 height 26
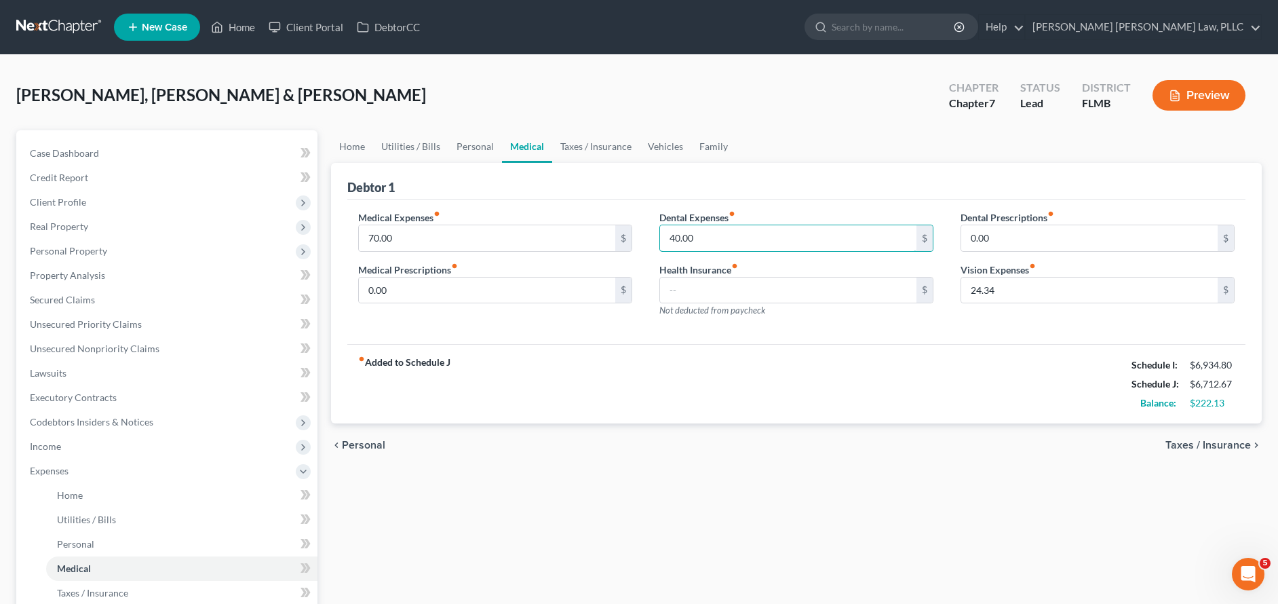
type input "40.00"
click at [1064, 256] on div "Dental Prescriptions fiber_manual_record 0.00 $ Vision Expenses fiber_manual_re…" at bounding box center [1097, 269] width 301 height 118
click at [1059, 237] on input "0.00" at bounding box center [1089, 238] width 256 height 26
drag, startPoint x: 1053, startPoint y: 287, endPoint x: 901, endPoint y: 241, distance: 158.6
click at [895, 273] on div "Medical Expenses fiber_manual_record 70.00 $ Medical Prescriptions fiber_manual…" at bounding box center [796, 269] width 903 height 118
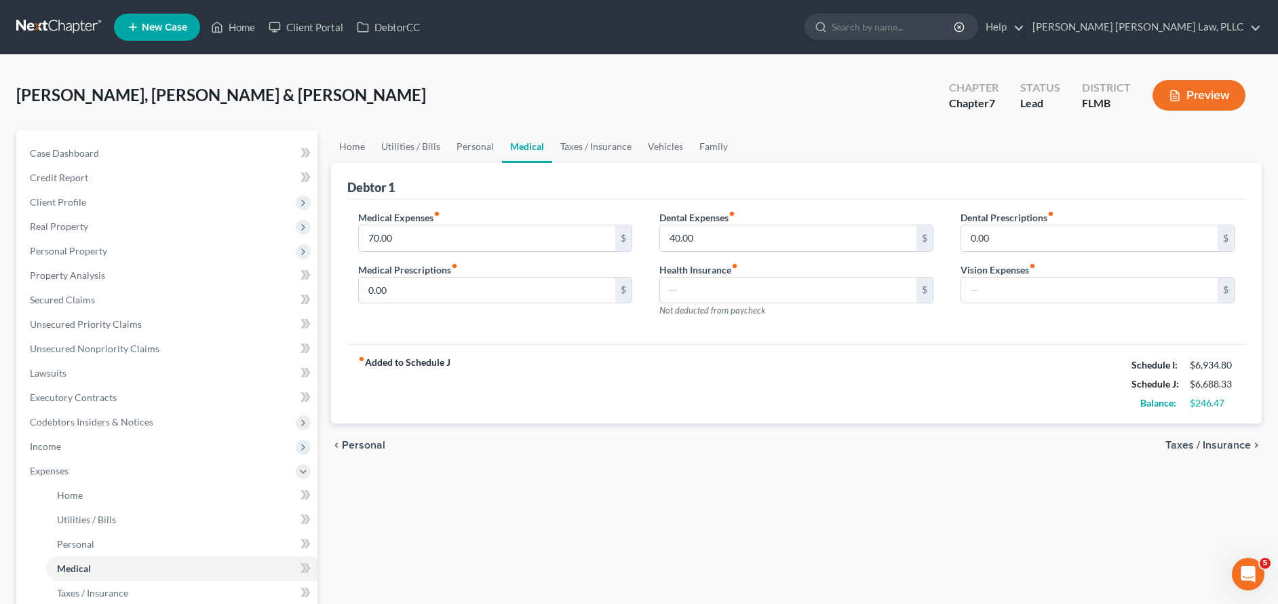
click at [1019, 341] on div "Medical Expenses fiber_manual_record 70.00 $ Medical Prescriptions fiber_manual…" at bounding box center [796, 271] width 898 height 145
click at [1012, 290] on input "text" at bounding box center [1089, 290] width 256 height 26
click at [895, 376] on div "fiber_manual_record Added to Schedule J Schedule I: $6,934.80 Schedule J: $6,73…" at bounding box center [796, 383] width 898 height 79
click at [1028, 290] on input "42" at bounding box center [1089, 290] width 256 height 26
type input "42.00"
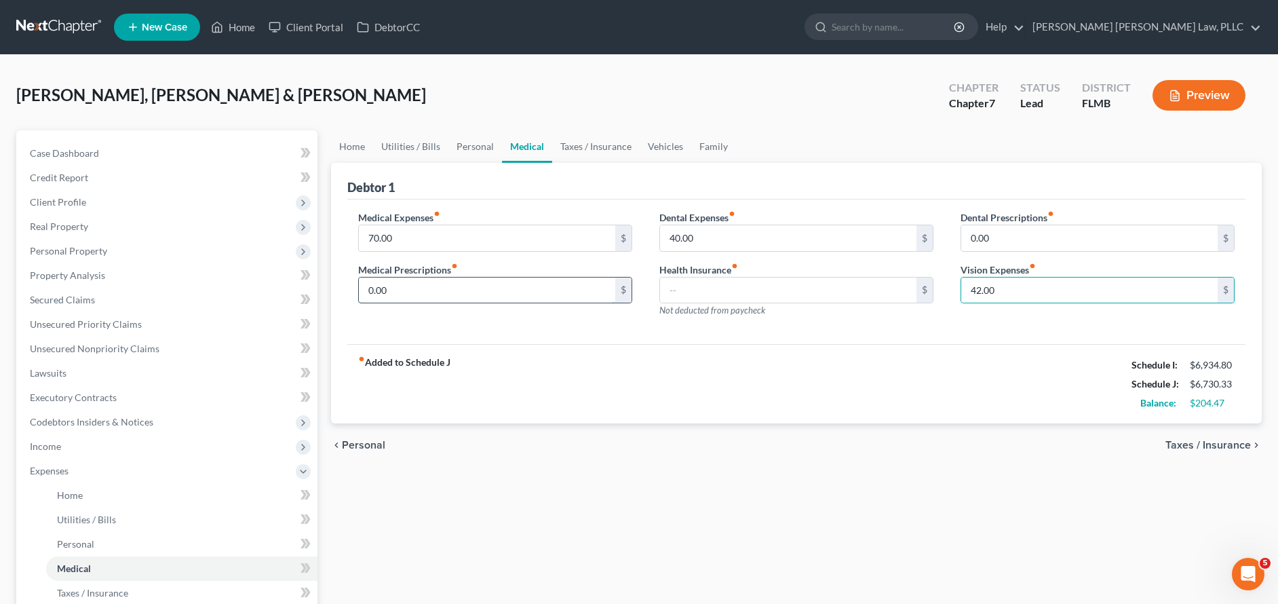
click at [458, 290] on input "0.00" at bounding box center [487, 290] width 256 height 26
drag, startPoint x: 375, startPoint y: 296, endPoint x: 359, endPoint y: 296, distance: 16.3
click at [359, 296] on input "0.00" at bounding box center [487, 290] width 256 height 26
drag, startPoint x: 376, startPoint y: 290, endPoint x: 353, endPoint y: 292, distance: 22.5
click at [353, 292] on div "Medical Expenses fiber_manual_record 70.00 $ Medical Prescriptions fiber_manual…" at bounding box center [495, 269] width 301 height 118
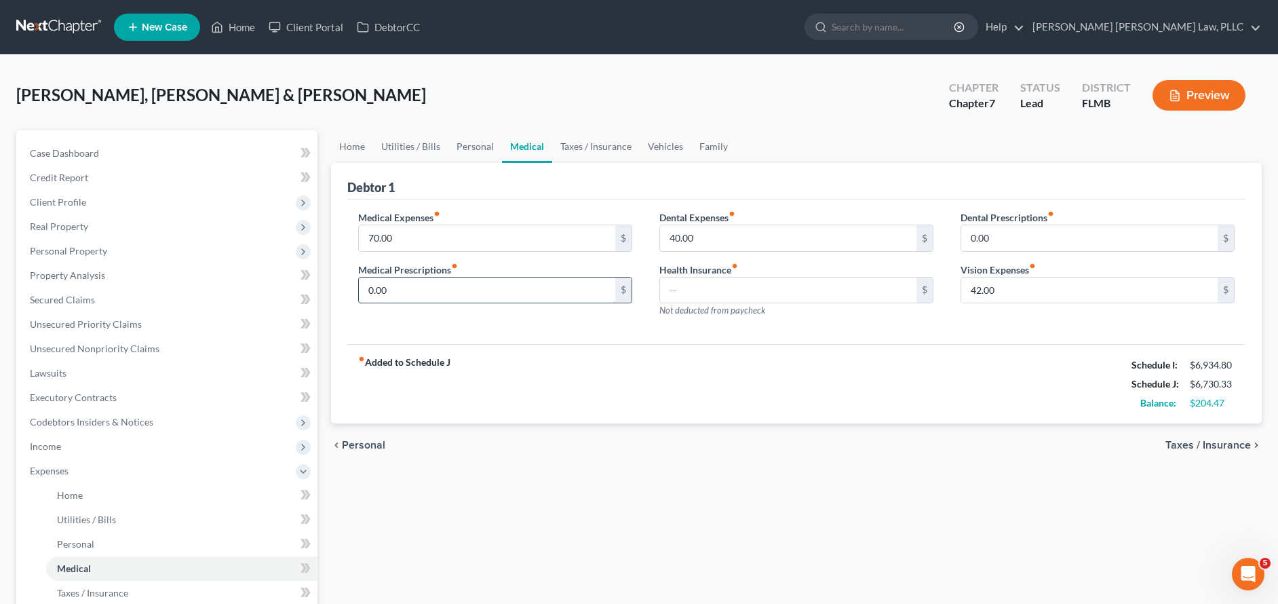
click at [368, 293] on input "0.00" at bounding box center [487, 290] width 256 height 26
drag, startPoint x: 372, startPoint y: 290, endPoint x: 363, endPoint y: 291, distance: 8.8
click at [363, 291] on input "0.00" at bounding box center [487, 290] width 256 height 26
type input "13.00"
click at [621, 336] on div "Medical Expenses fiber_manual_record 70.00 $ Medical Prescriptions fiber_manual…" at bounding box center [796, 271] width 898 height 145
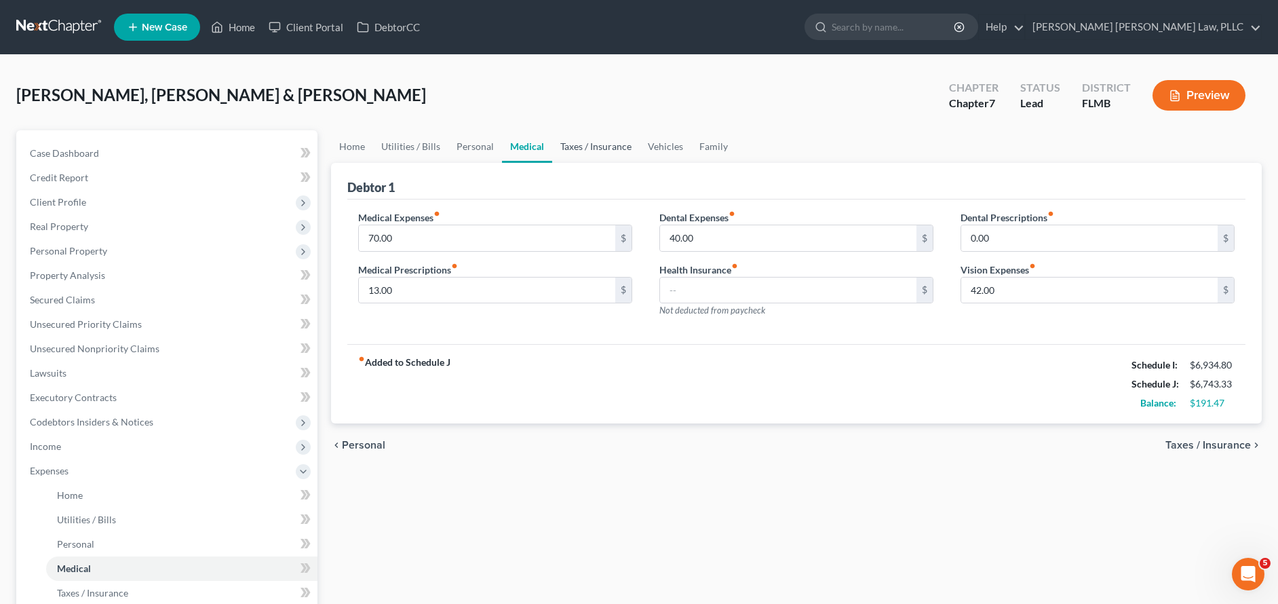
click at [600, 146] on link "Taxes / Insurance" at bounding box center [595, 146] width 87 height 33
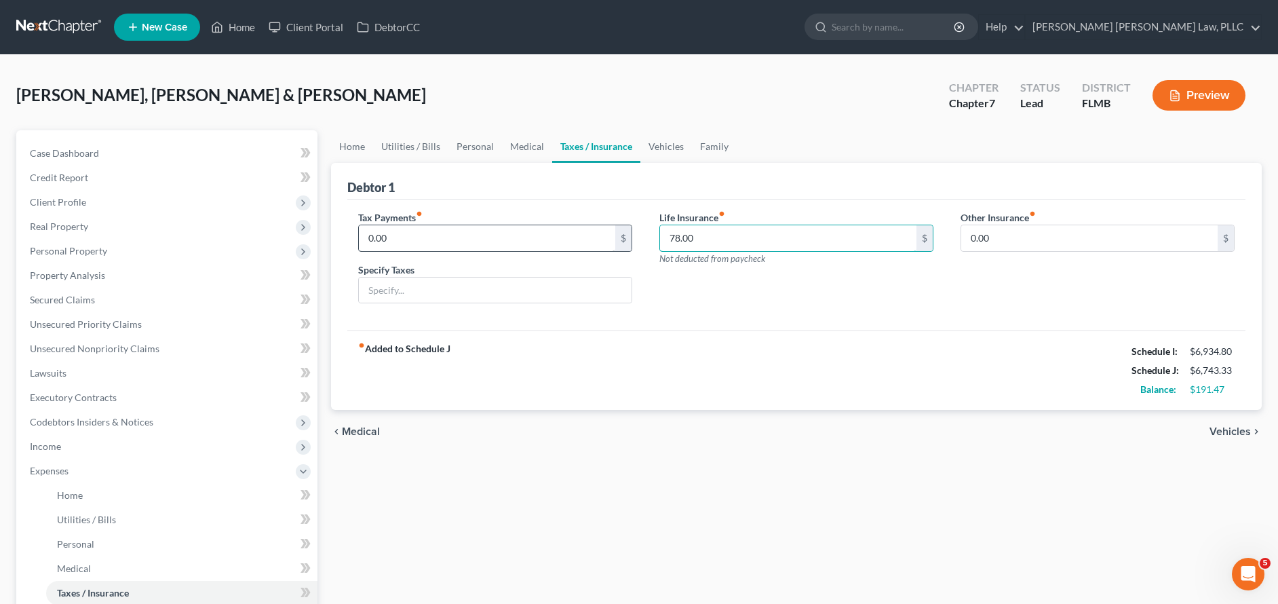
drag, startPoint x: 759, startPoint y: 240, endPoint x: 593, endPoint y: 233, distance: 165.6
click at [593, 233] on div "Tax Payments fiber_manual_record 0.00 $ Specify Taxes Life Insurance fiber_manu…" at bounding box center [796, 262] width 903 height 104
click at [727, 323] on div "Tax Payments fiber_manual_record 0.00 $ Specify Taxes Life Insurance fiber_manu…" at bounding box center [796, 265] width 898 height 132
click at [721, 237] on input "text" at bounding box center [788, 238] width 256 height 26
type input "78.00"
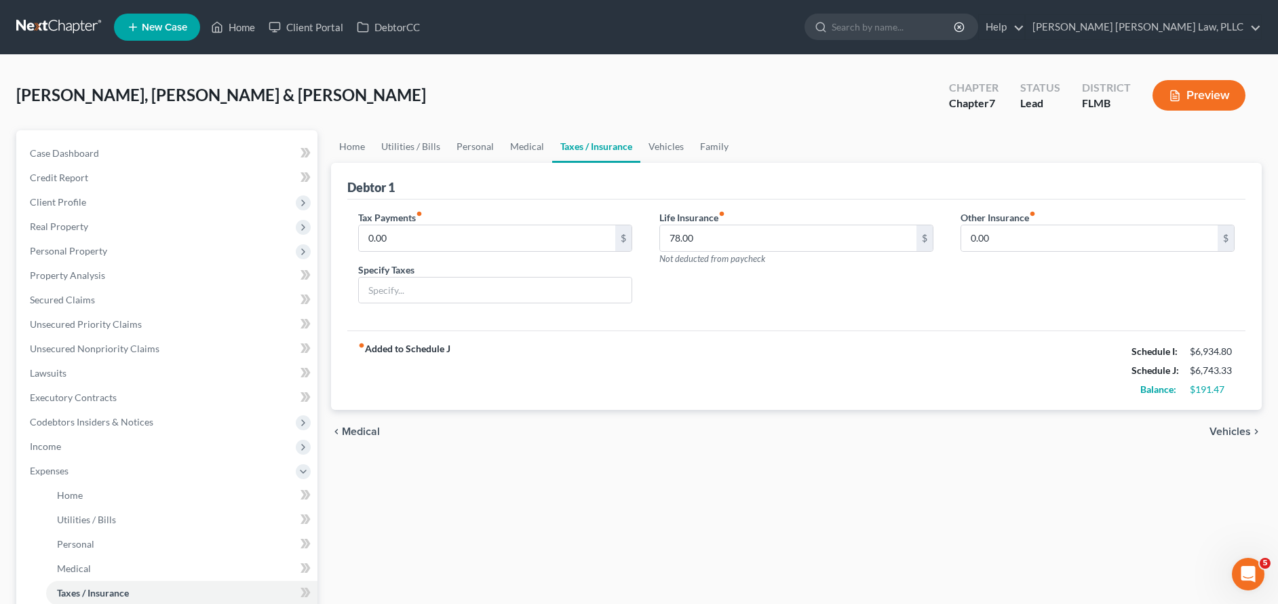
click at [808, 351] on div "fiber_manual_record Added to Schedule J Schedule I: $6,934.80 Schedule J: $6,74…" at bounding box center [796, 369] width 898 height 79
click at [665, 141] on link "Vehicles" at bounding box center [666, 146] width 52 height 33
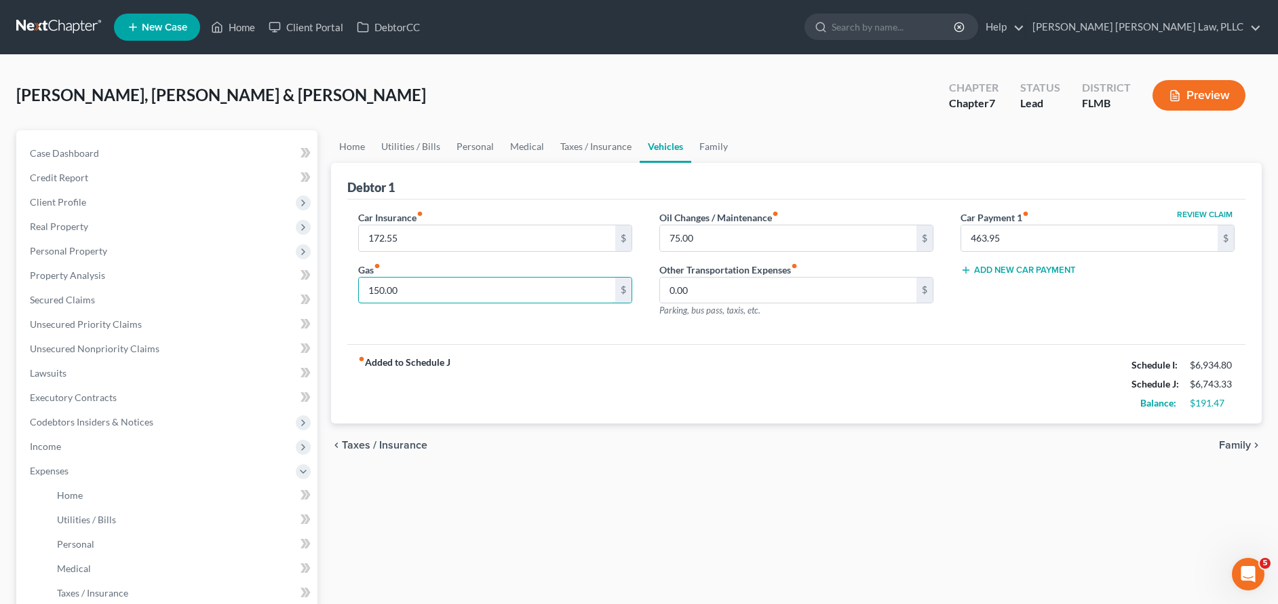
drag, startPoint x: 383, startPoint y: 289, endPoint x: 317, endPoint y: 279, distance: 66.5
click at [317, 279] on div "Petition Navigation Case Dashboard Payments Invoices Payments Payments Credit R…" at bounding box center [638, 497] width 1259 height 734
click at [754, 354] on div "fiber_manual_record Added to Schedule J Schedule I: $6,934.80 Schedule J: $6,89…" at bounding box center [796, 383] width 898 height 79
click at [898, 328] on div "Car Insurance fiber_manual_record 172.55 $ Gas fiber_manual_record 300.00 $ Oil…" at bounding box center [796, 271] width 898 height 145
drag, startPoint x: 383, startPoint y: 290, endPoint x: 363, endPoint y: 290, distance: 19.7
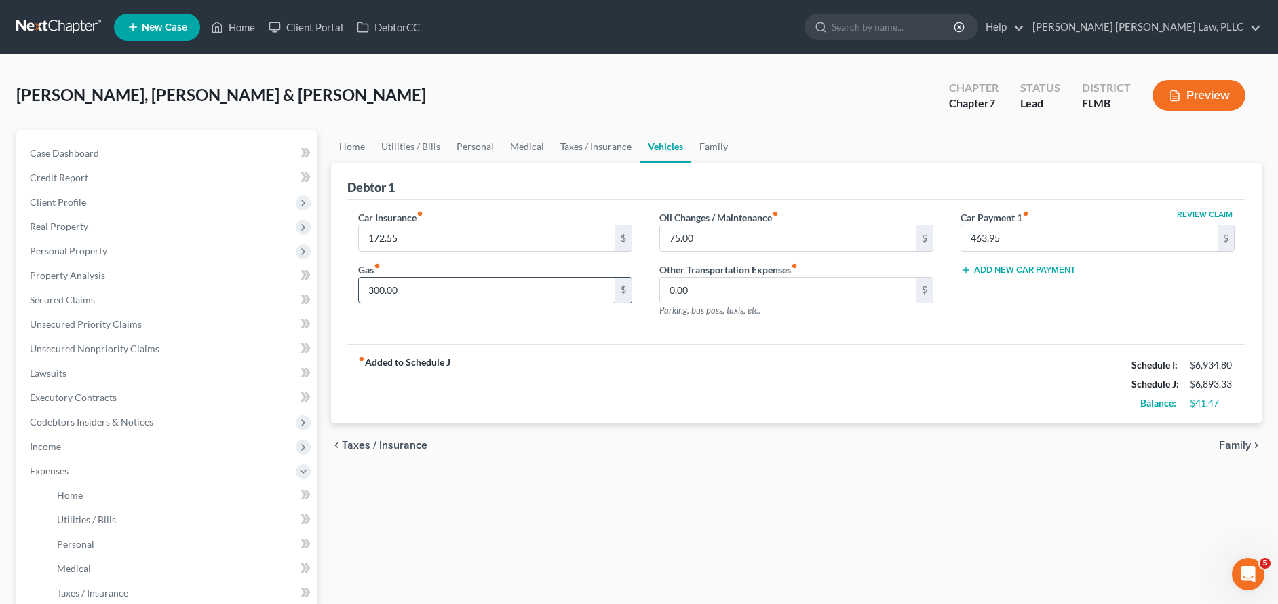
click at [363, 290] on input "300.00" at bounding box center [487, 290] width 256 height 26
type input "400.00"
click at [560, 483] on div "Home Utilities / Bills Personal Medical Taxes / Insurance Vehicles Family Debto…" at bounding box center [796, 497] width 944 height 734
click at [715, 149] on link "Family" at bounding box center [713, 146] width 45 height 33
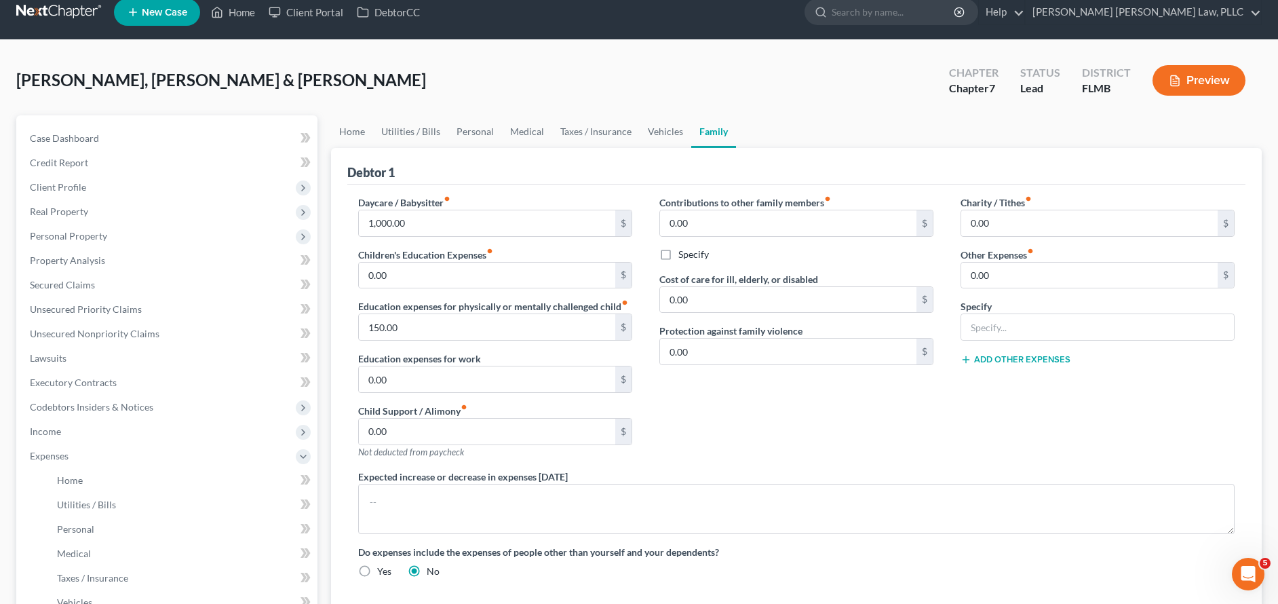
scroll to position [42, 0]
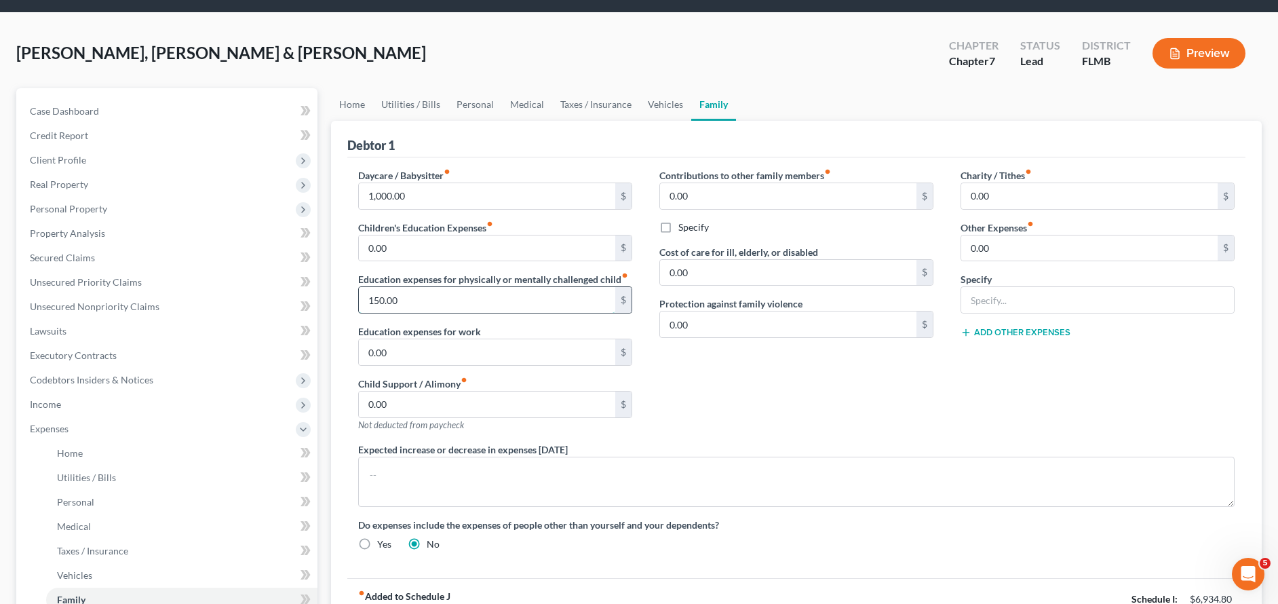
click at [379, 305] on input "150.00" at bounding box center [487, 300] width 256 height 26
drag, startPoint x: 385, startPoint y: 297, endPoint x: 364, endPoint y: 298, distance: 20.4
click at [364, 298] on input "150.00" at bounding box center [487, 300] width 256 height 26
click at [437, 305] on input "150.00" at bounding box center [487, 300] width 256 height 26
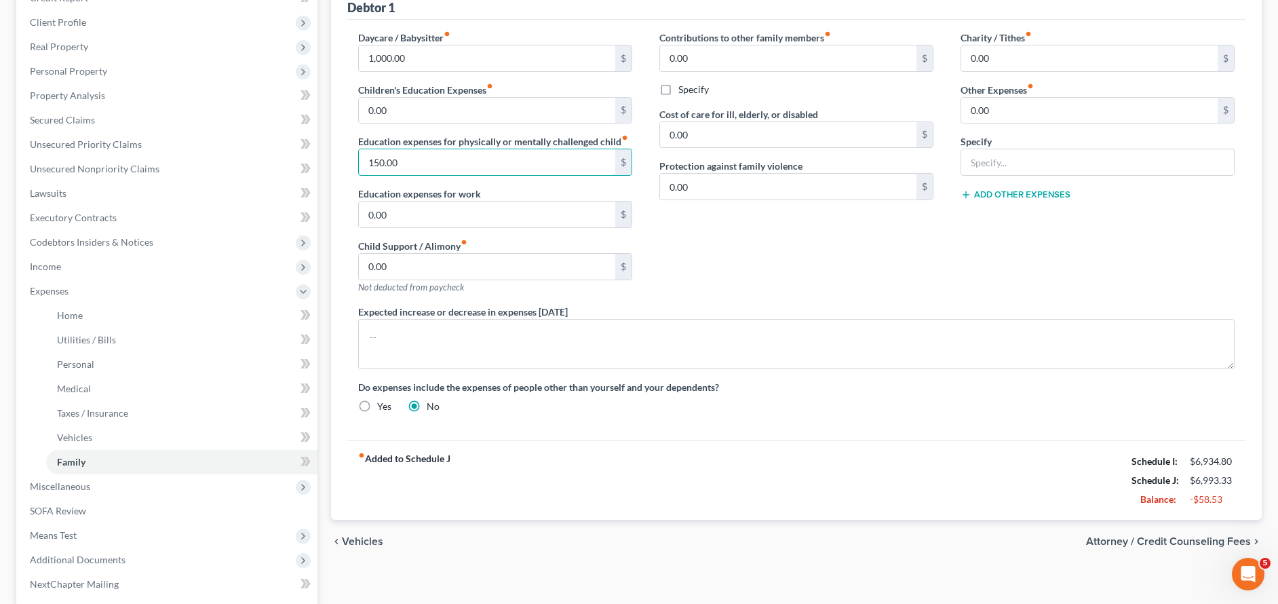
scroll to position [286, 0]
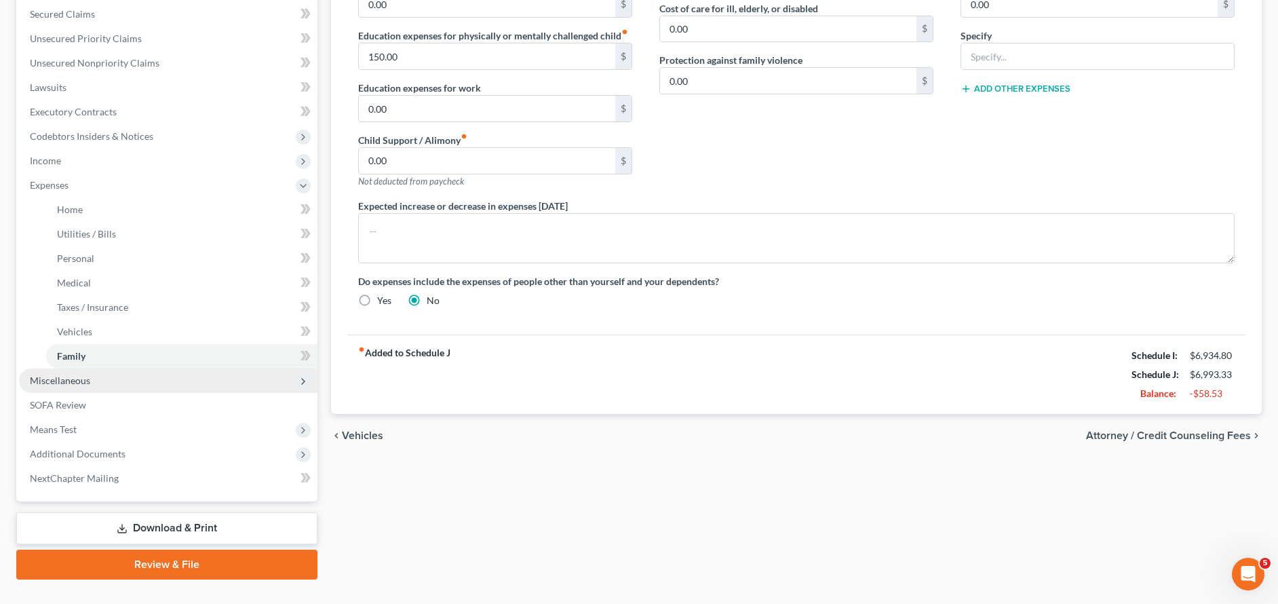
click at [121, 381] on span "Miscellaneous" at bounding box center [168, 380] width 298 height 24
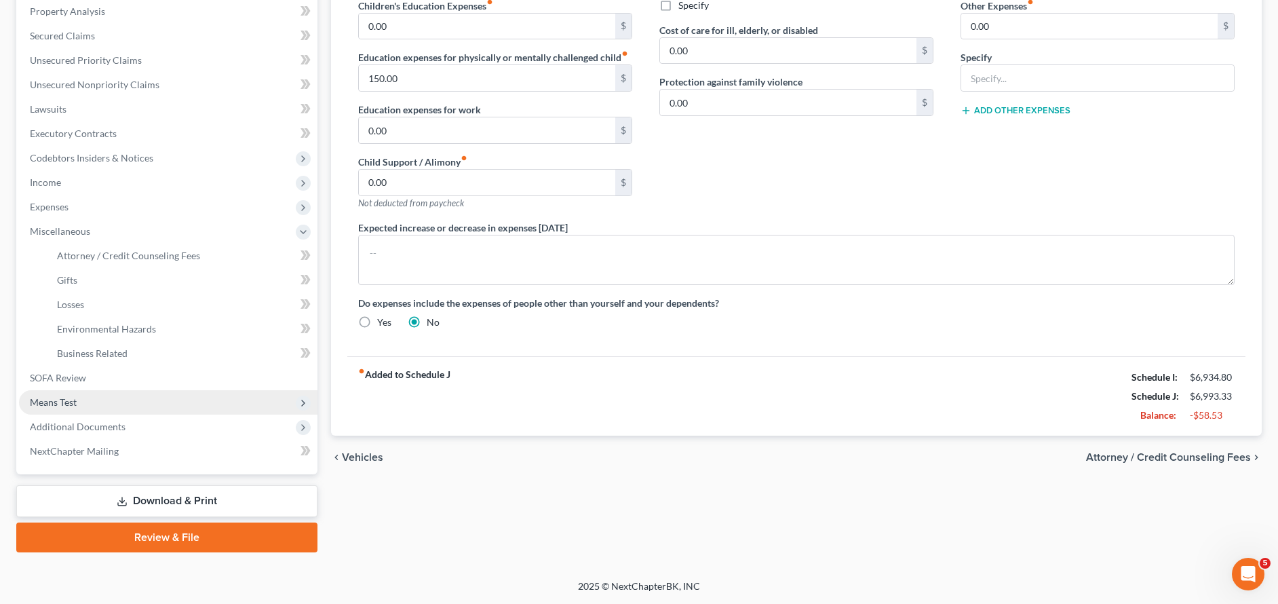
scroll to position [264, 0]
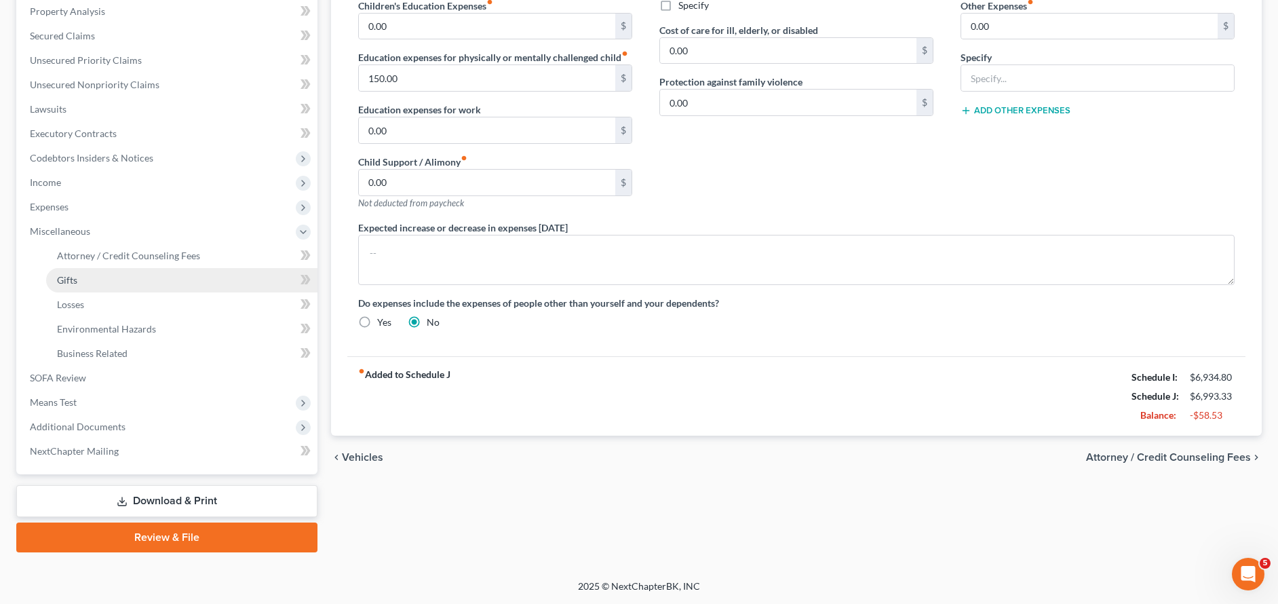
click at [115, 281] on link "Gifts" at bounding box center [181, 280] width 271 height 24
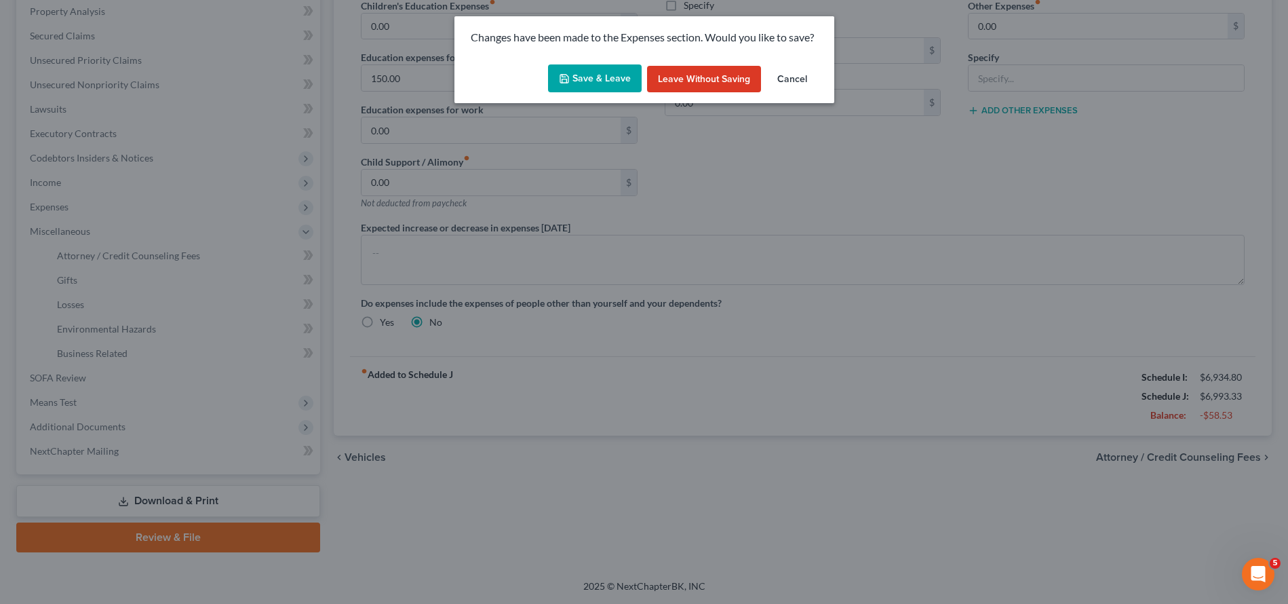
click at [592, 77] on button "Save & Leave" at bounding box center [595, 78] width 94 height 28
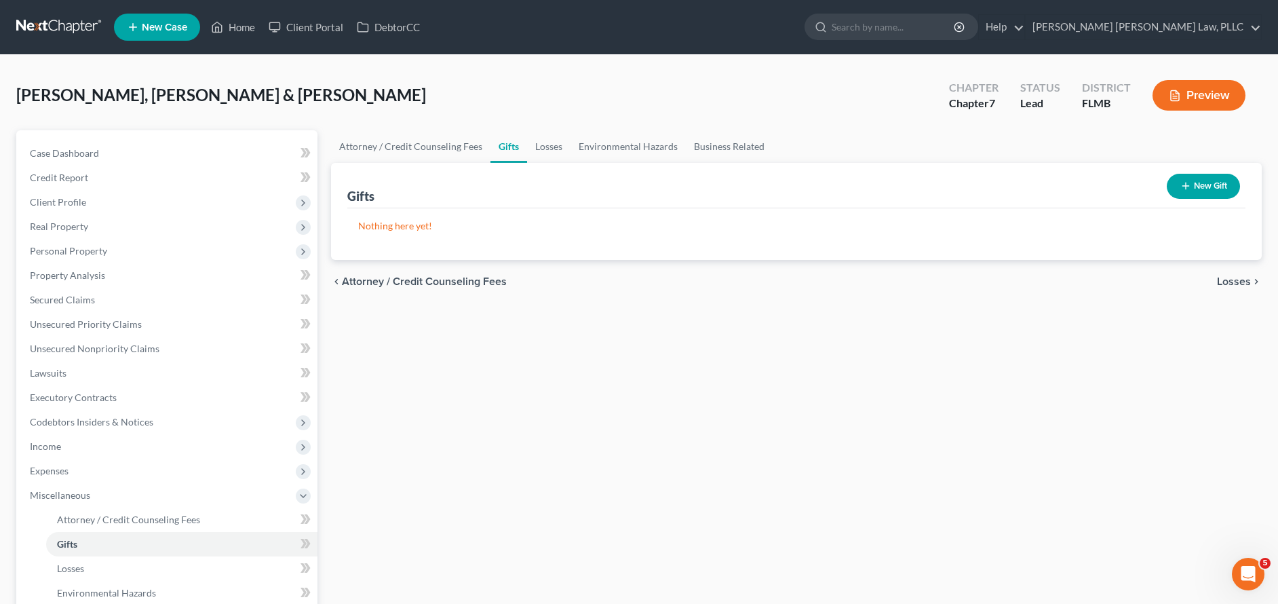
click at [1179, 197] on button "New Gift" at bounding box center [1202, 186] width 73 height 25
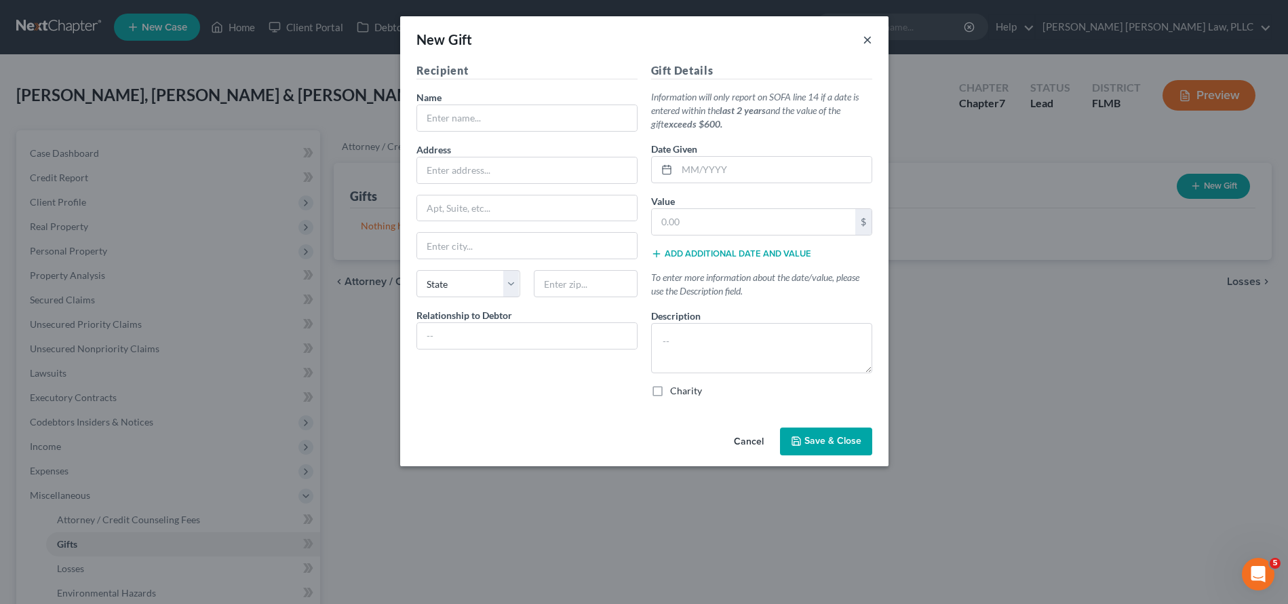
click at [863, 36] on button "×" at bounding box center [867, 39] width 9 height 16
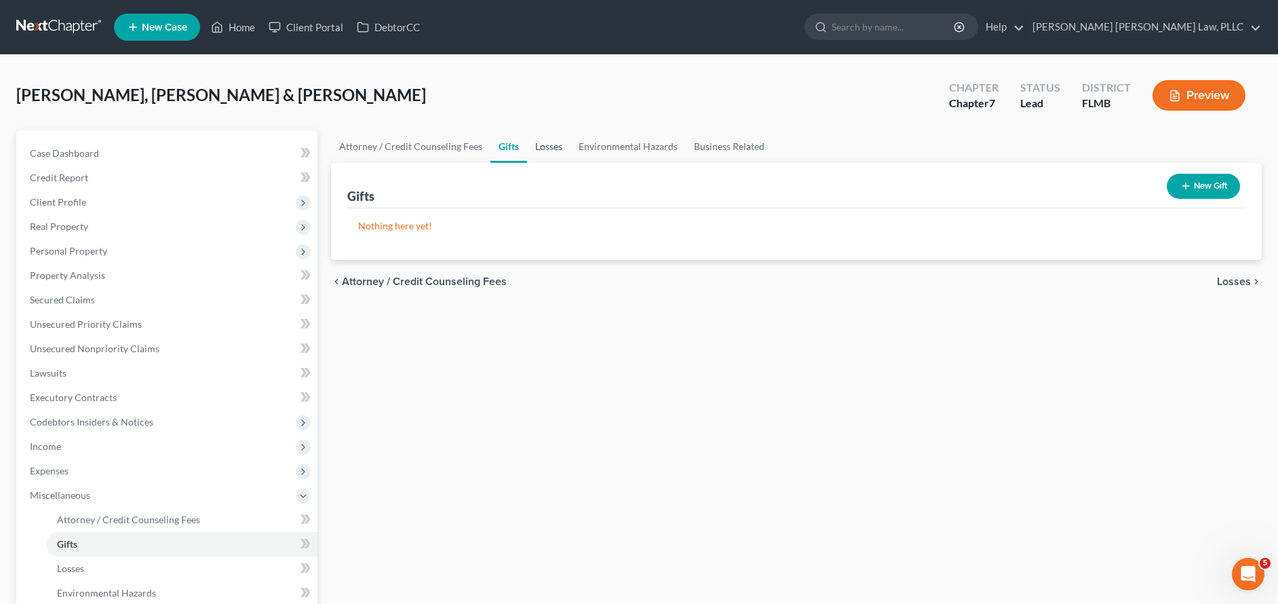
click at [559, 146] on link "Losses" at bounding box center [548, 146] width 43 height 33
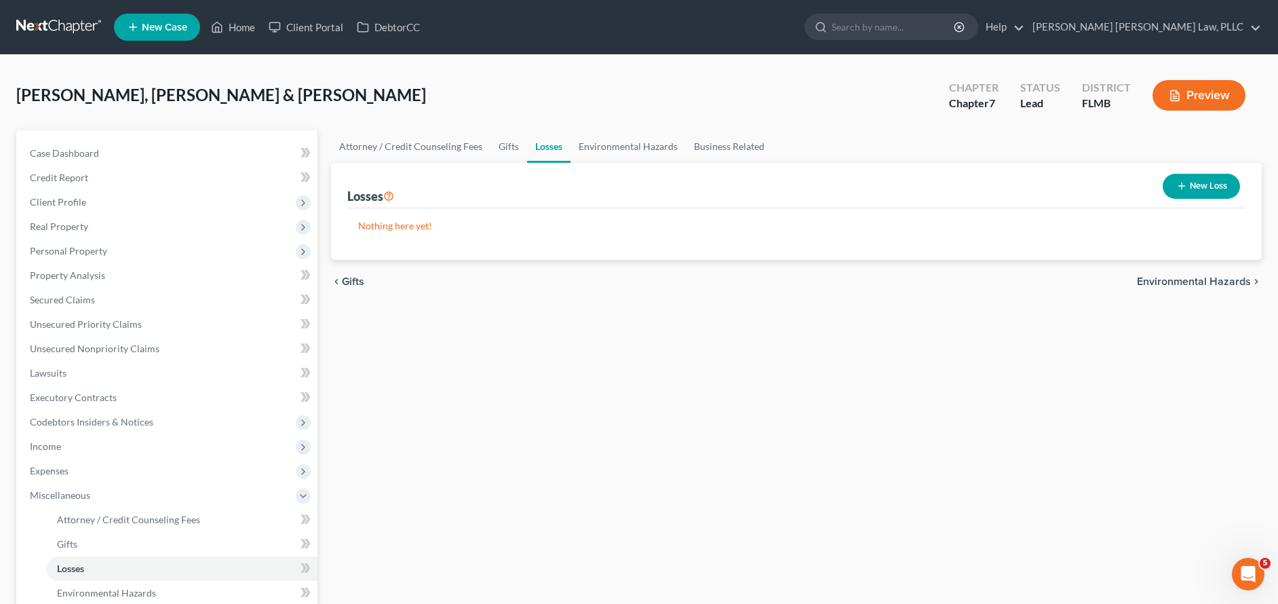
click at [1217, 186] on button "New Loss" at bounding box center [1200, 186] width 77 height 25
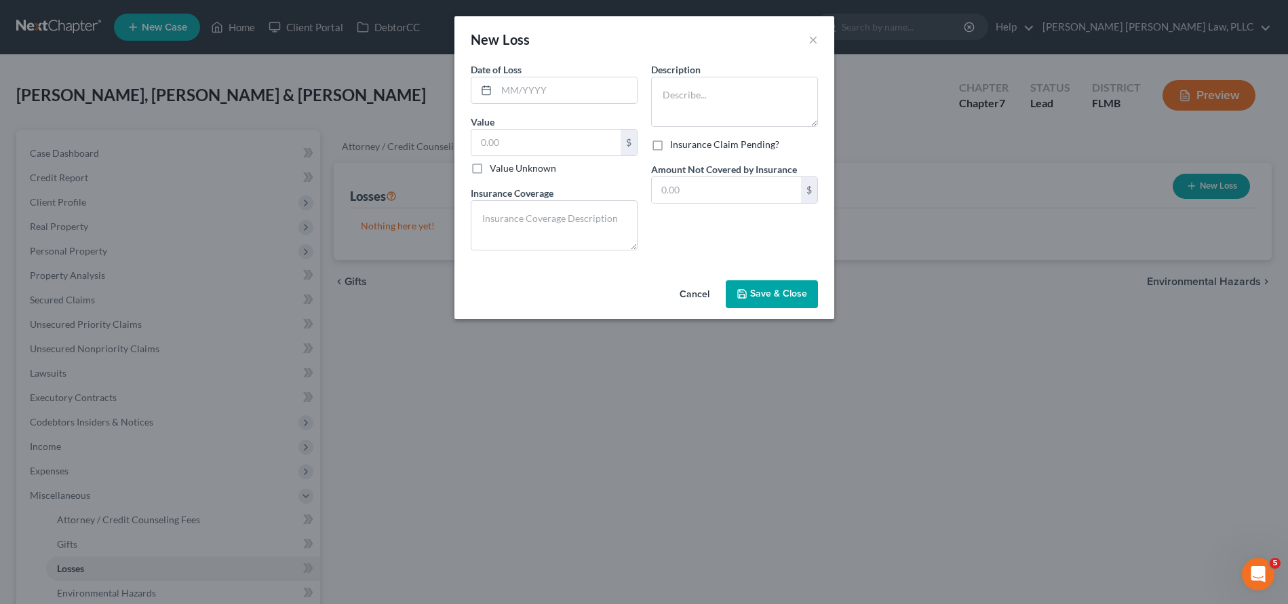
click at [815, 41] on button "×" at bounding box center [812, 39] width 9 height 16
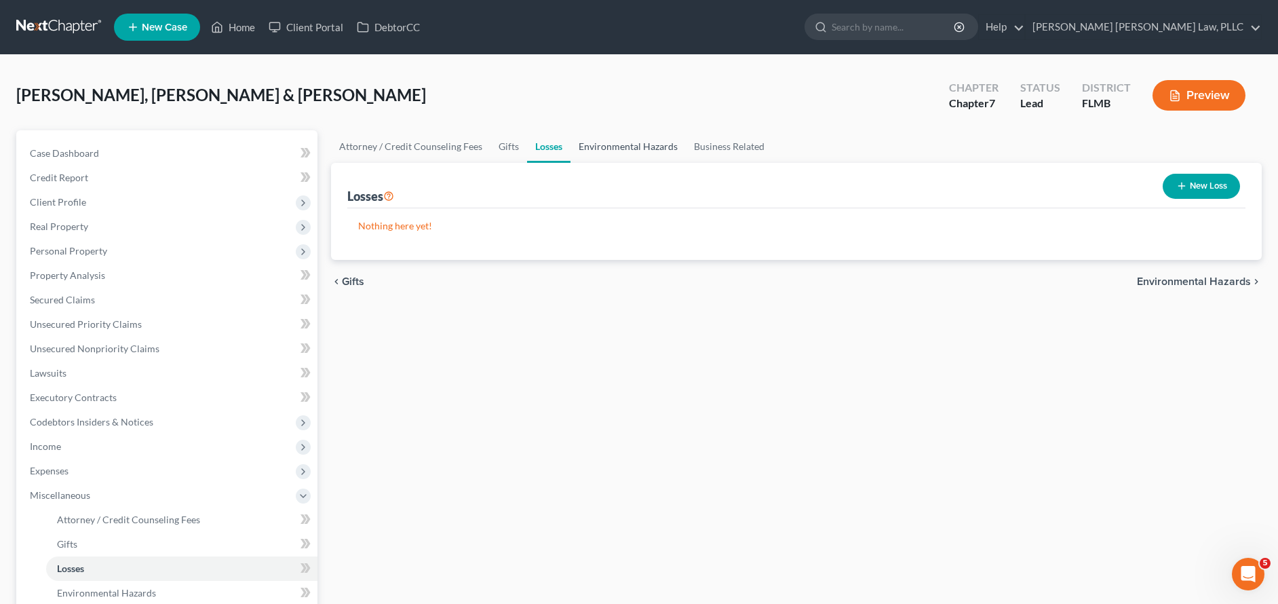
click at [595, 156] on link "Environmental Hazards" at bounding box center [627, 146] width 115 height 33
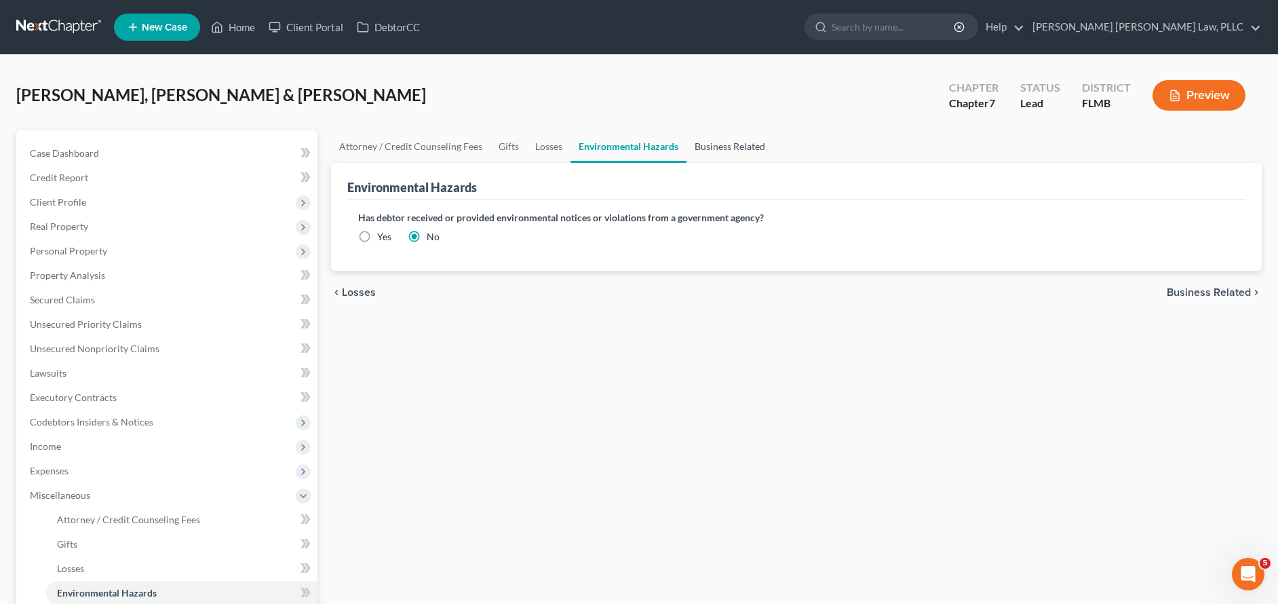
click at [755, 153] on link "Business Related" at bounding box center [729, 146] width 87 height 33
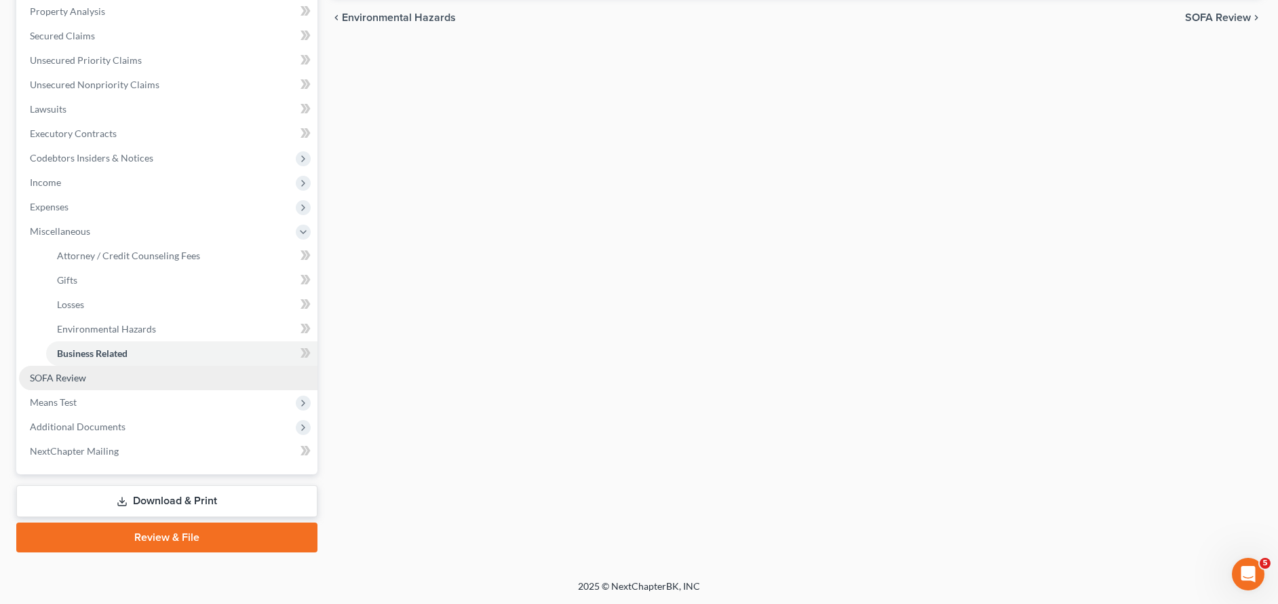
click at [98, 380] on link "SOFA Review" at bounding box center [168, 378] width 298 height 24
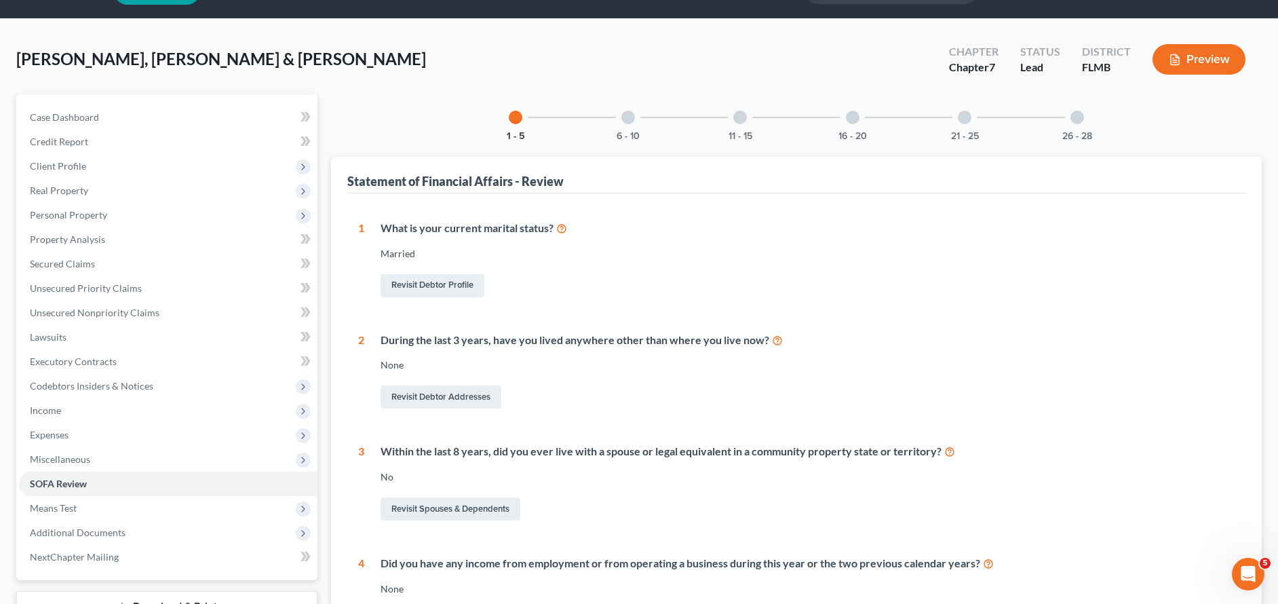
scroll to position [75, 0]
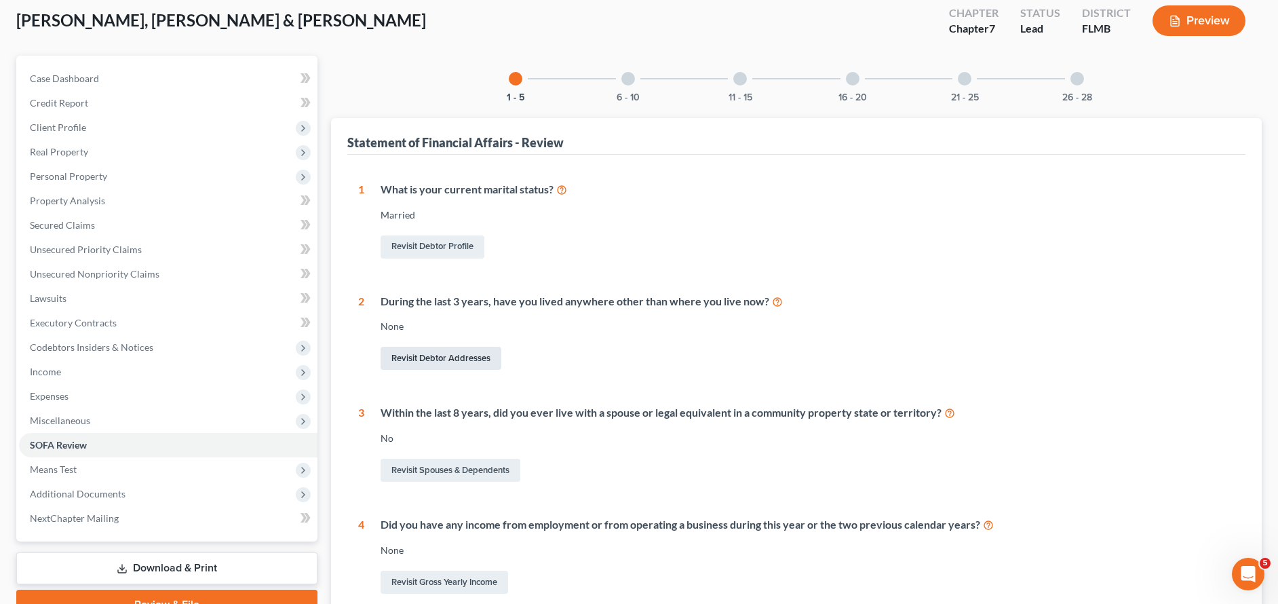
click at [442, 355] on link "Revisit Debtor Addresses" at bounding box center [440, 358] width 121 height 23
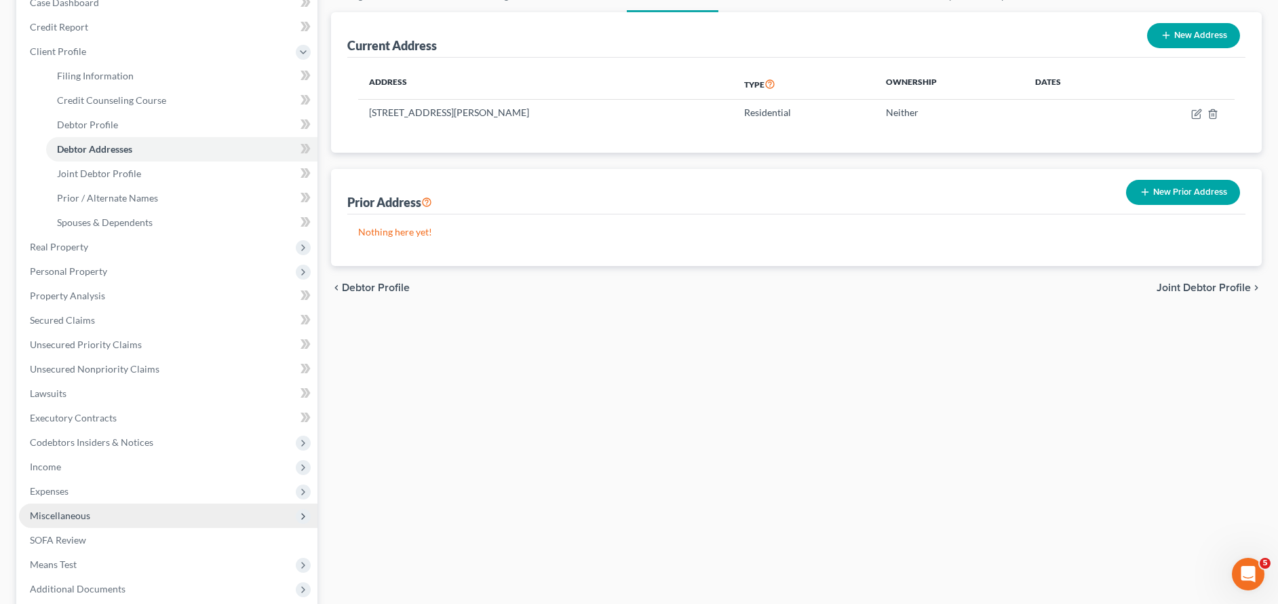
scroll to position [281, 0]
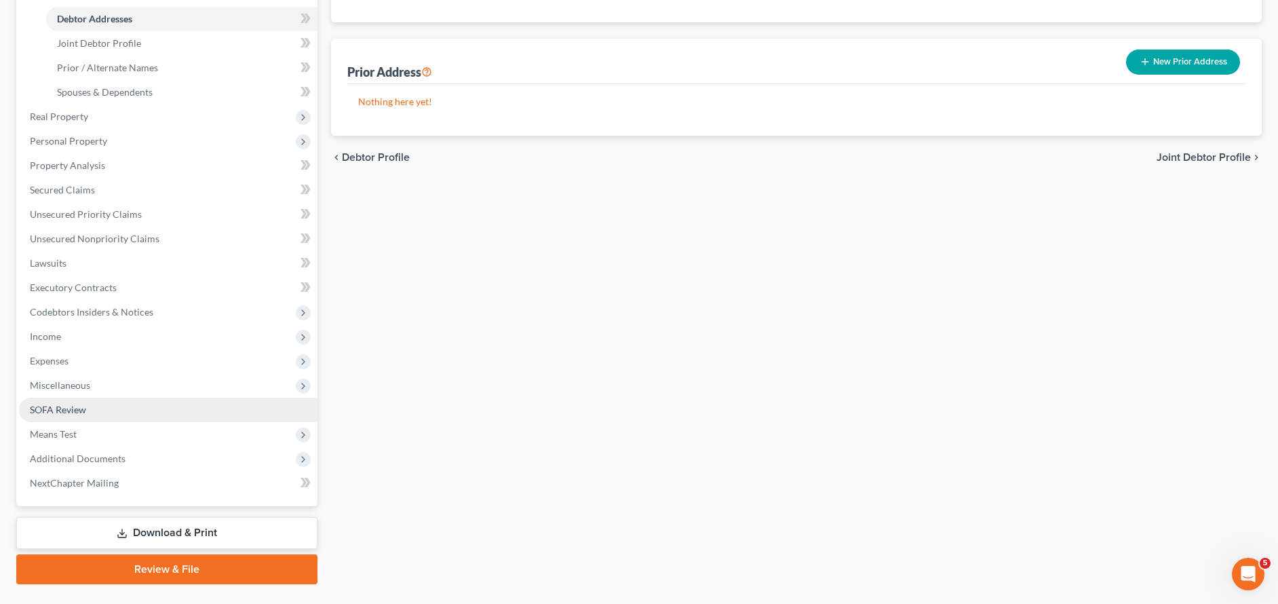
click at [136, 420] on link "SOFA Review" at bounding box center [168, 409] width 298 height 24
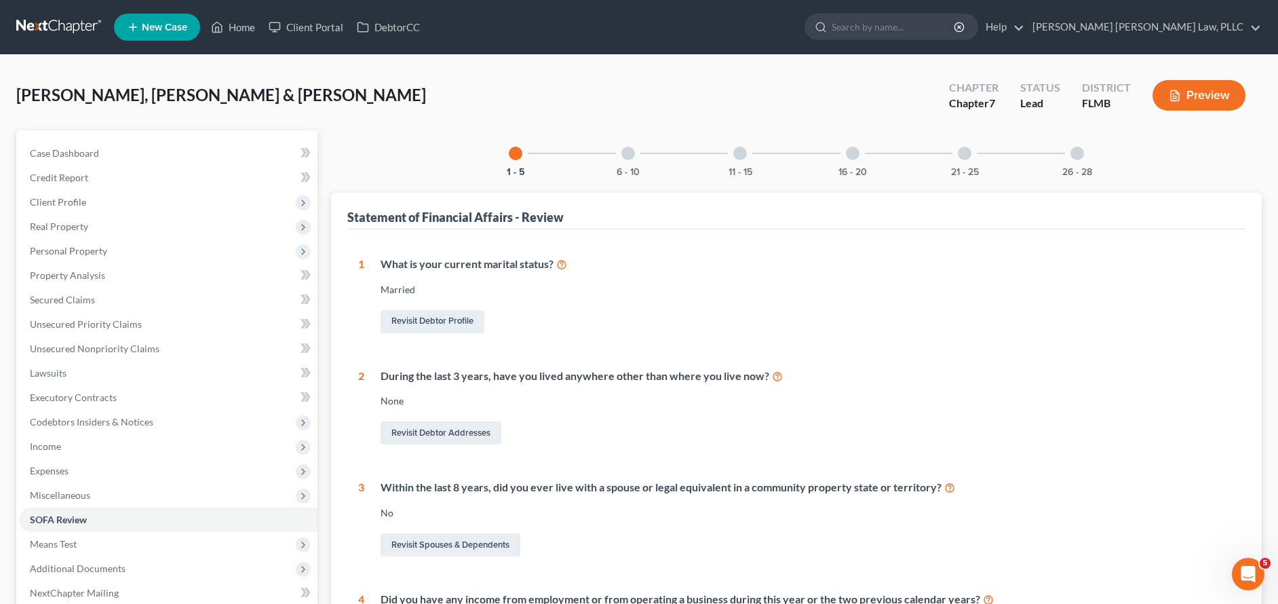
click at [630, 154] on div at bounding box center [628, 153] width 14 height 14
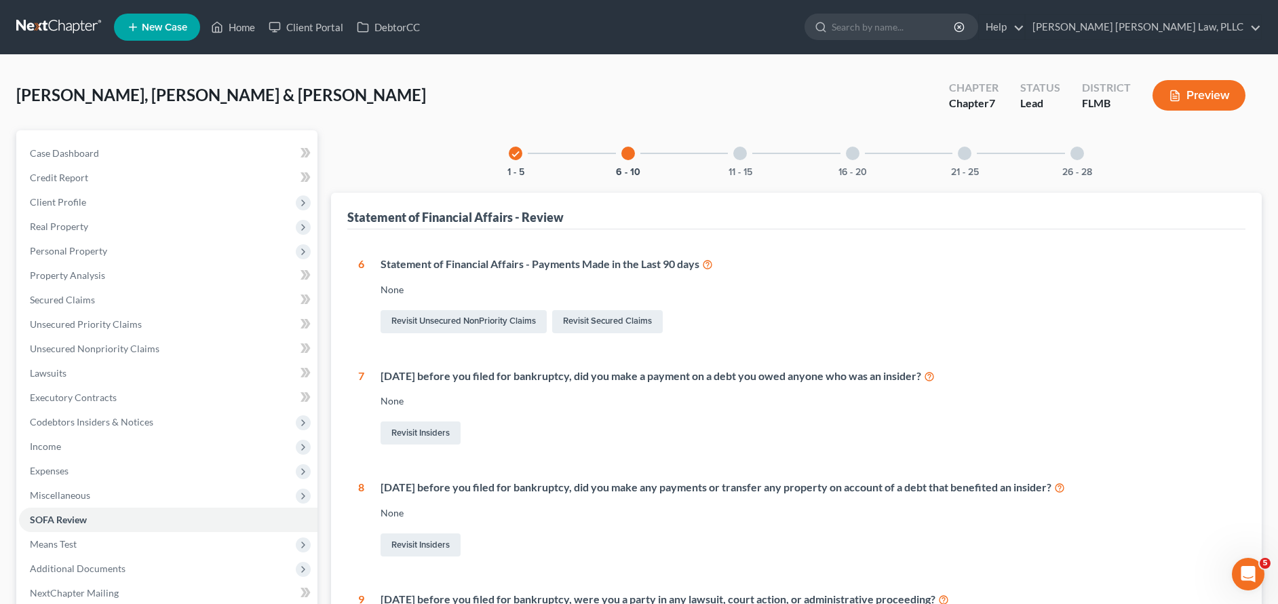
click at [744, 154] on div at bounding box center [740, 153] width 14 height 14
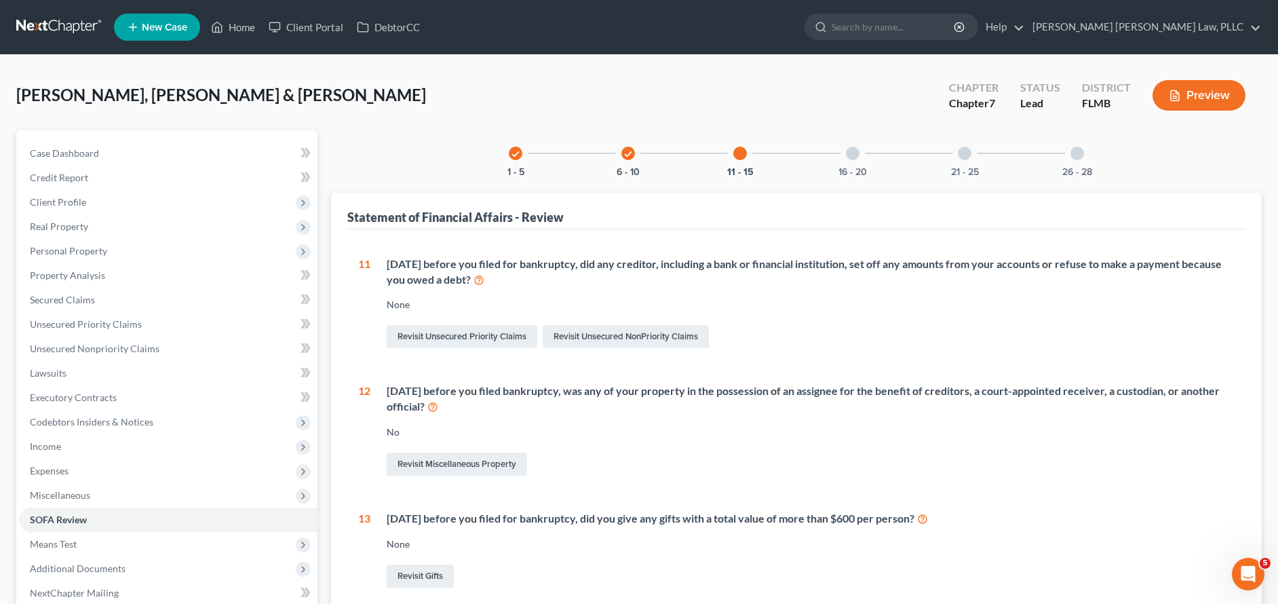
click at [857, 156] on div at bounding box center [853, 153] width 14 height 14
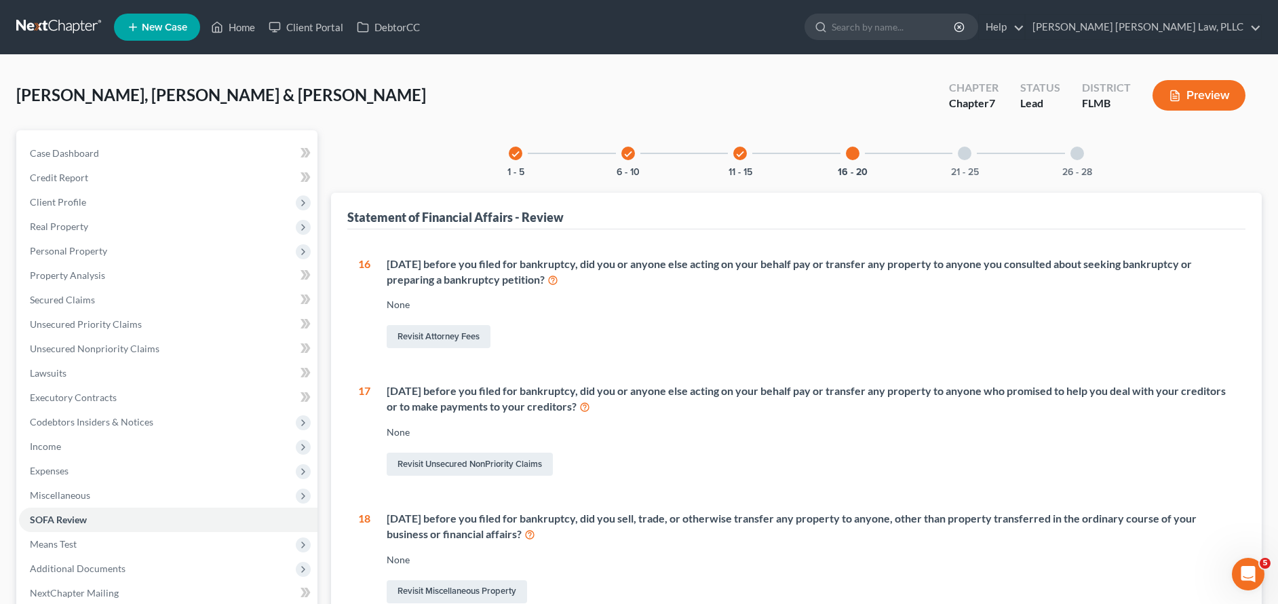
click at [963, 159] on div at bounding box center [965, 153] width 14 height 14
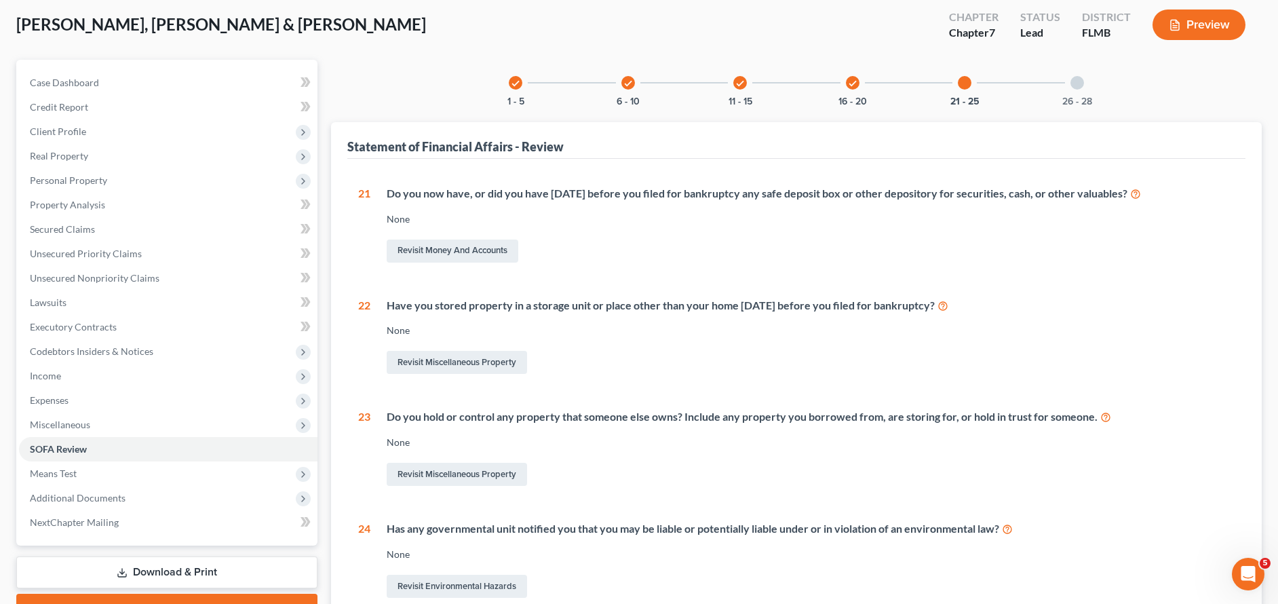
scroll to position [54, 0]
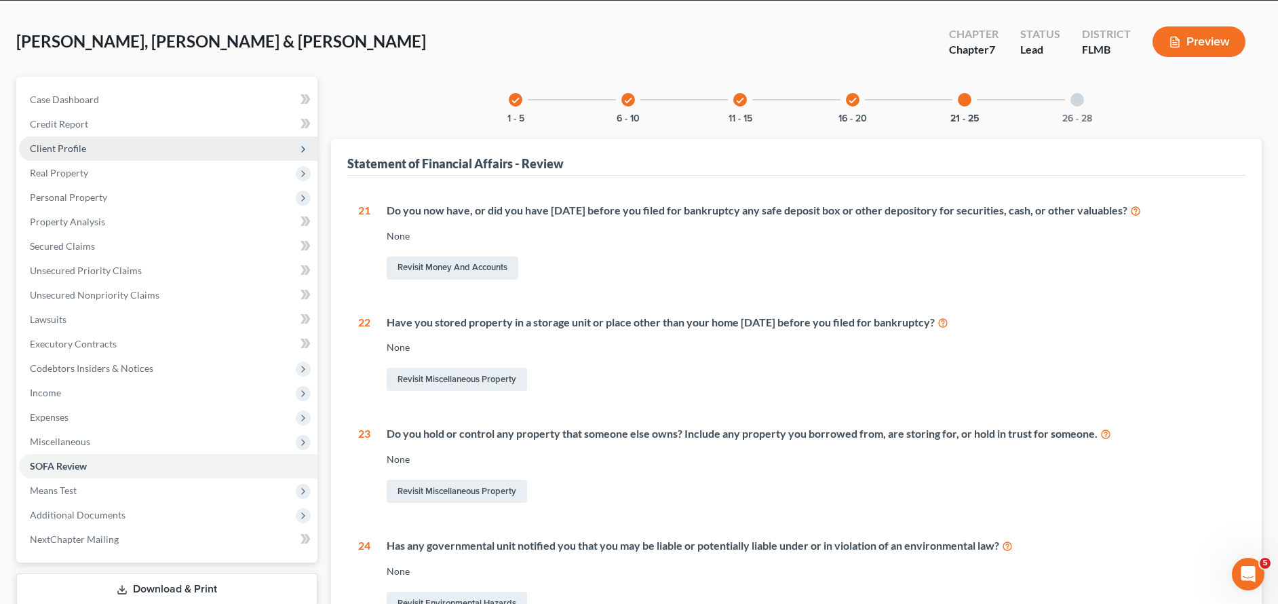
click at [86, 149] on span "Client Profile" at bounding box center [168, 148] width 298 height 24
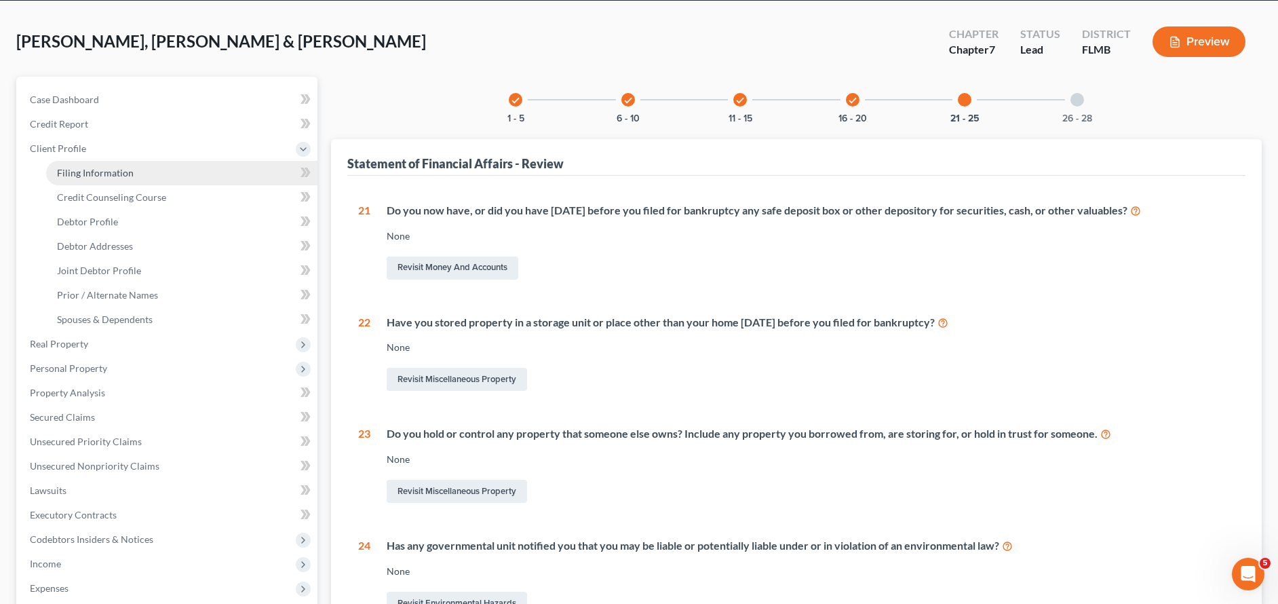
click at [173, 163] on link "Filing Information" at bounding box center [181, 173] width 271 height 24
select select "1"
select select "0"
select select "9"
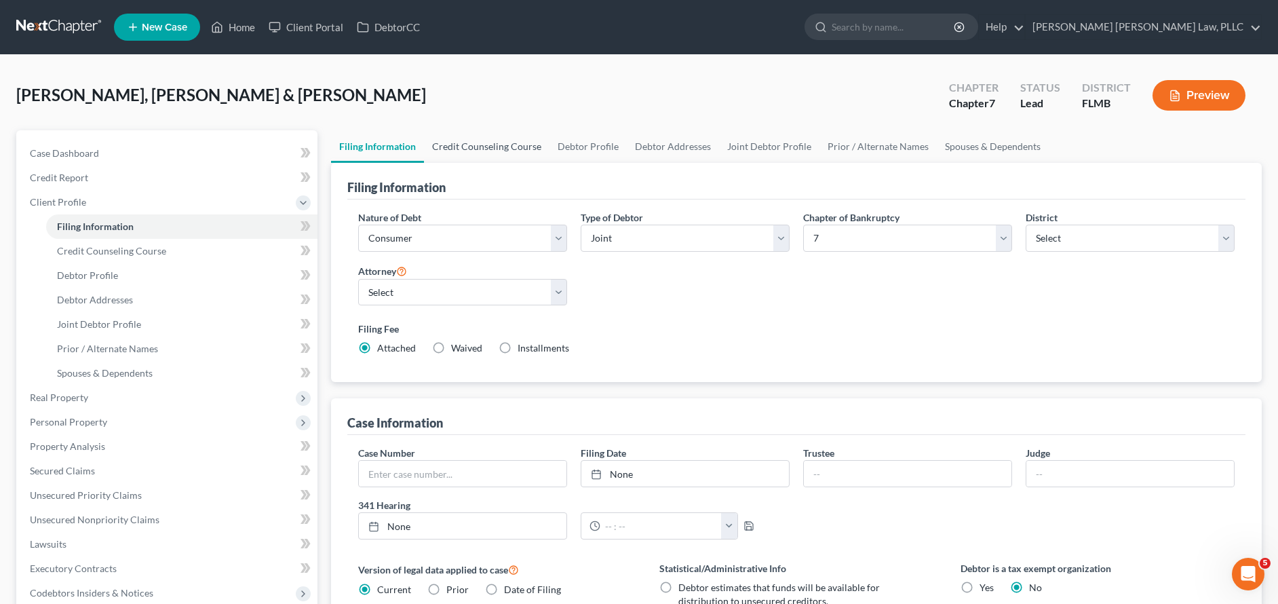
click at [503, 144] on link "Credit Counseling Course" at bounding box center [486, 146] width 125 height 33
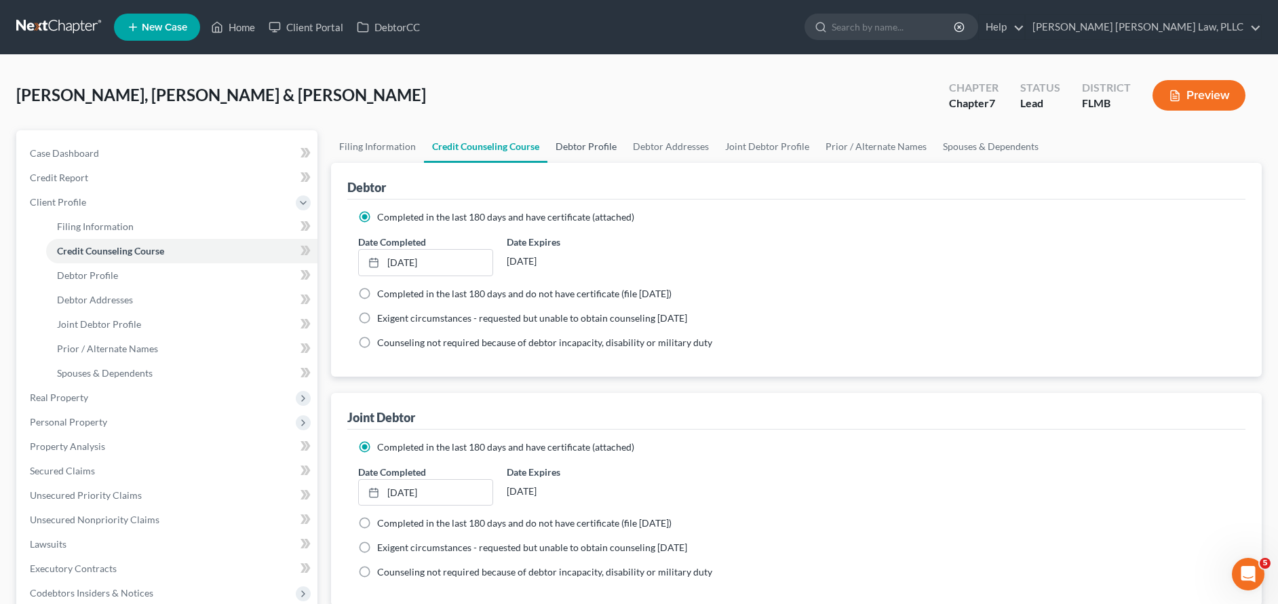
click at [559, 146] on link "Debtor Profile" at bounding box center [585, 146] width 77 height 33
select select "1"
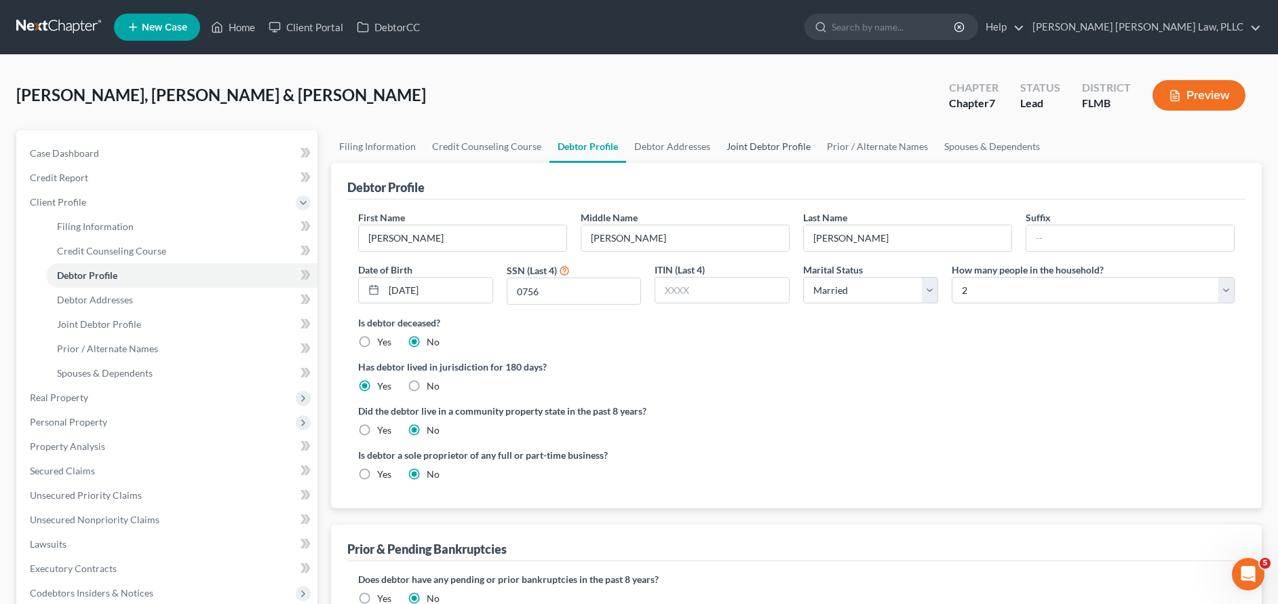
click at [718, 146] on link "Joint Debtor Profile" at bounding box center [768, 146] width 100 height 33
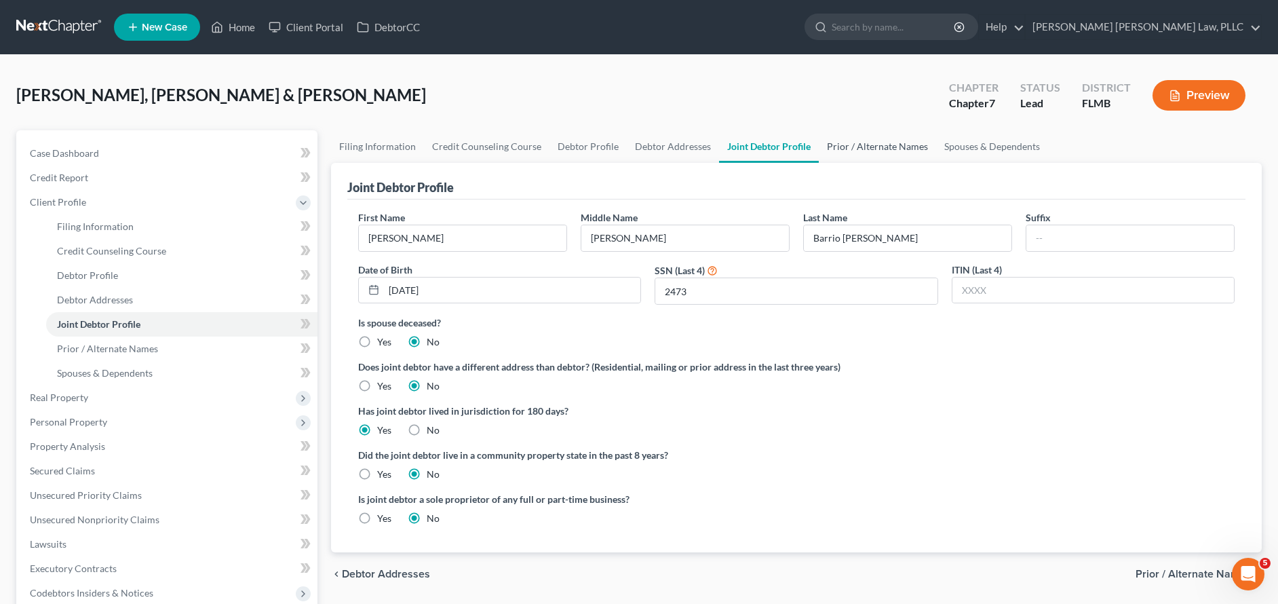
click at [904, 150] on link "Prior / Alternate Names" at bounding box center [877, 146] width 117 height 33
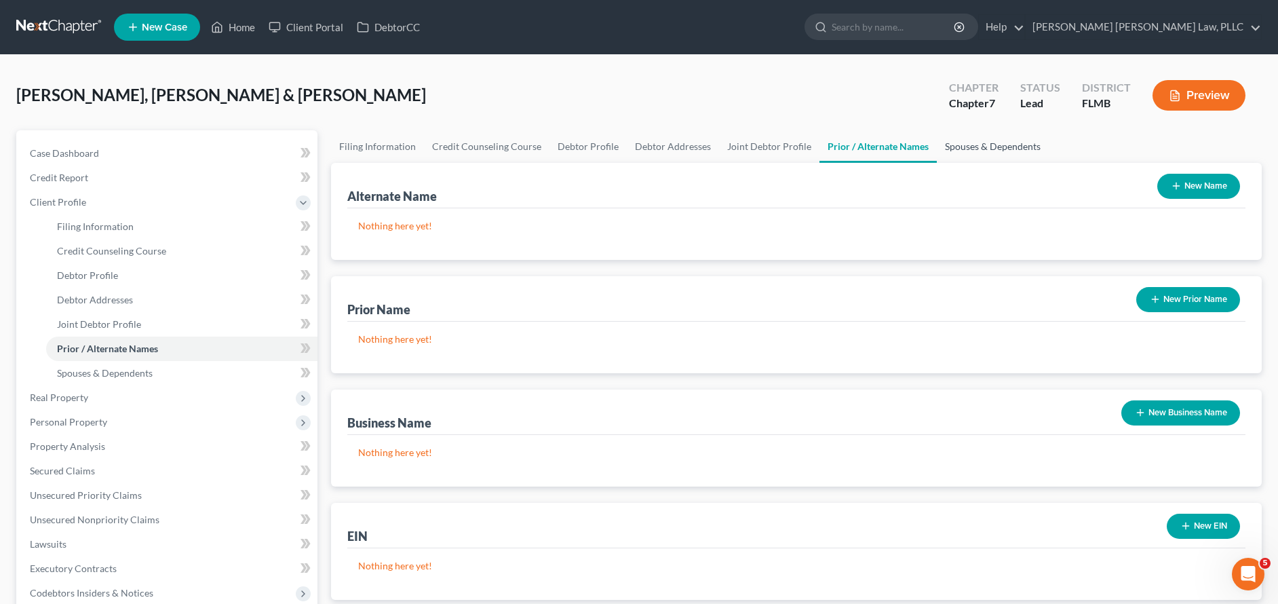
click at [1025, 149] on link "Spouses & Dependents" at bounding box center [993, 146] width 112 height 33
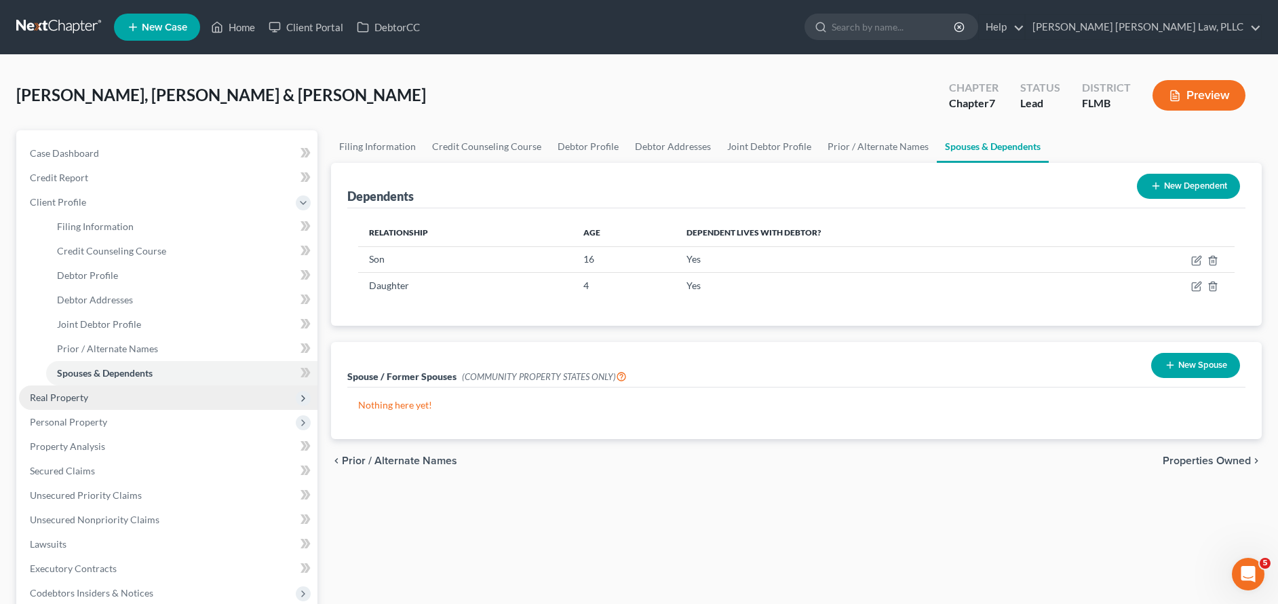
click at [185, 402] on span "Real Property" at bounding box center [168, 397] width 298 height 24
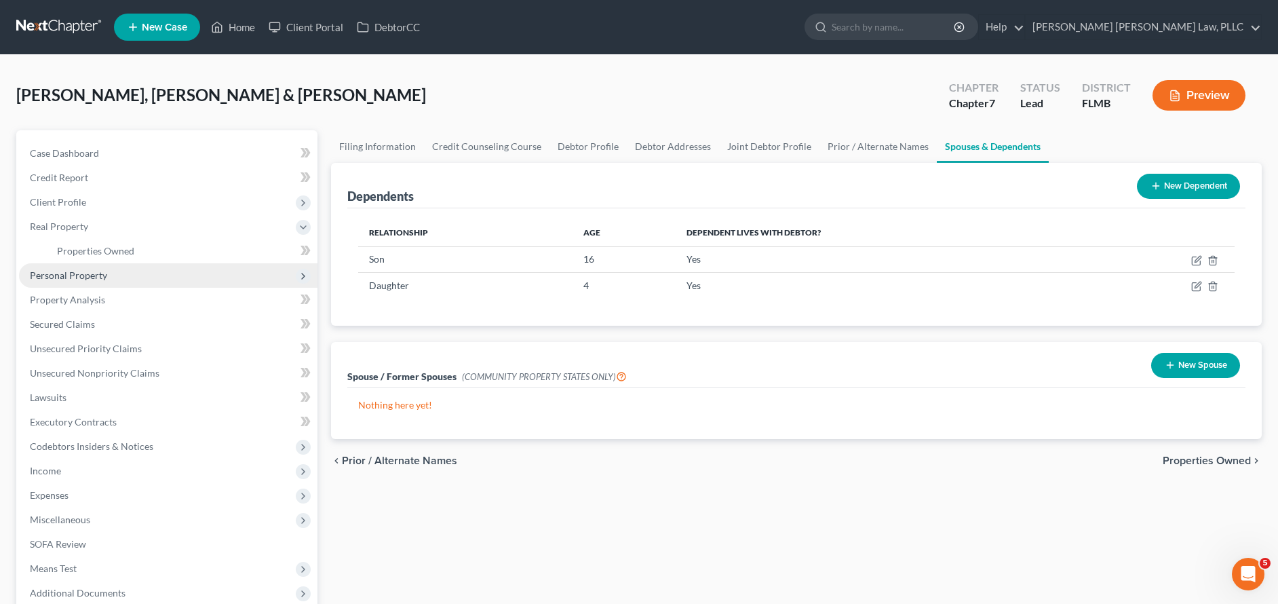
click at [165, 280] on span "Personal Property" at bounding box center [168, 275] width 298 height 24
click at [168, 279] on link "Vehicles Owned" at bounding box center [181, 275] width 271 height 24
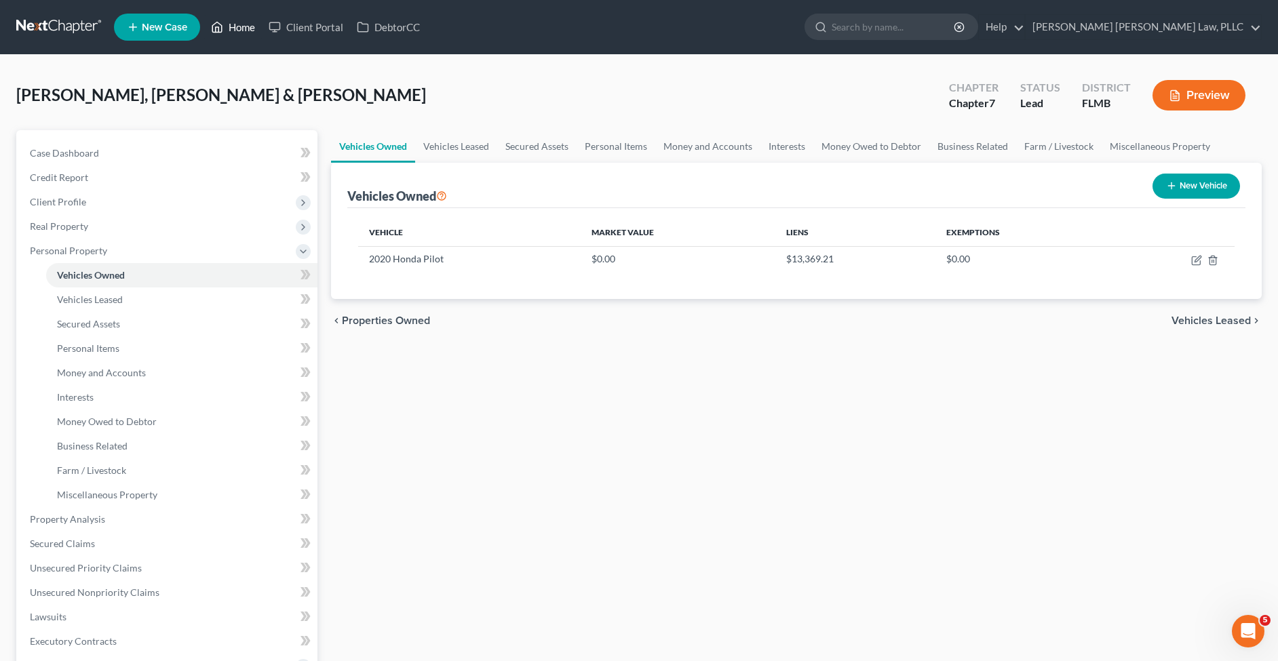
click at [228, 27] on link "Home" at bounding box center [233, 27] width 58 height 24
